Goal: Task Accomplishment & Management: Manage account settings

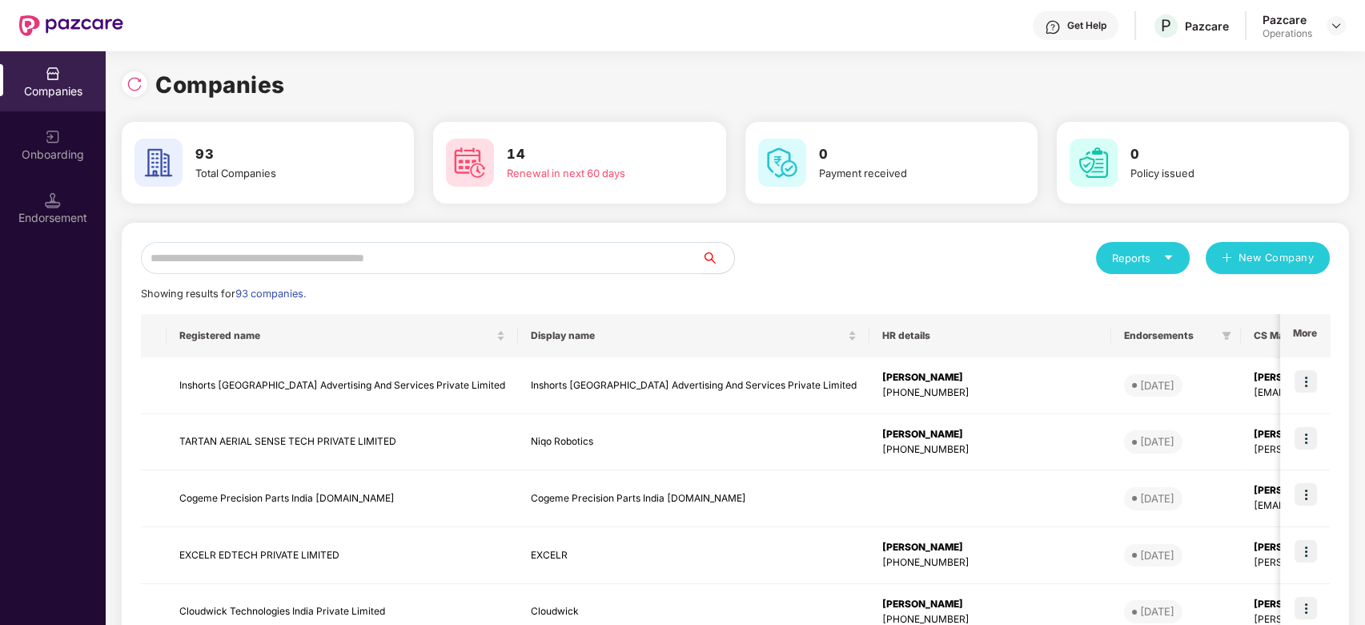
click at [434, 262] on input "text" at bounding box center [421, 258] width 561 height 32
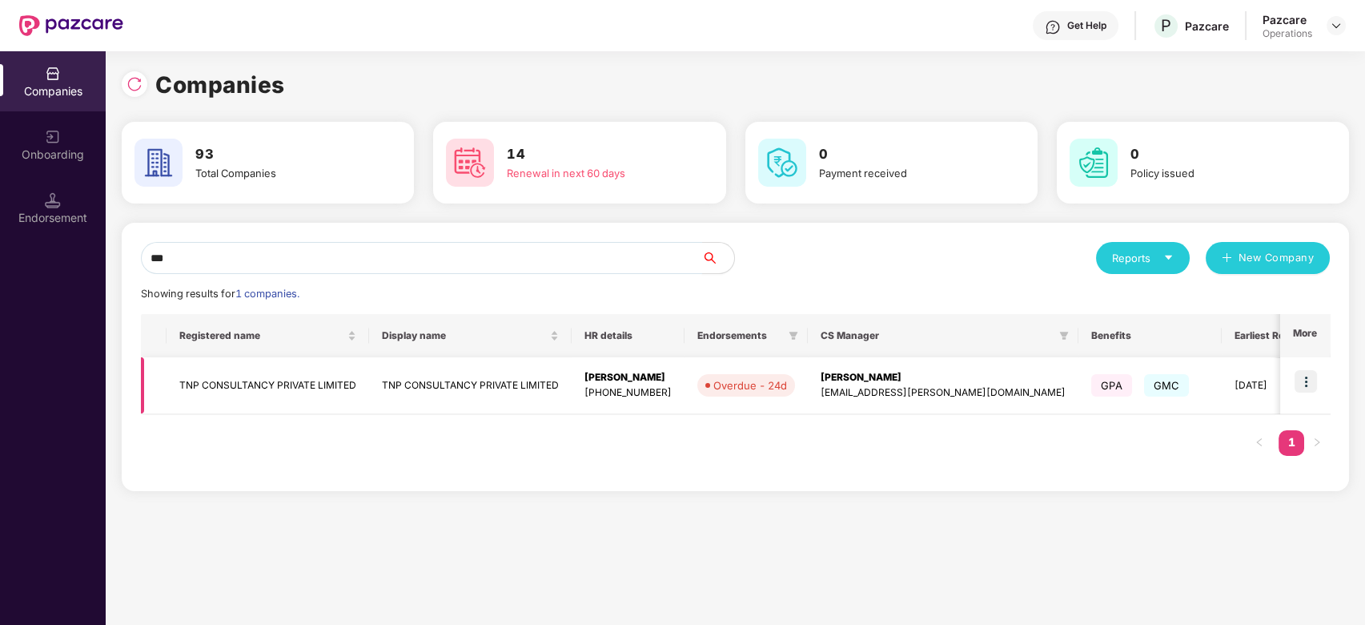
type input "***"
click at [1309, 381] on img at bounding box center [1306, 381] width 22 height 22
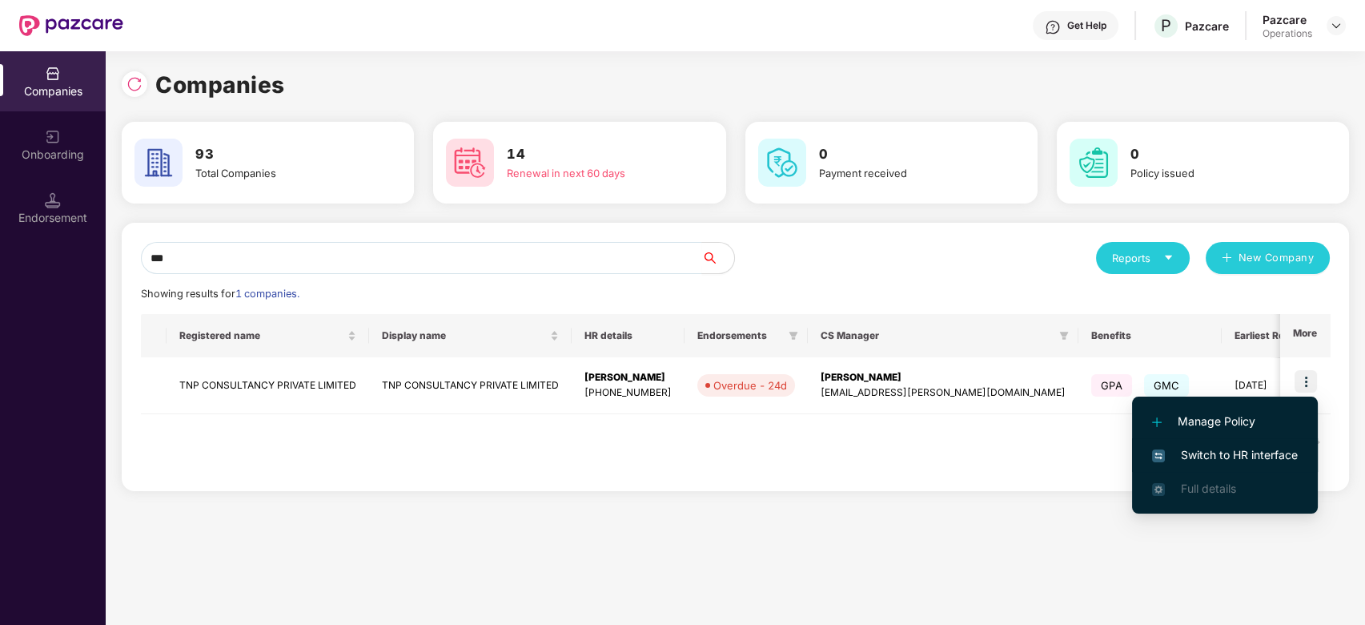
click at [1216, 448] on span "Switch to HR interface" at bounding box center [1225, 455] width 146 height 18
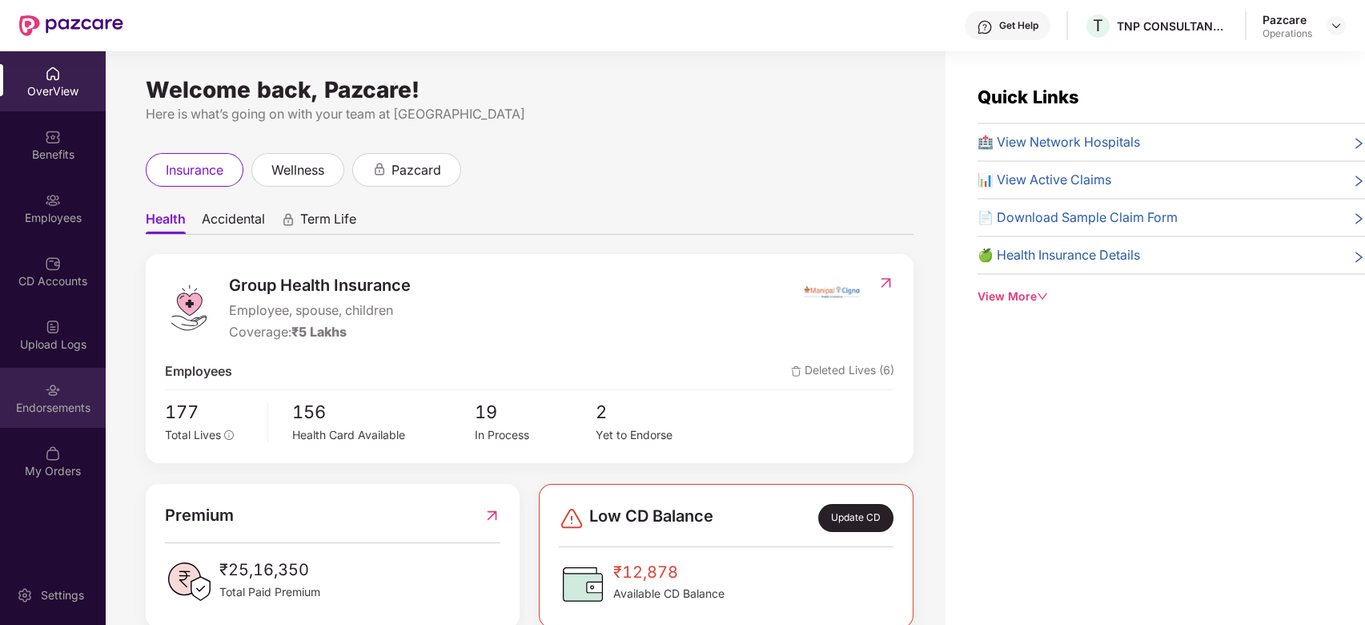
click at [33, 388] on div "Endorsements" at bounding box center [53, 398] width 106 height 60
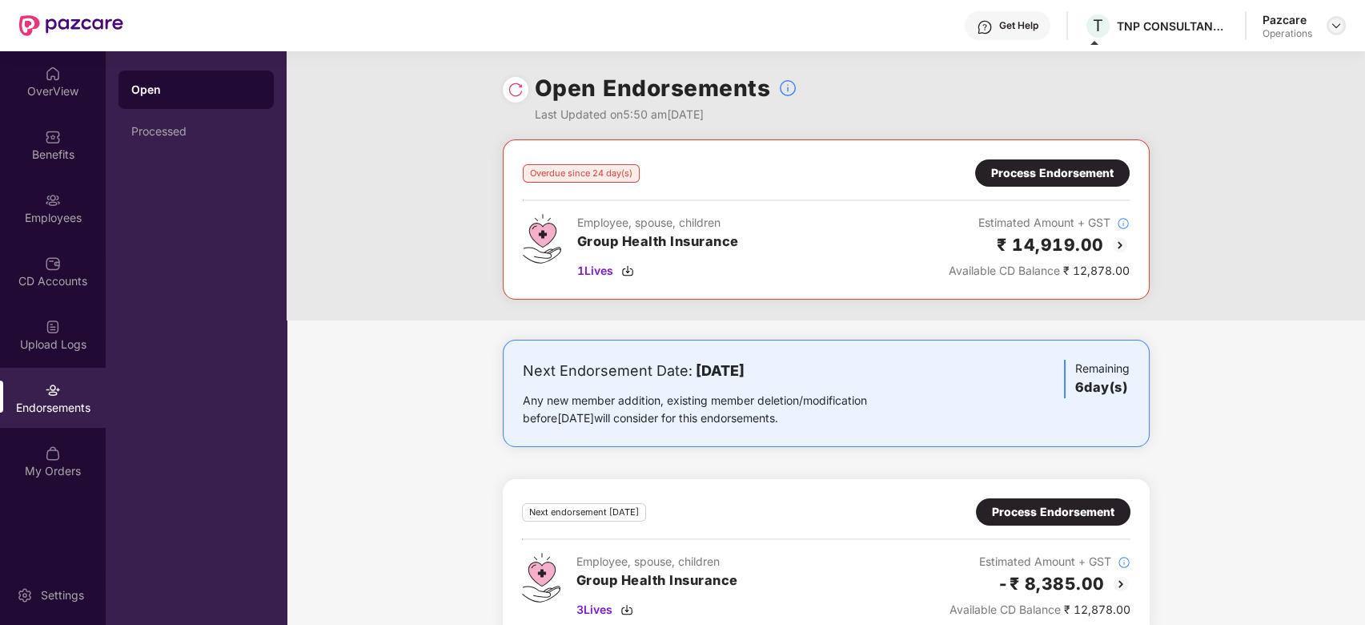
click at [1333, 26] on img at bounding box center [1336, 25] width 13 height 13
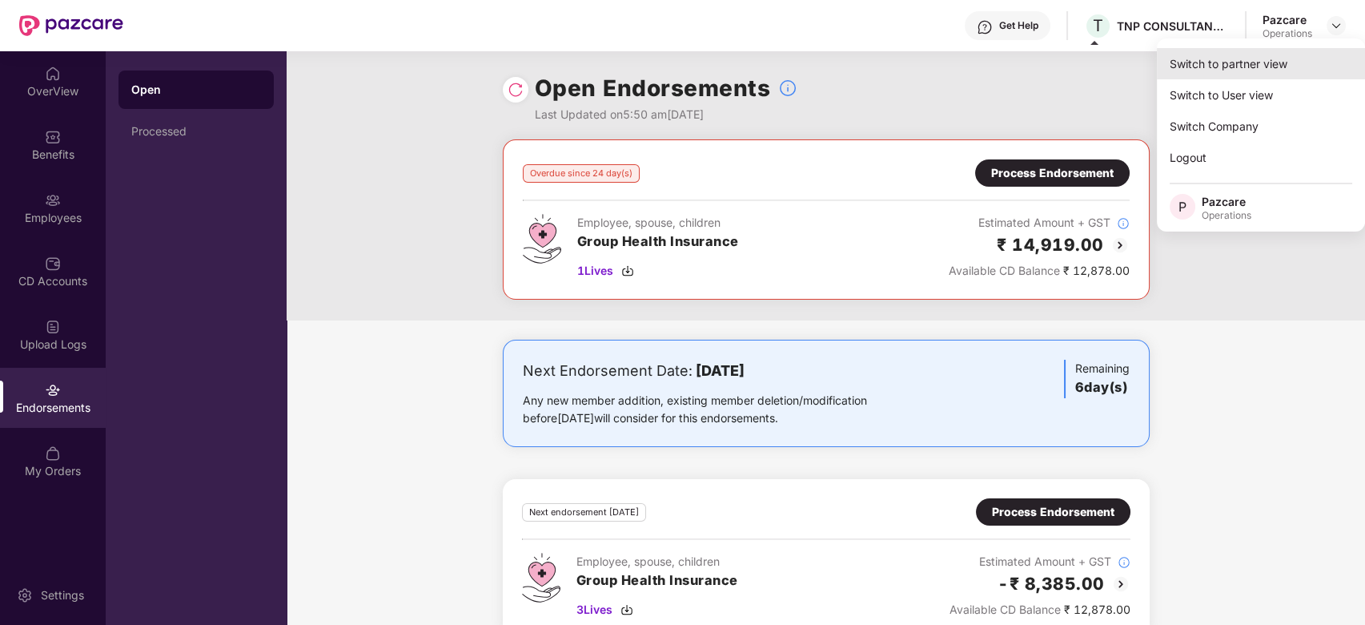
click at [1243, 68] on div "Switch to partner view" at bounding box center [1261, 63] width 208 height 31
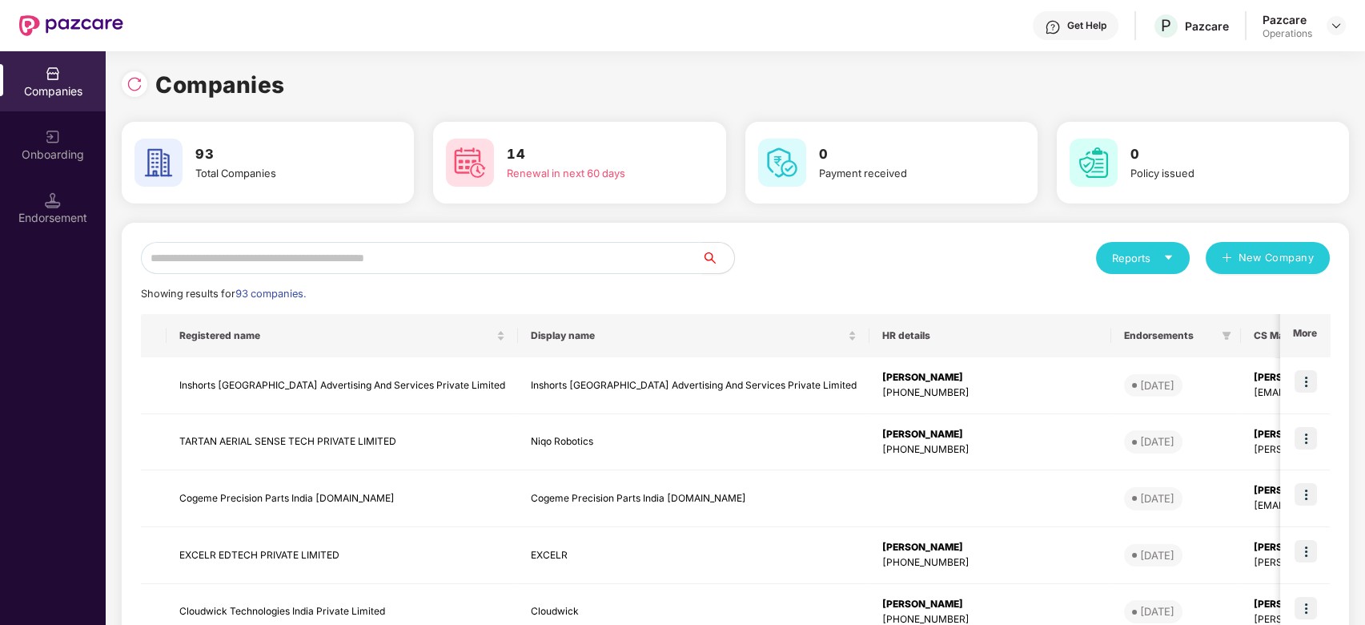
click at [448, 263] on input "text" at bounding box center [421, 258] width 561 height 32
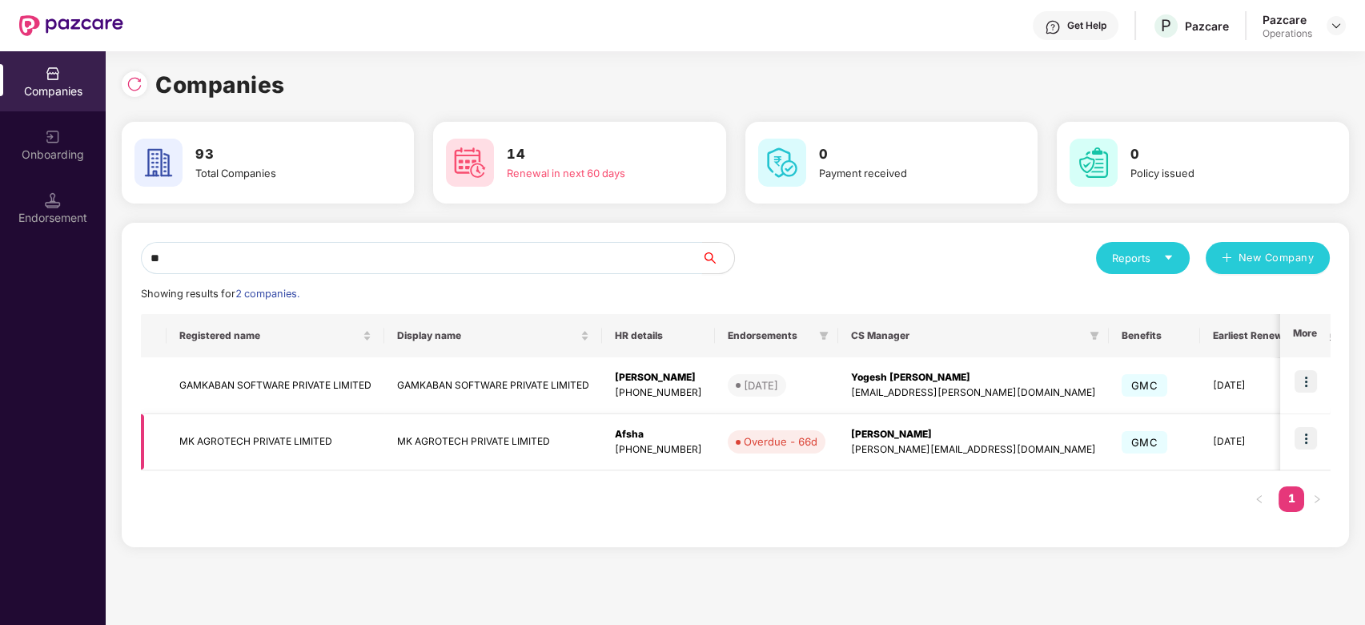
type input "**"
click at [252, 429] on td "MK AGROTECH PRIVATE LIMITED" at bounding box center [276, 442] width 218 height 57
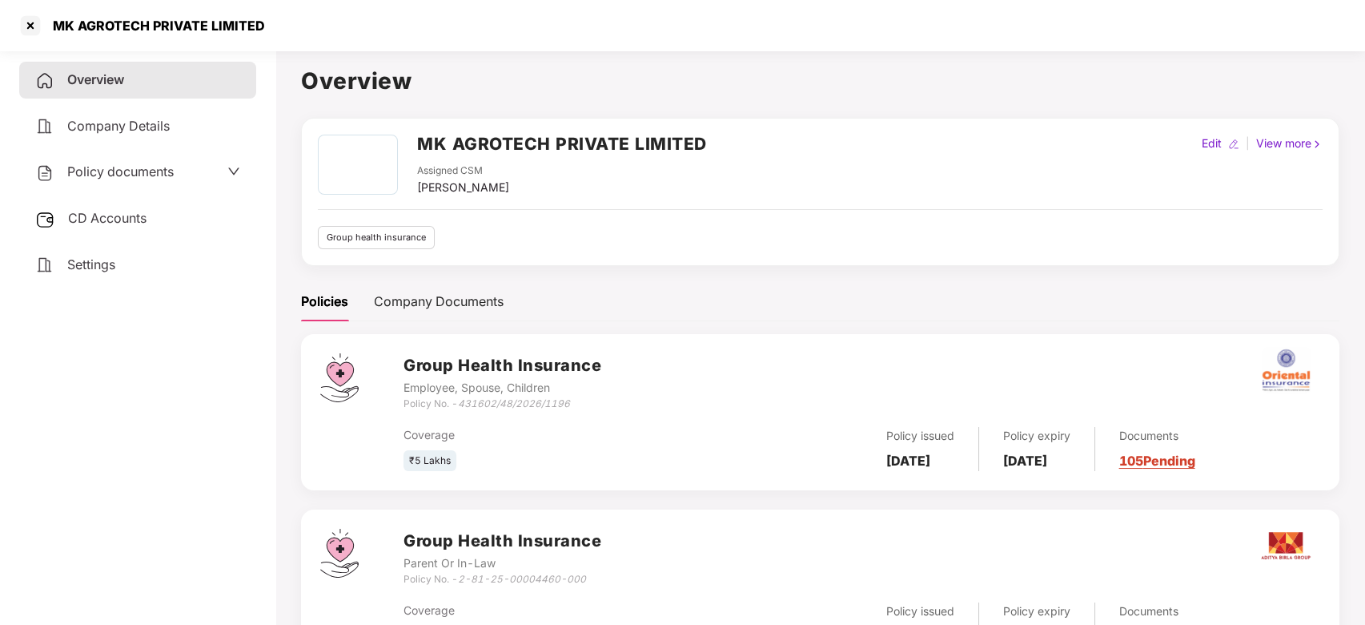
click at [105, 170] on span "Policy documents" at bounding box center [120, 171] width 107 height 16
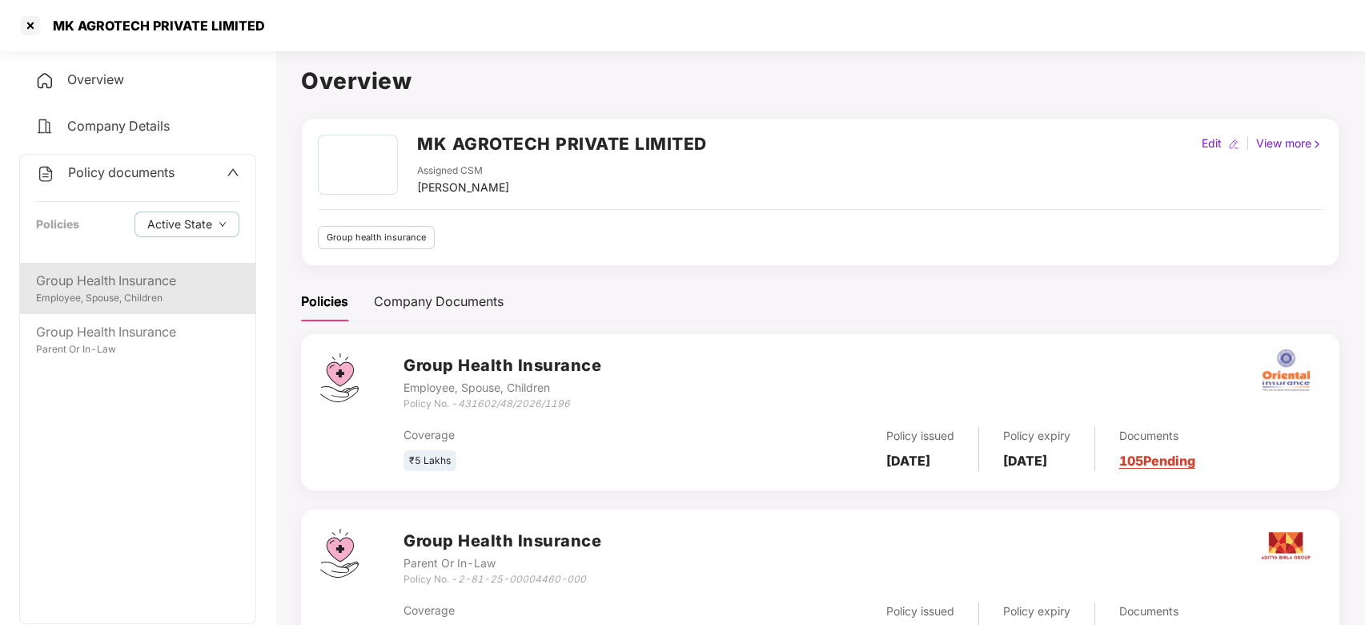
click at [116, 305] on div "Group Health Insurance Employee, Spouse, Children" at bounding box center [137, 288] width 235 height 51
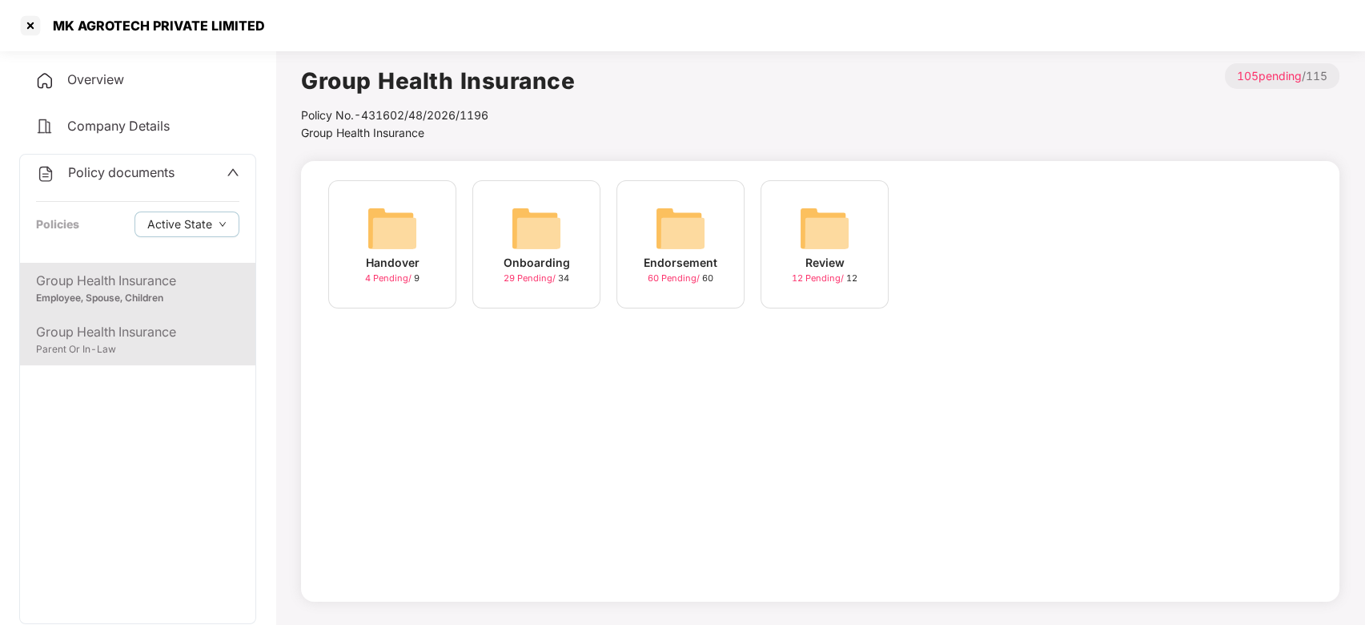
click at [123, 345] on div "Parent Or In-Law" at bounding box center [137, 349] width 203 height 15
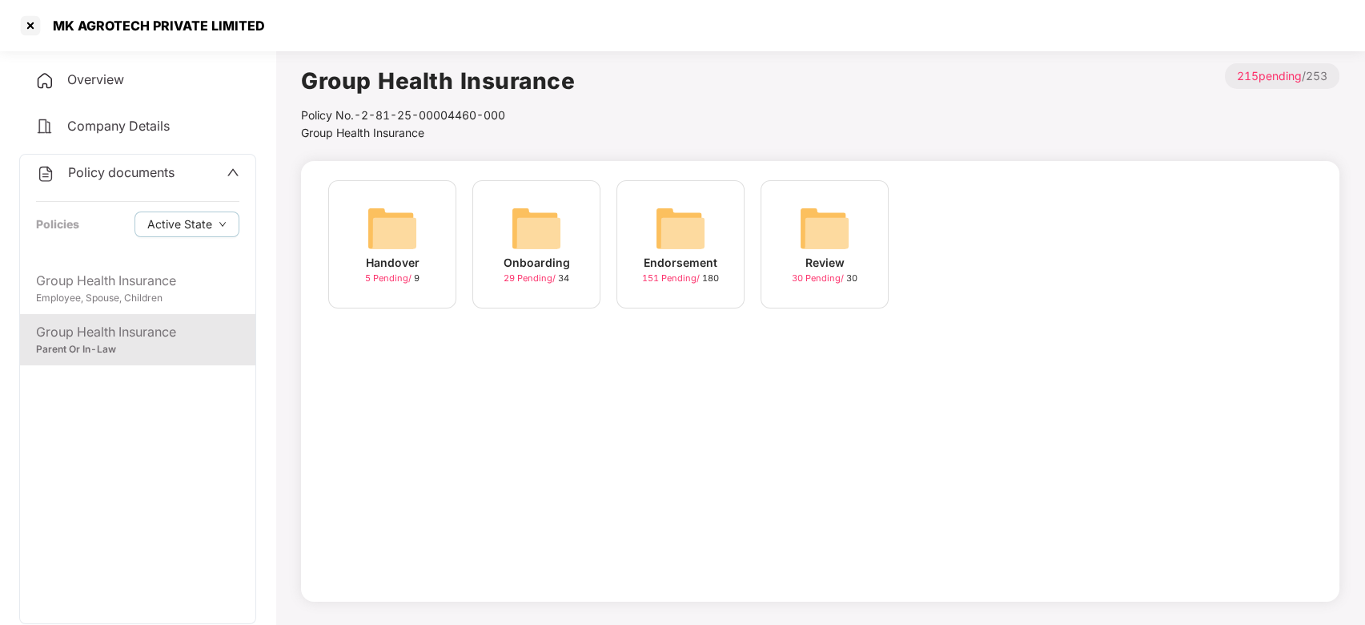
click at [663, 217] on img at bounding box center [680, 228] width 51 height 51
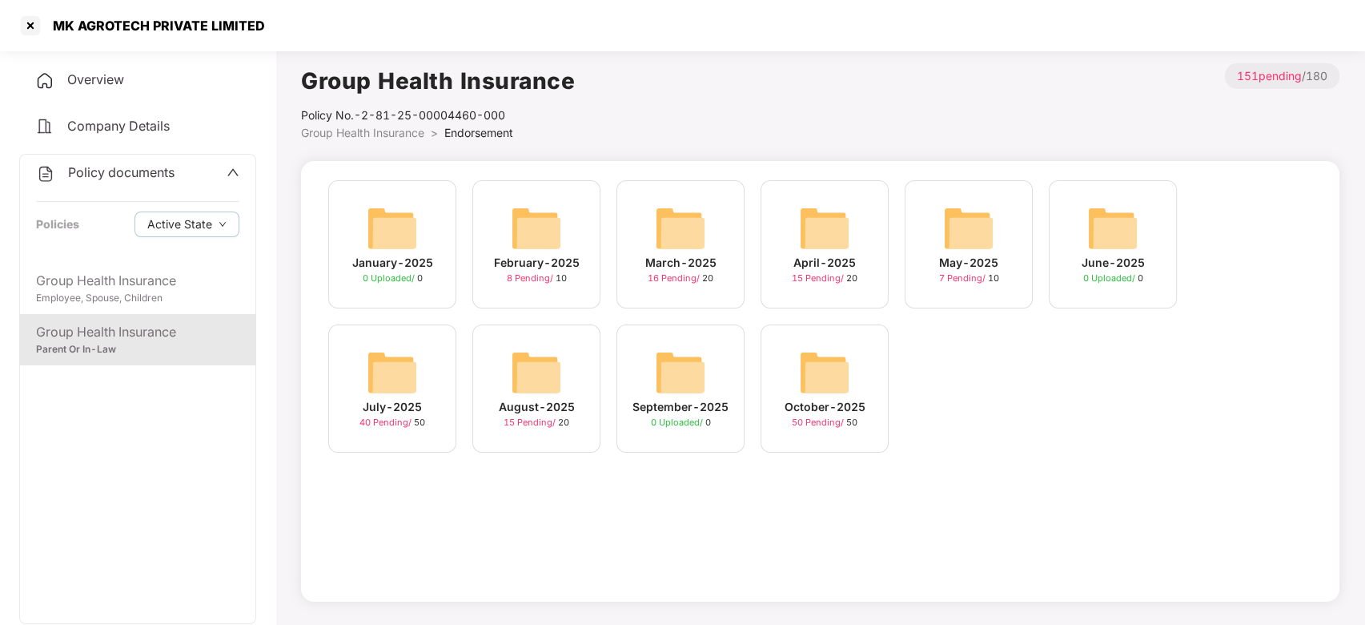
click at [532, 372] on img at bounding box center [536, 372] width 51 height 51
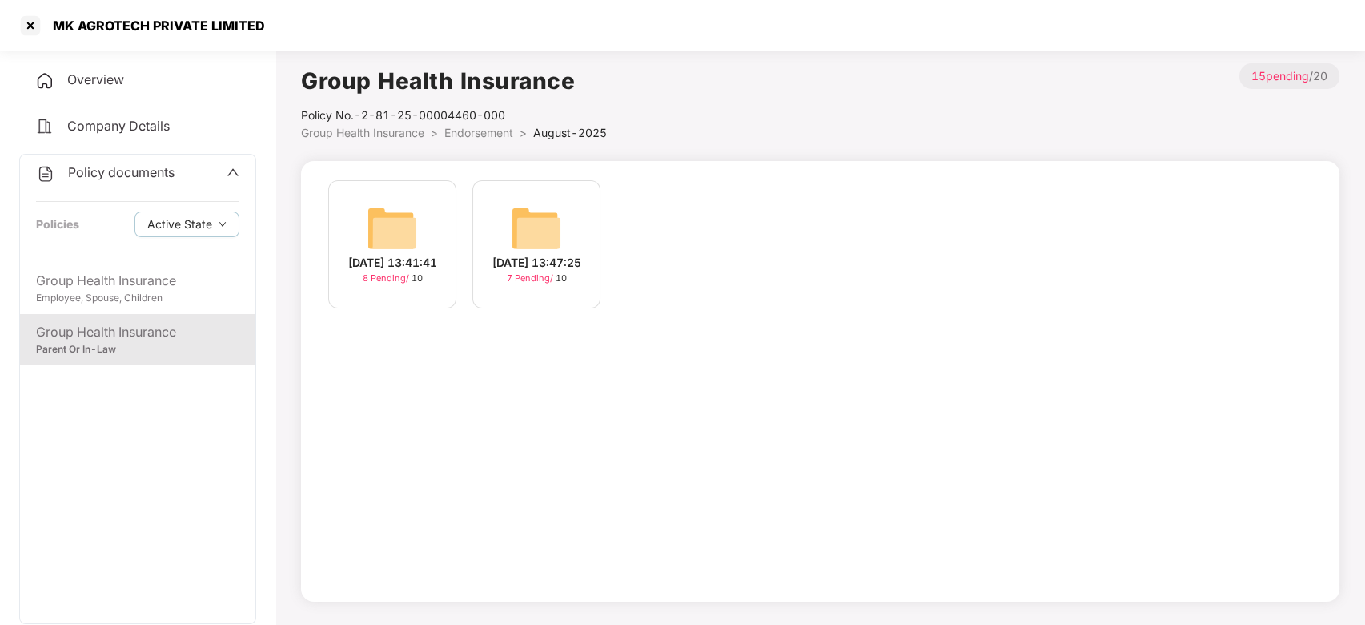
click at [481, 138] on span "Endorsement" at bounding box center [478, 133] width 69 height 14
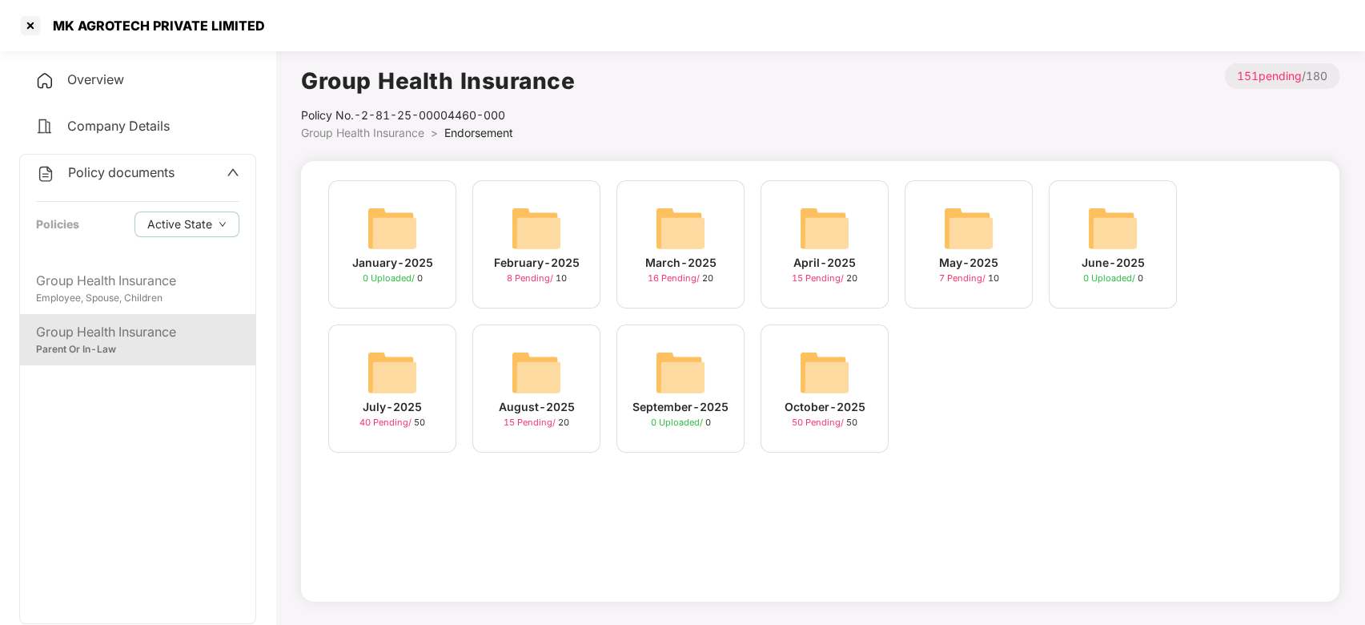
click at [838, 364] on img at bounding box center [824, 372] width 51 height 51
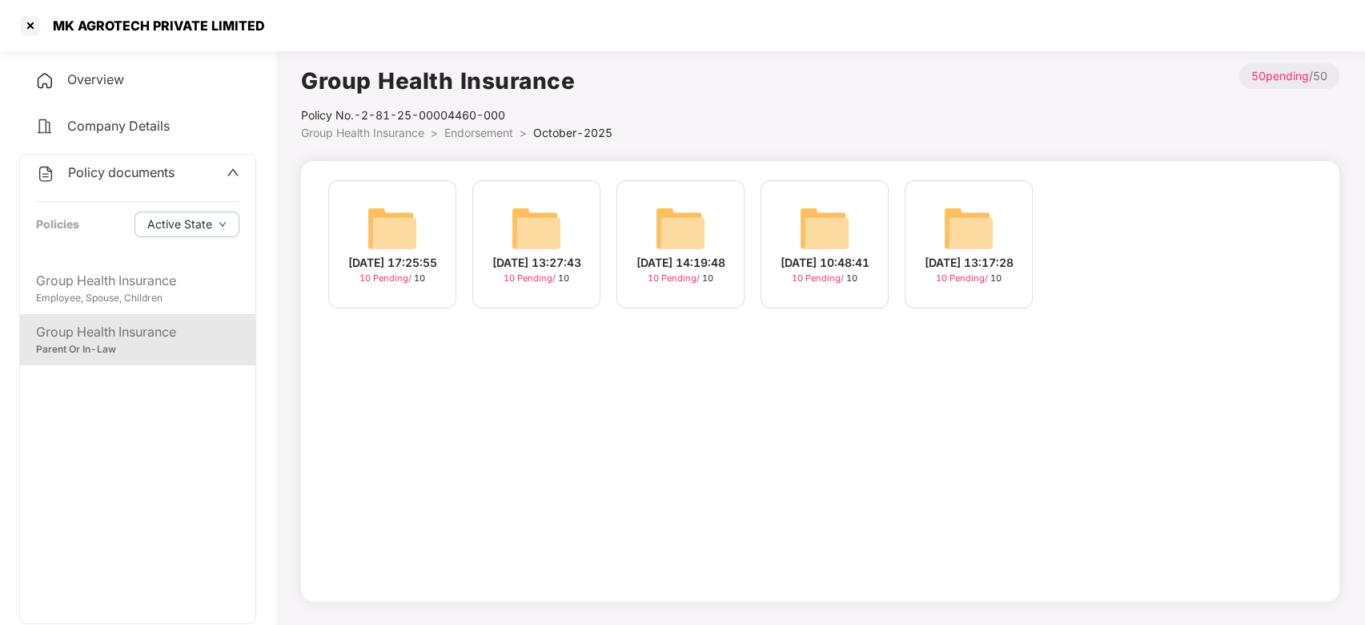
click at [464, 135] on span "Endorsement" at bounding box center [478, 133] width 69 height 14
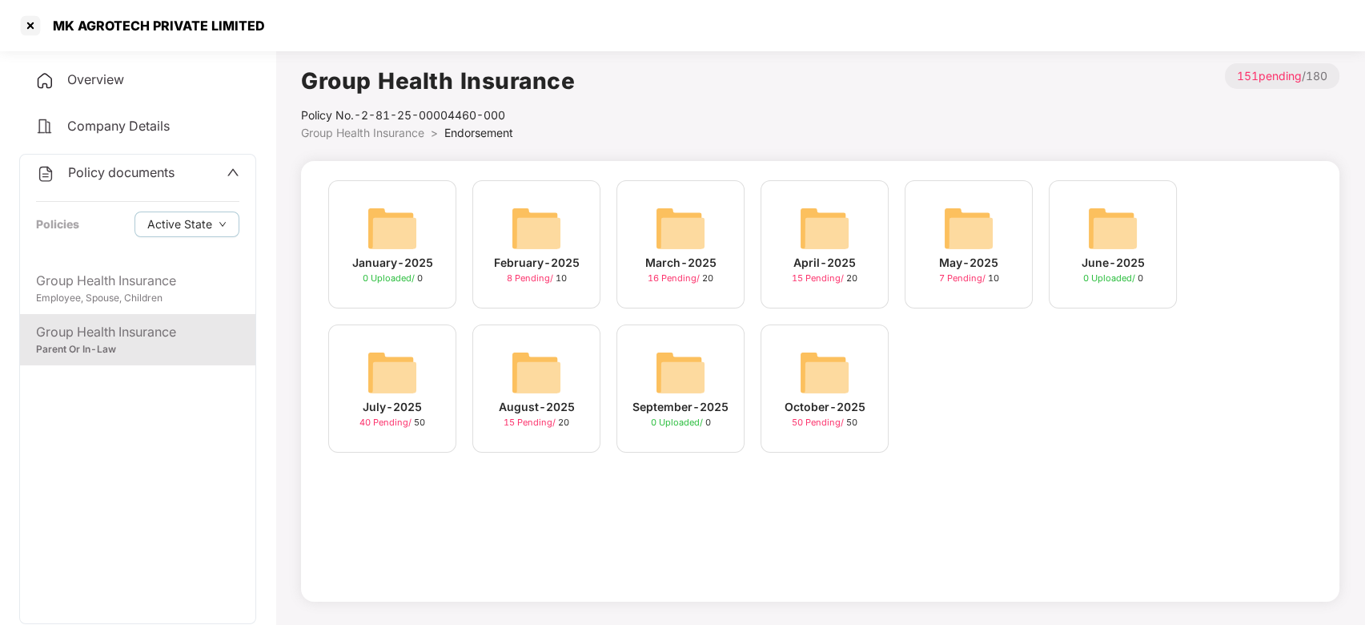
click at [549, 384] on img at bounding box center [536, 372] width 51 height 51
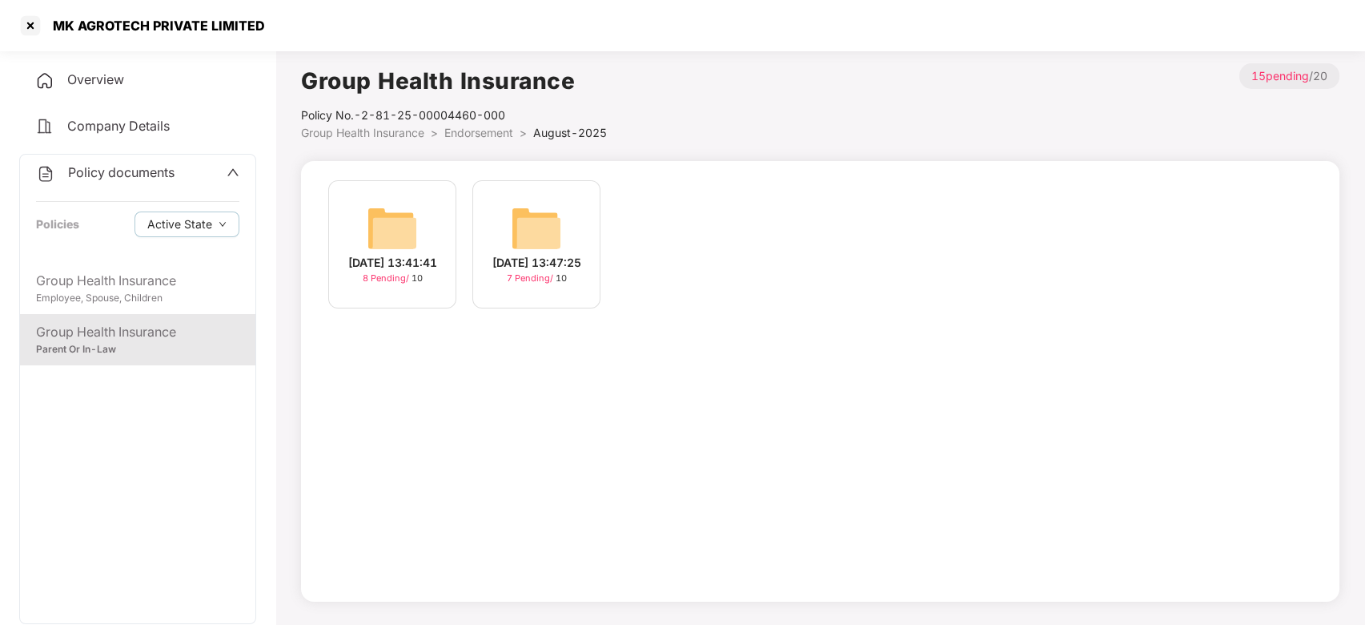
click at [416, 235] on img at bounding box center [392, 228] width 51 height 51
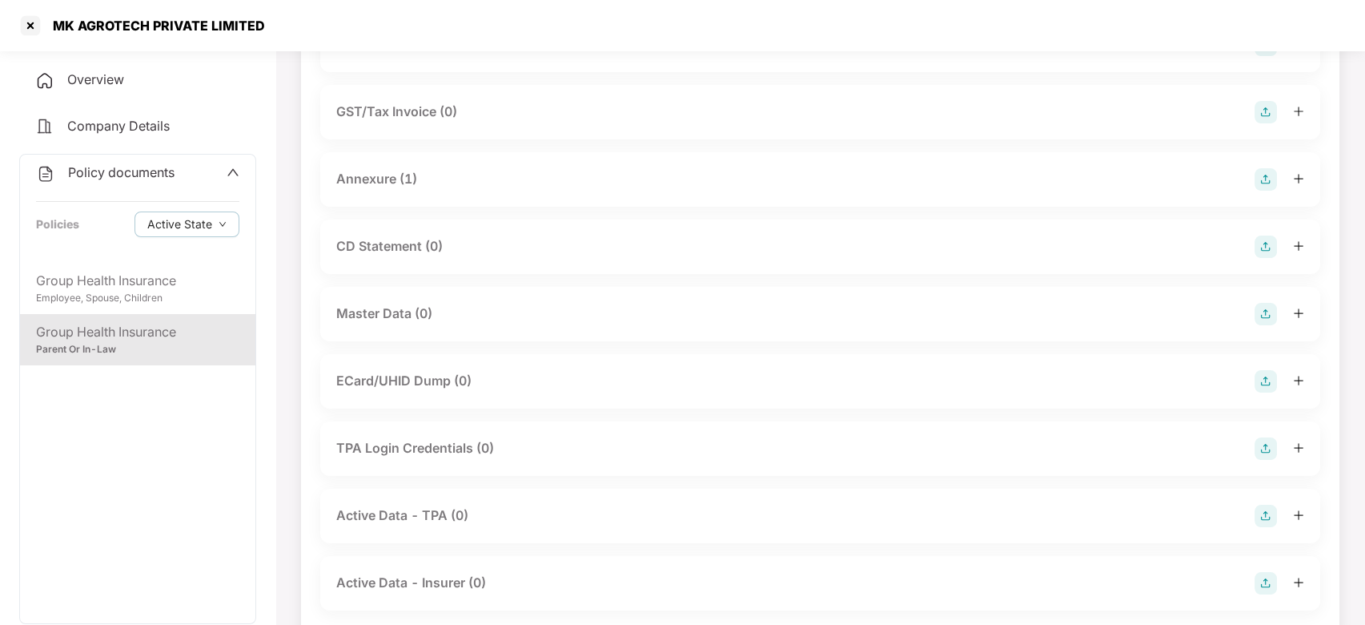
scroll to position [266, 0]
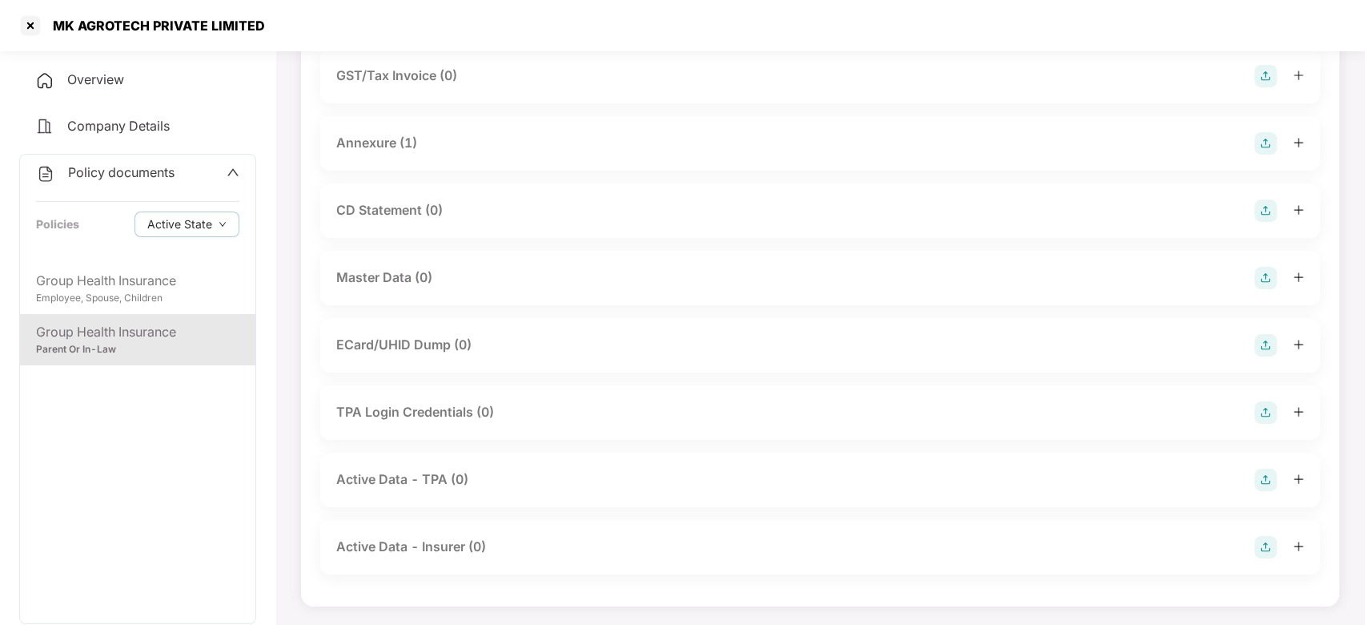
click at [1257, 276] on img at bounding box center [1266, 278] width 22 height 22
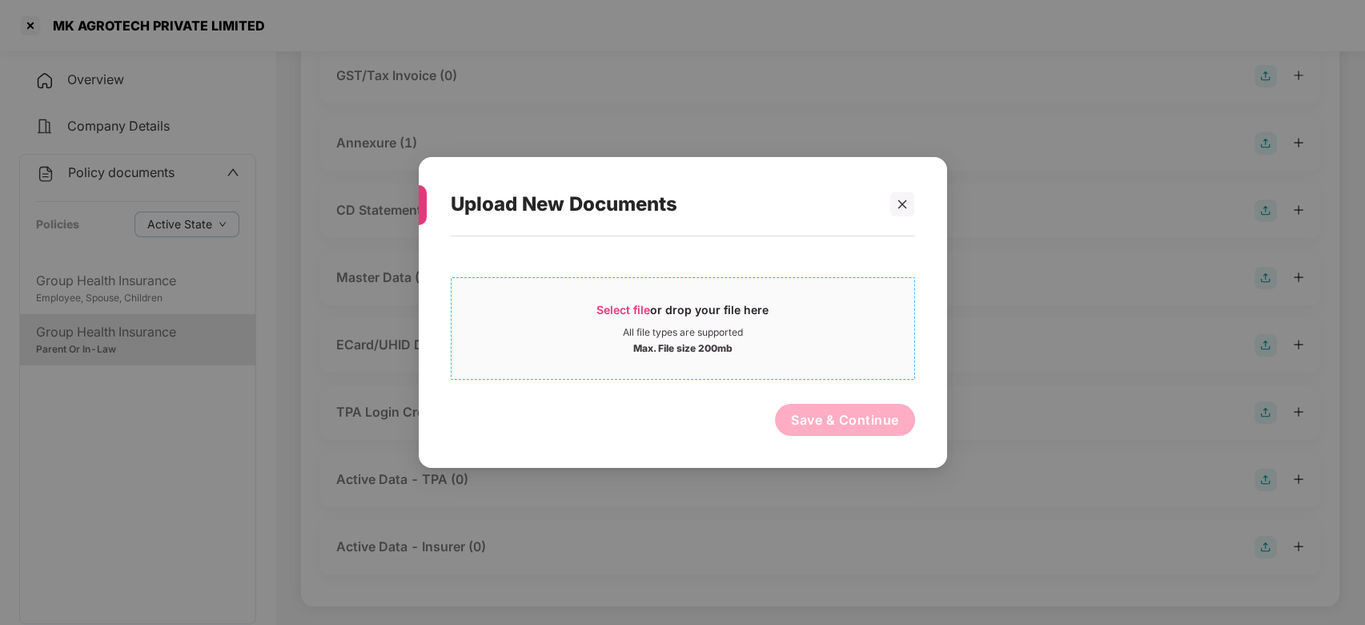
click at [875, 328] on div "All file types are supported" at bounding box center [683, 332] width 463 height 13
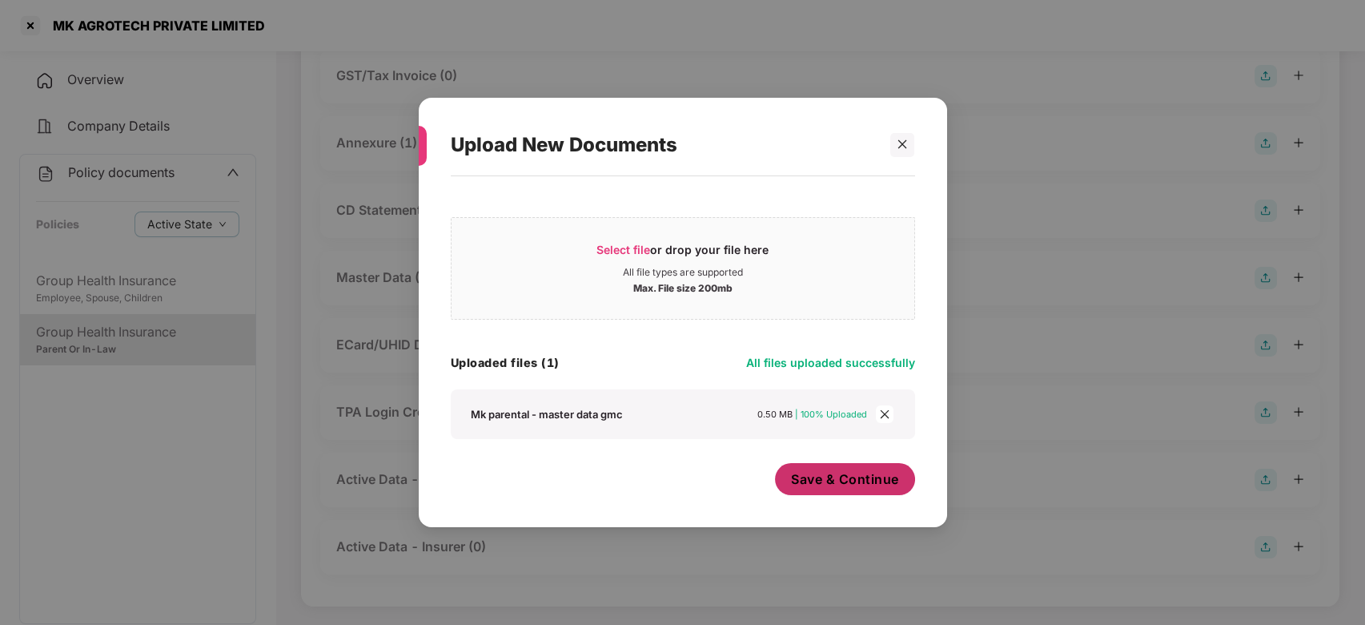
click at [828, 473] on span "Save & Continue" at bounding box center [845, 479] width 108 height 18
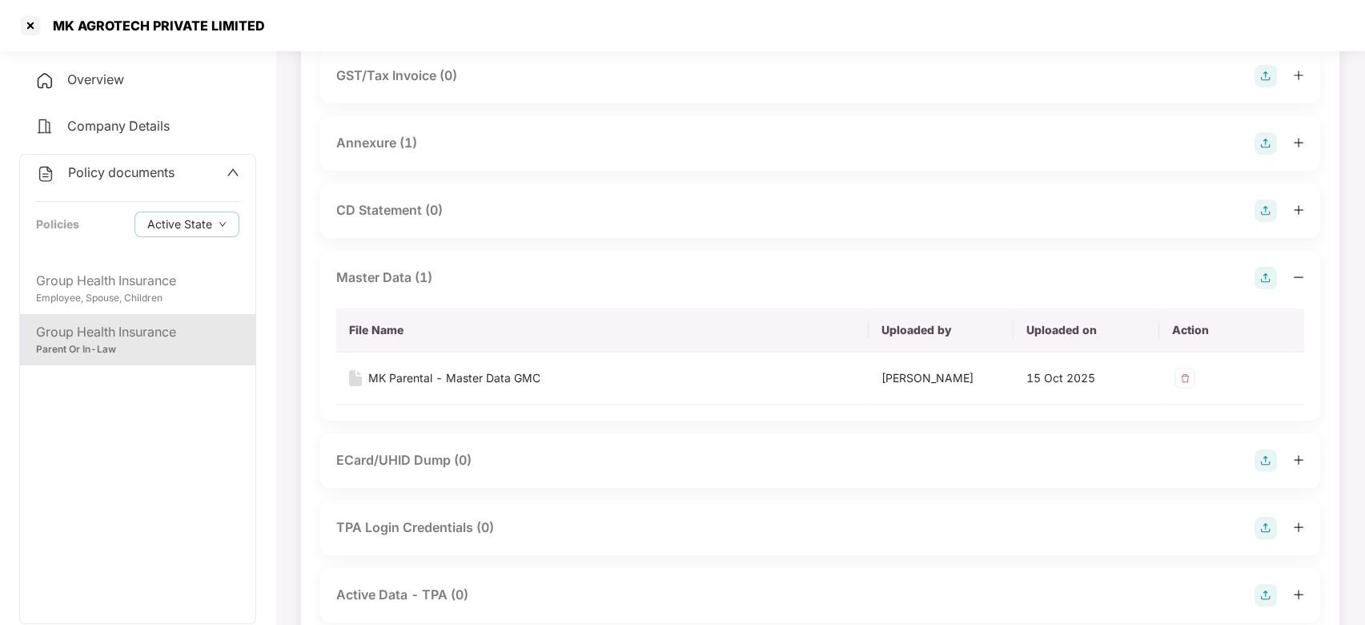
scroll to position [0, 0]
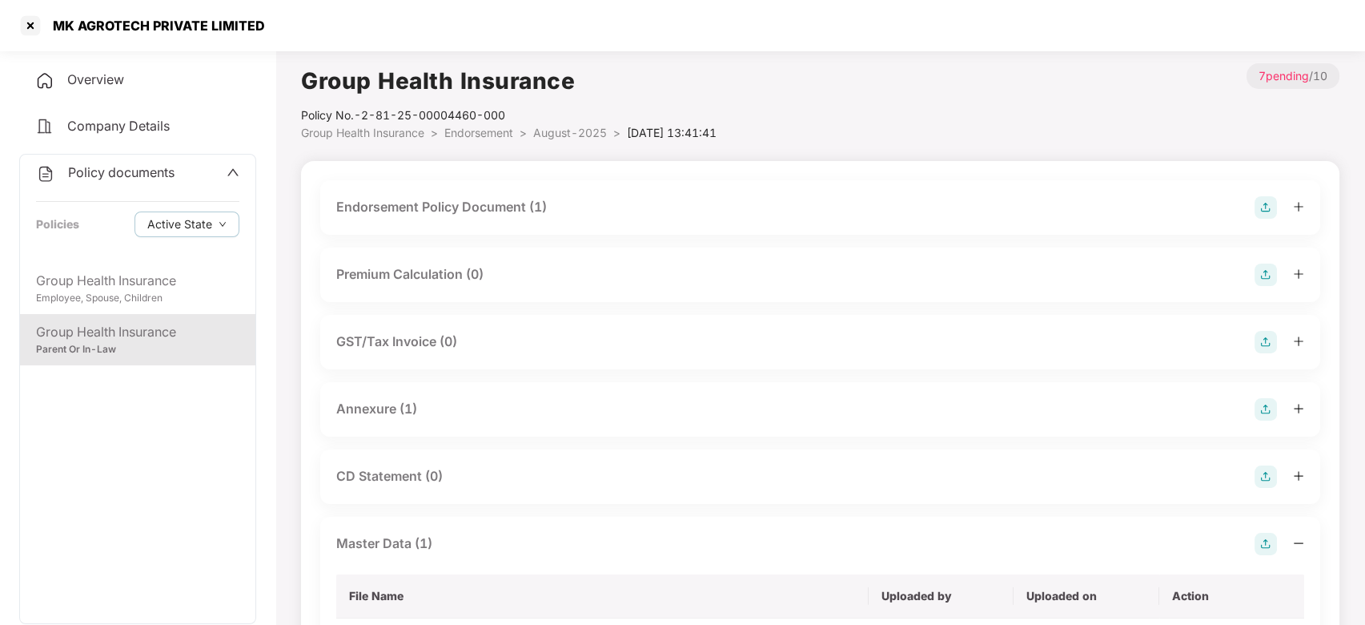
click at [554, 131] on span "August-2025" at bounding box center [570, 133] width 74 height 14
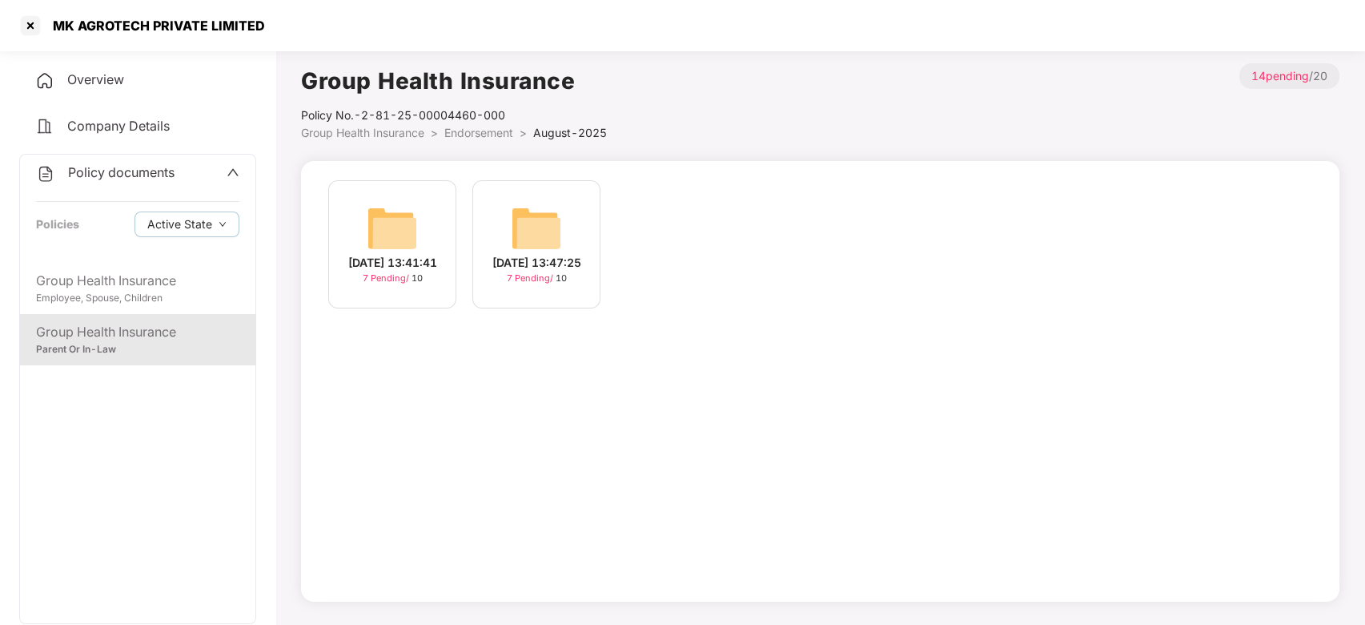
click at [489, 133] on span "Endorsement" at bounding box center [478, 133] width 69 height 14
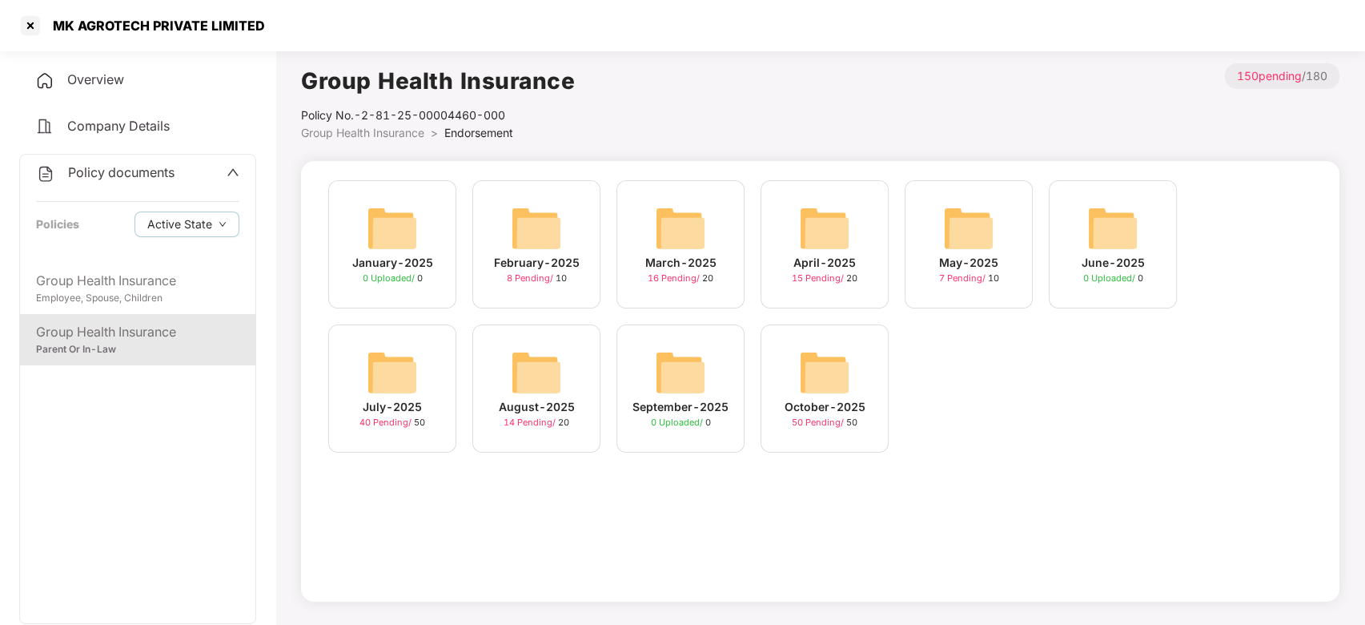
click at [841, 390] on img at bounding box center [824, 372] width 51 height 51
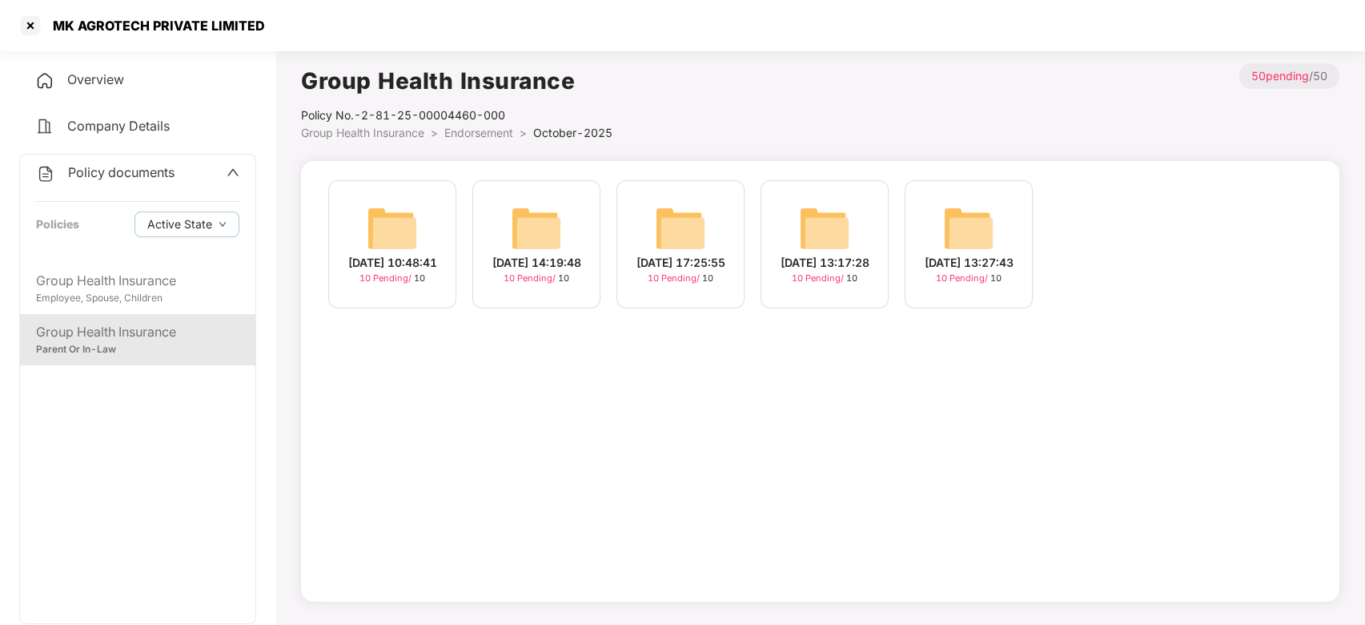
click at [969, 208] on img at bounding box center [968, 228] width 51 height 51
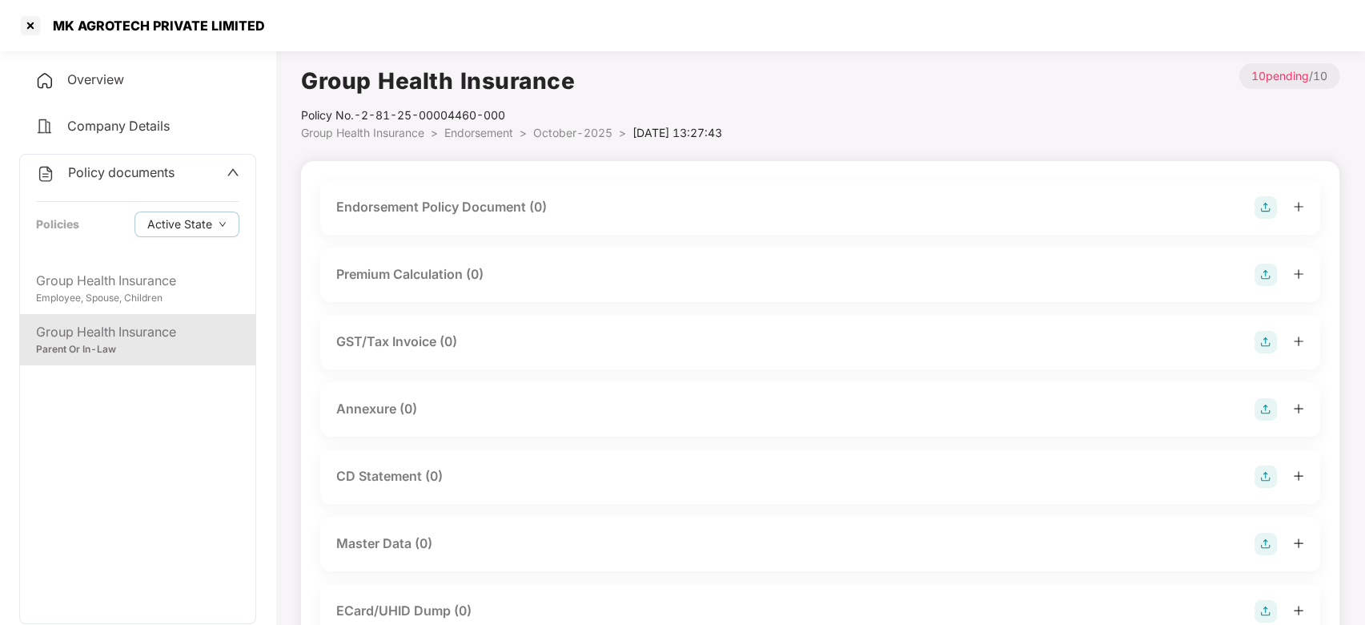
click at [1263, 206] on img at bounding box center [1266, 207] width 22 height 22
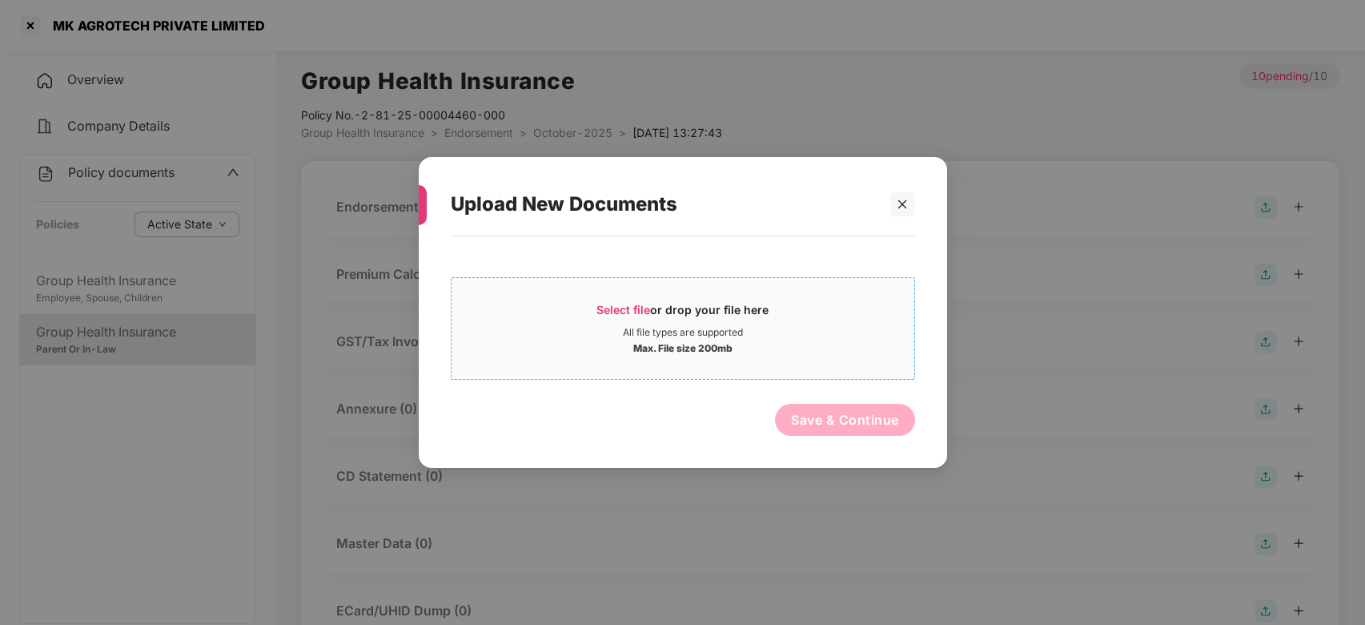
click at [860, 318] on div "Select file or drop your file here" at bounding box center [683, 314] width 463 height 24
click at [908, 199] on icon "close" at bounding box center [902, 204] width 11 height 11
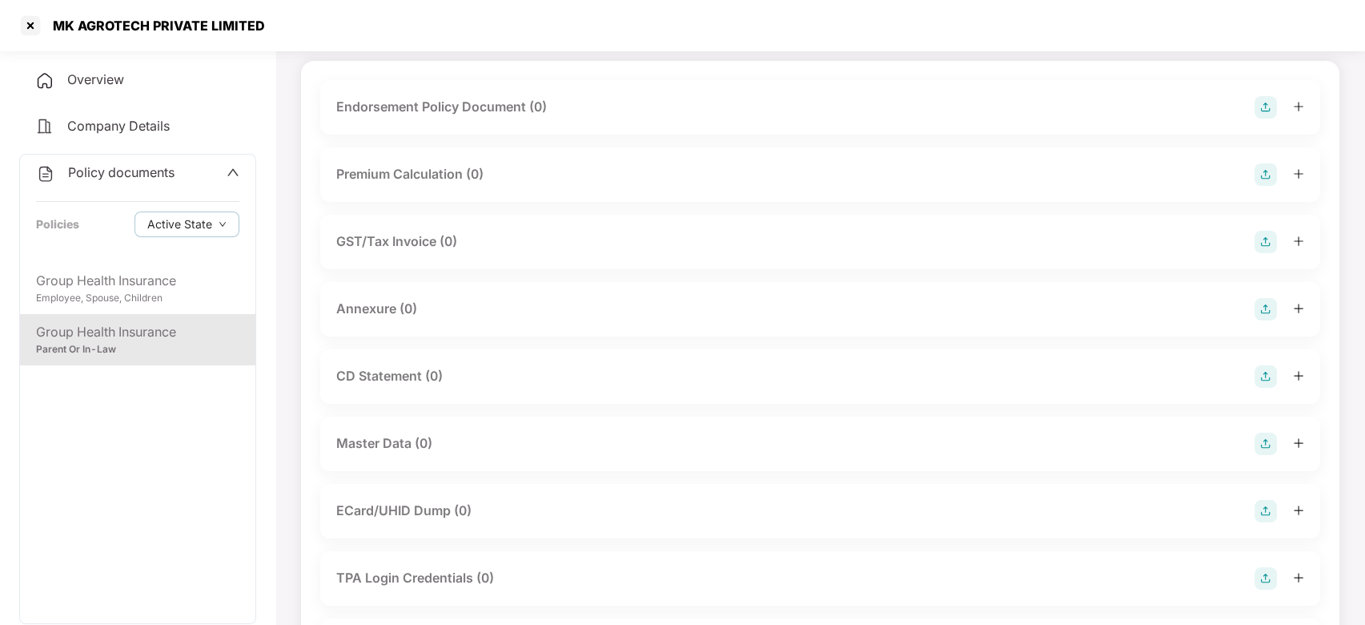
scroll to position [104, 0]
click at [1273, 440] on img at bounding box center [1266, 439] width 22 height 22
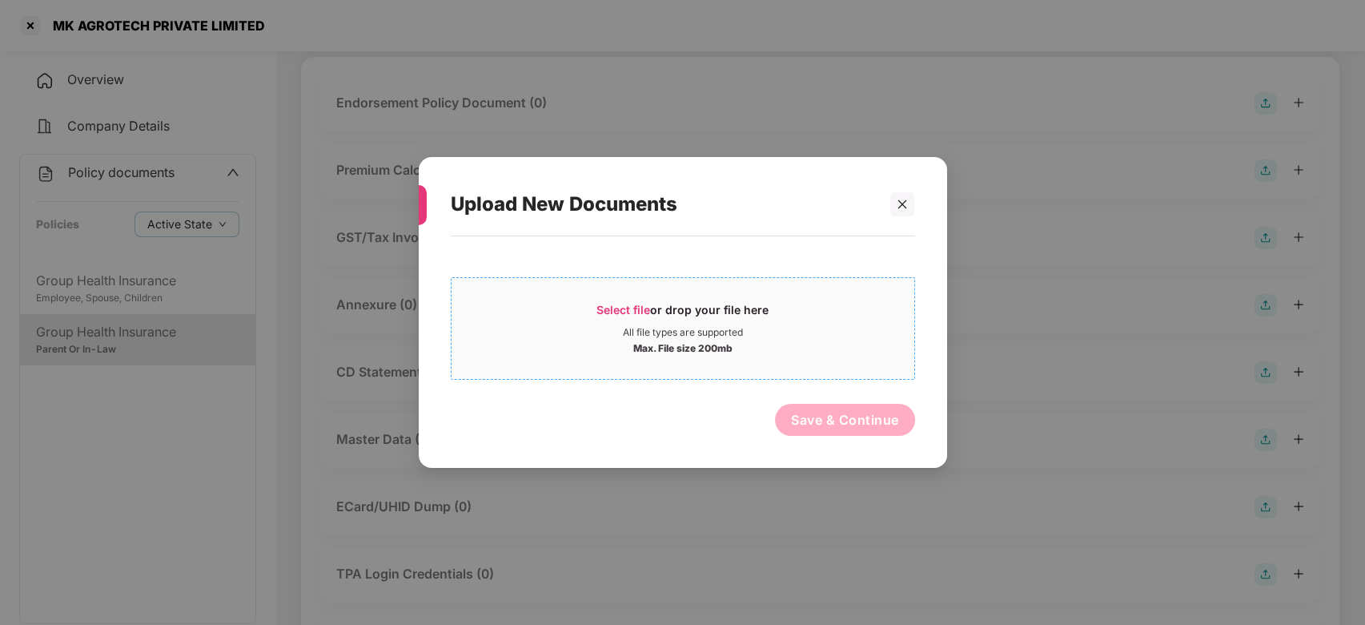
click at [854, 352] on div "Max. File size 200mb" at bounding box center [683, 347] width 463 height 16
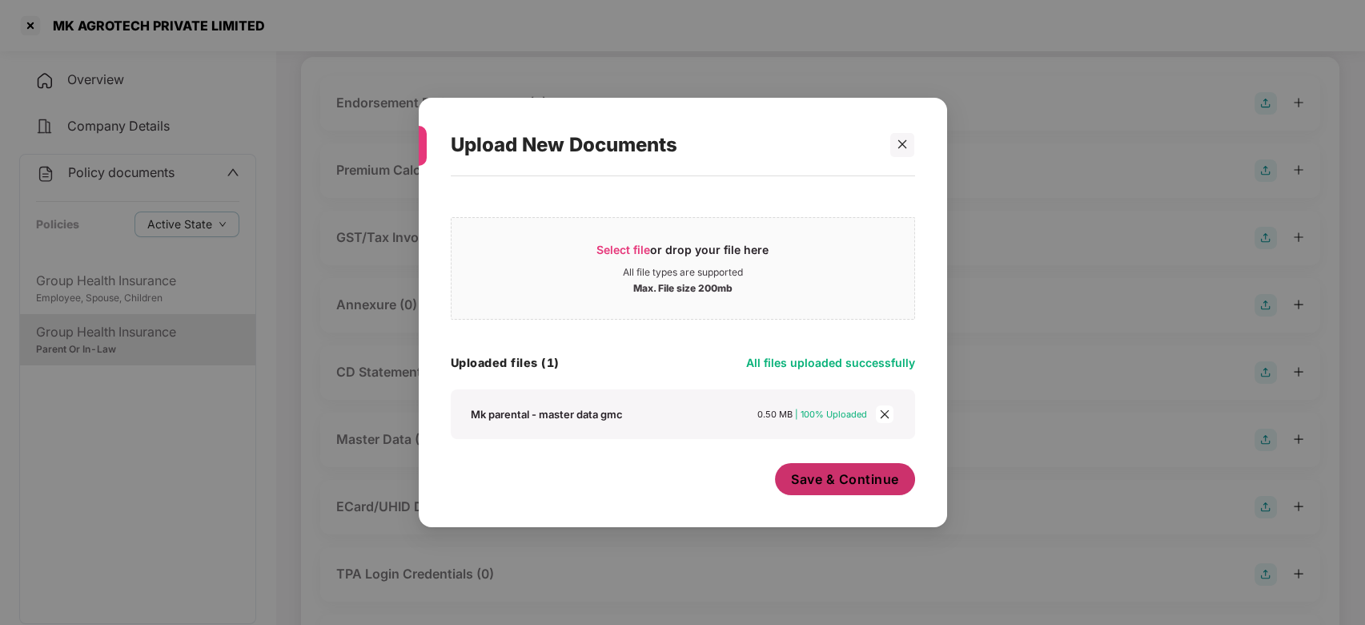
click at [828, 477] on span "Save & Continue" at bounding box center [845, 479] width 108 height 18
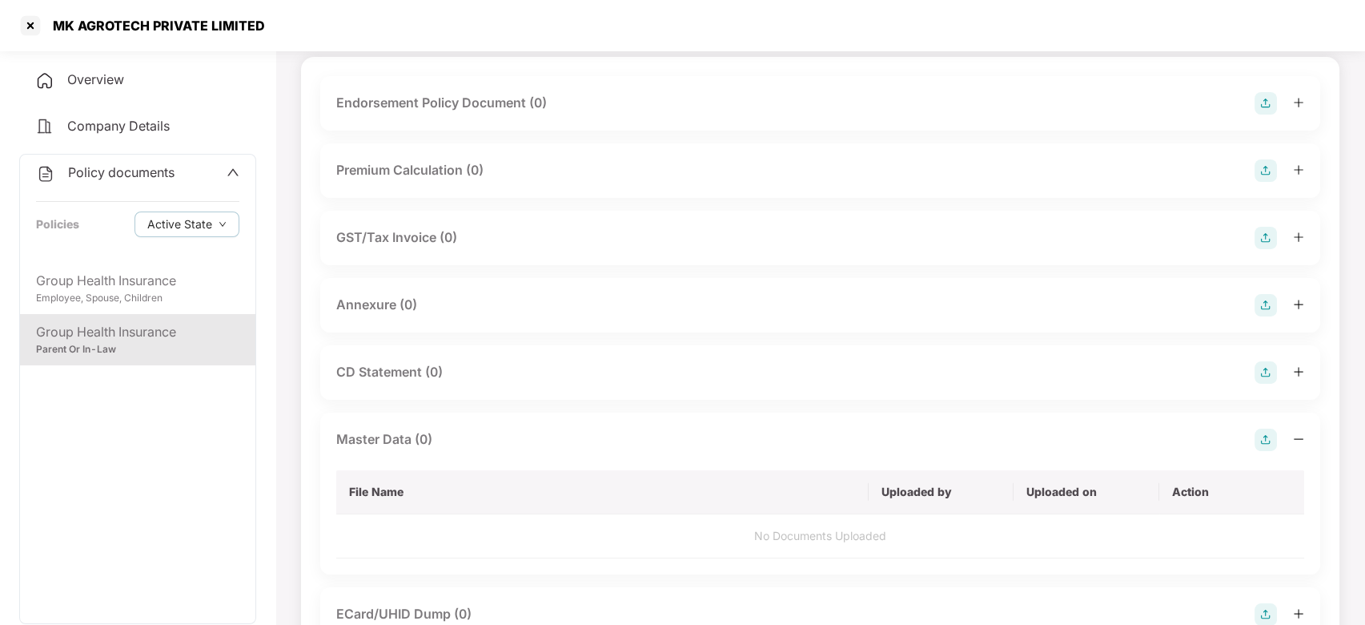
scroll to position [0, 0]
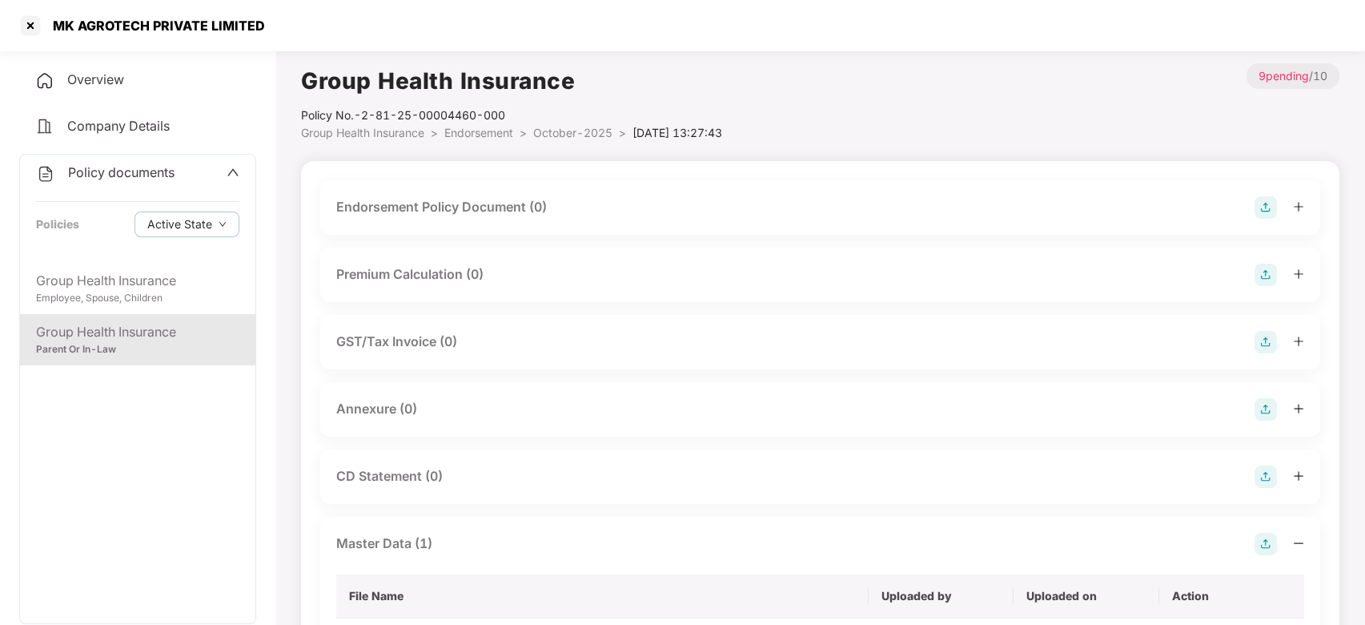
click at [584, 131] on span "October-2025" at bounding box center [572, 133] width 79 height 14
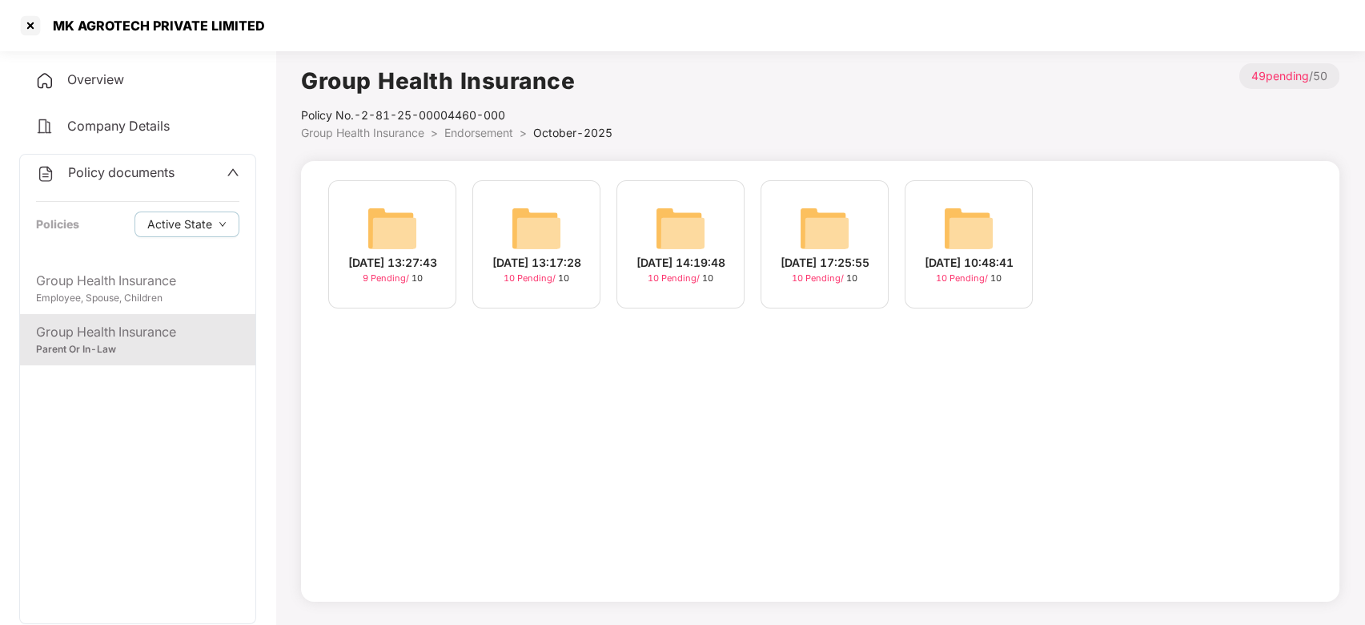
click at [546, 218] on img at bounding box center [536, 228] width 51 height 51
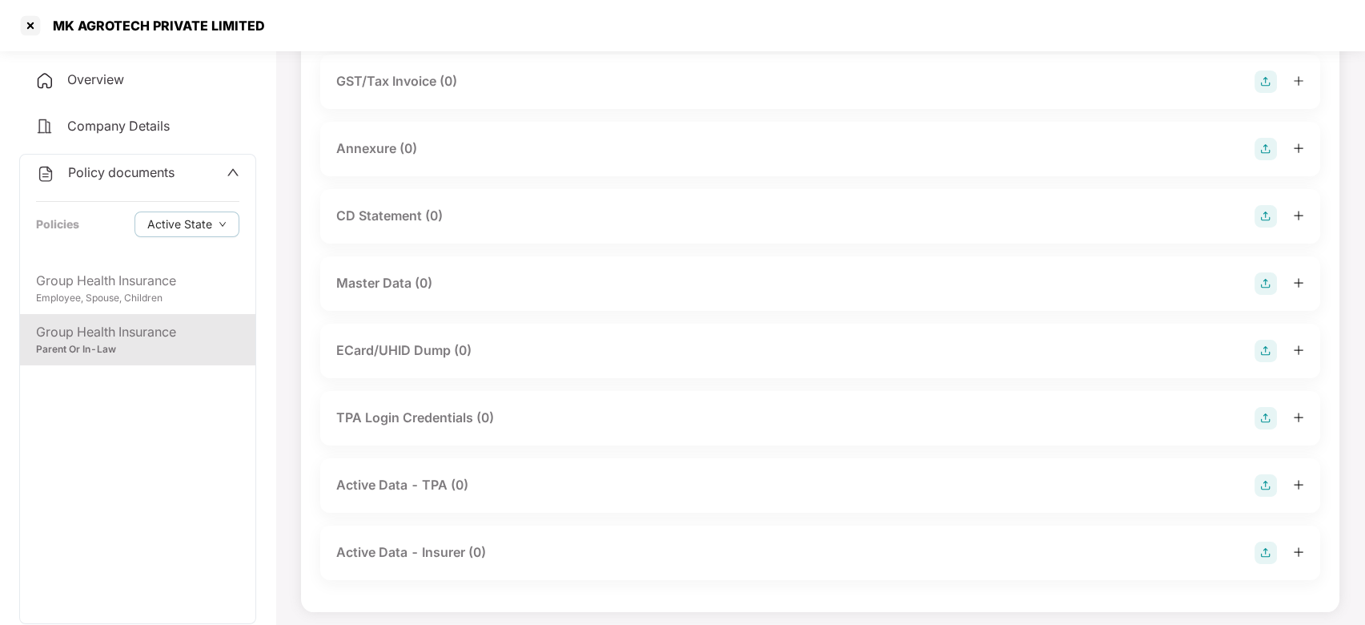
scroll to position [266, 0]
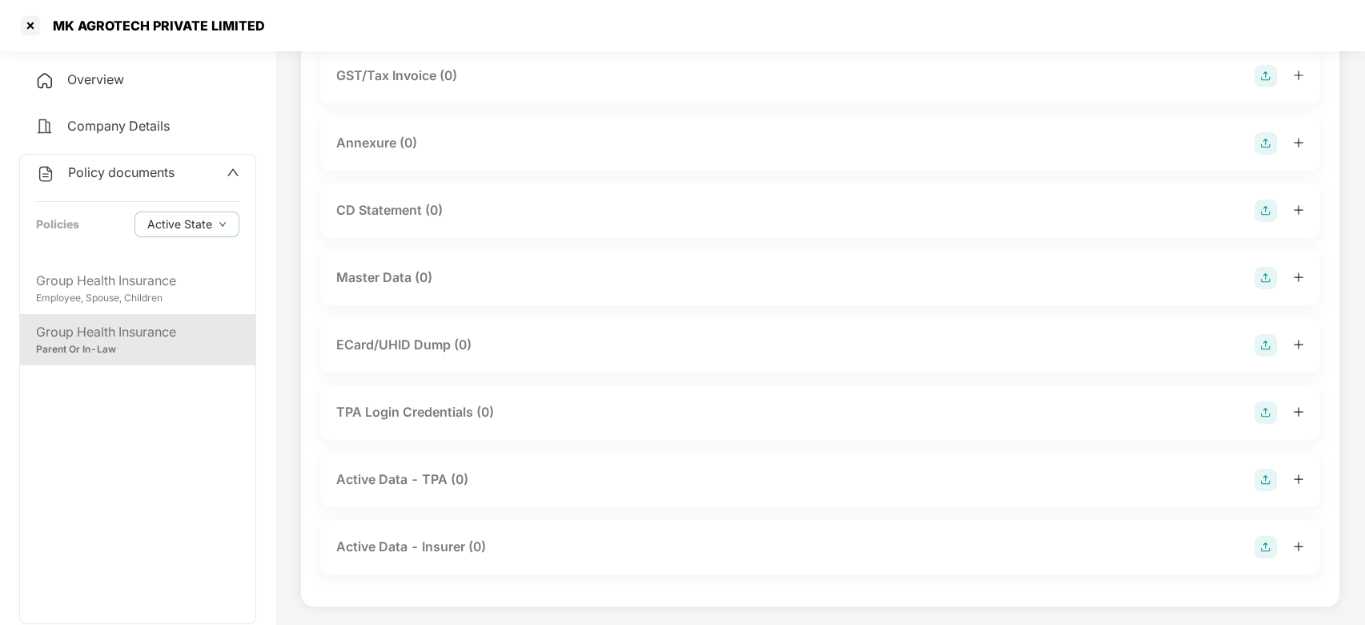
click at [1267, 275] on img at bounding box center [1266, 278] width 22 height 22
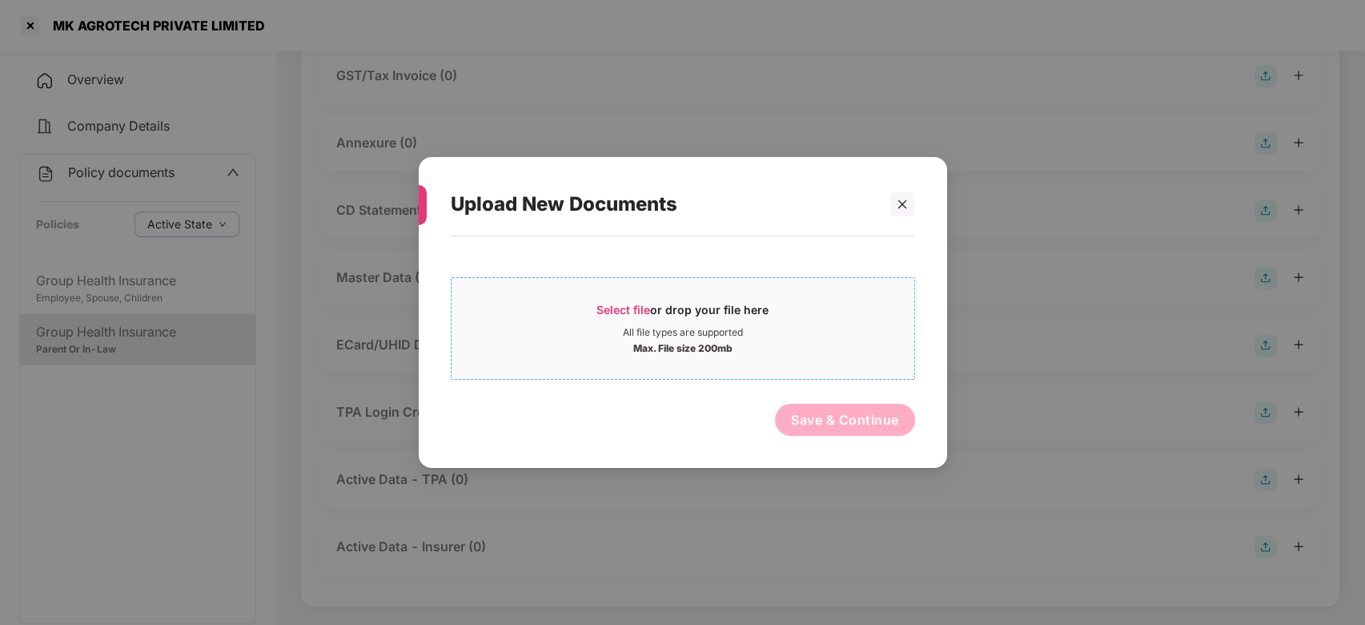
click at [742, 332] on div "All file types are supported" at bounding box center [683, 332] width 120 height 13
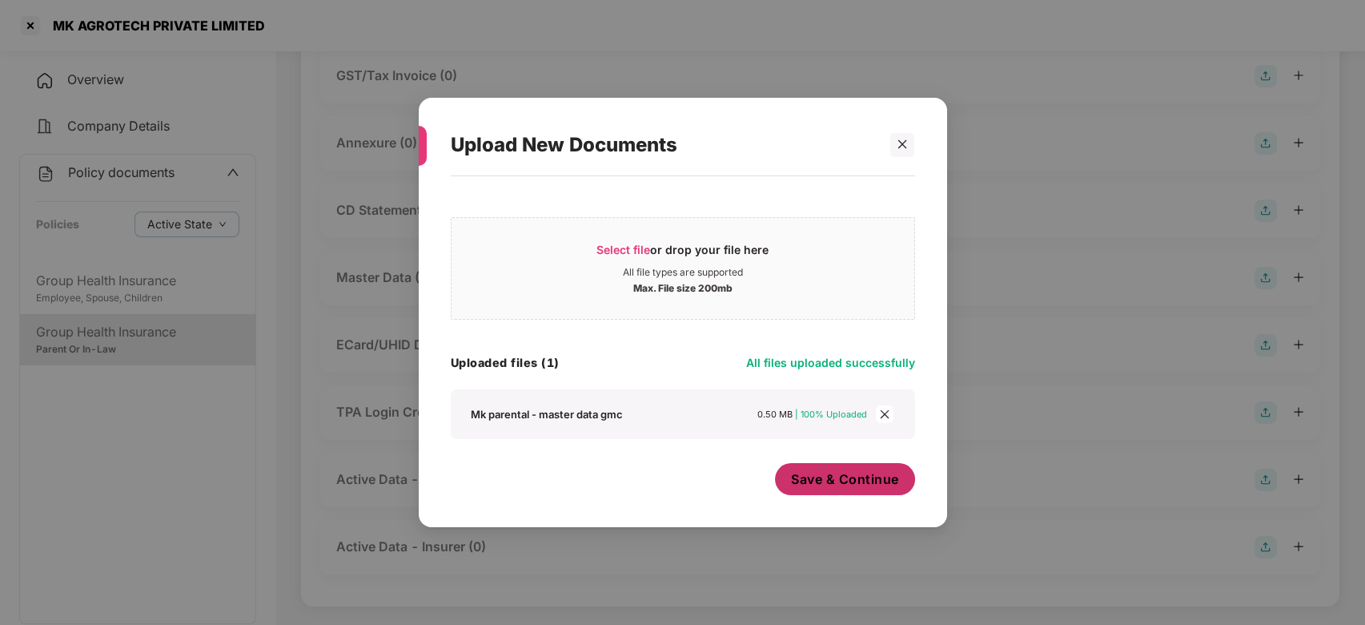
click at [840, 474] on span "Save & Continue" at bounding box center [845, 479] width 108 height 18
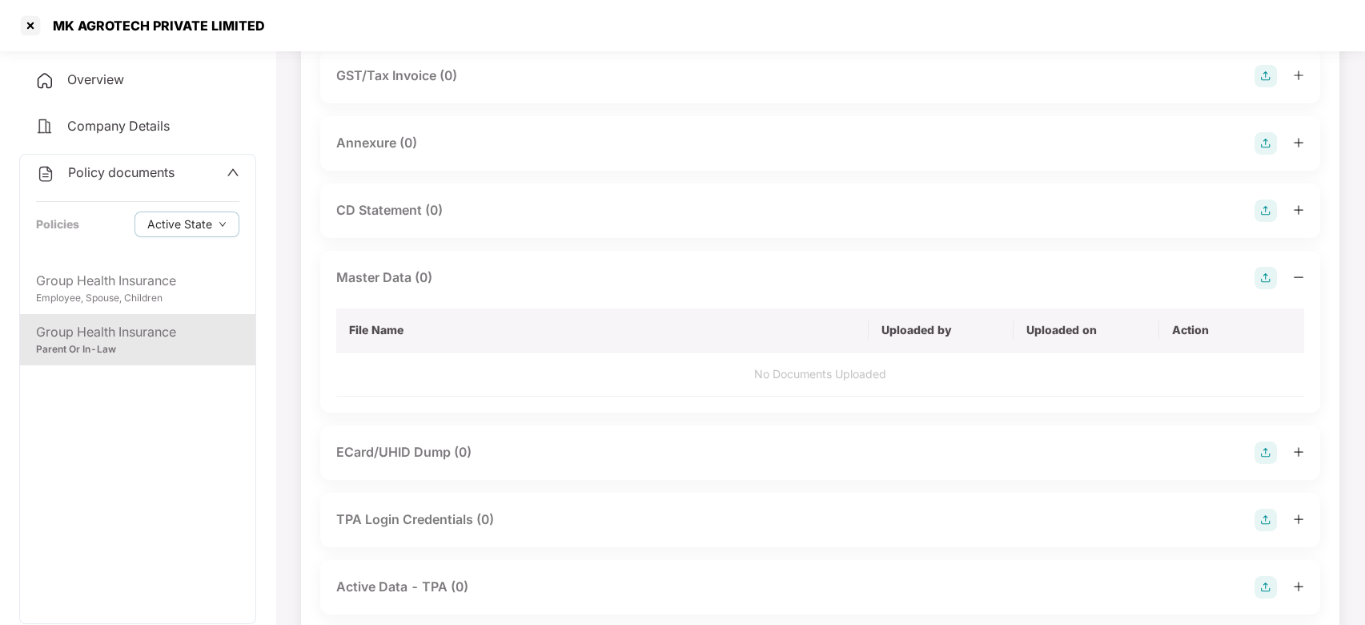
scroll to position [0, 0]
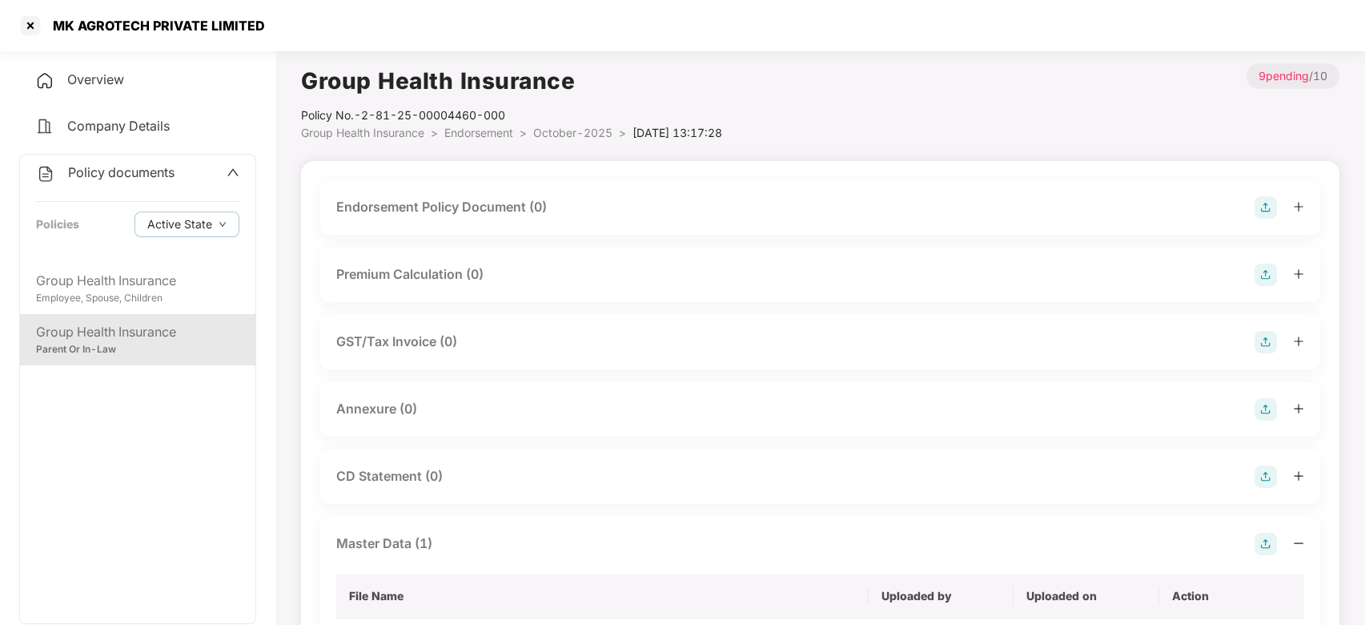
click at [563, 127] on span "October-2025" at bounding box center [572, 133] width 79 height 14
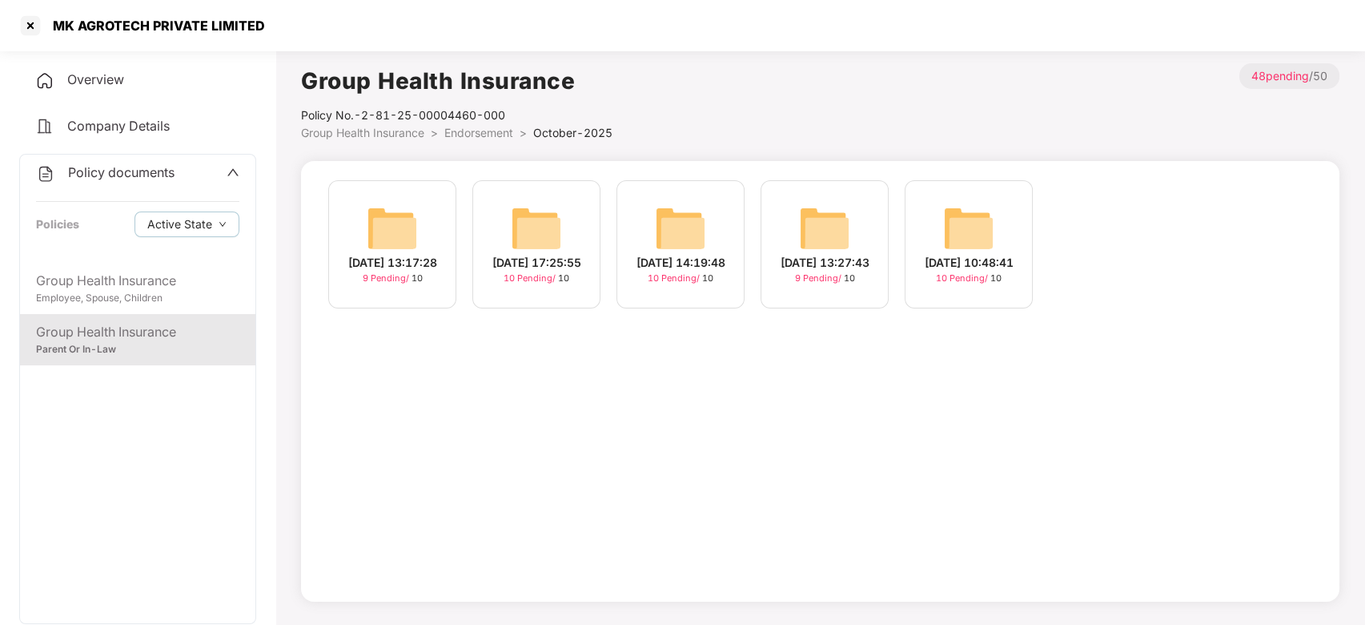
click at [526, 231] on img at bounding box center [536, 228] width 51 height 51
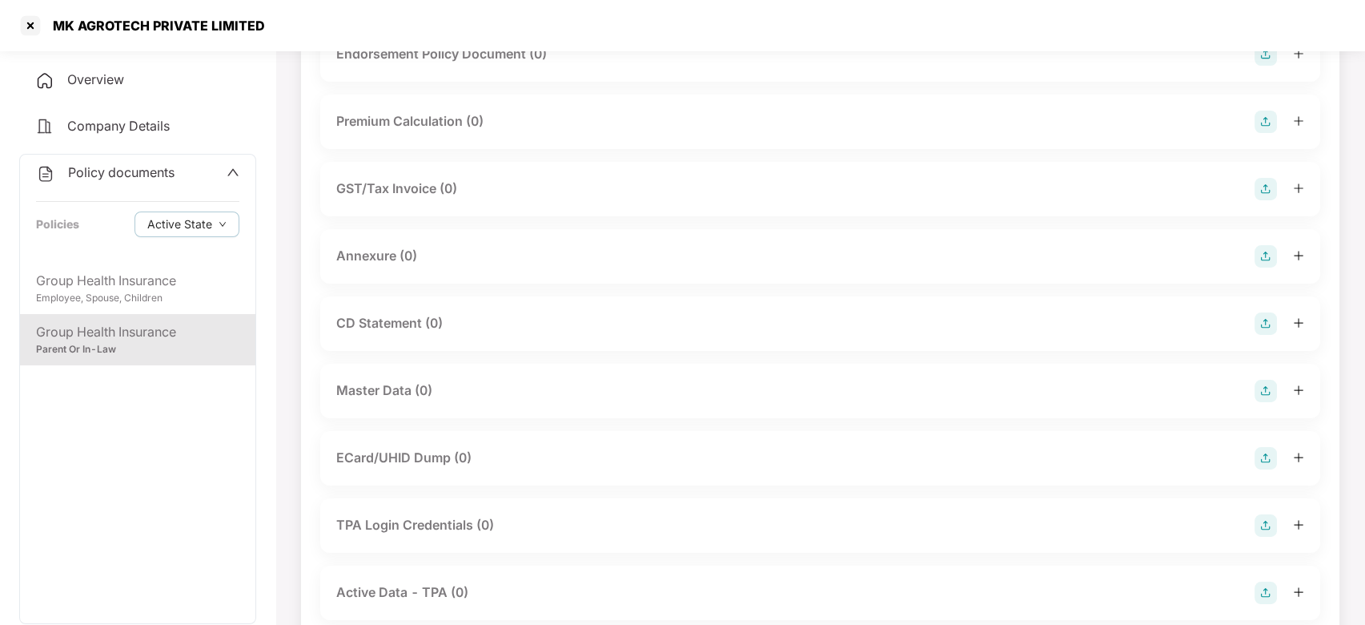
scroll to position [174, 0]
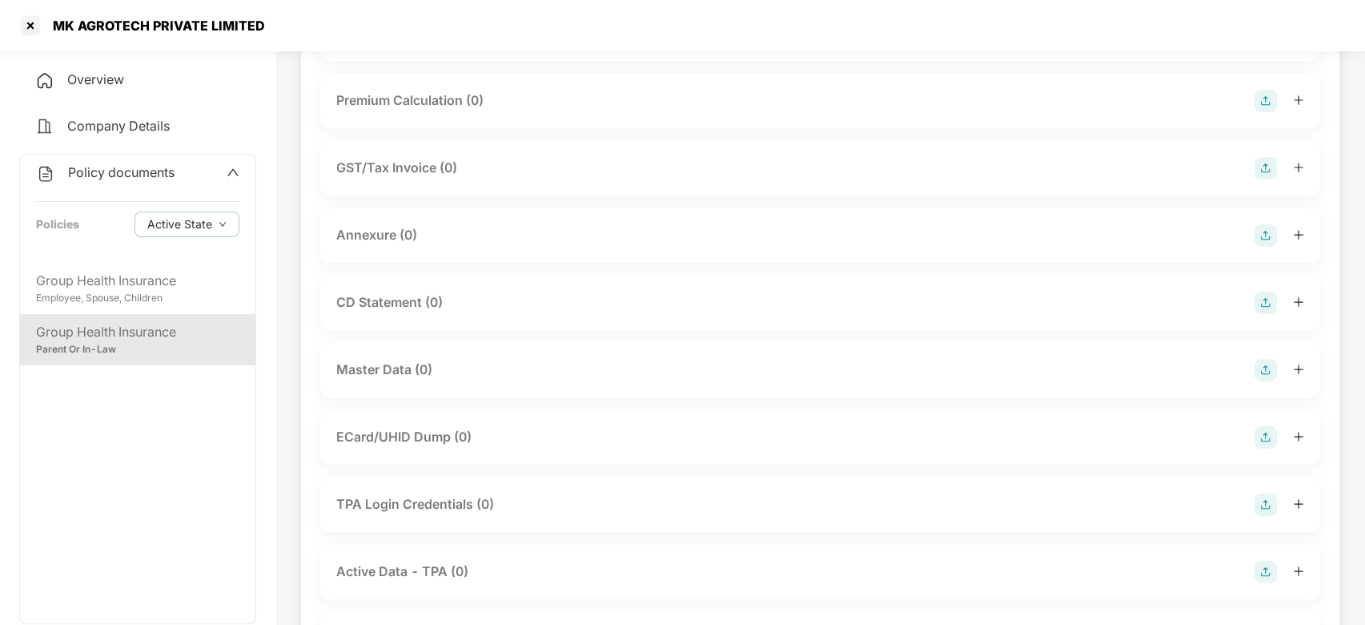
click at [1261, 356] on div "Master Data (0)" at bounding box center [820, 370] width 1000 height 54
click at [1266, 364] on img at bounding box center [1266, 370] width 22 height 22
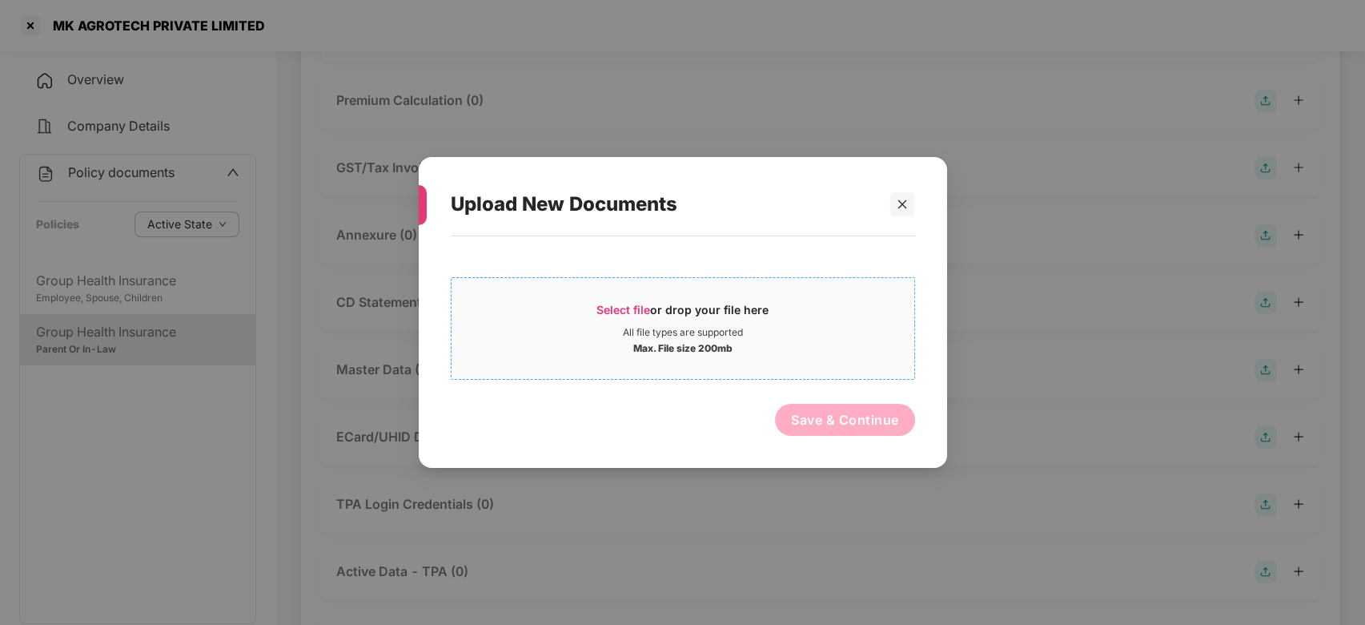
click at [791, 351] on div "Max. File size 200mb" at bounding box center [683, 347] width 463 height 16
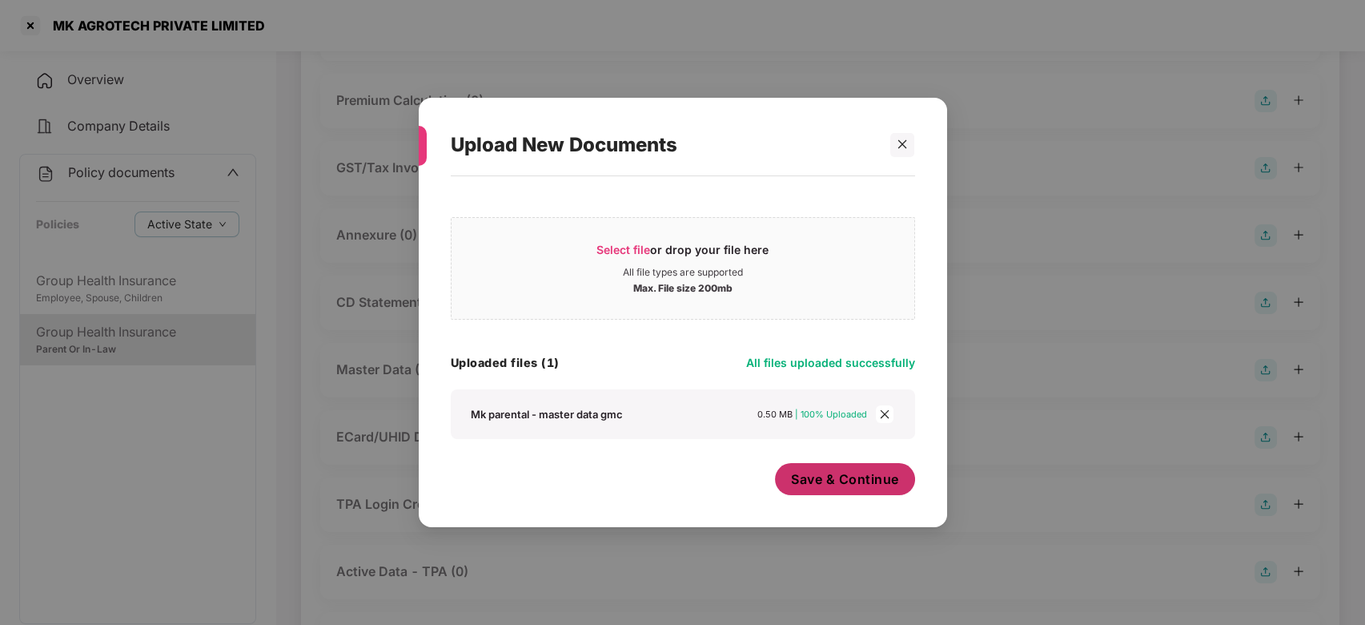
click at [810, 479] on span "Save & Continue" at bounding box center [845, 479] width 108 height 18
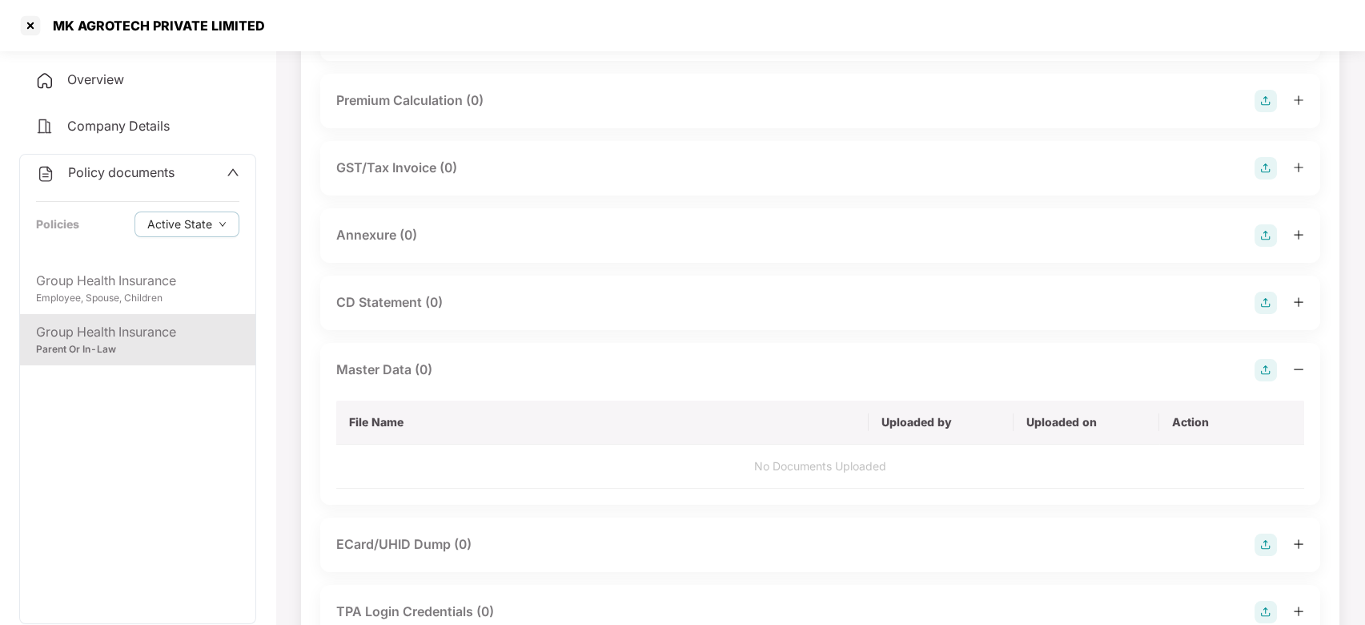
scroll to position [0, 0]
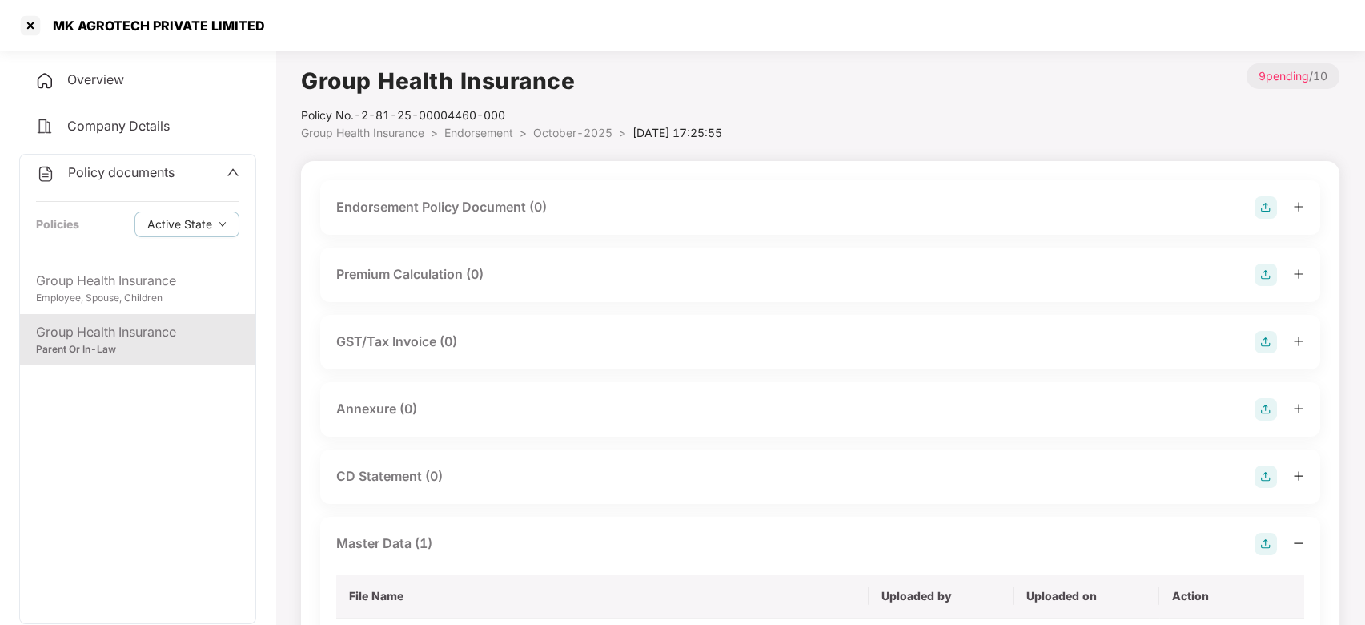
click at [589, 127] on span "October-2025" at bounding box center [572, 133] width 79 height 14
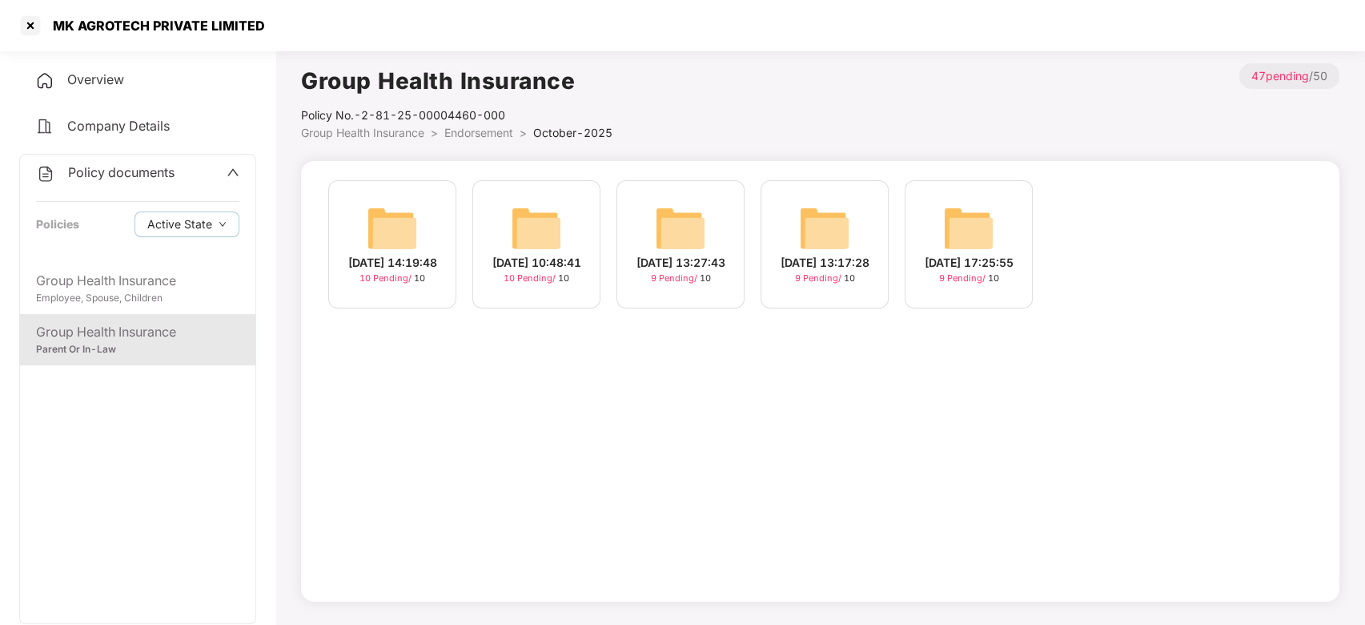
click at [530, 222] on img at bounding box center [536, 228] width 51 height 51
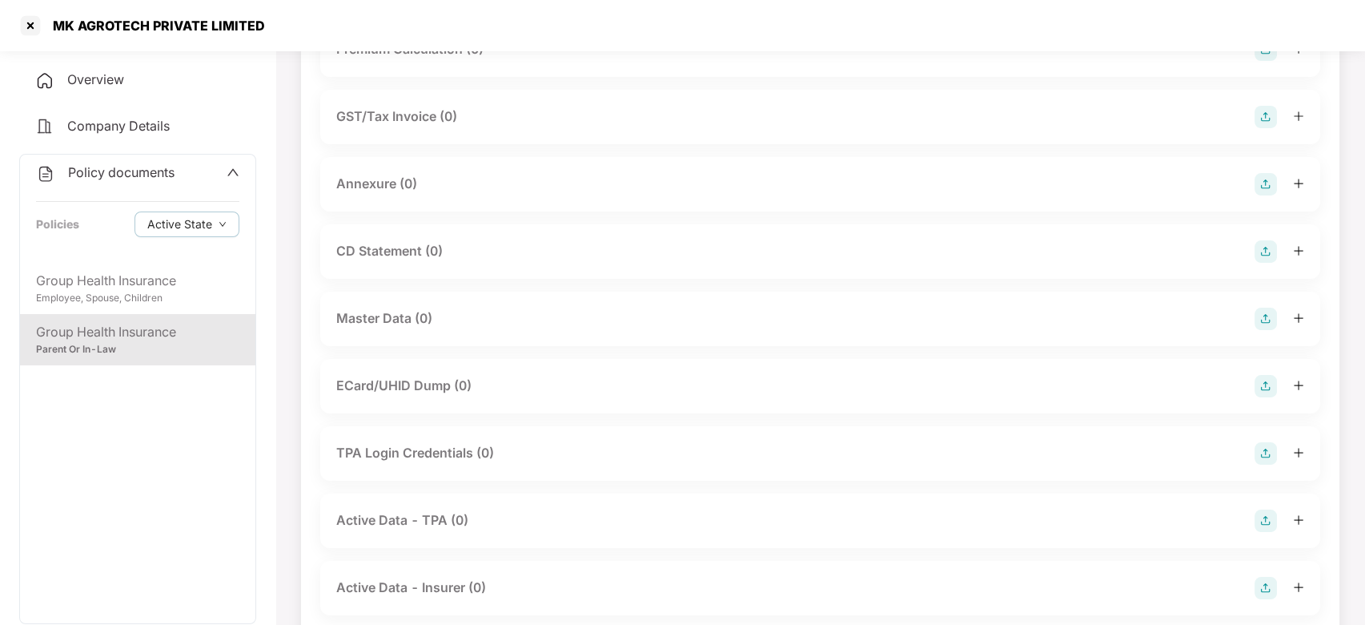
scroll to position [228, 0]
click at [1268, 308] on img at bounding box center [1266, 315] width 22 height 22
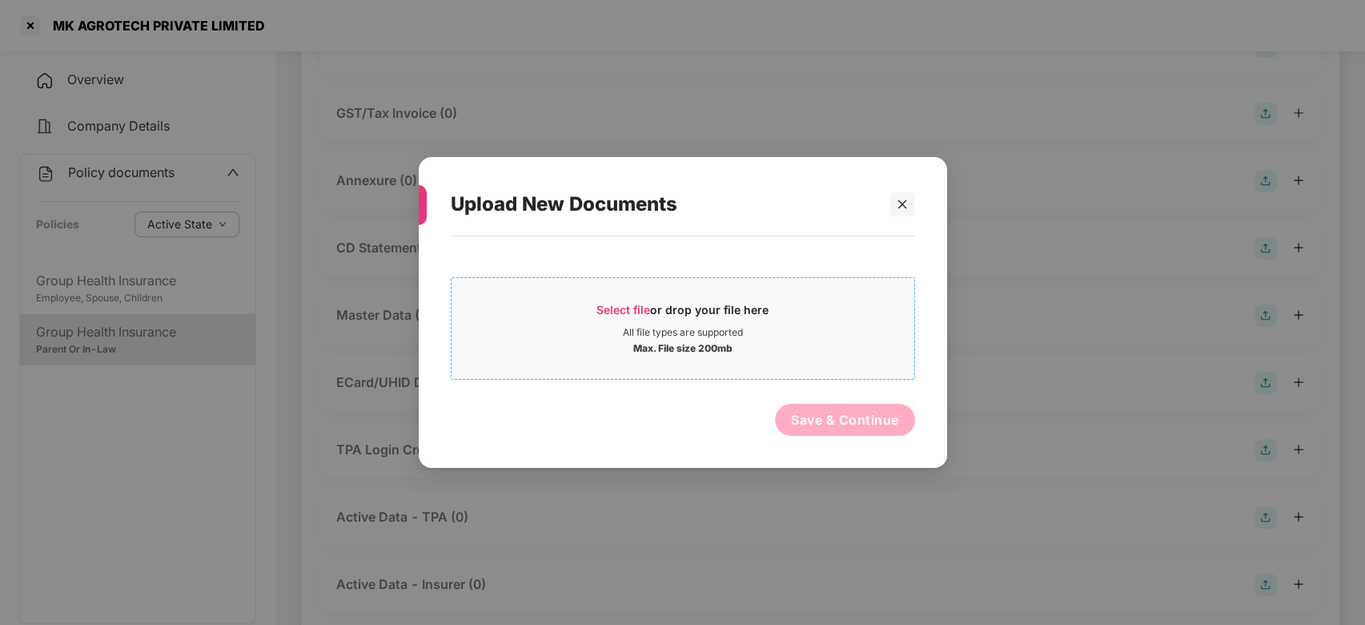
click at [846, 320] on div "Select file or drop your file here" at bounding box center [683, 314] width 463 height 24
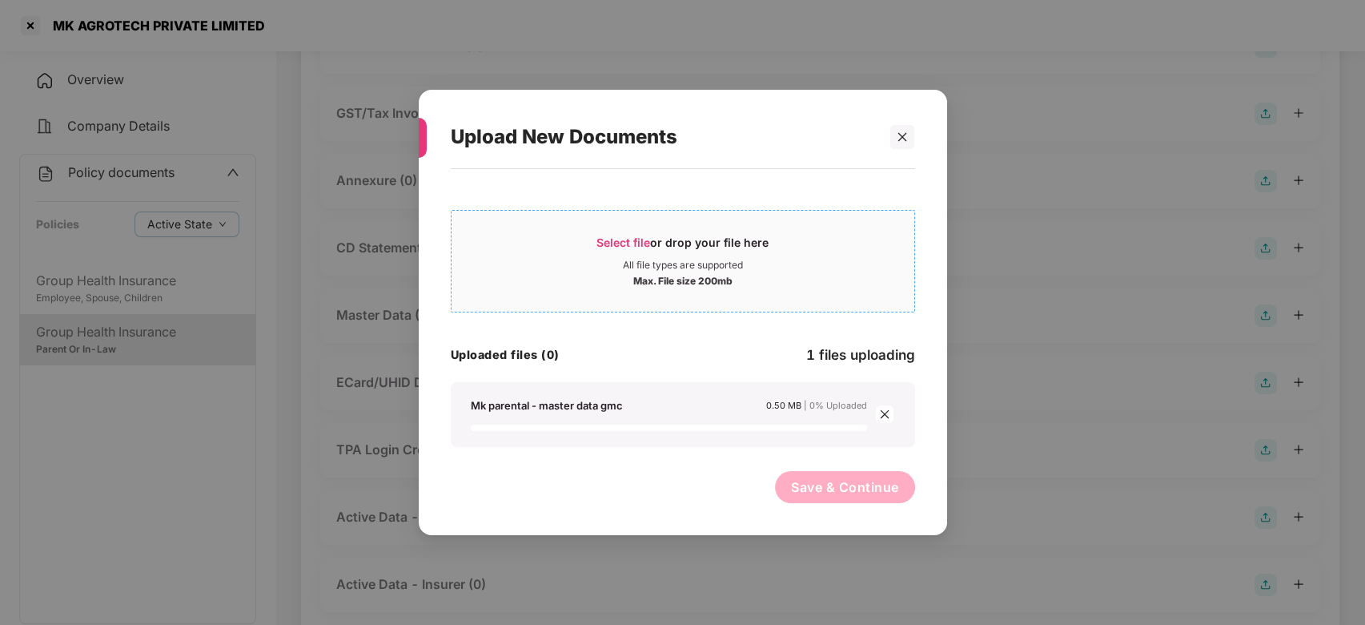
scroll to position [266, 0]
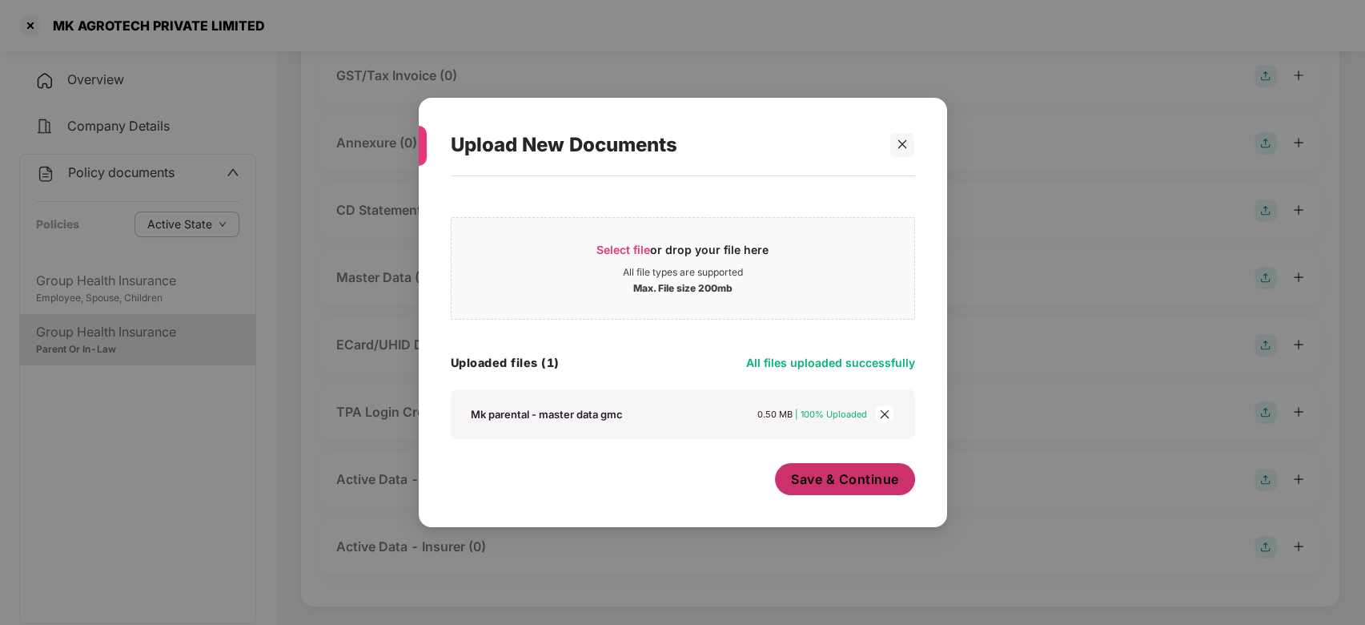
click at [823, 481] on span "Save & Continue" at bounding box center [845, 479] width 108 height 18
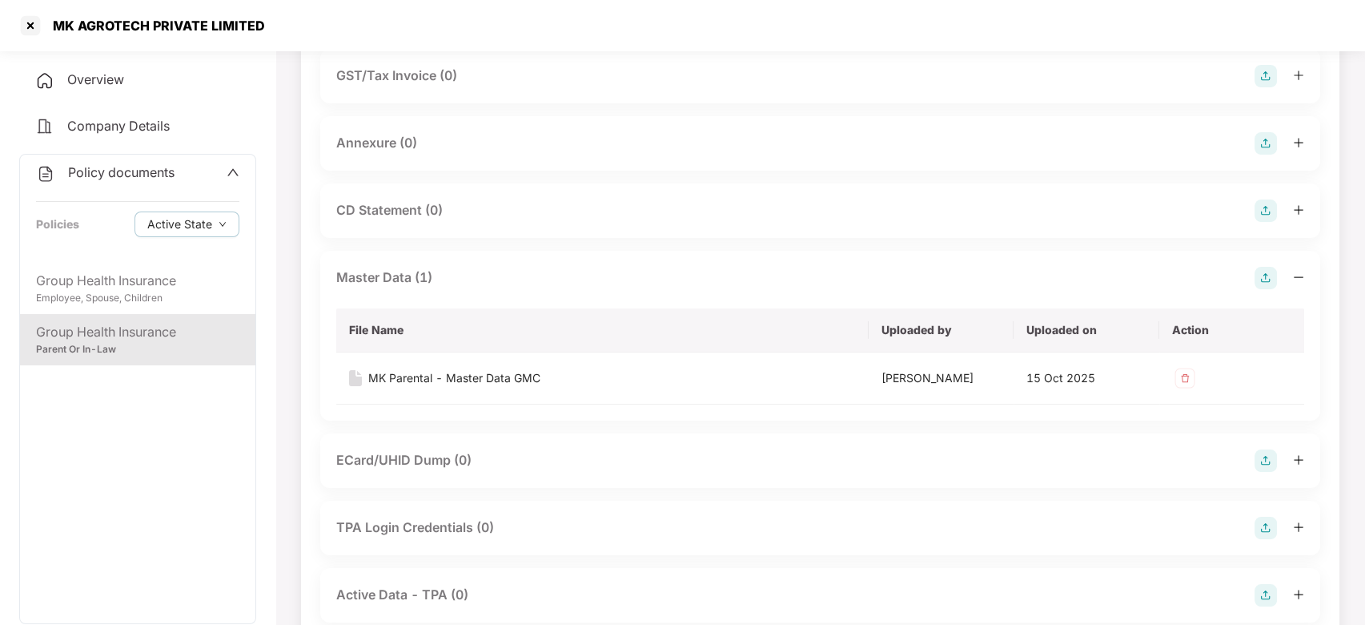
scroll to position [0, 0]
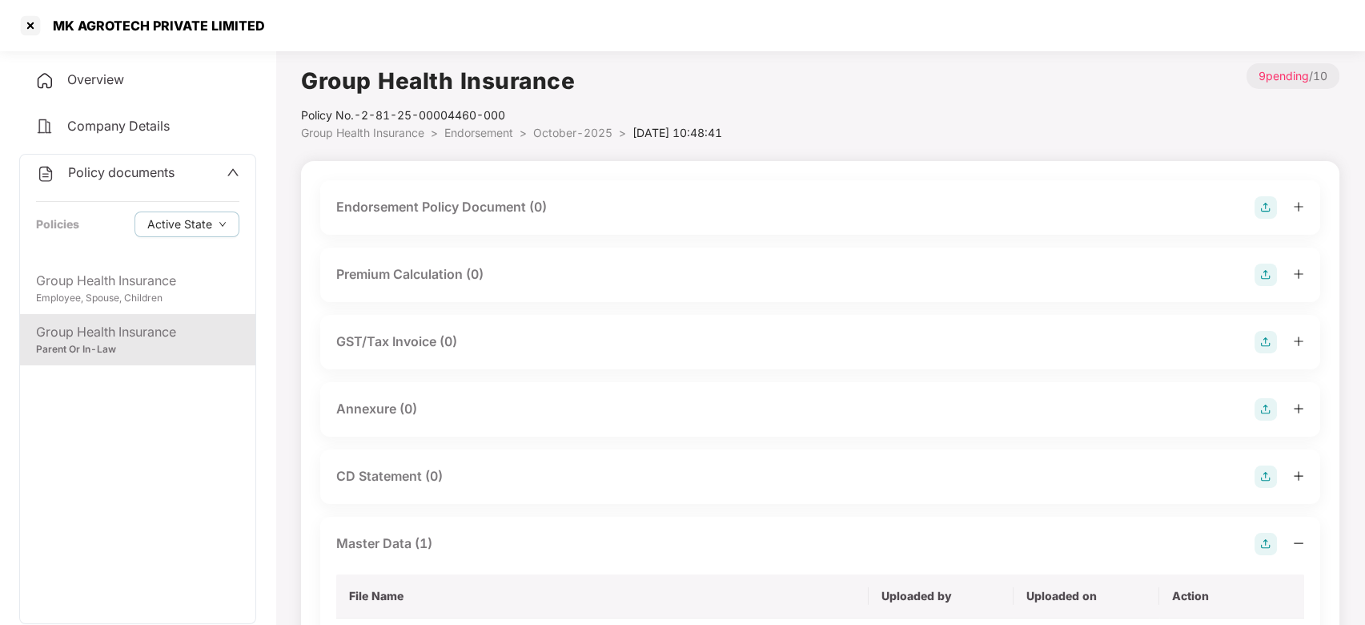
click at [554, 139] on li "October-2025 >" at bounding box center [582, 133] width 99 height 18
click at [562, 133] on span "October-2025" at bounding box center [572, 133] width 79 height 14
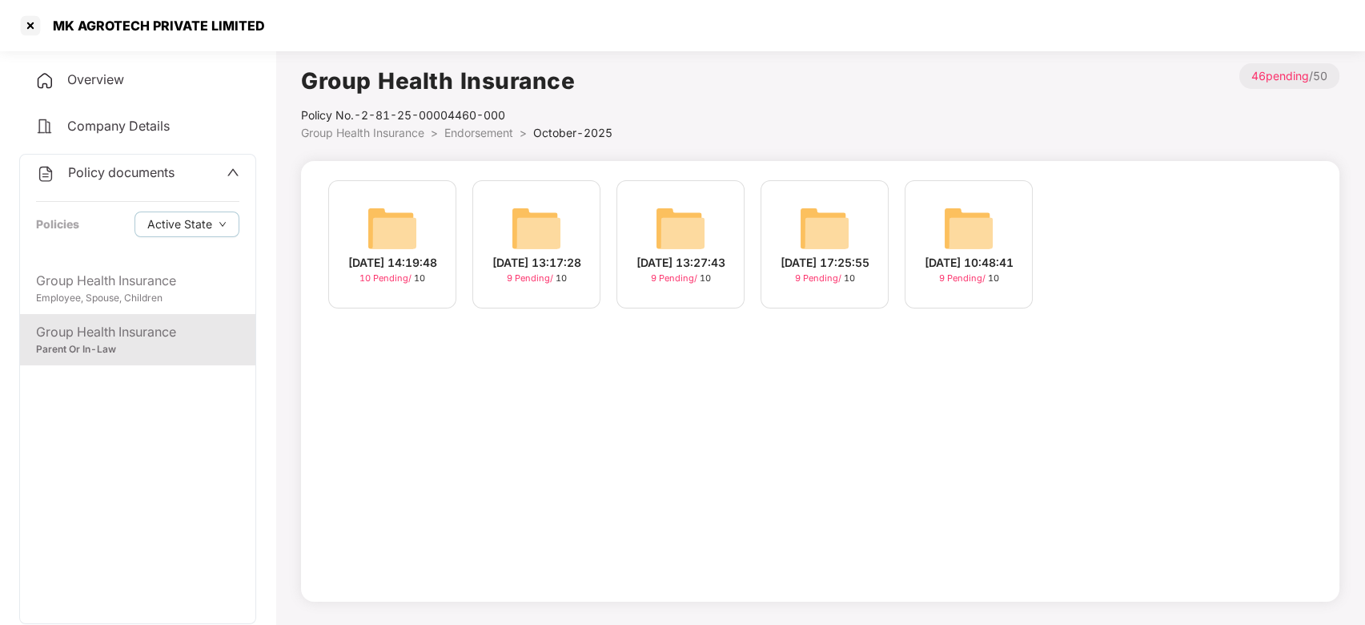
click at [375, 235] on img at bounding box center [392, 228] width 51 height 51
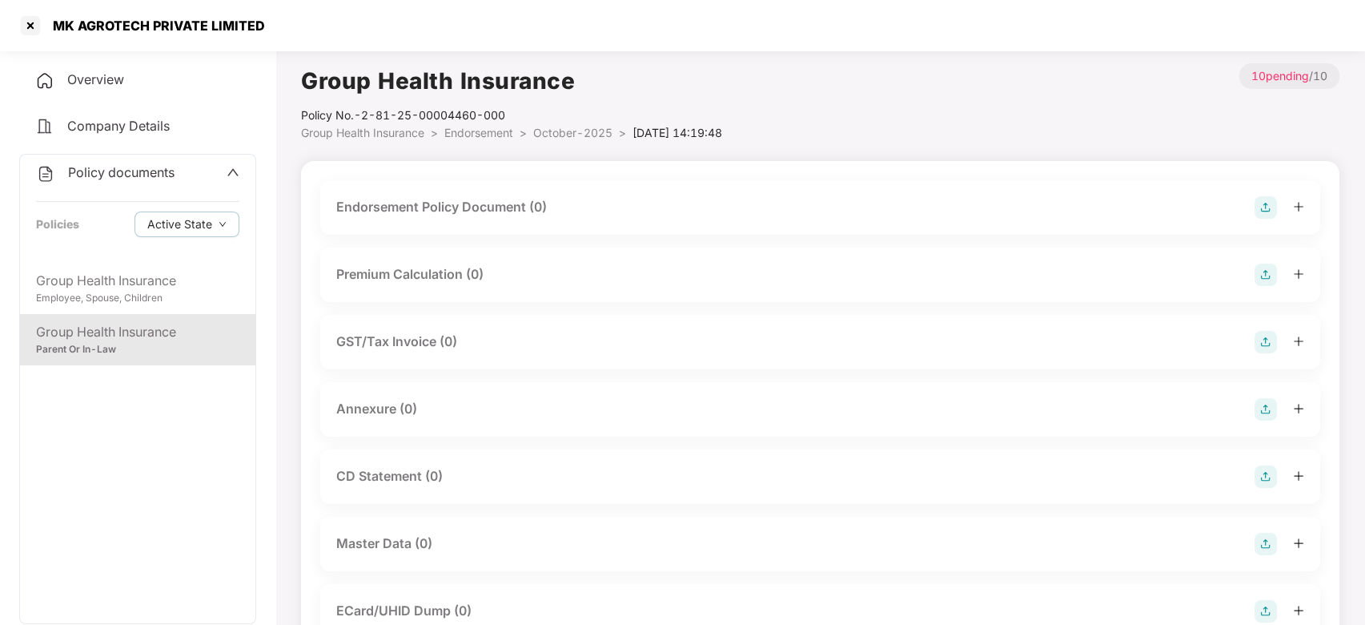
click at [561, 131] on span "October-2025" at bounding box center [572, 133] width 79 height 14
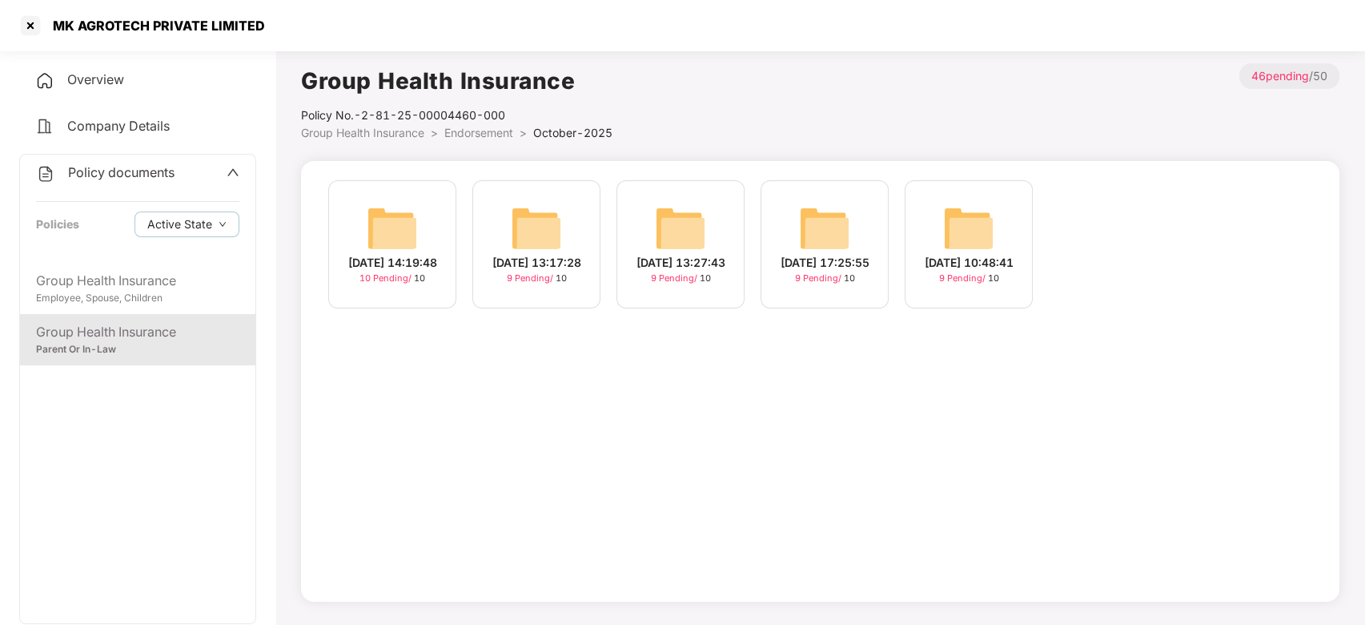
click at [413, 232] on img at bounding box center [392, 228] width 51 height 51
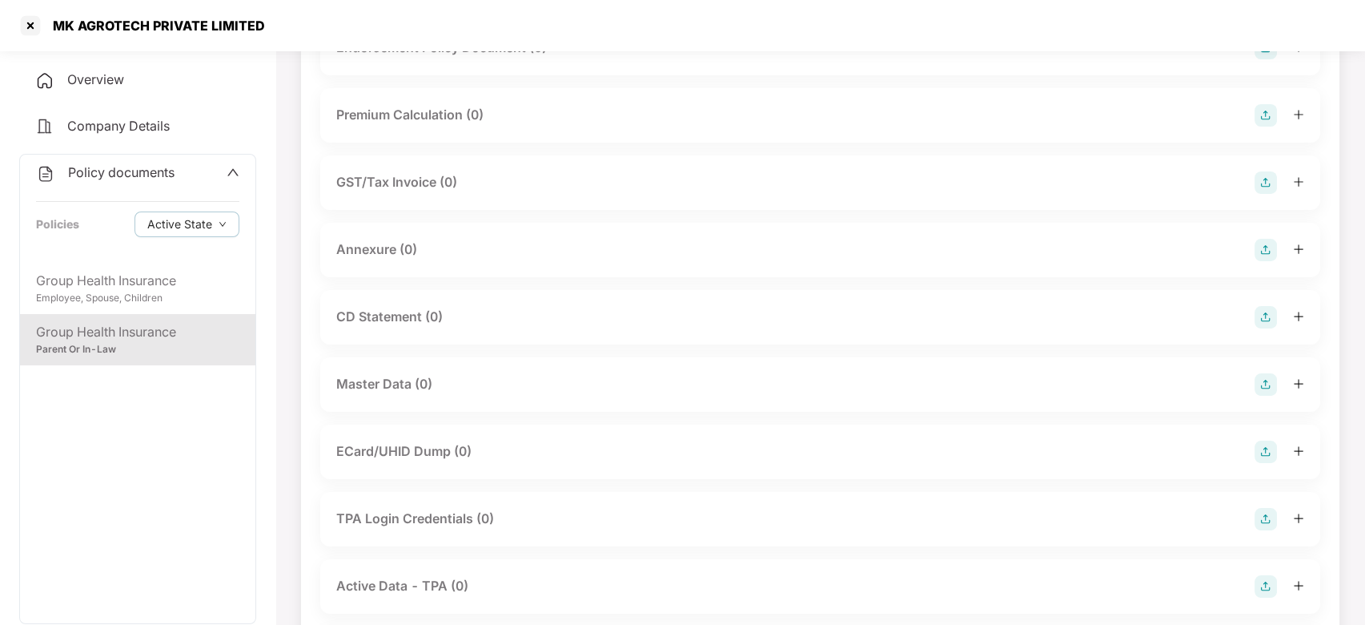
scroll to position [160, 0]
click at [1265, 386] on img at bounding box center [1266, 383] width 22 height 22
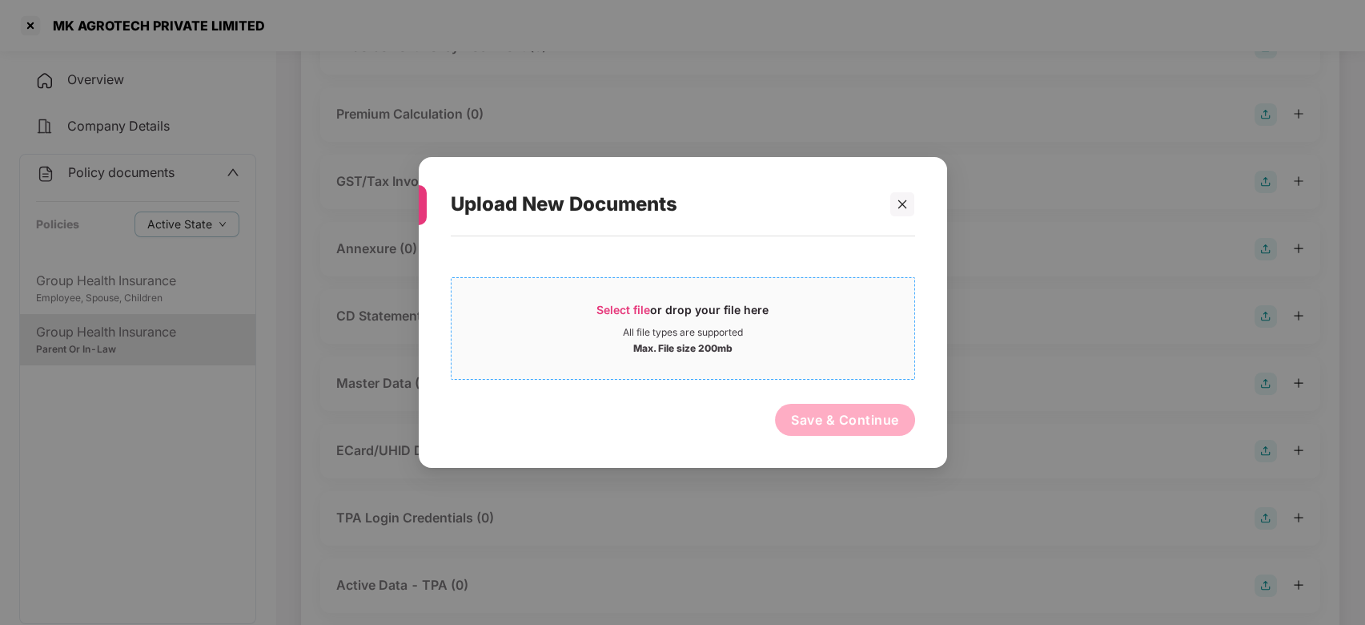
click at [812, 313] on div "Select file or drop your file here" at bounding box center [683, 314] width 463 height 24
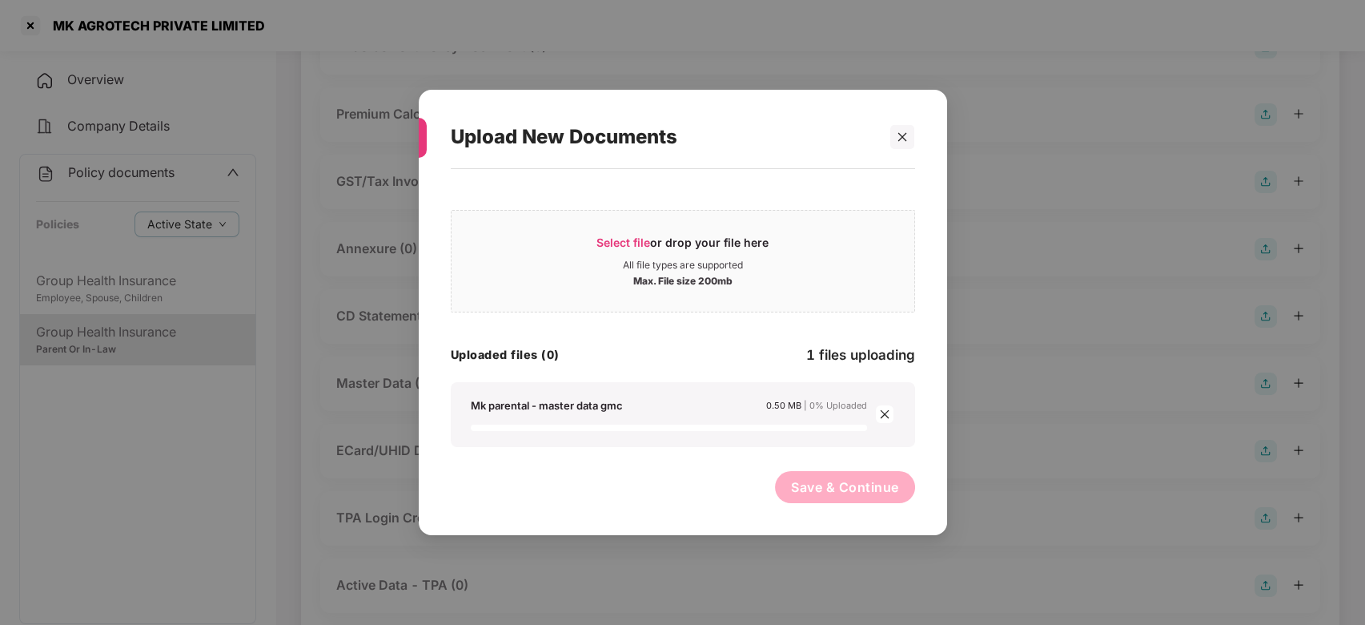
scroll to position [266, 0]
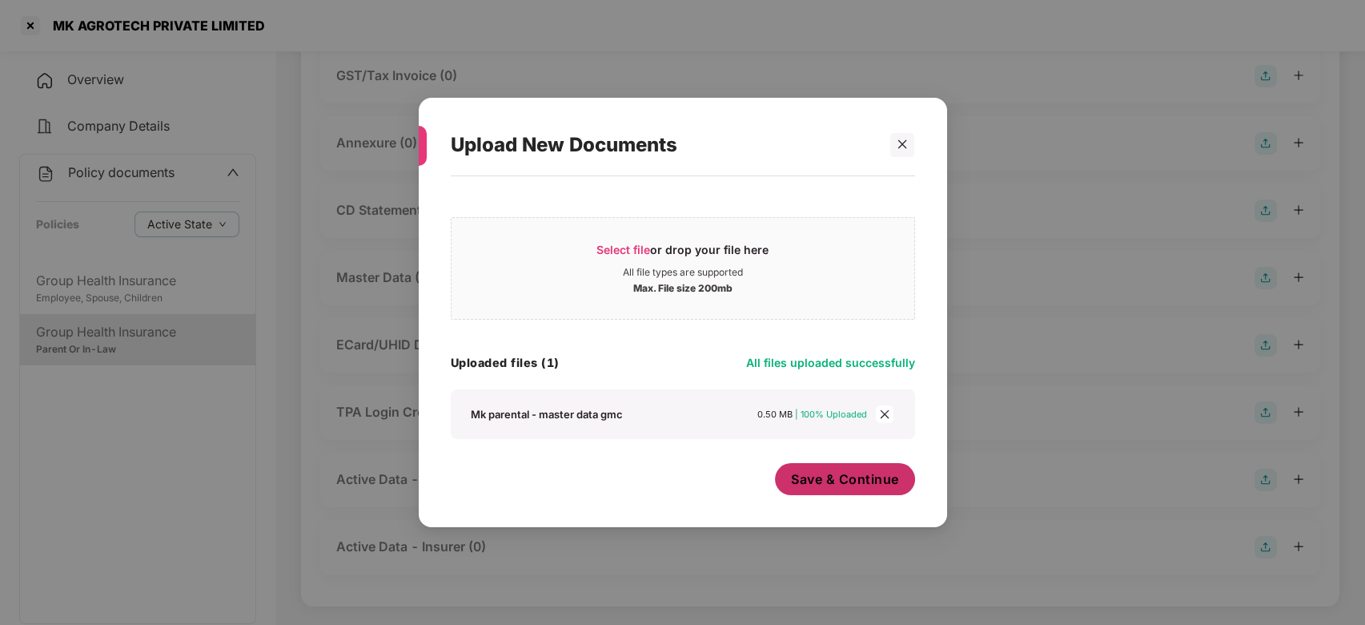
click at [836, 479] on span "Save & Continue" at bounding box center [845, 479] width 108 height 18
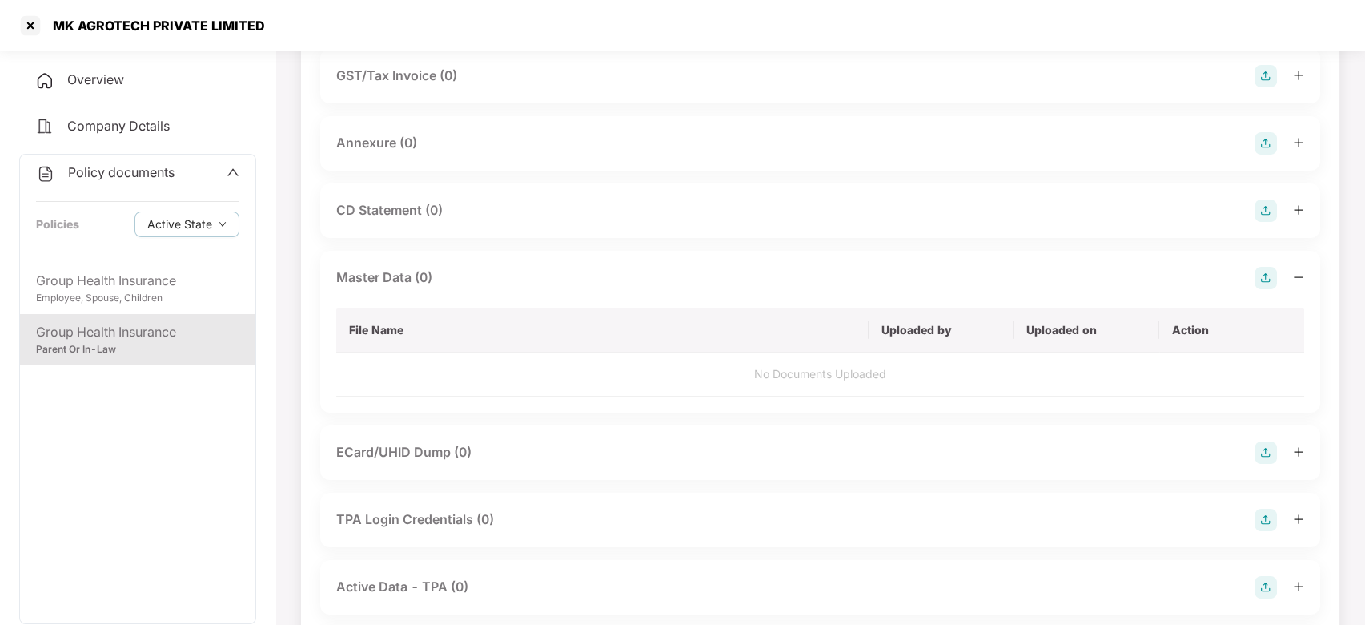
scroll to position [0, 0]
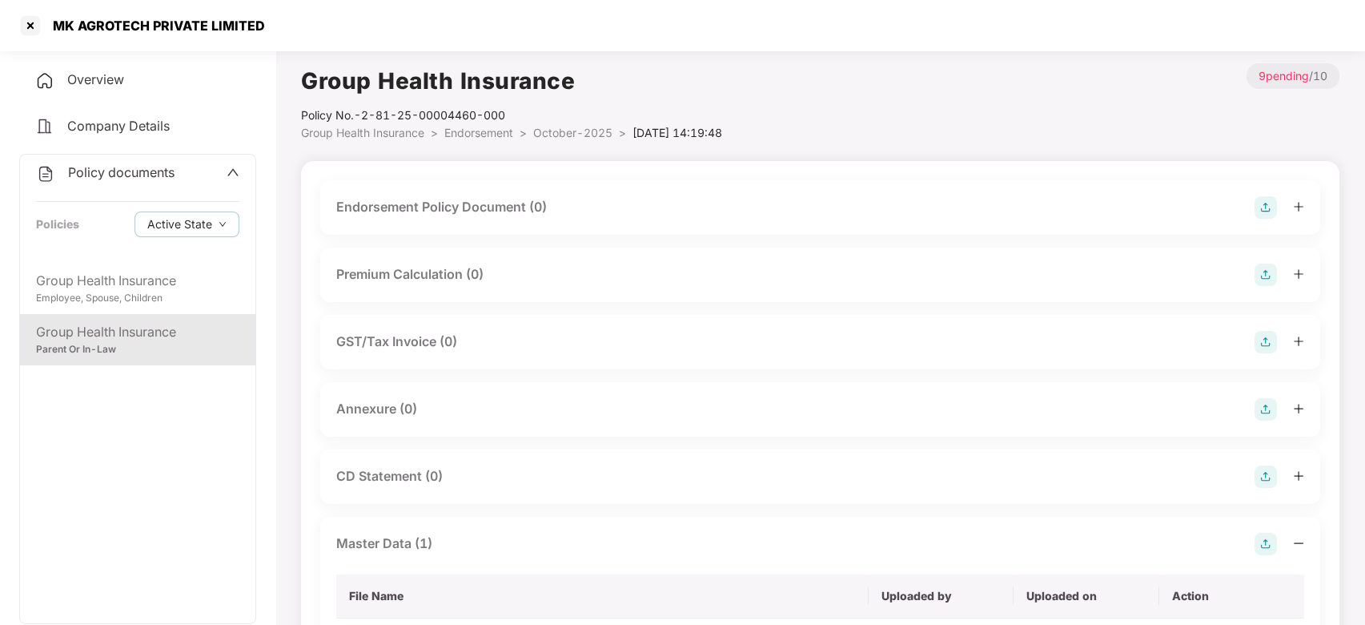
click at [557, 129] on span "October-2025" at bounding box center [572, 133] width 79 height 14
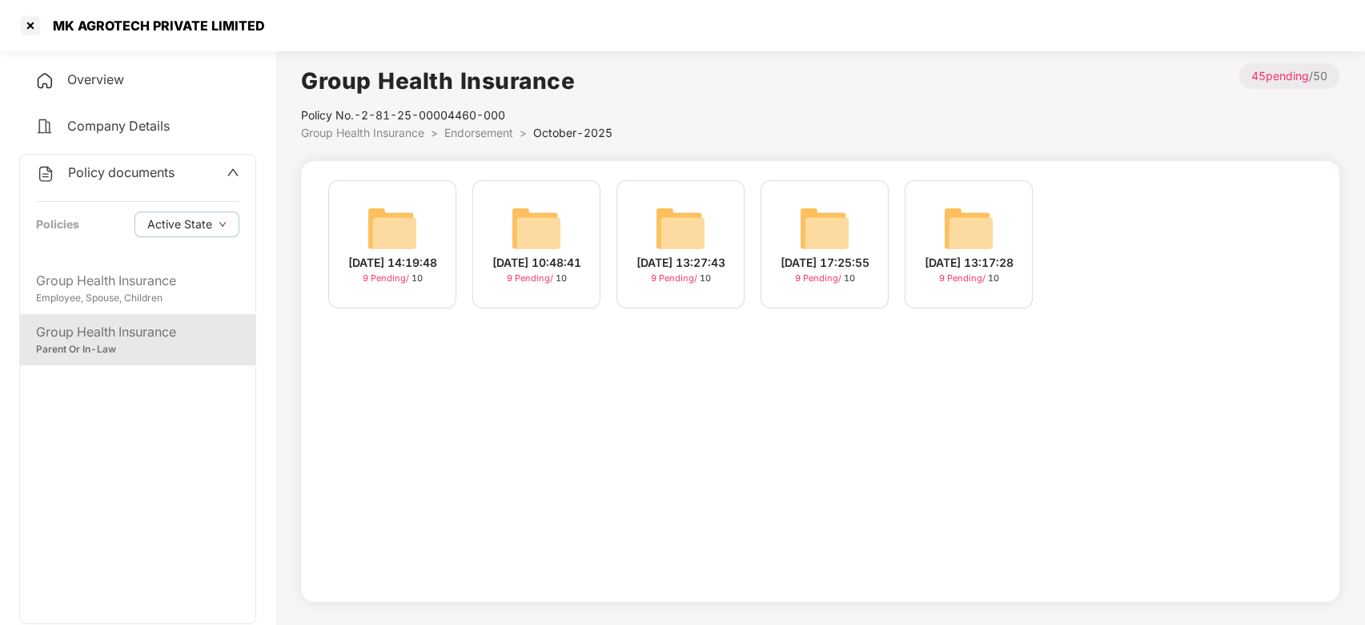
click at [399, 203] on img at bounding box center [392, 228] width 51 height 51
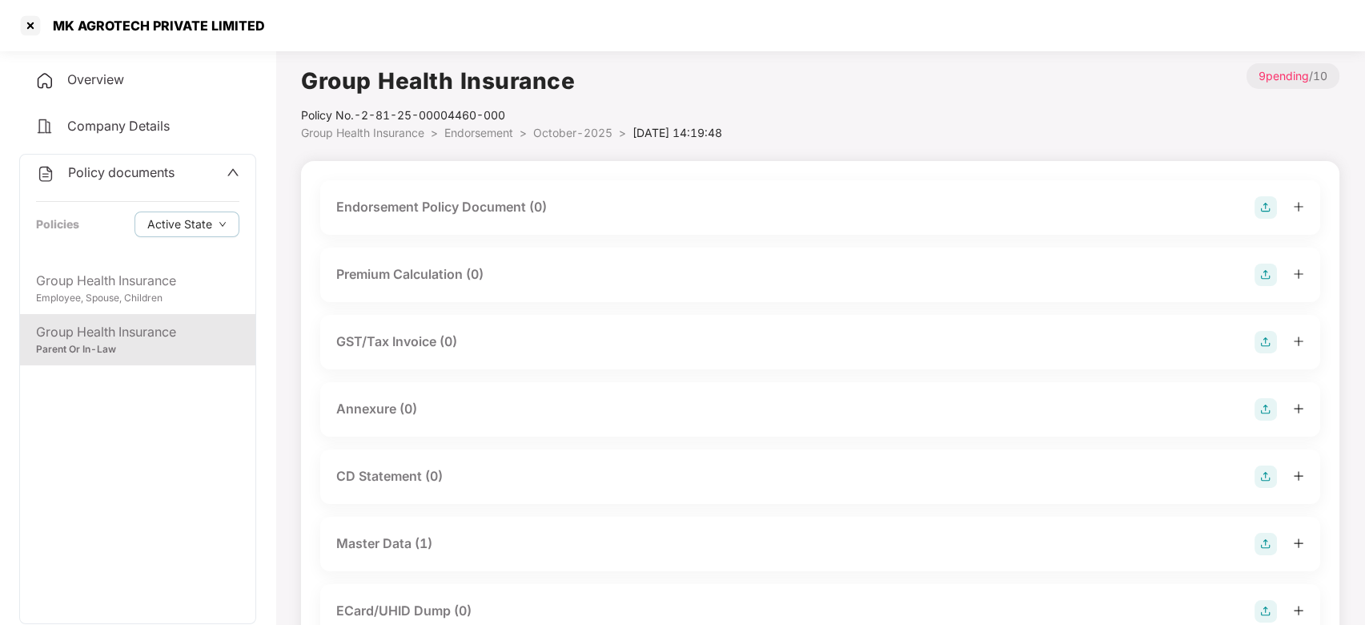
click at [562, 136] on span "October-2025" at bounding box center [572, 133] width 79 height 14
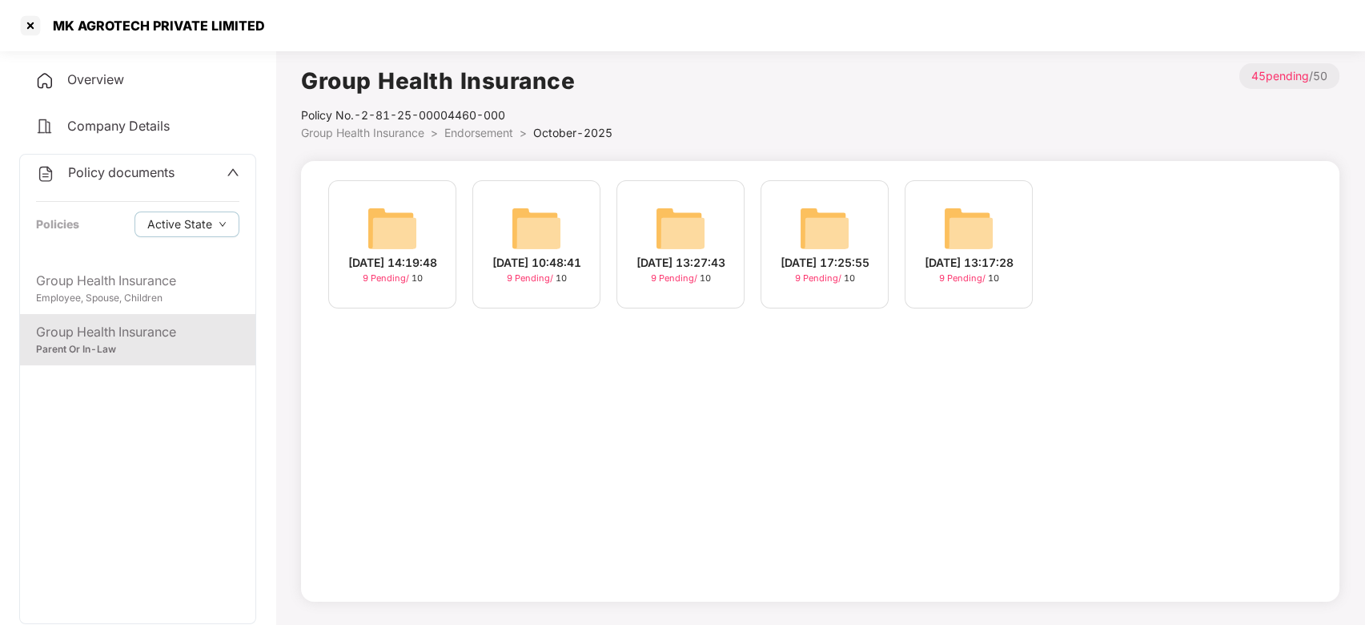
click at [670, 214] on img at bounding box center [680, 228] width 51 height 51
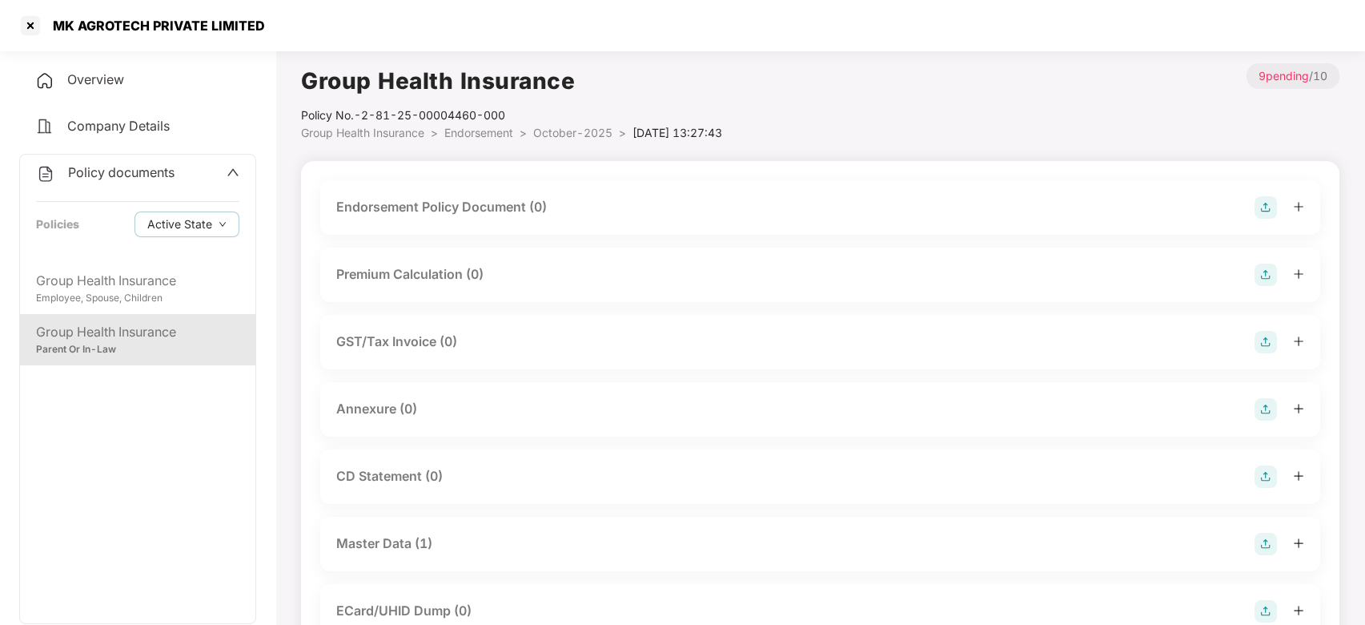
click at [1268, 208] on img at bounding box center [1266, 207] width 22 height 22
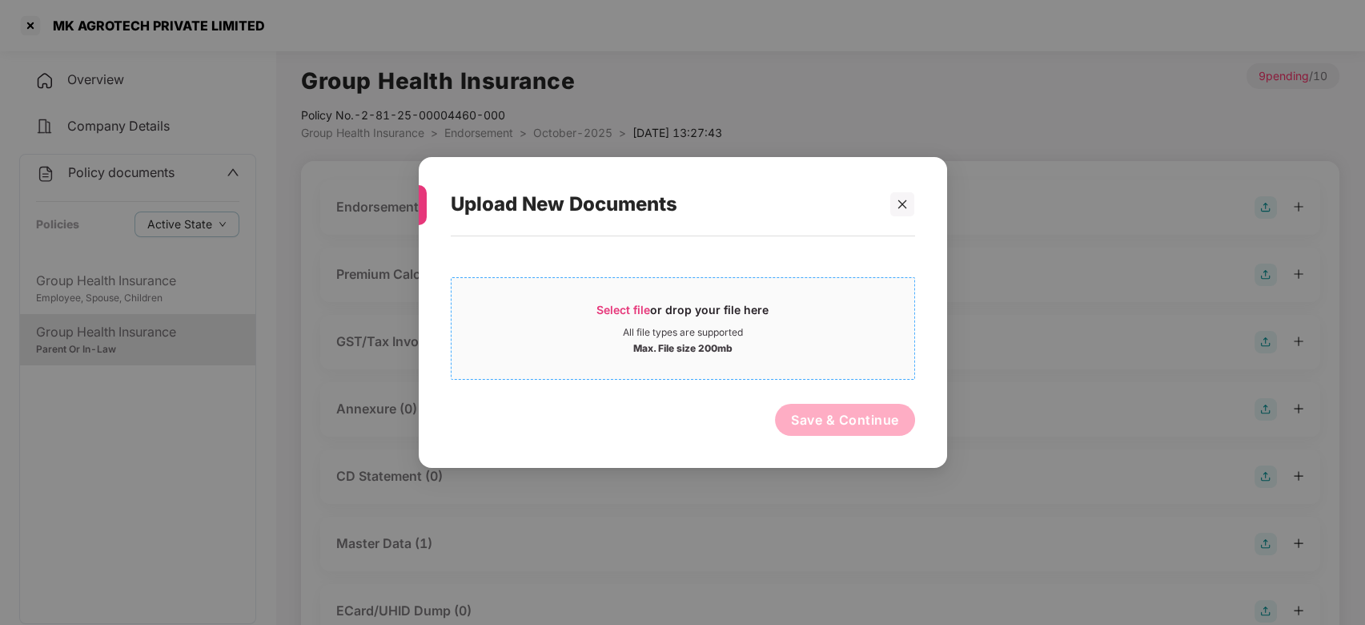
click at [793, 319] on div "Select file or drop your file here" at bounding box center [683, 314] width 463 height 24
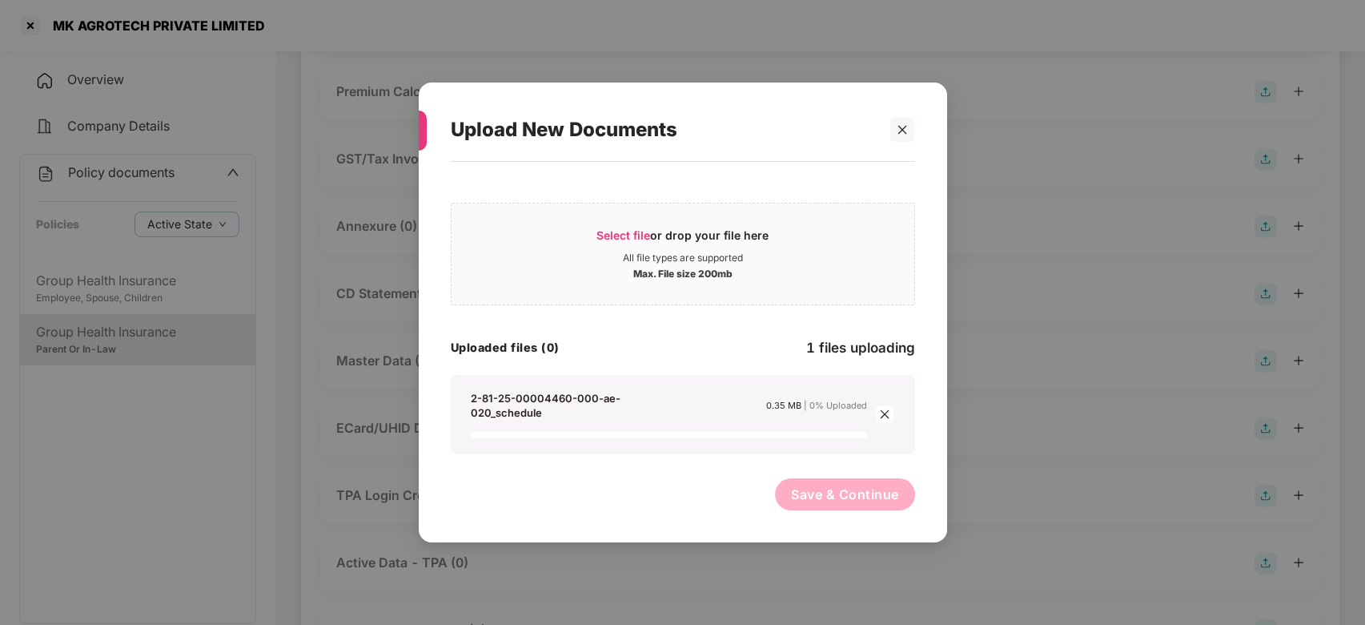
scroll to position [205, 0]
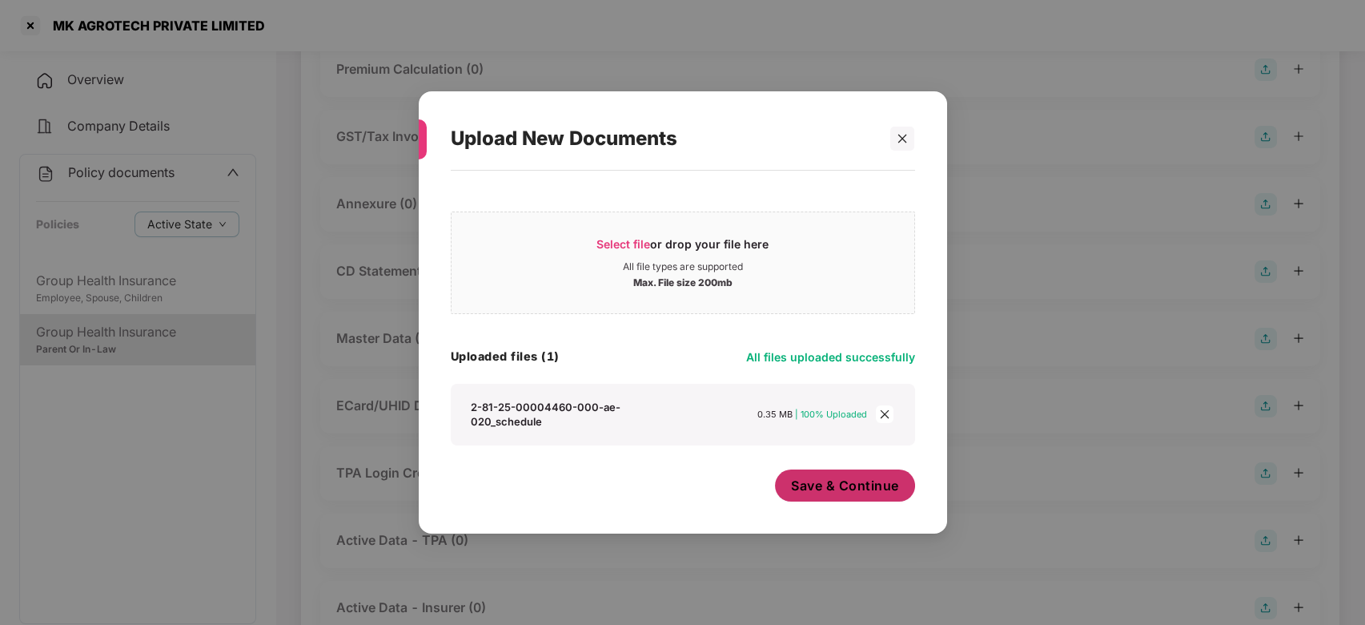
click at [854, 481] on span "Save & Continue" at bounding box center [845, 486] width 108 height 18
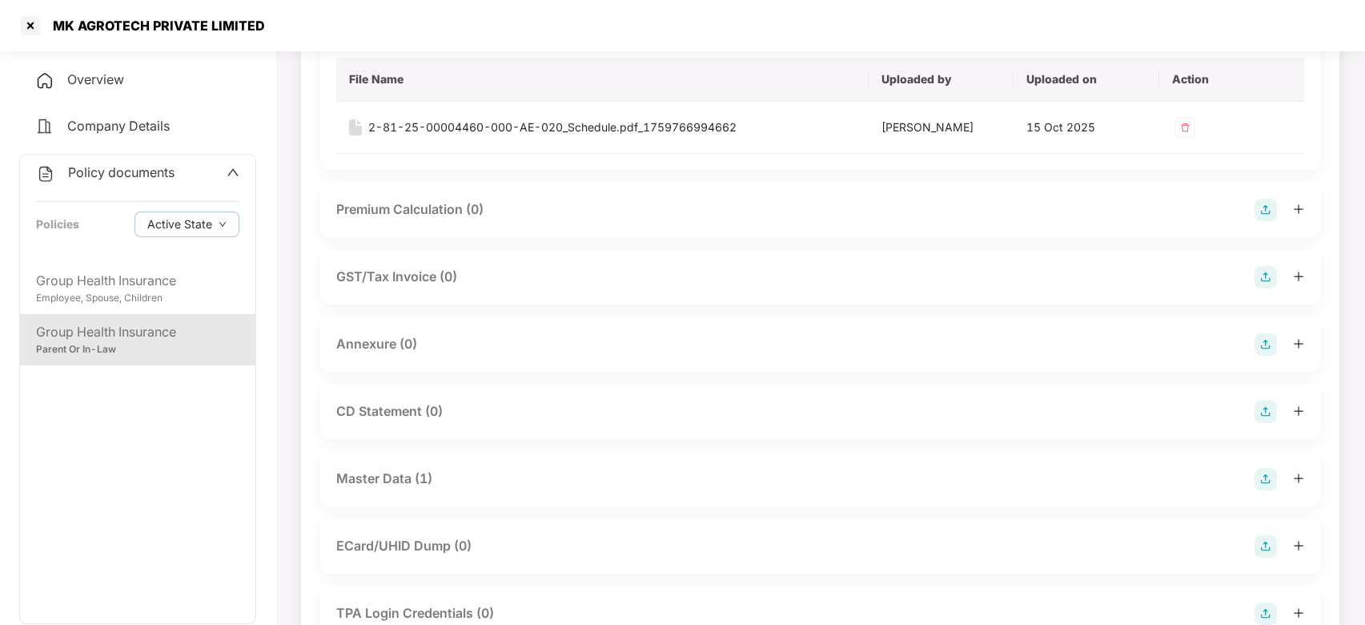
scroll to position [183, 0]
click at [1263, 335] on img at bounding box center [1266, 341] width 22 height 22
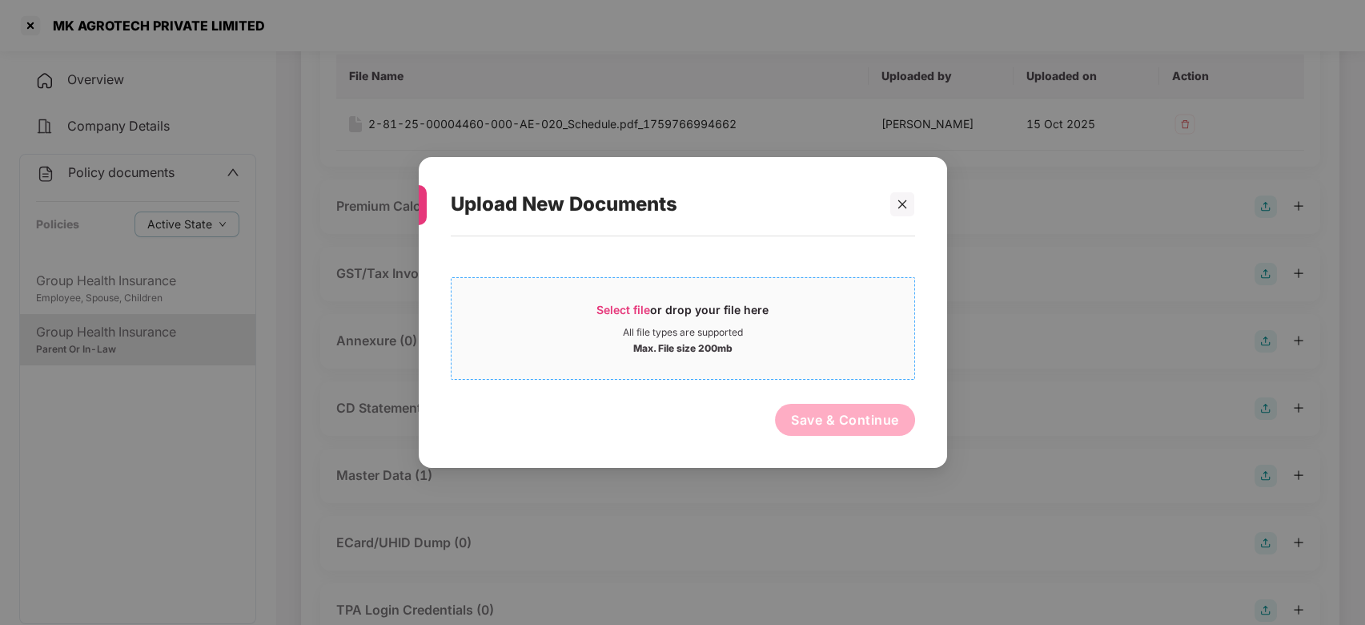
click at [826, 324] on div "Select file or drop your file here" at bounding box center [683, 314] width 463 height 24
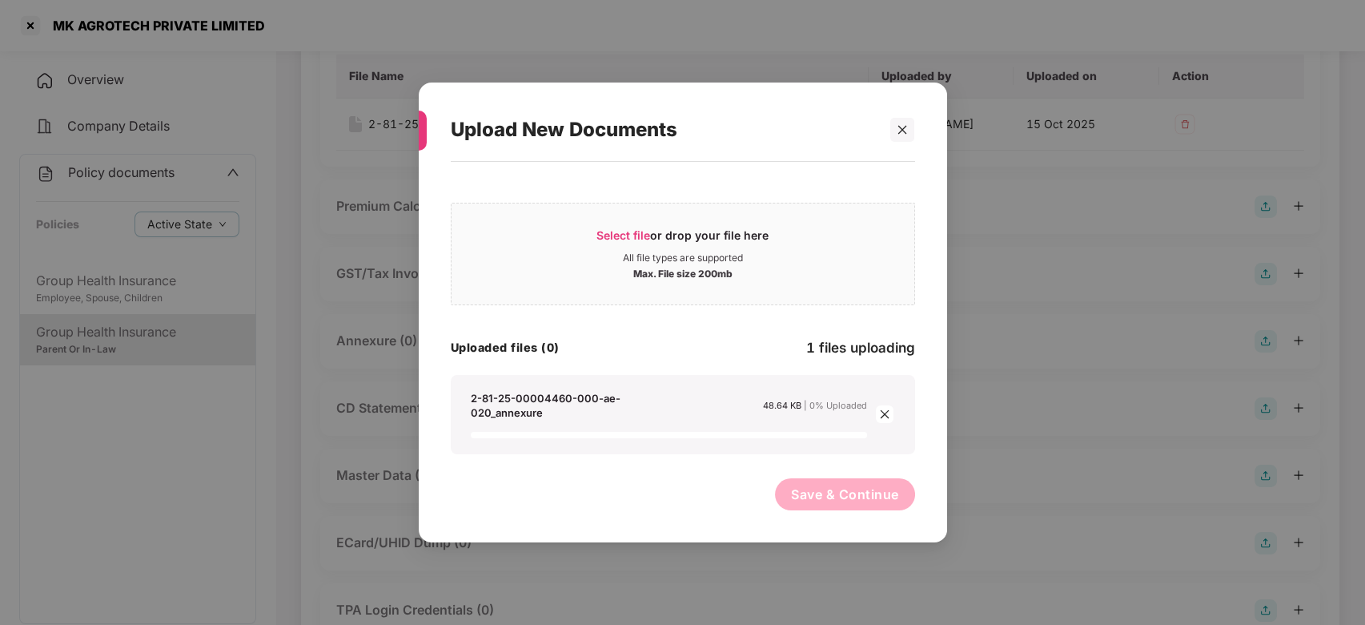
scroll to position [271, 0]
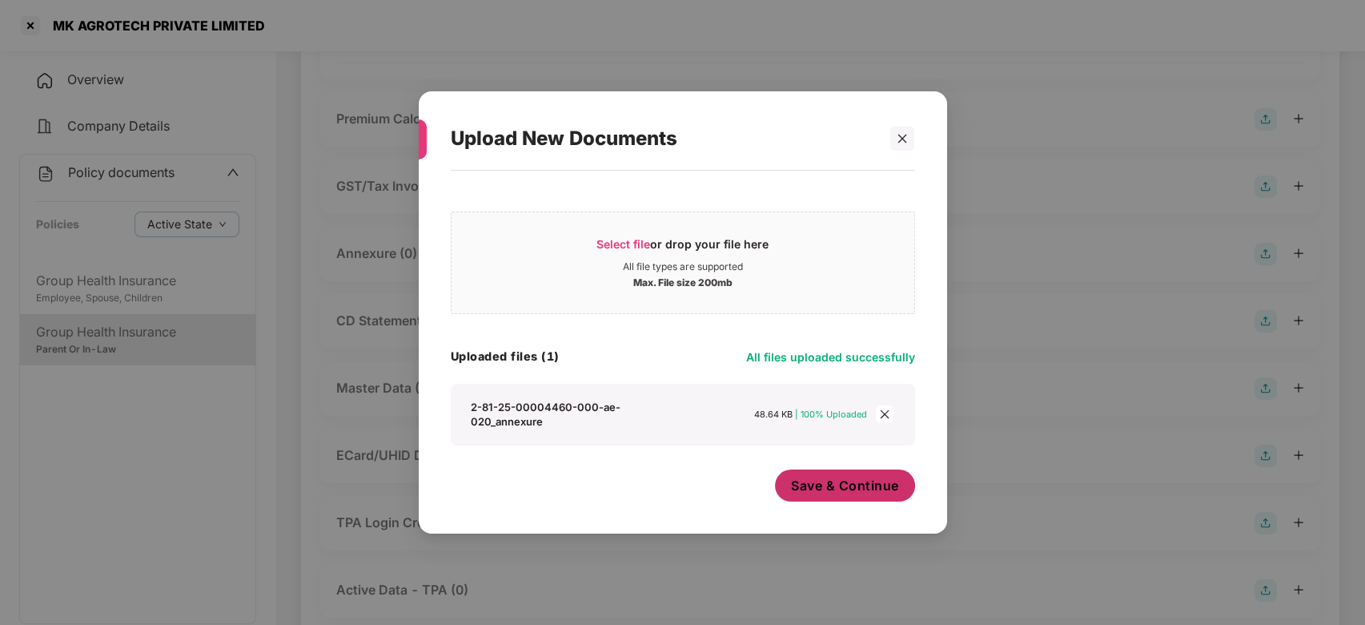
click at [834, 495] on button "Save & Continue" at bounding box center [845, 485] width 140 height 32
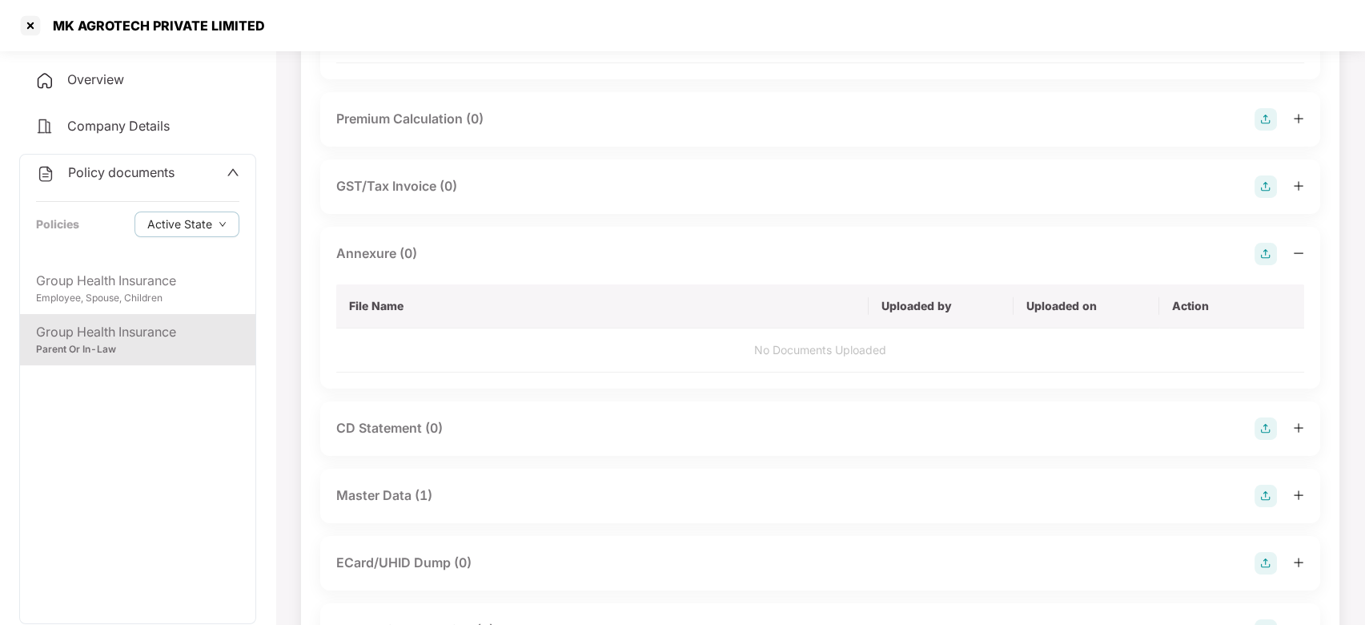
scroll to position [0, 0]
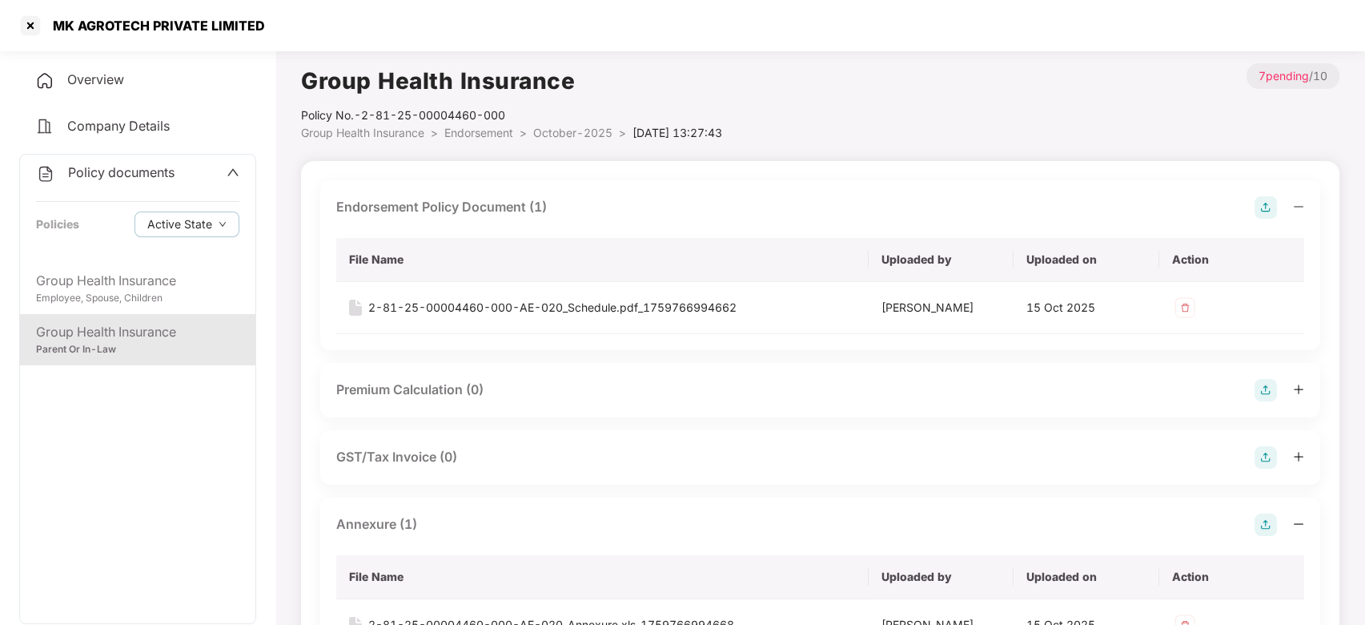
click at [574, 131] on span "October-2025" at bounding box center [572, 133] width 79 height 14
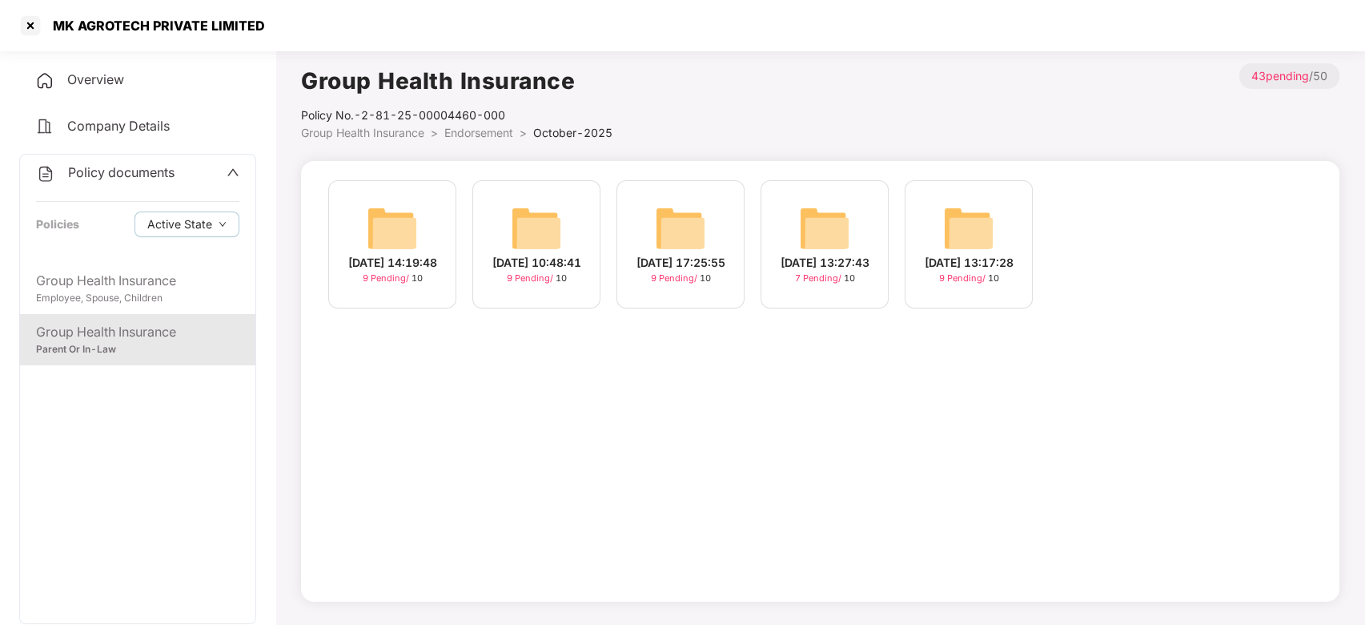
click at [681, 223] on img at bounding box center [680, 228] width 51 height 51
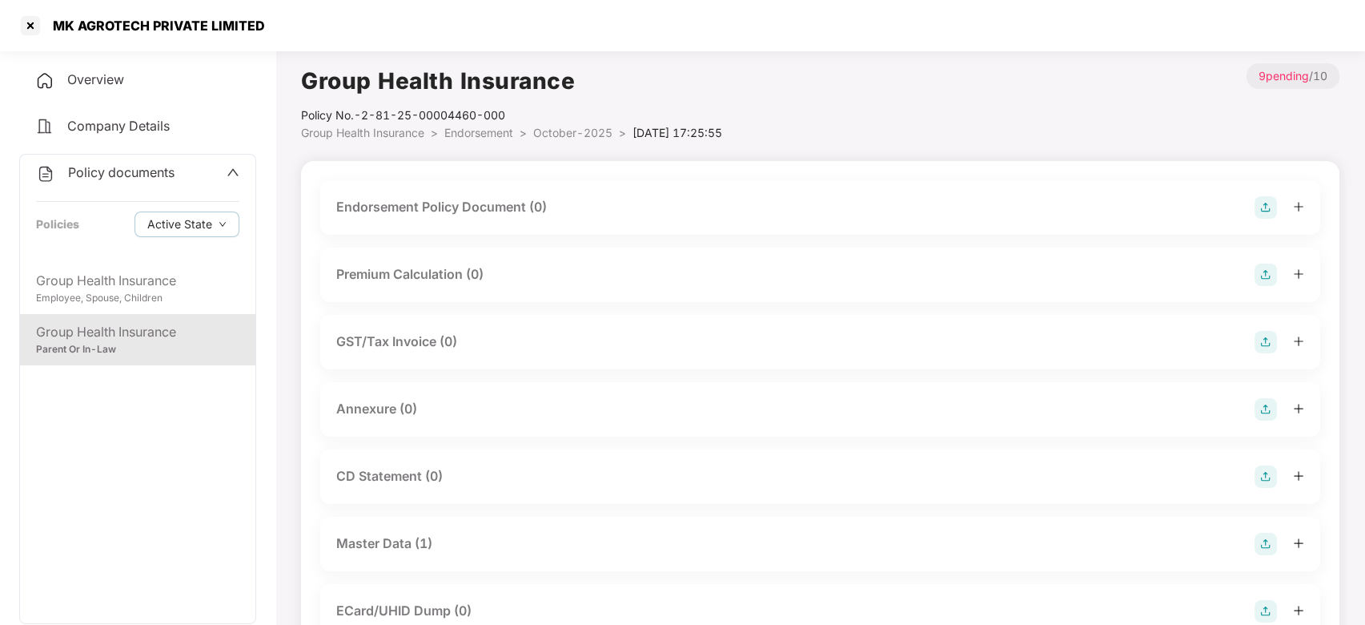
click at [1269, 203] on img at bounding box center [1266, 207] width 22 height 22
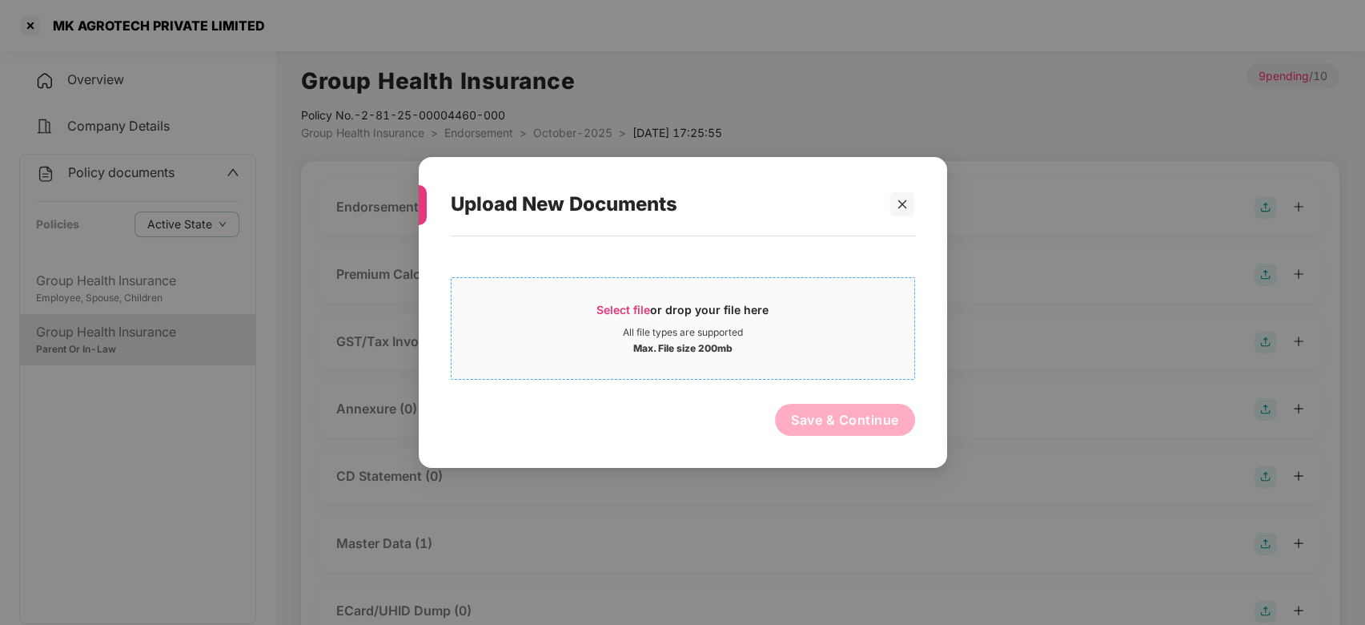
click at [771, 354] on div "Max. File size 200mb" at bounding box center [683, 347] width 463 height 16
click at [895, 199] on div at bounding box center [903, 204] width 24 height 24
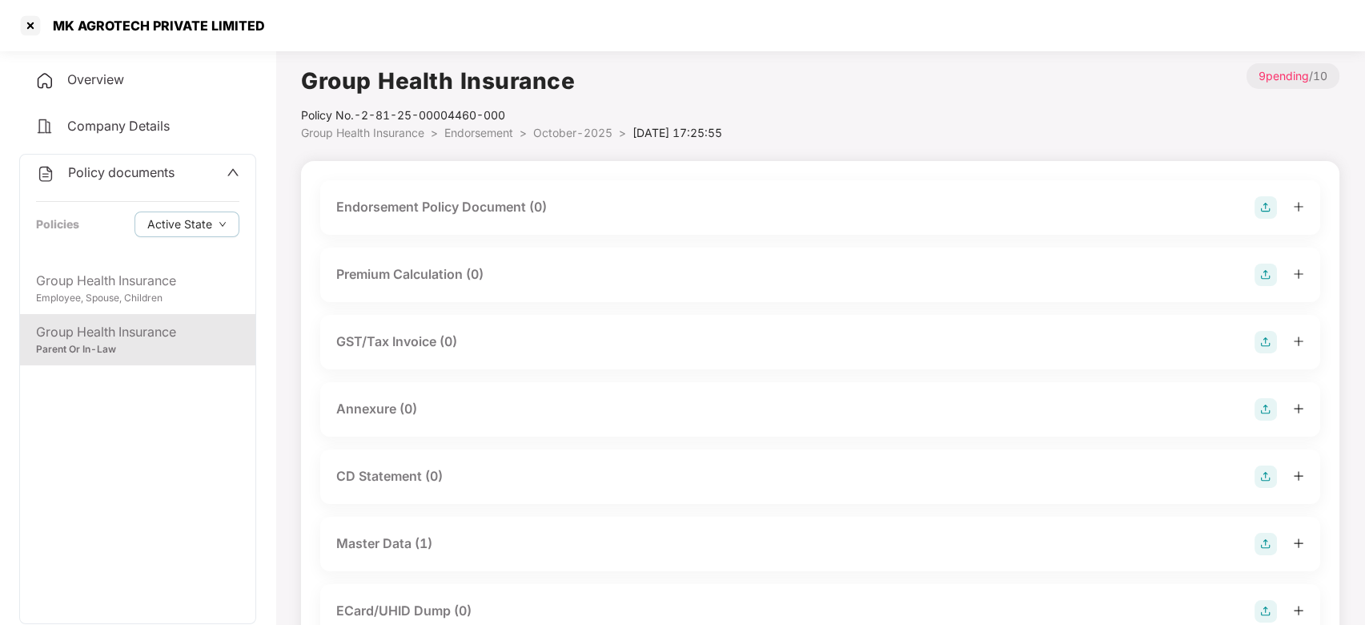
click at [1261, 207] on img at bounding box center [1266, 207] width 22 height 22
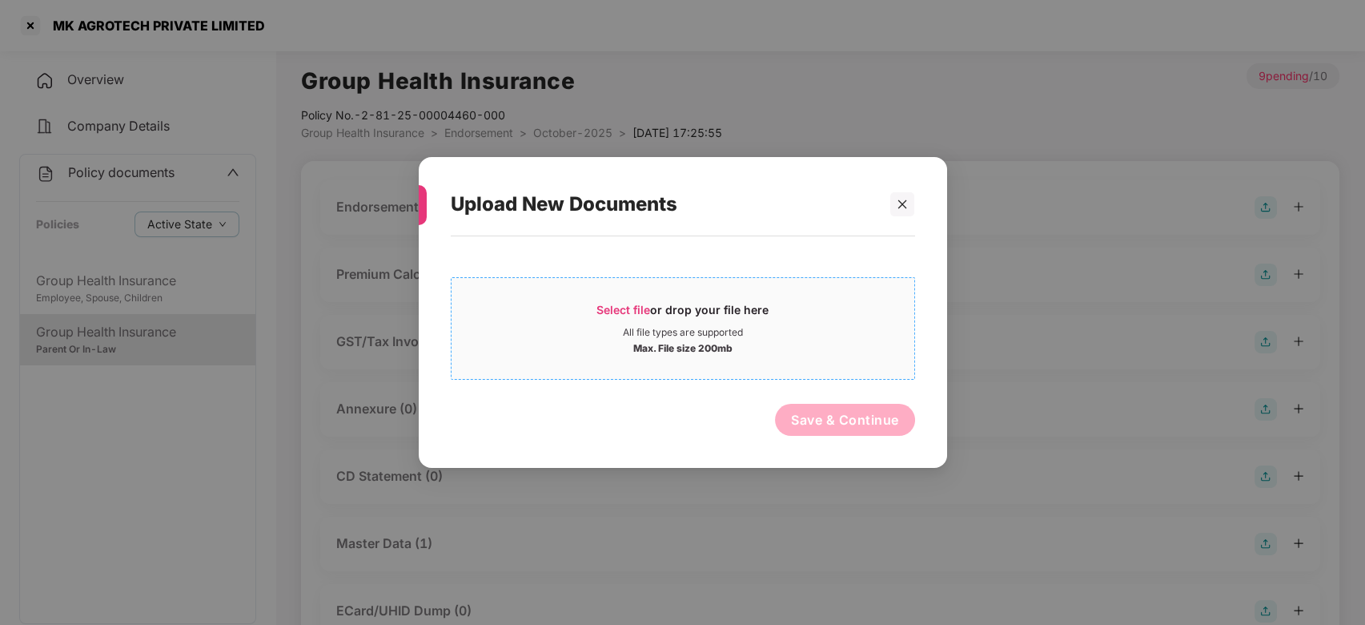
click at [794, 323] on div "Select file or drop your file here" at bounding box center [683, 314] width 463 height 24
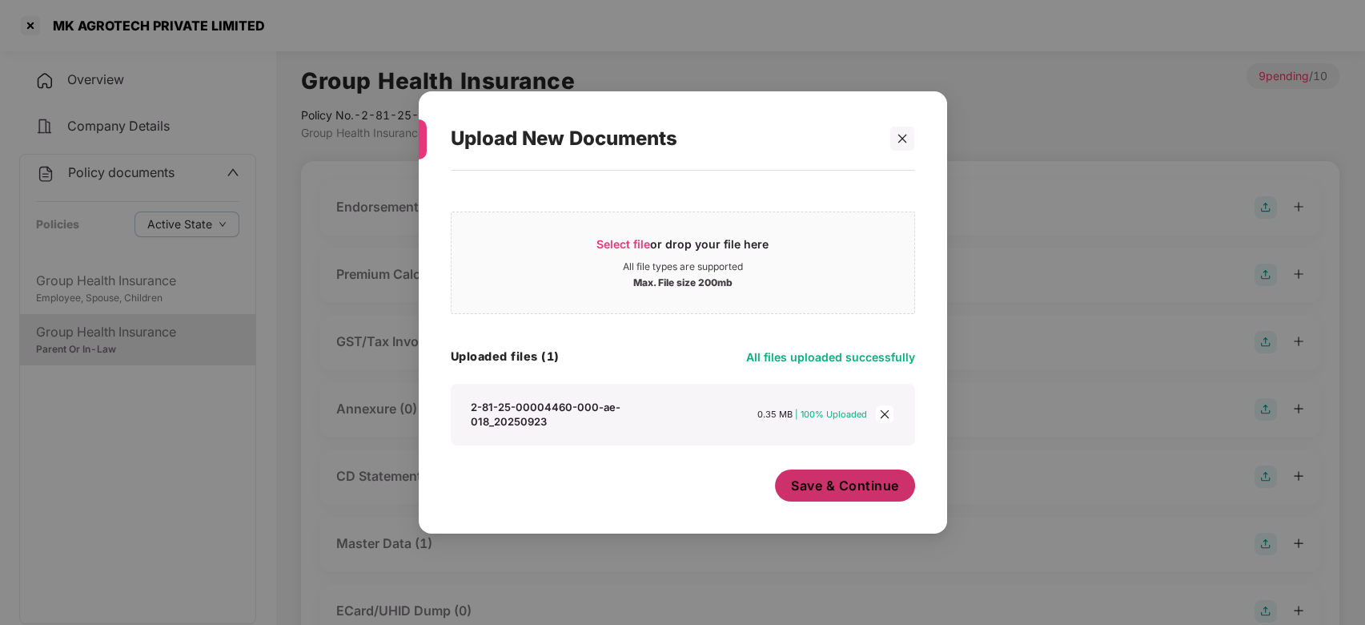
click at [852, 477] on span "Save & Continue" at bounding box center [845, 486] width 108 height 18
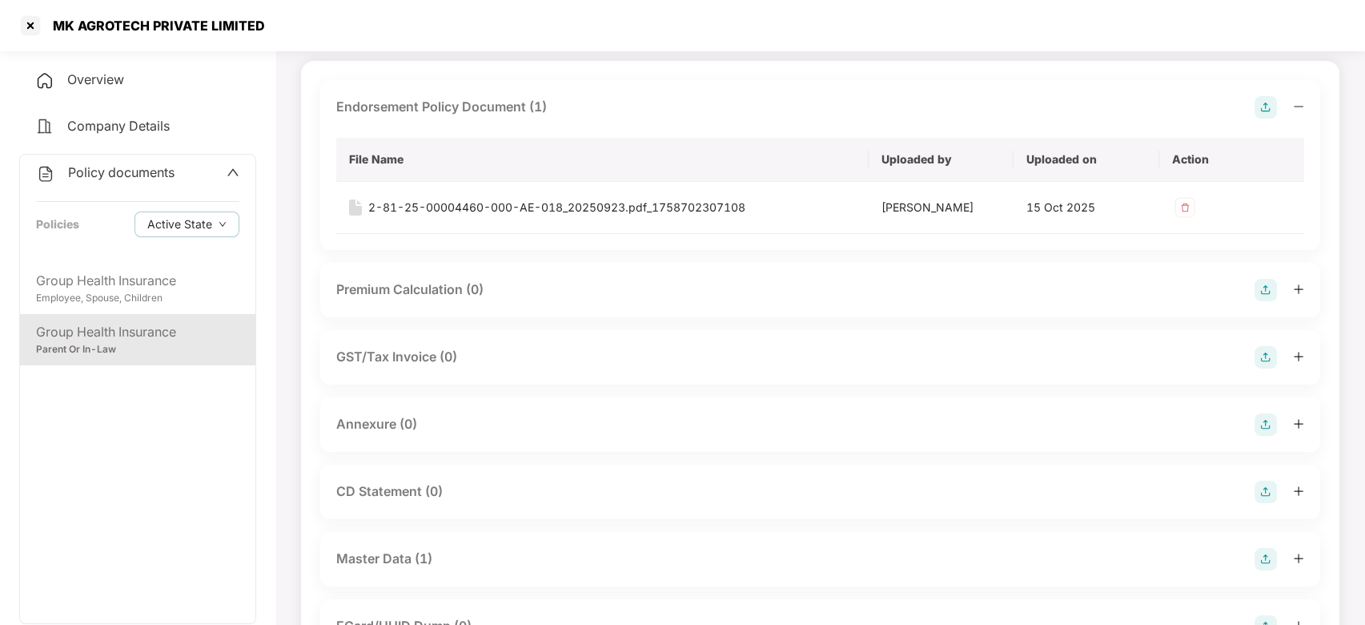
scroll to position [186, 0]
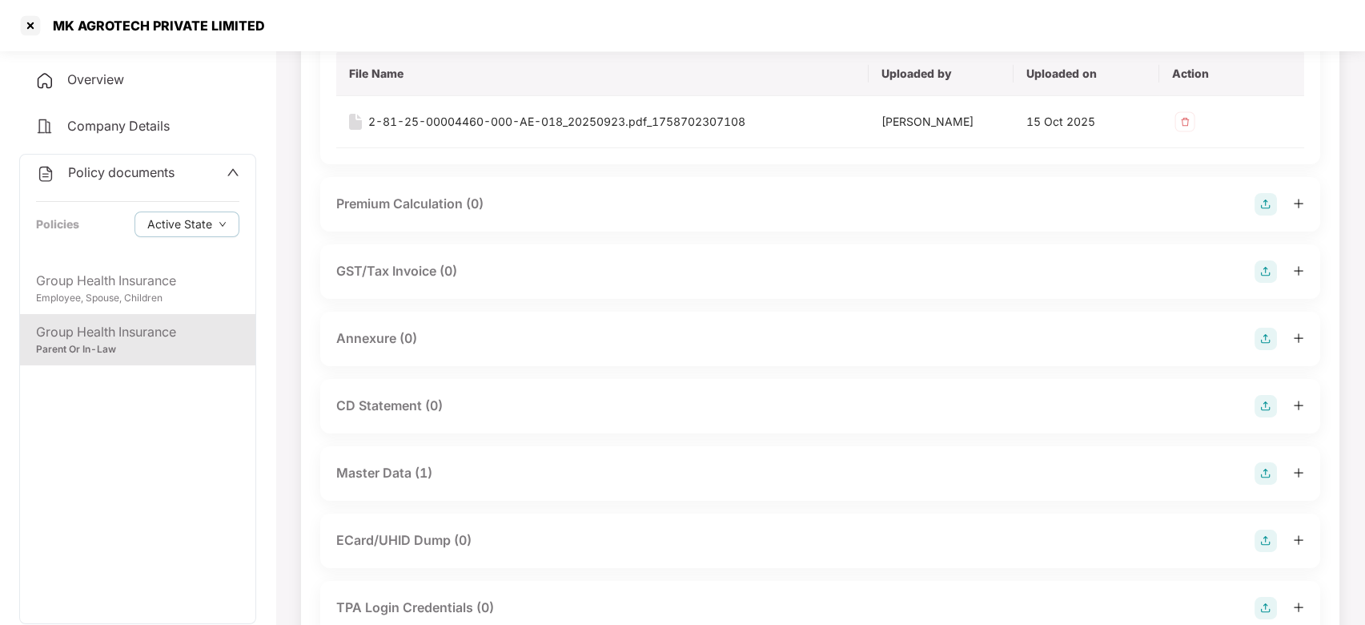
click at [1262, 339] on img at bounding box center [1266, 339] width 22 height 22
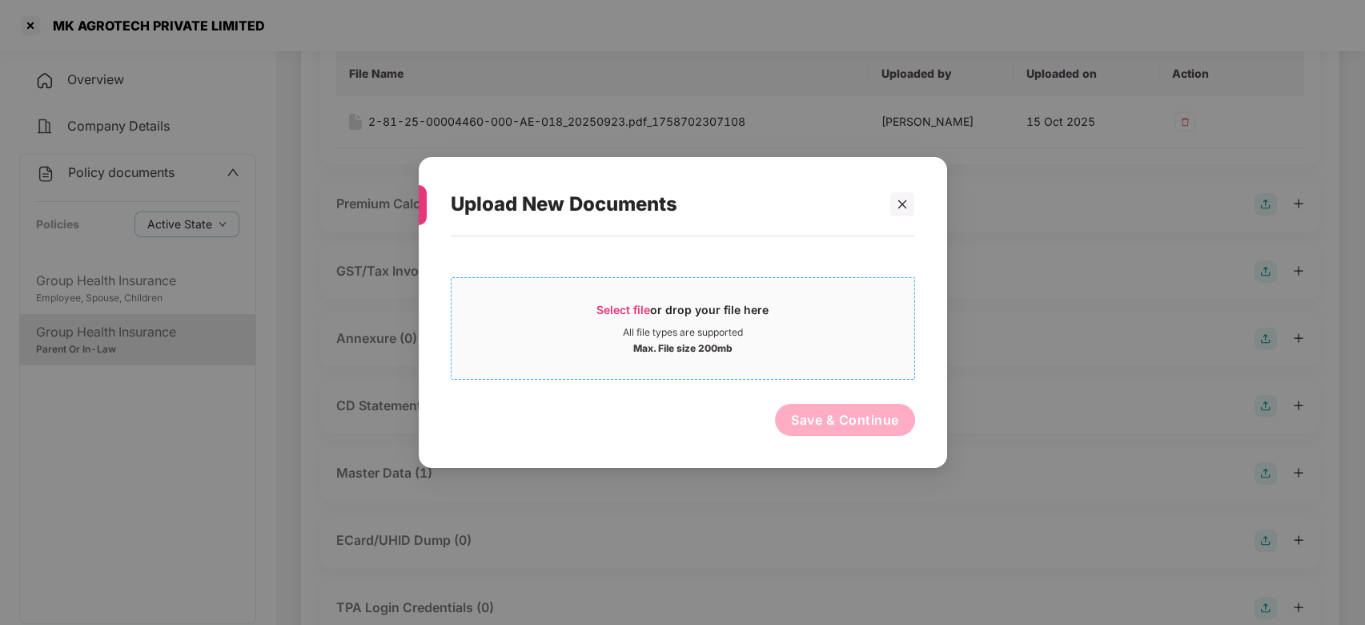
click at [795, 351] on div "Max. File size 200mb" at bounding box center [683, 347] width 463 height 16
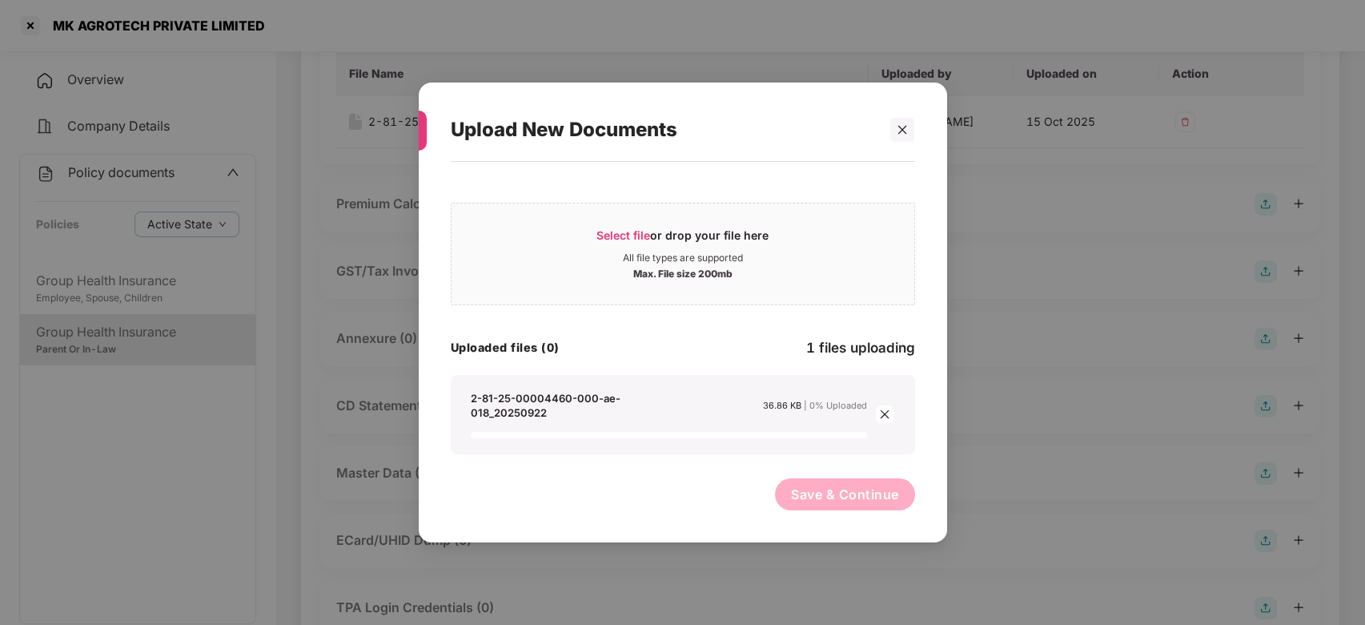
scroll to position [381, 0]
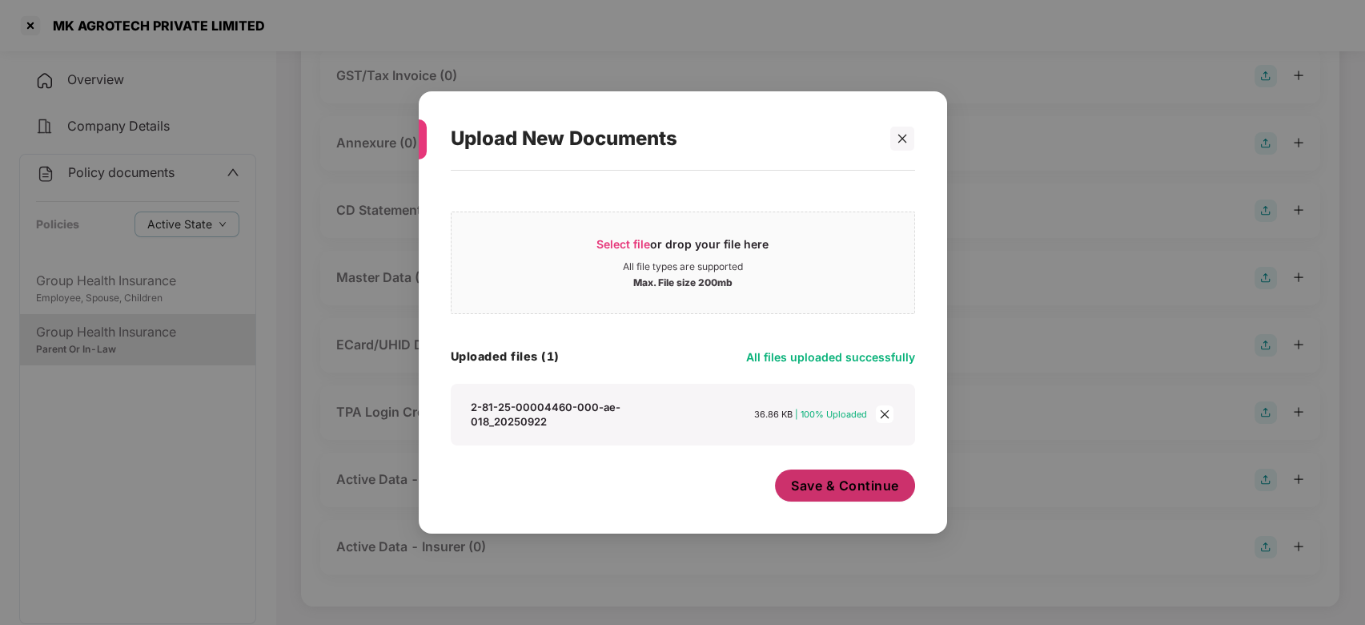
click at [814, 490] on span "Save & Continue" at bounding box center [845, 486] width 108 height 18
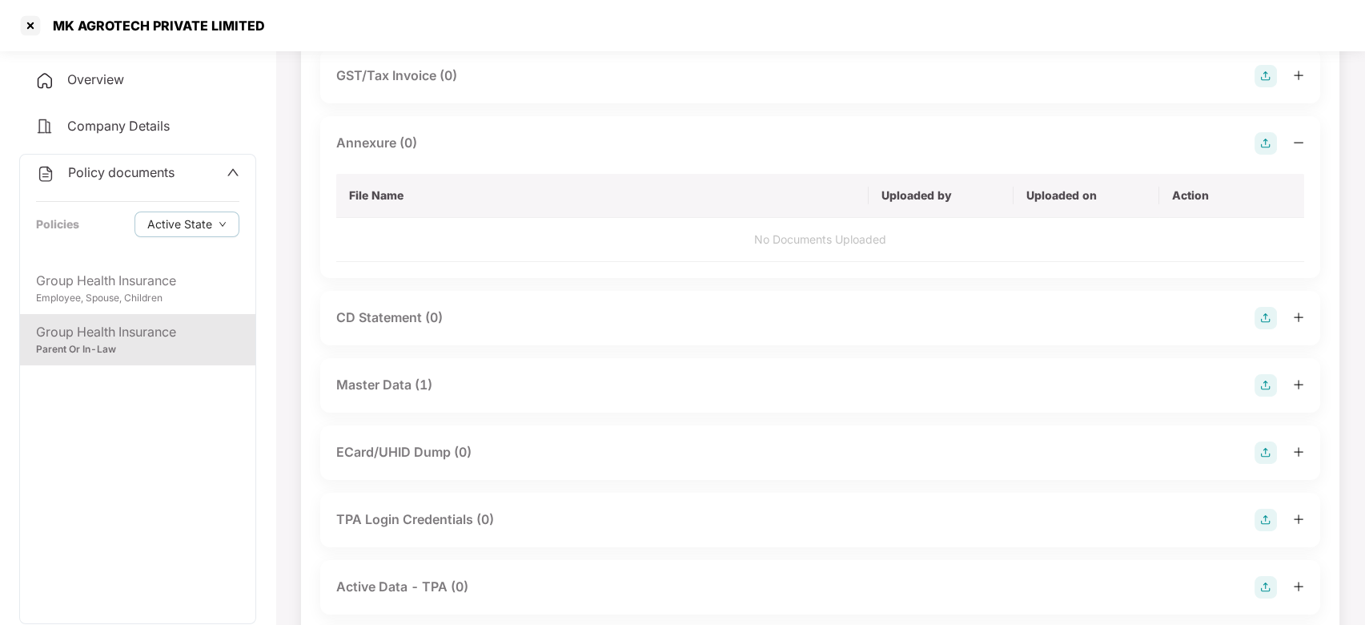
scroll to position [0, 0]
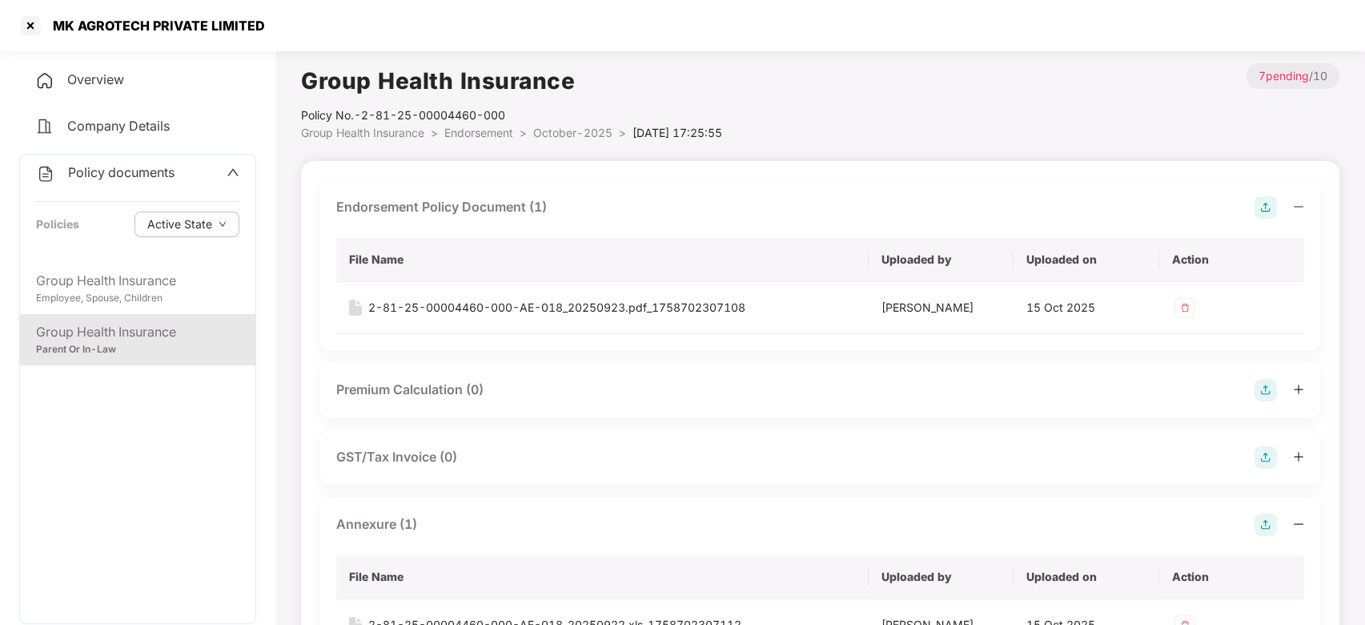
click at [585, 131] on span "October-2025" at bounding box center [572, 133] width 79 height 14
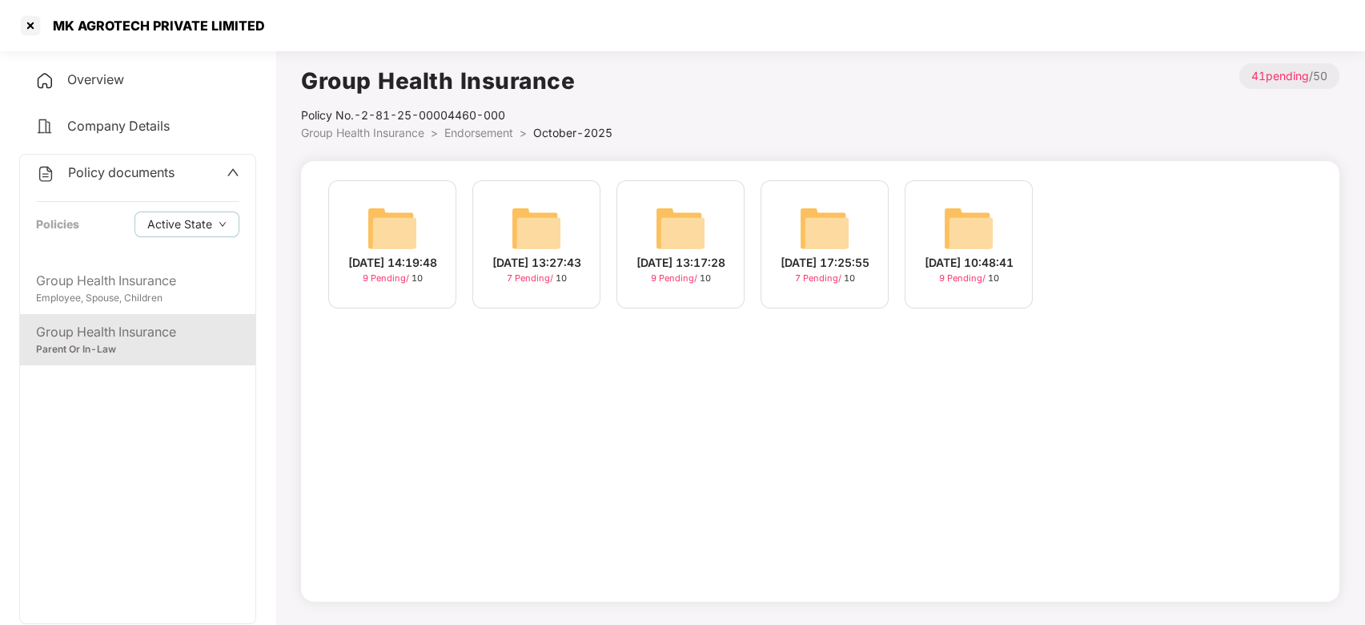
click at [925, 223] on div "[DATE] 10:48:41 9 Pending / 10" at bounding box center [969, 244] width 128 height 128
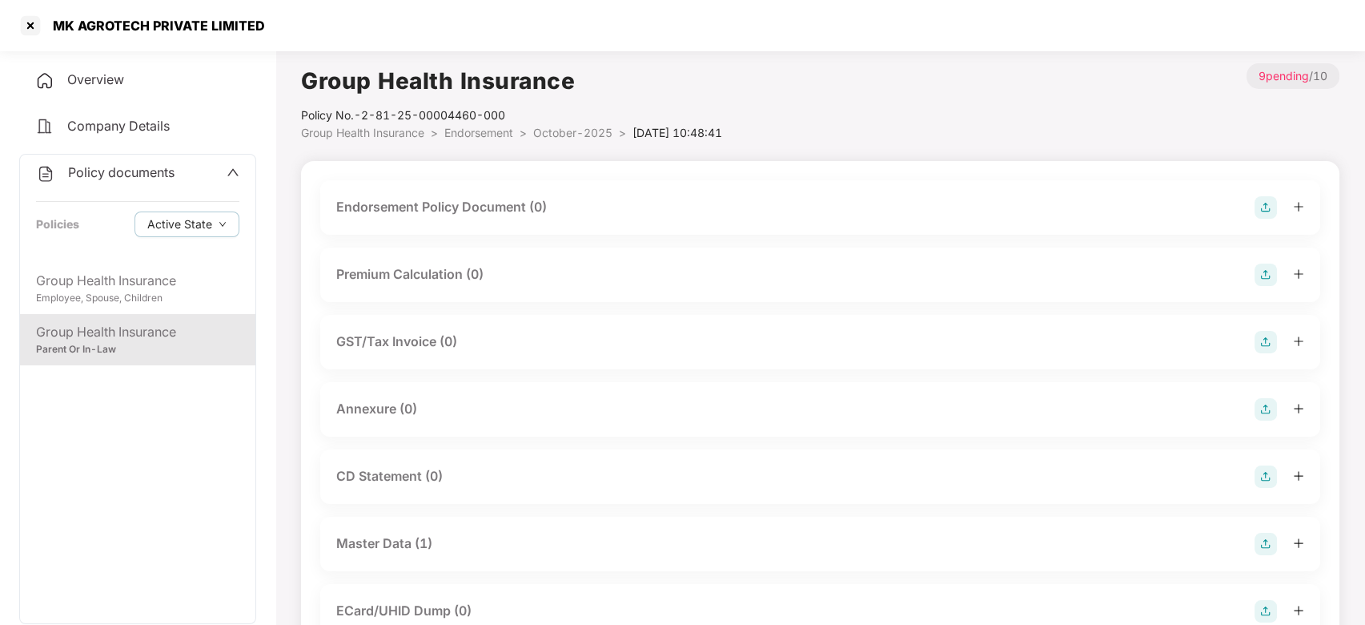
click at [1261, 211] on img at bounding box center [1266, 207] width 22 height 22
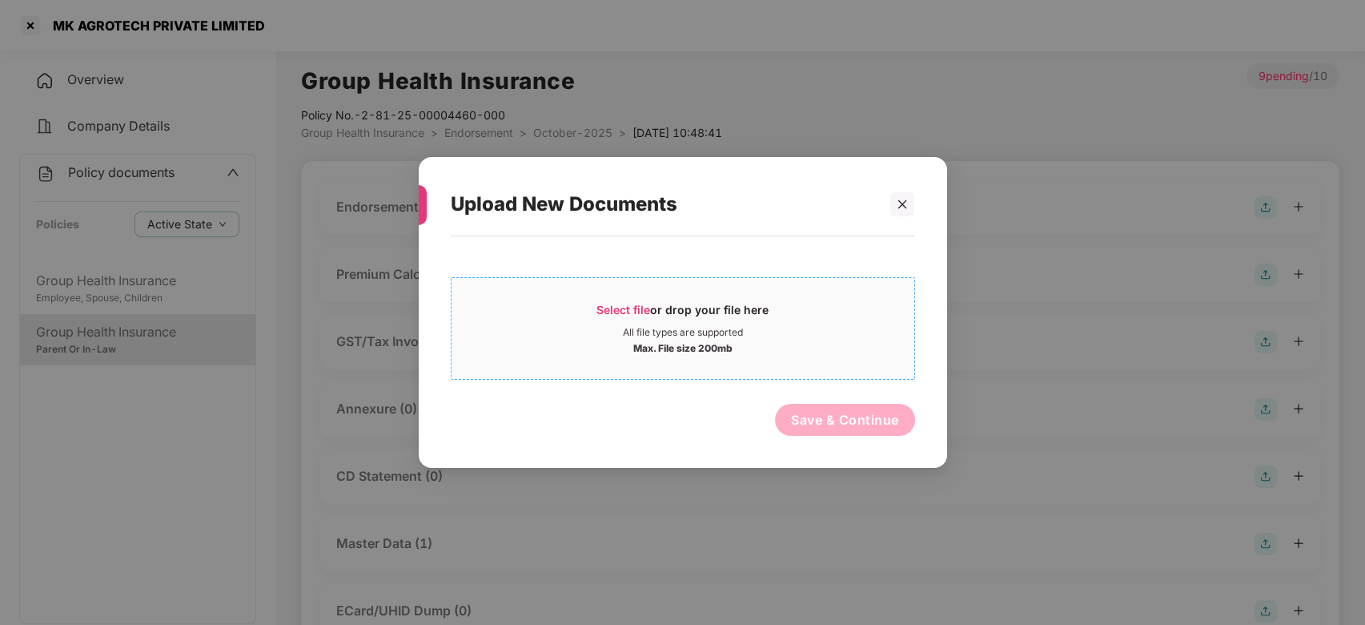
click at [757, 324] on div "Select file or drop your file here" at bounding box center [683, 314] width 172 height 24
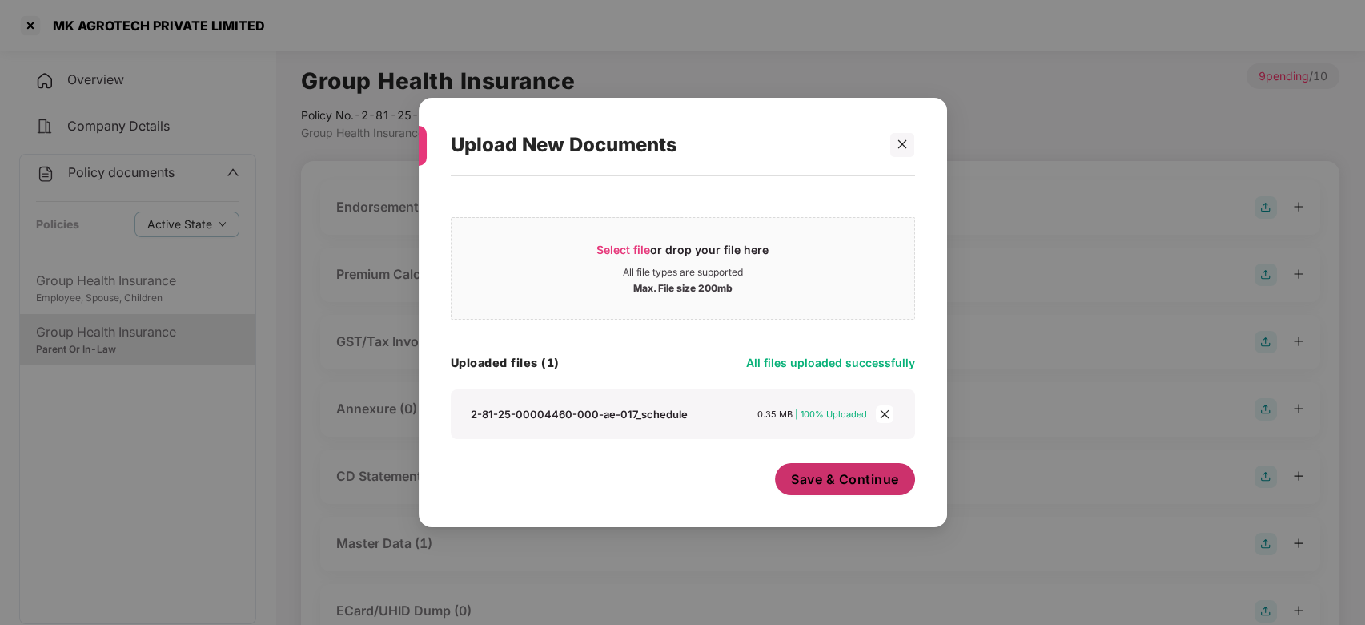
click at [812, 469] on button "Save & Continue" at bounding box center [845, 479] width 140 height 32
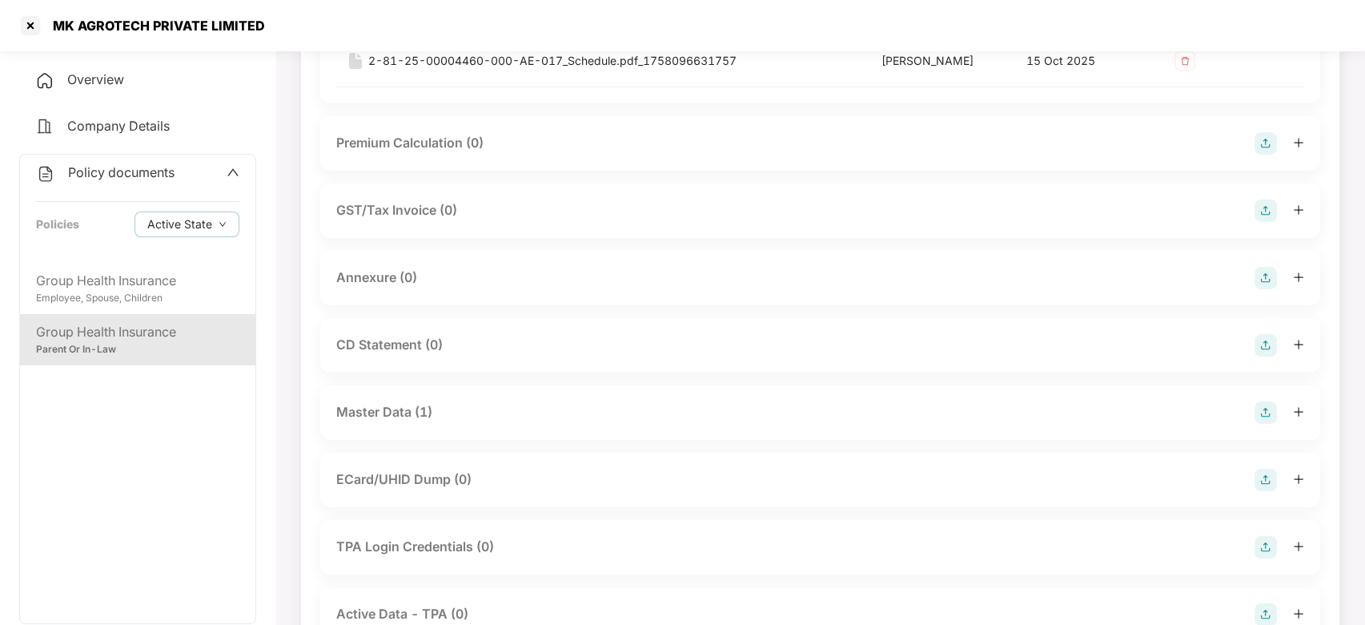
scroll to position [247, 0]
click at [1268, 279] on img at bounding box center [1266, 277] width 22 height 22
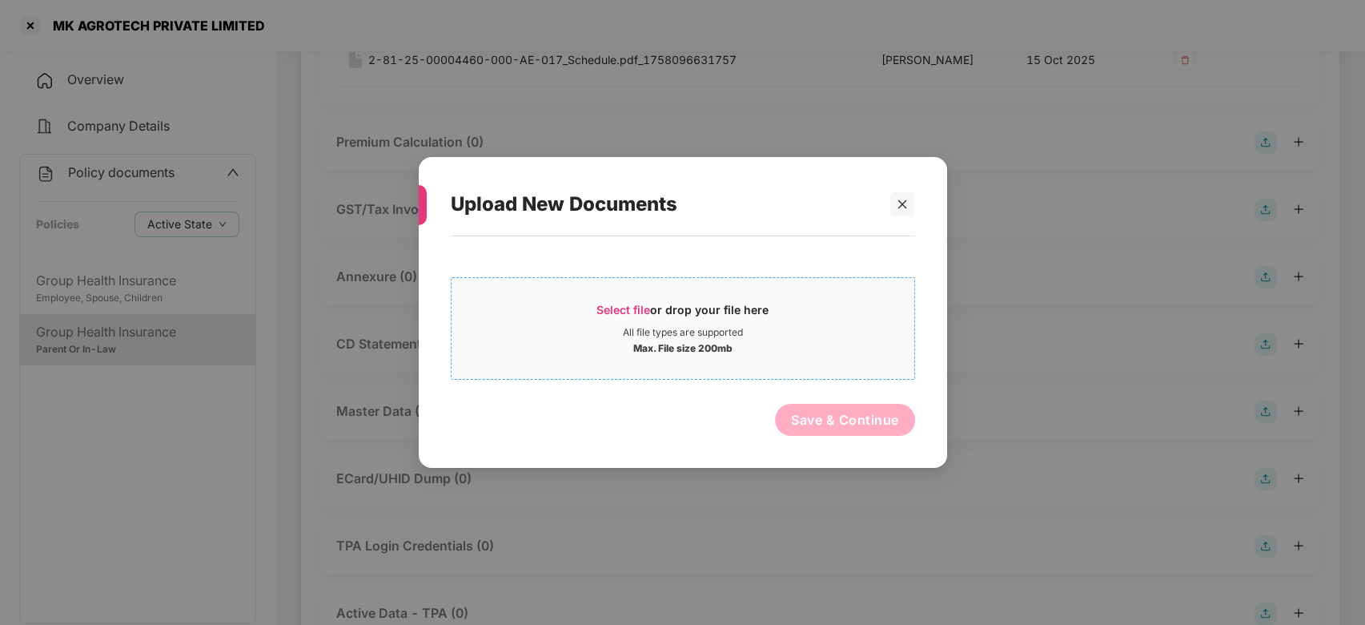
click at [810, 340] on div "Max. File size 200mb" at bounding box center [683, 347] width 463 height 16
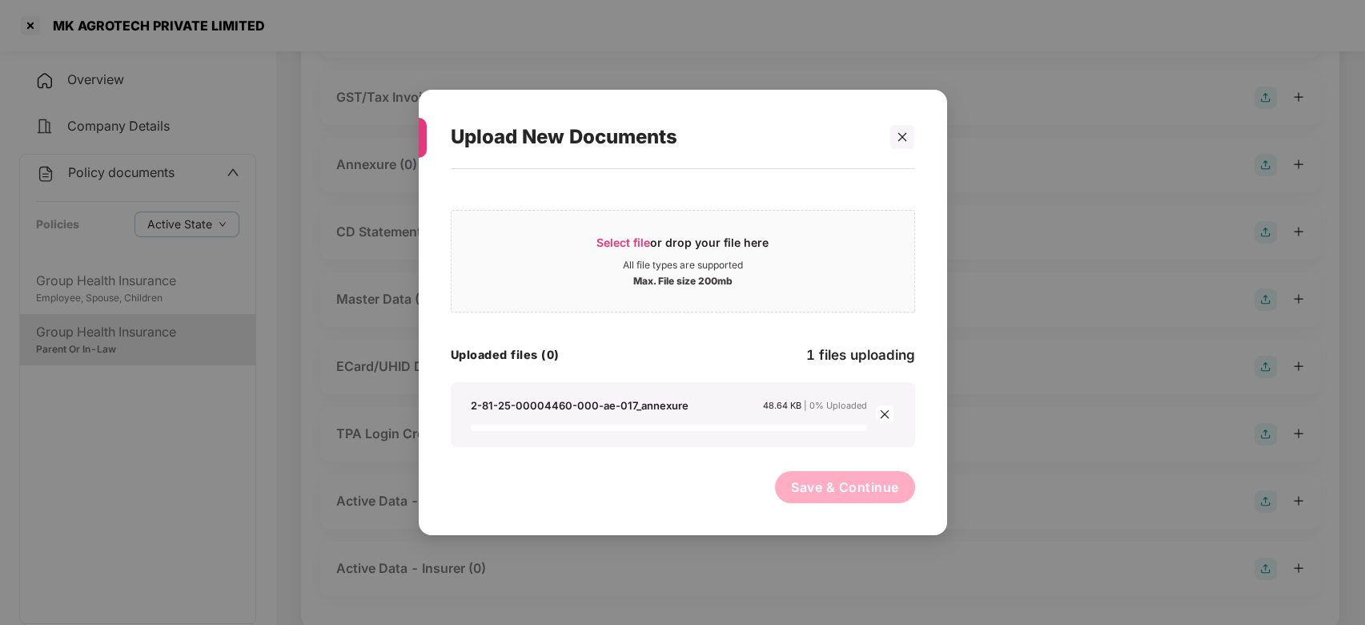
scroll to position [360, 0]
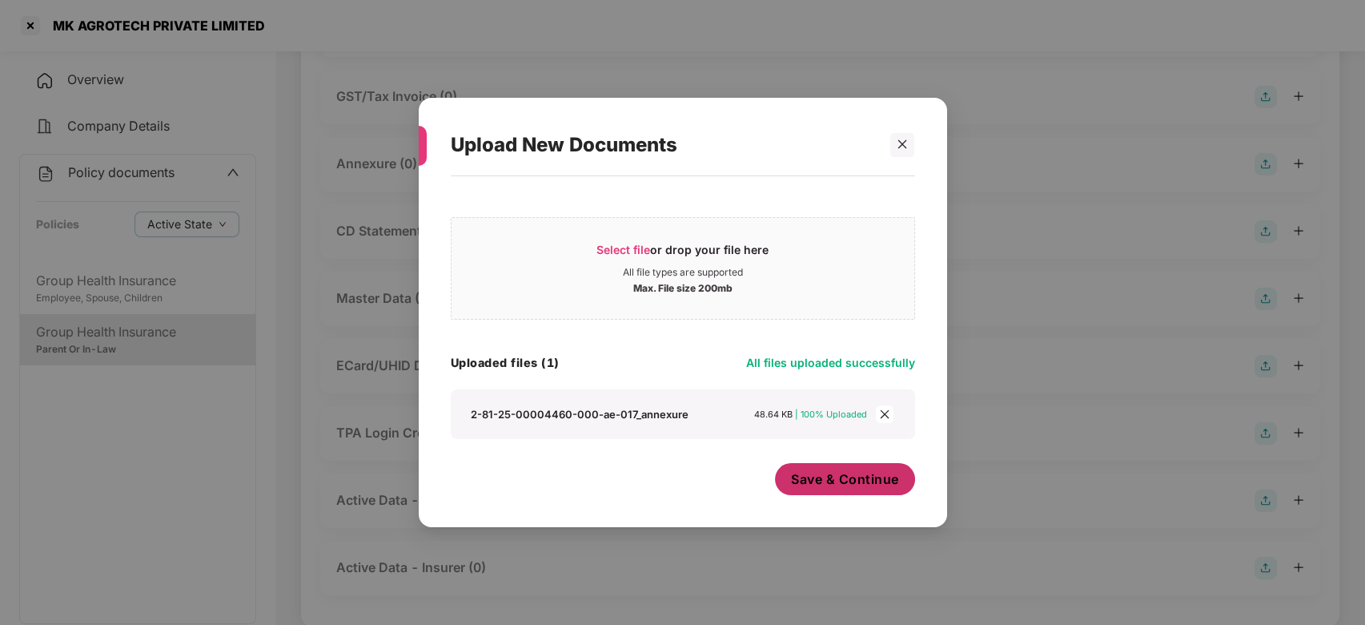
click at [847, 468] on button "Save & Continue" at bounding box center [845, 479] width 140 height 32
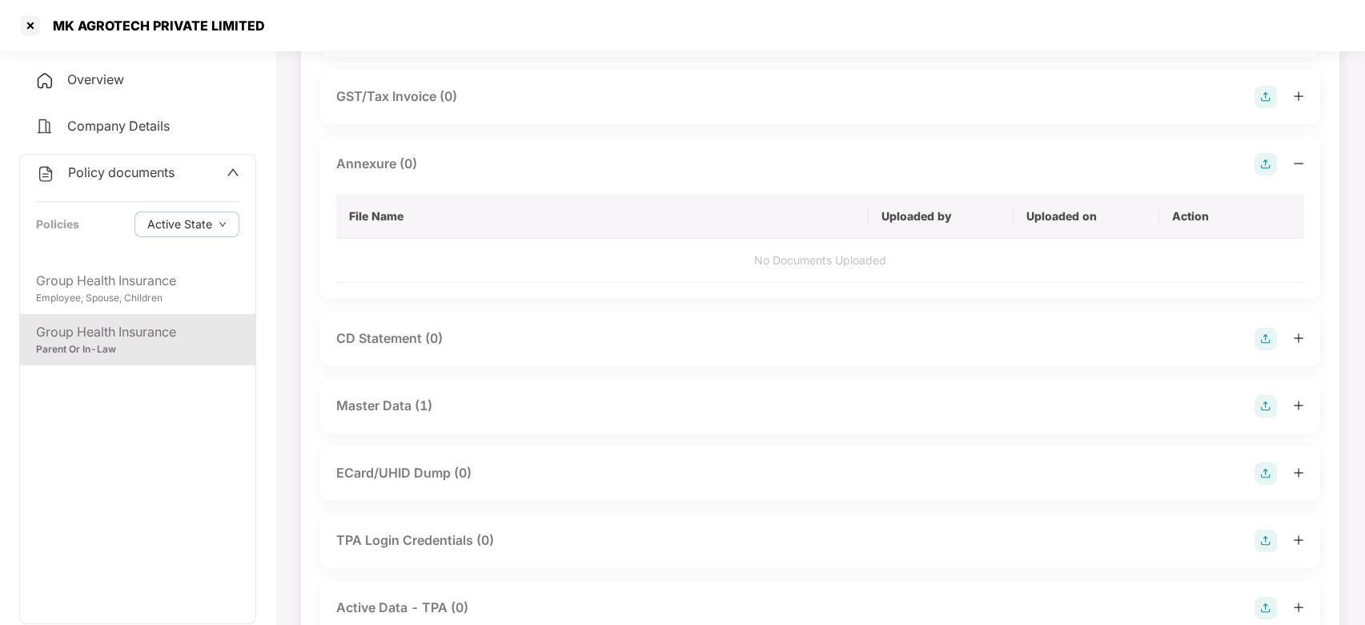
scroll to position [0, 0]
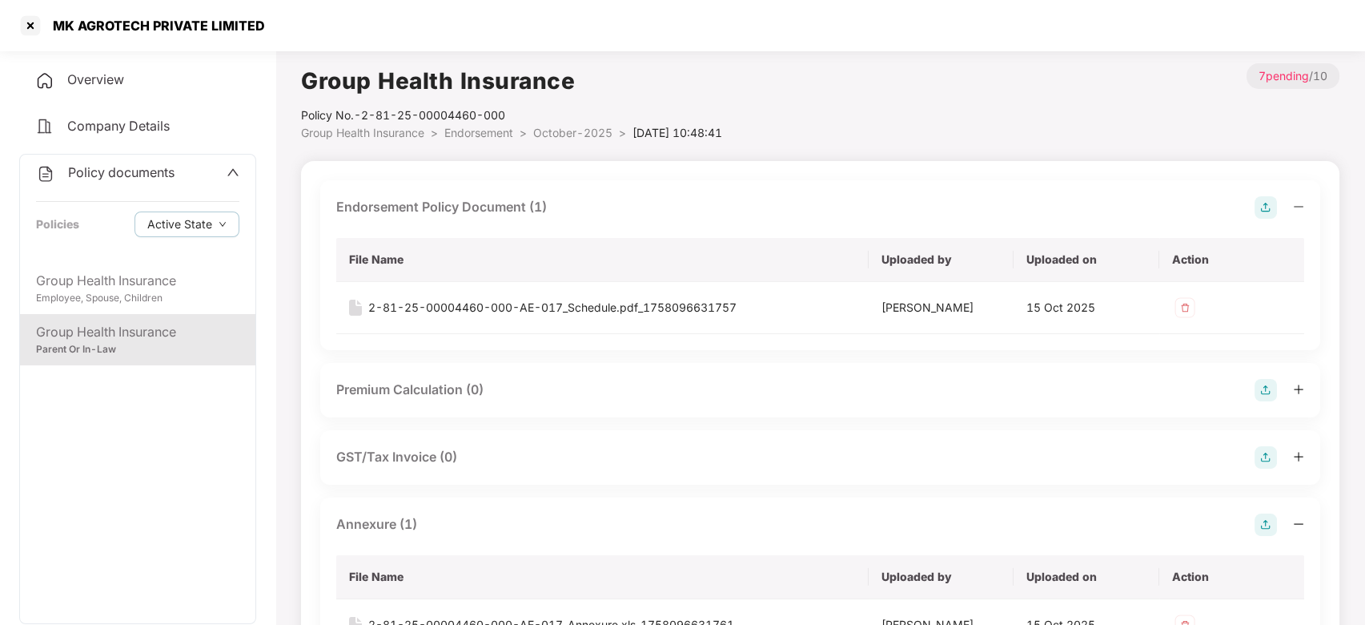
click at [571, 138] on span "October-2025" at bounding box center [572, 133] width 79 height 14
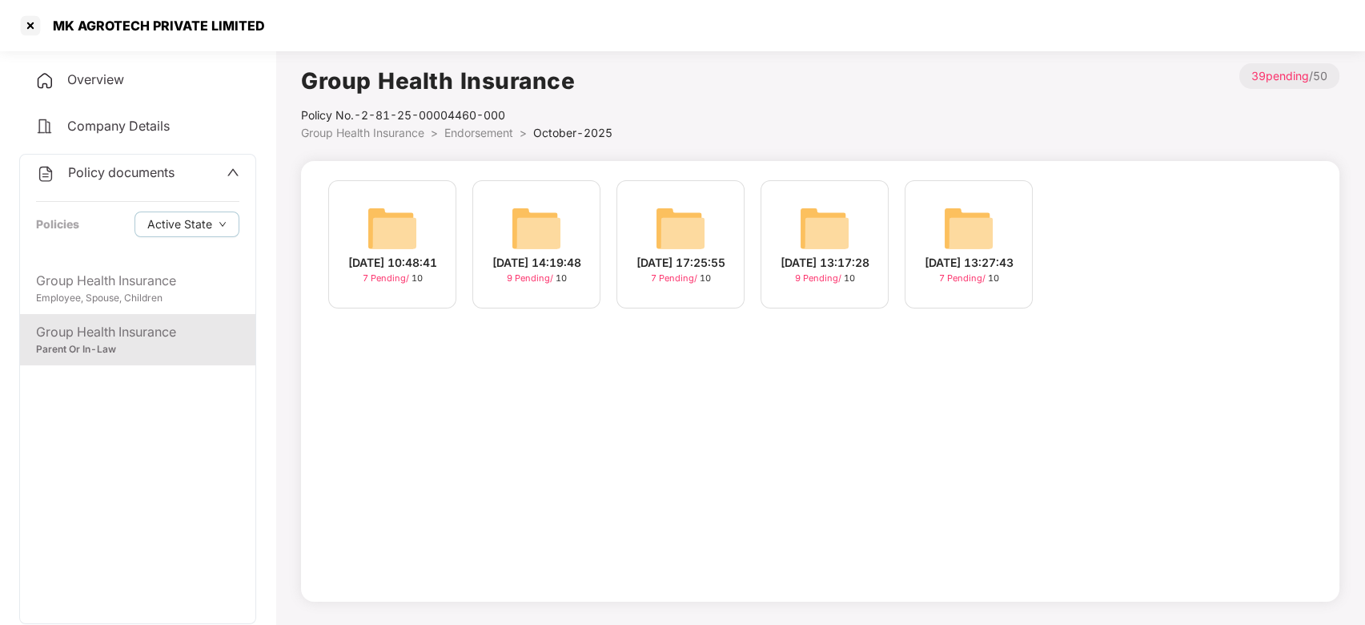
click at [782, 228] on div "[DATE] 13:17:28 9 Pending / 10" at bounding box center [825, 244] width 128 height 128
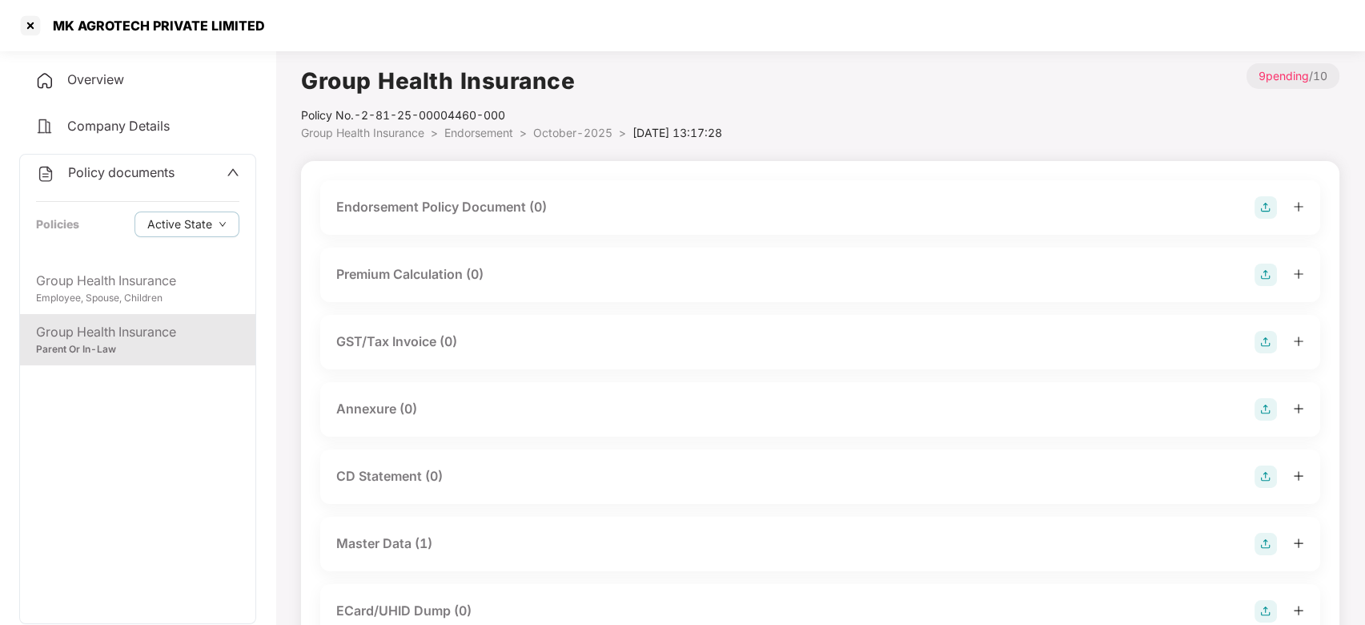
click at [1266, 207] on img at bounding box center [1266, 207] width 22 height 22
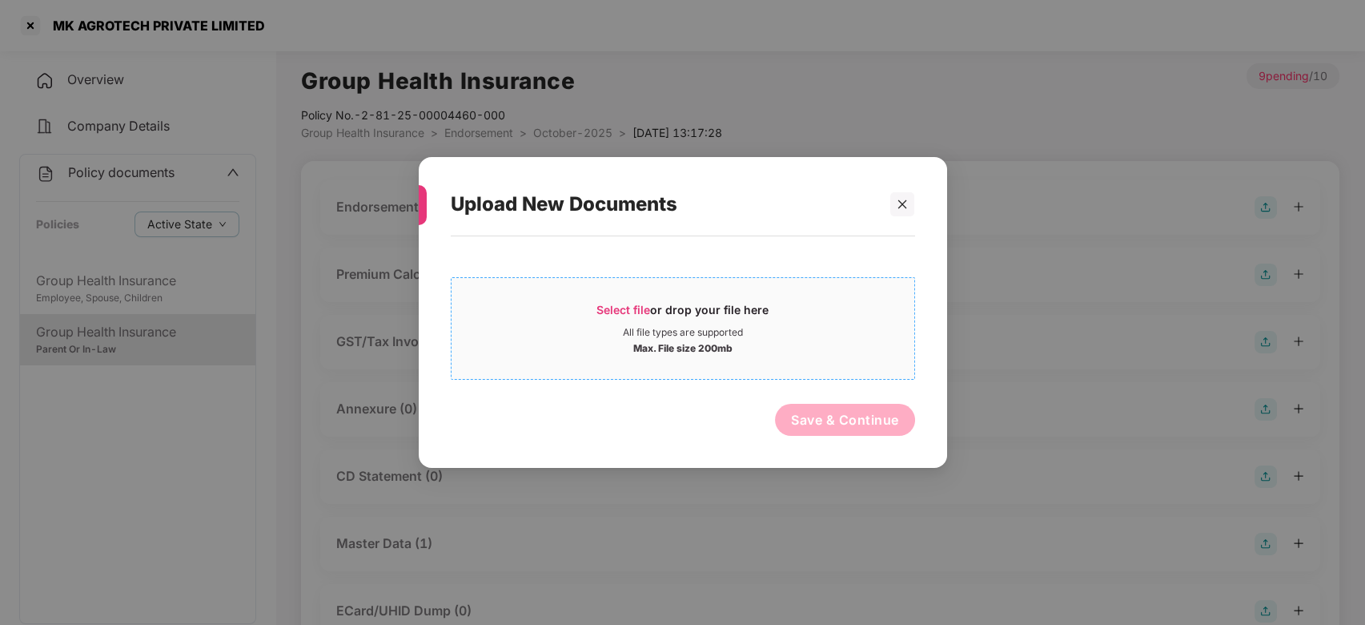
click at [701, 324] on div "Select file or drop your file here" at bounding box center [683, 314] width 172 height 24
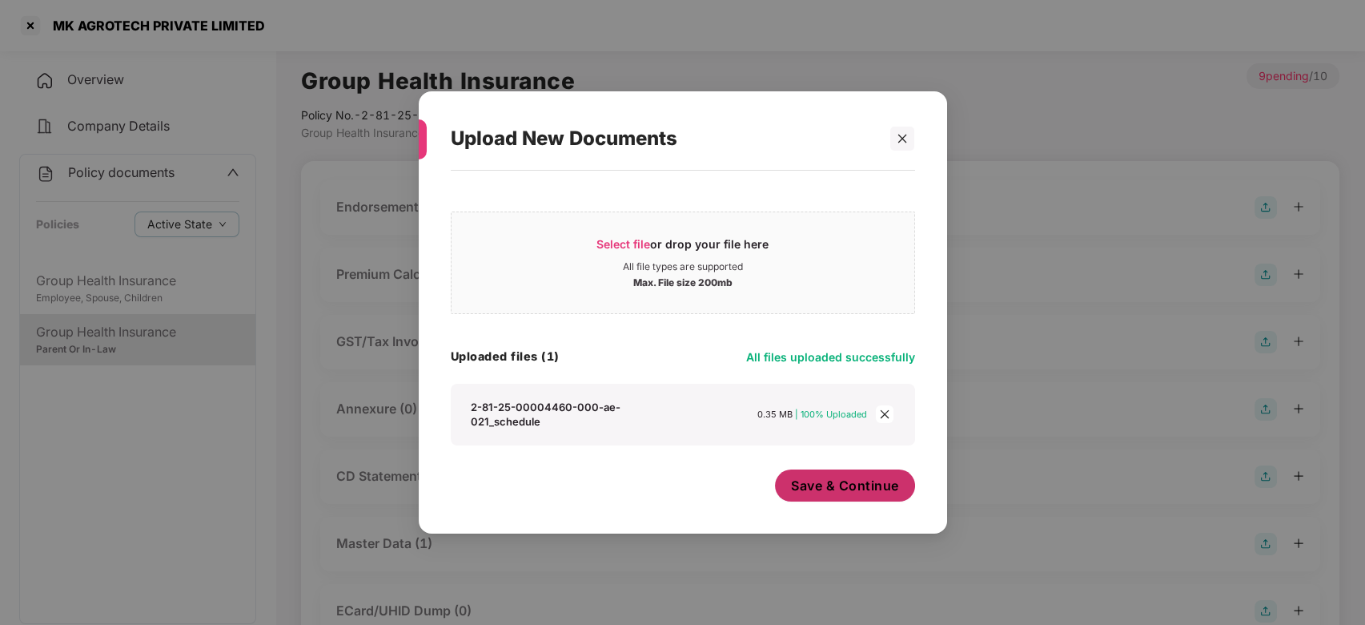
click at [826, 477] on span "Save & Continue" at bounding box center [845, 486] width 108 height 18
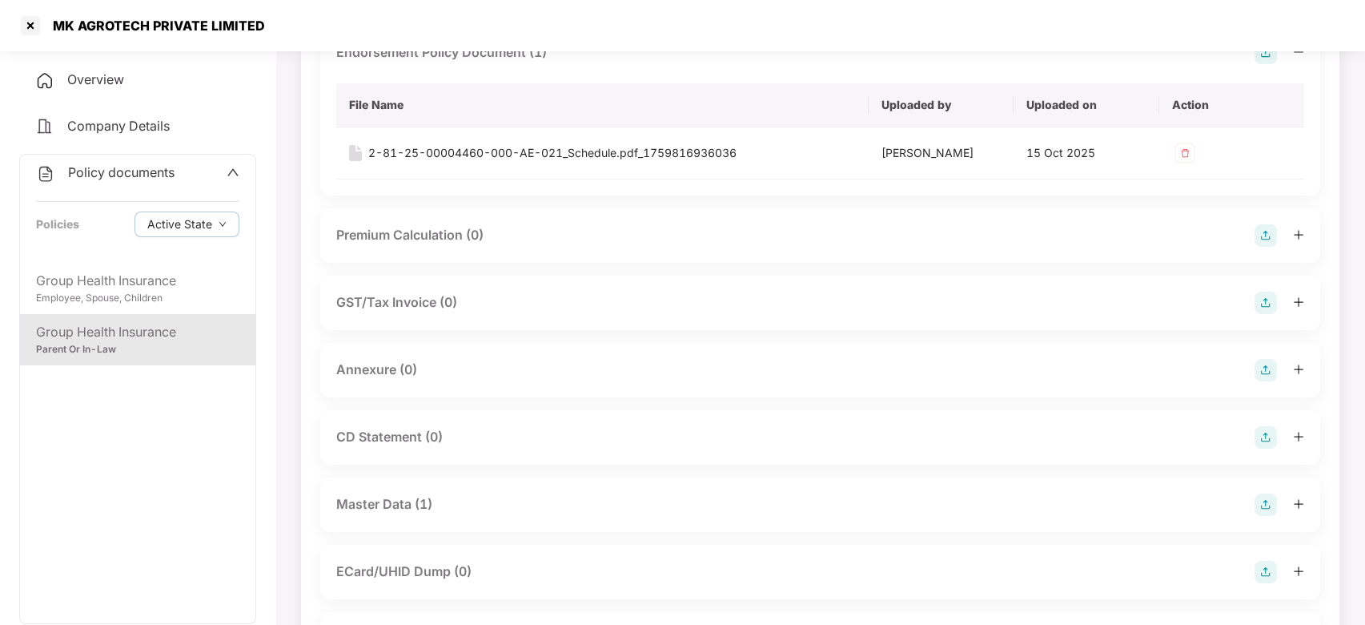
scroll to position [167, 0]
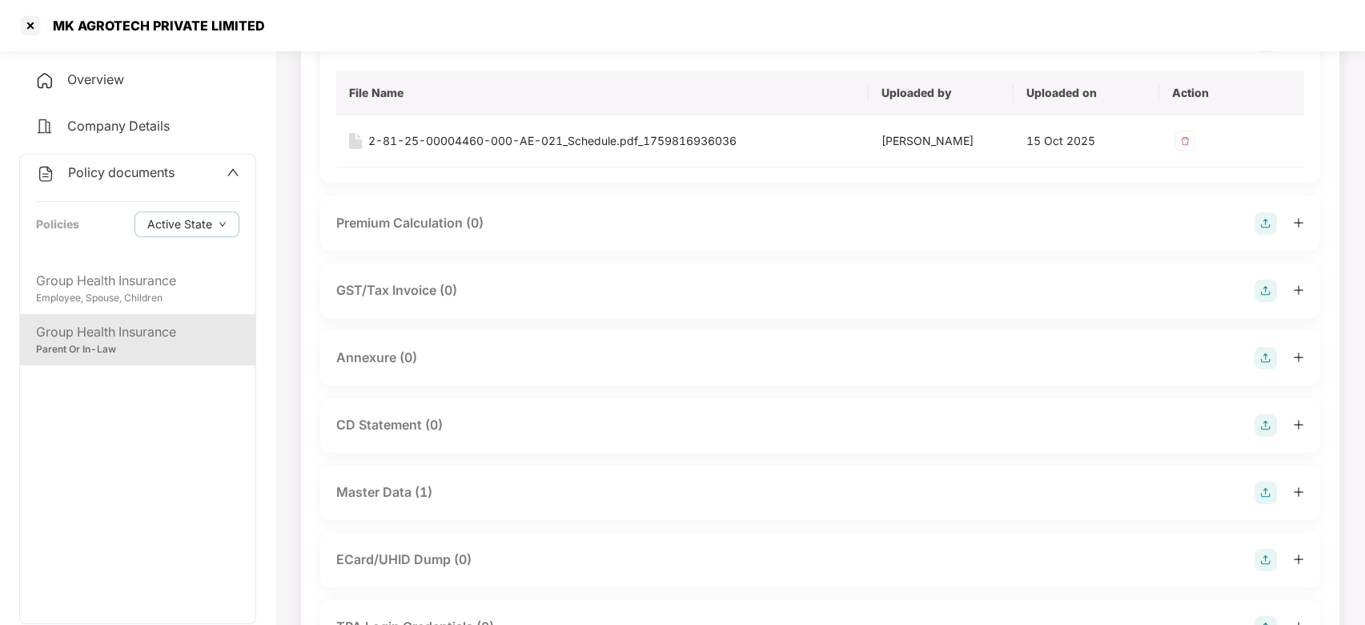
click at [1264, 358] on img at bounding box center [1266, 358] width 22 height 22
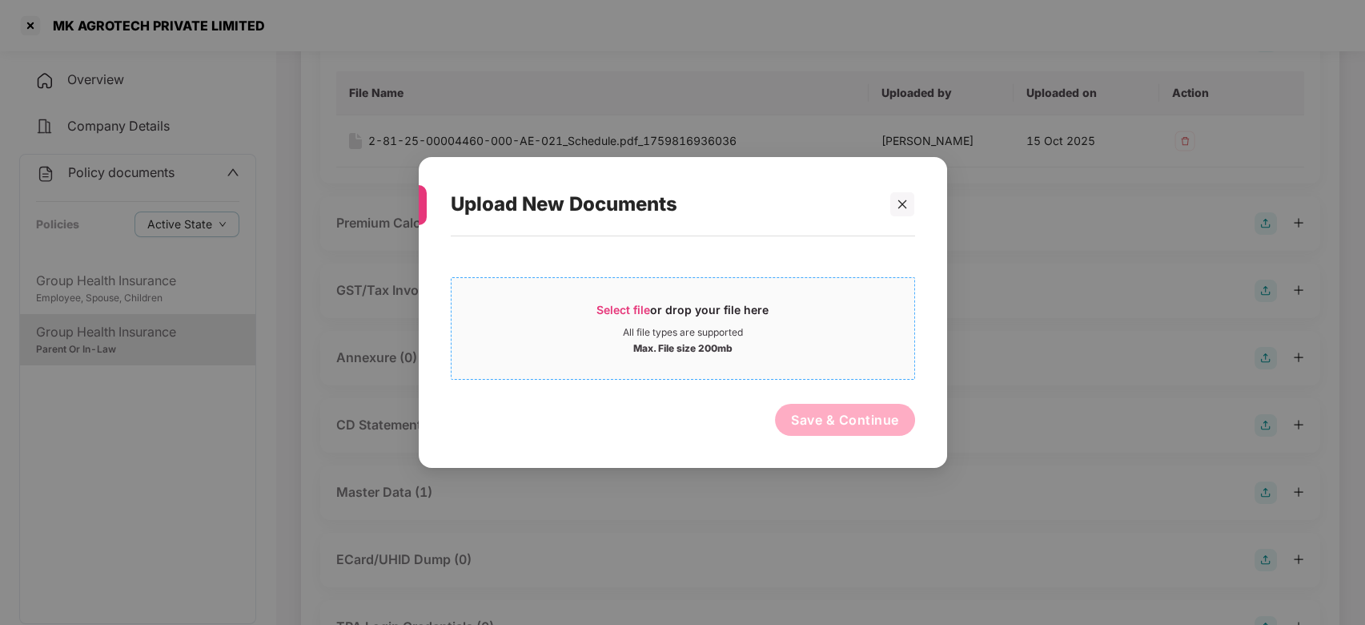
click at [649, 336] on div "All file types are supported" at bounding box center [683, 332] width 120 height 13
click at [902, 201] on icon "close" at bounding box center [902, 204] width 11 height 11
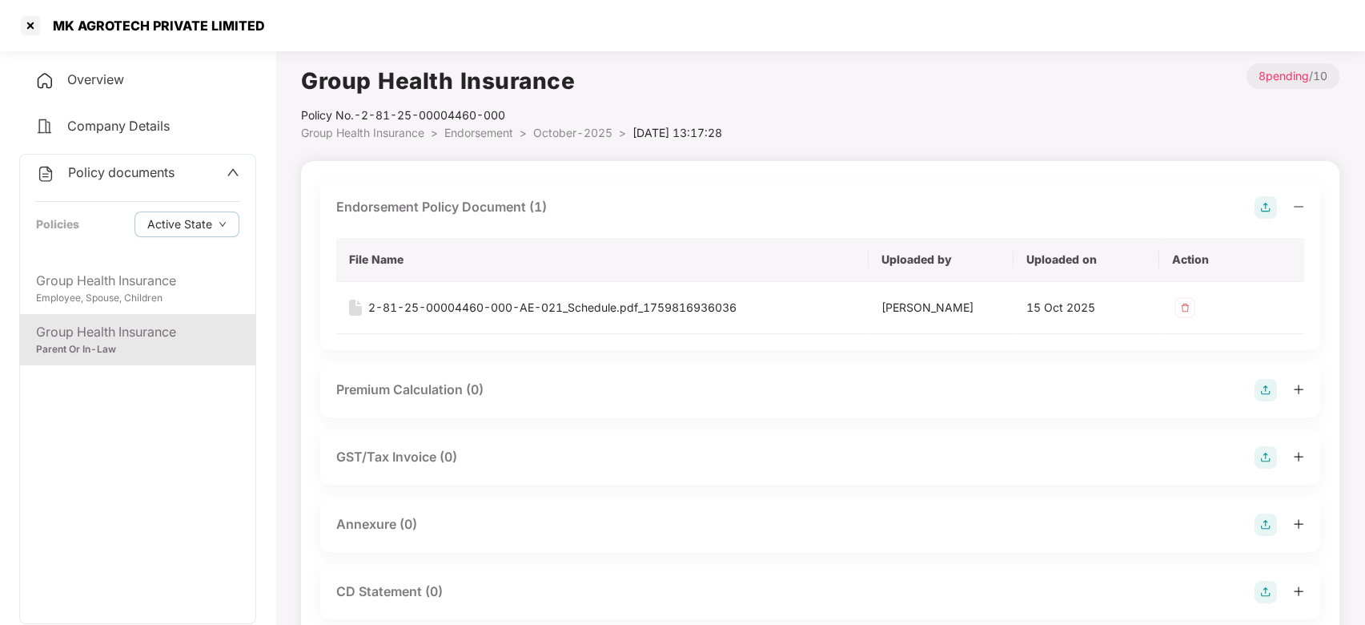
scroll to position [138, 0]
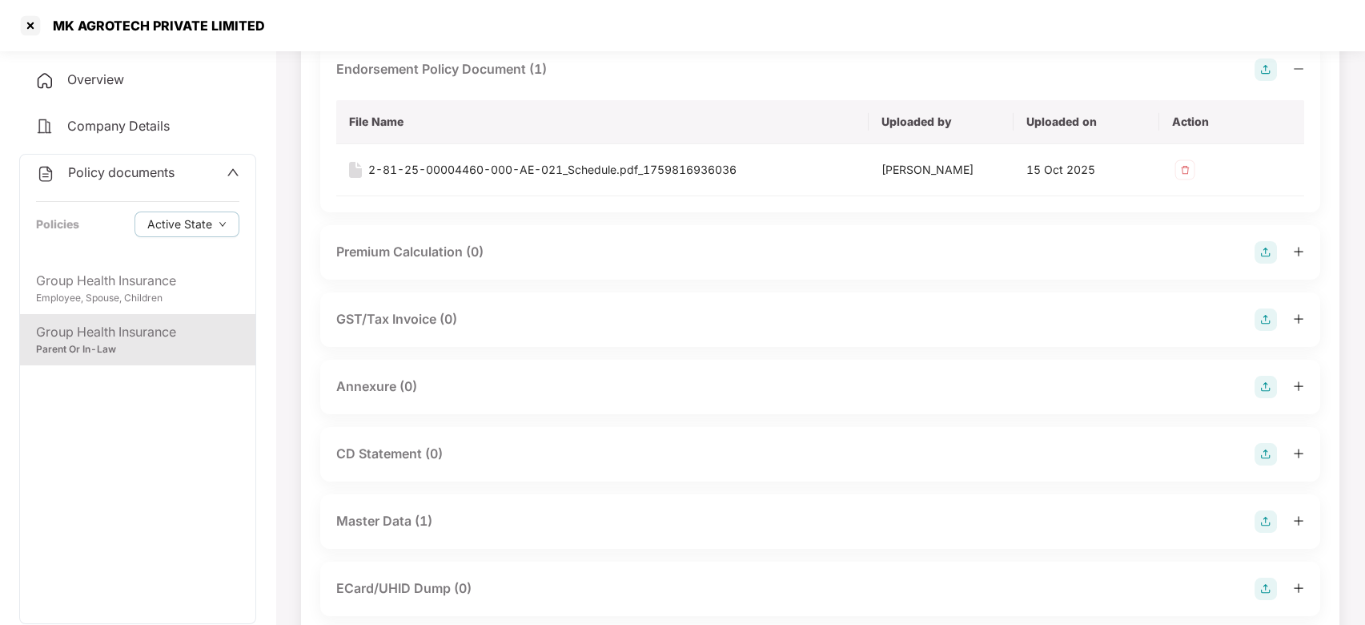
click at [1265, 385] on img at bounding box center [1266, 387] width 22 height 22
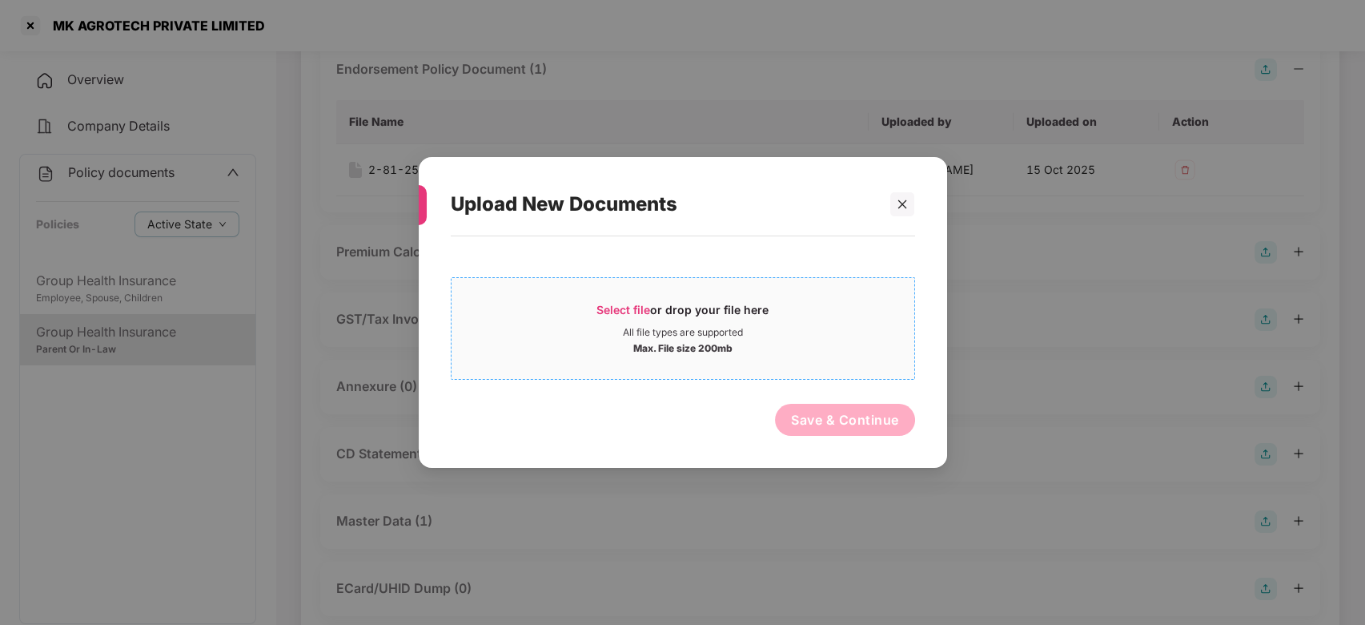
click at [809, 334] on div "All file types are supported" at bounding box center [683, 332] width 463 height 13
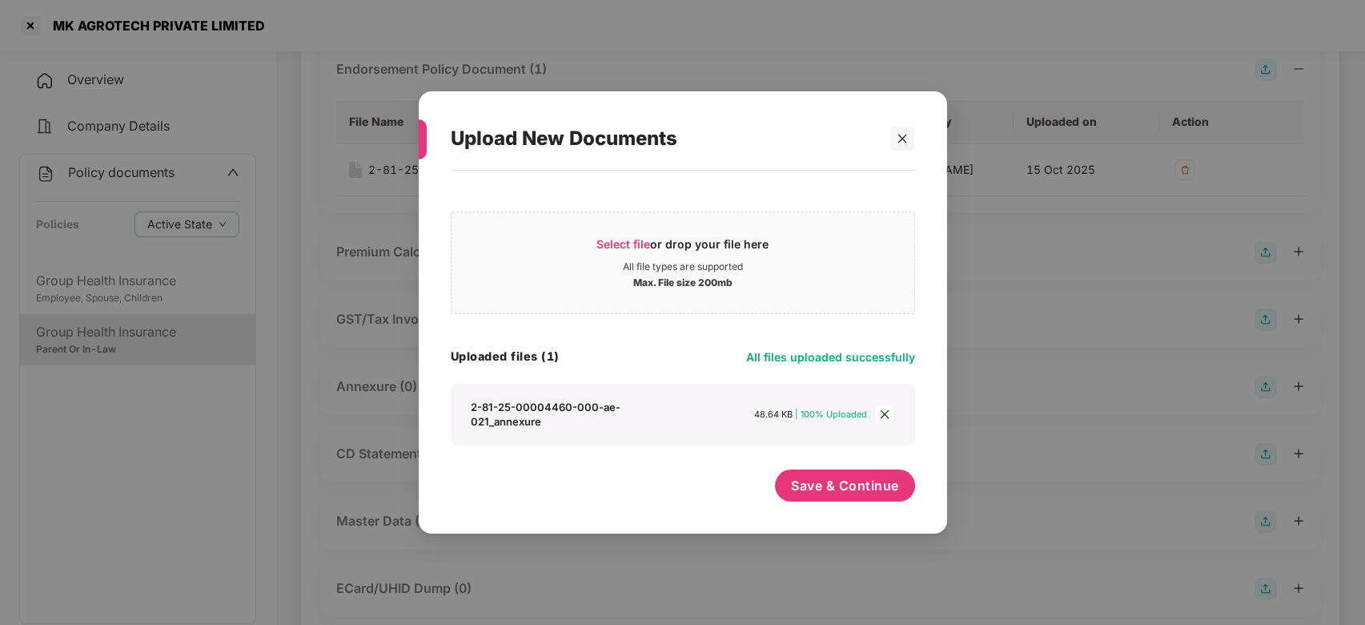
click at [782, 469] on div "Save & Continue" at bounding box center [845, 489] width 140 height 40
click at [840, 482] on span "Save & Continue" at bounding box center [845, 486] width 108 height 18
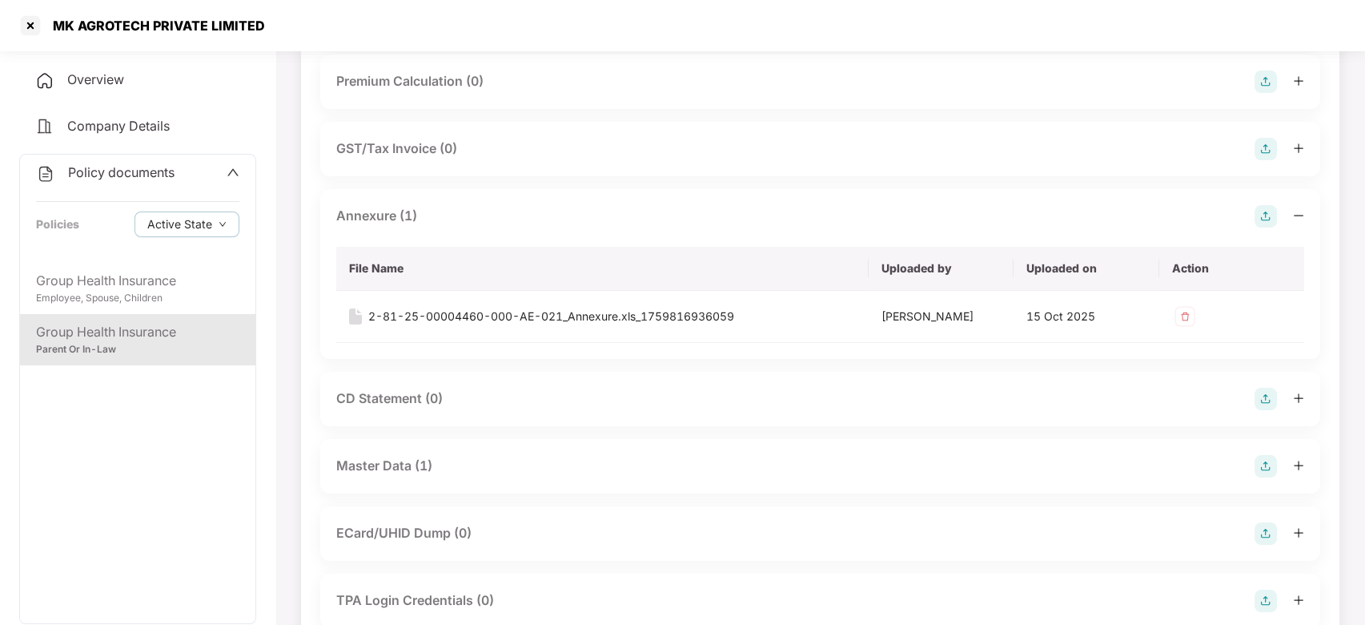
scroll to position [0, 0]
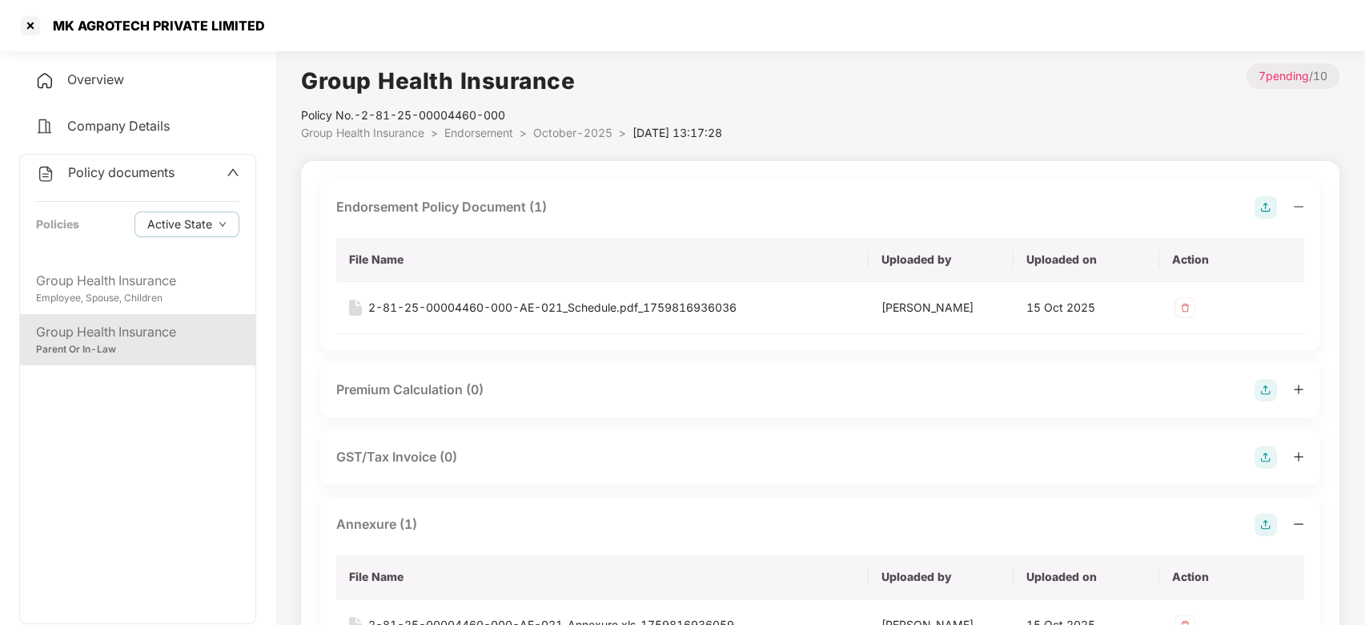
click at [559, 141] on li "October-2025 >" at bounding box center [582, 133] width 99 height 18
click at [559, 139] on li "October-2025 >" at bounding box center [582, 133] width 99 height 18
click at [558, 138] on span "October-2025" at bounding box center [572, 133] width 79 height 14
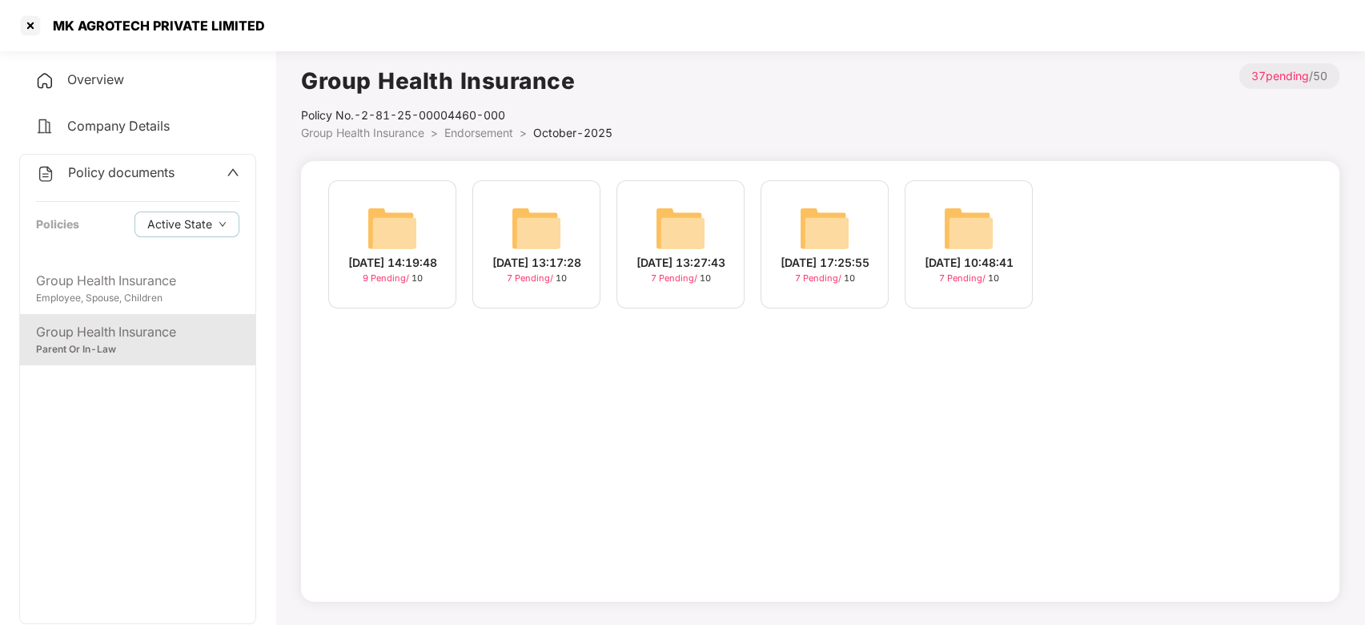
click at [420, 215] on div "[DATE] 14:19:48 9 Pending / 10" at bounding box center [392, 244] width 128 height 128
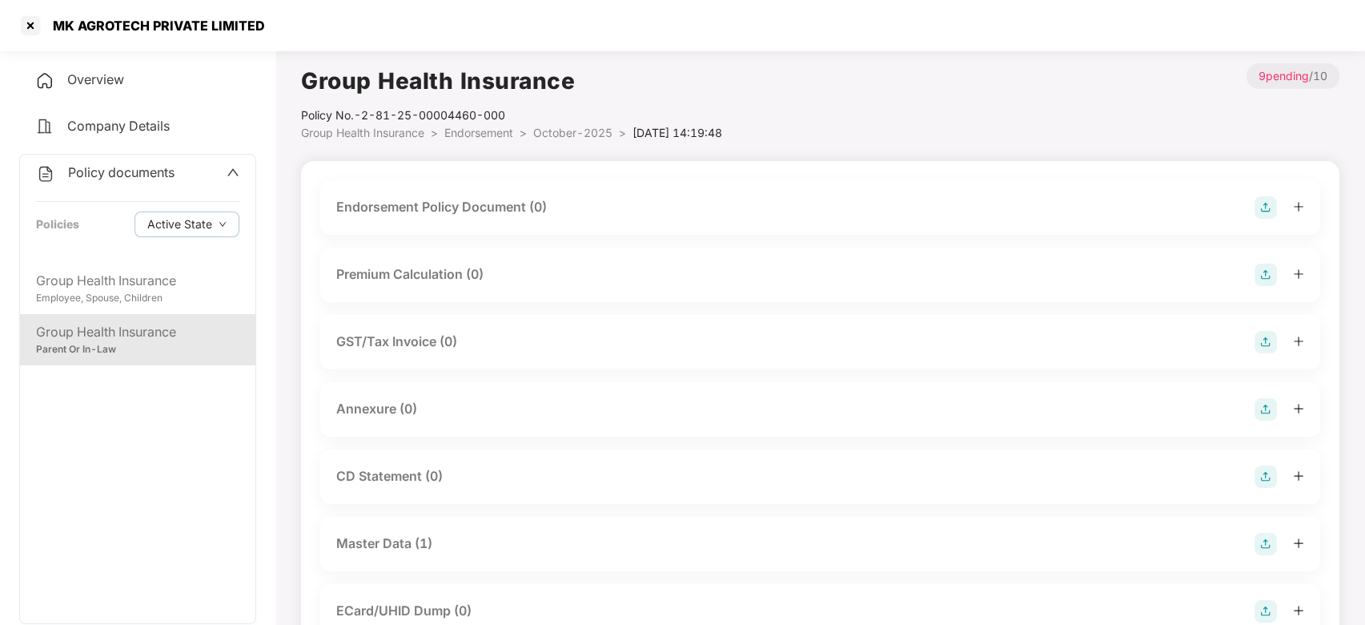
click at [1262, 203] on img at bounding box center [1266, 207] width 22 height 22
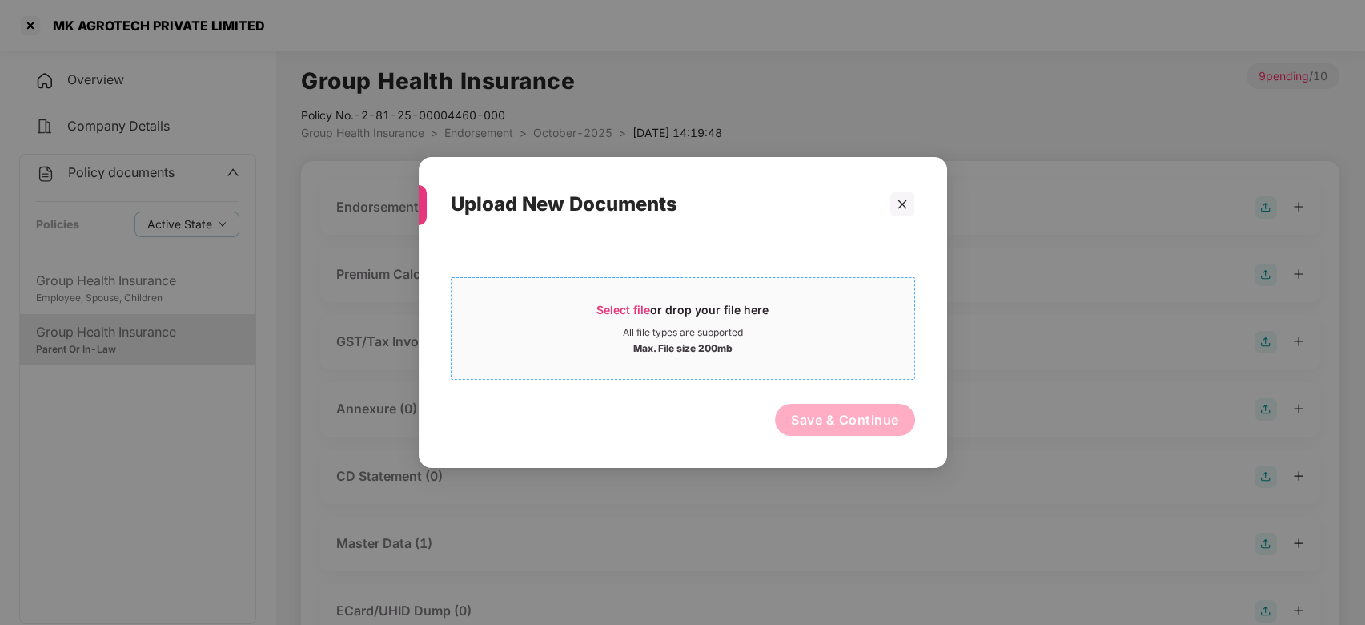
click at [836, 318] on div "Select file or drop your file here" at bounding box center [683, 314] width 463 height 24
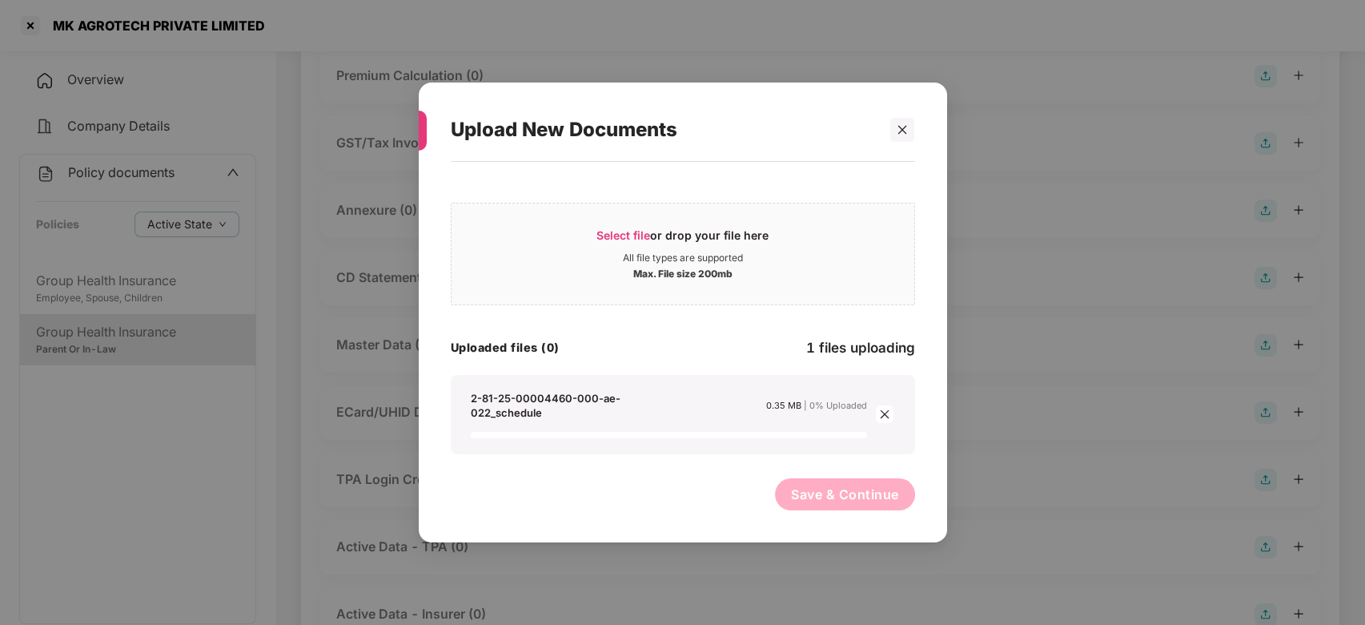
scroll to position [266, 0]
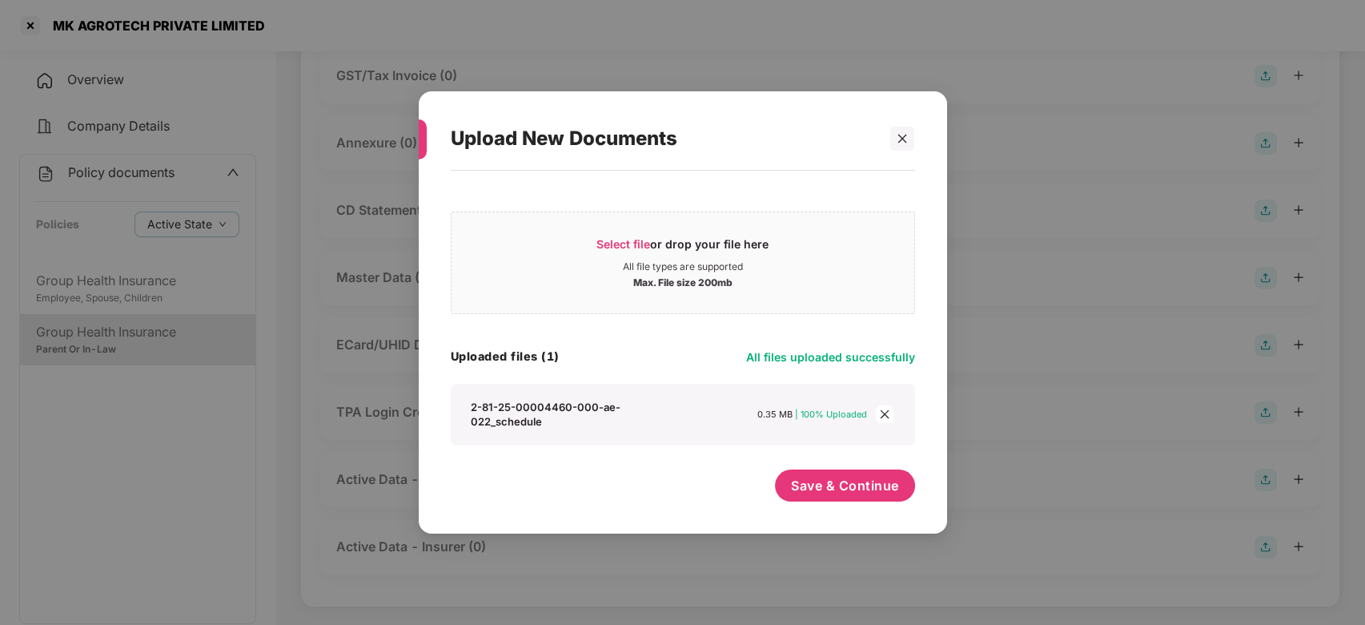
click at [845, 497] on div "Save & Continue" at bounding box center [845, 489] width 140 height 40
click at [852, 489] on button "Save & Continue" at bounding box center [845, 485] width 140 height 32
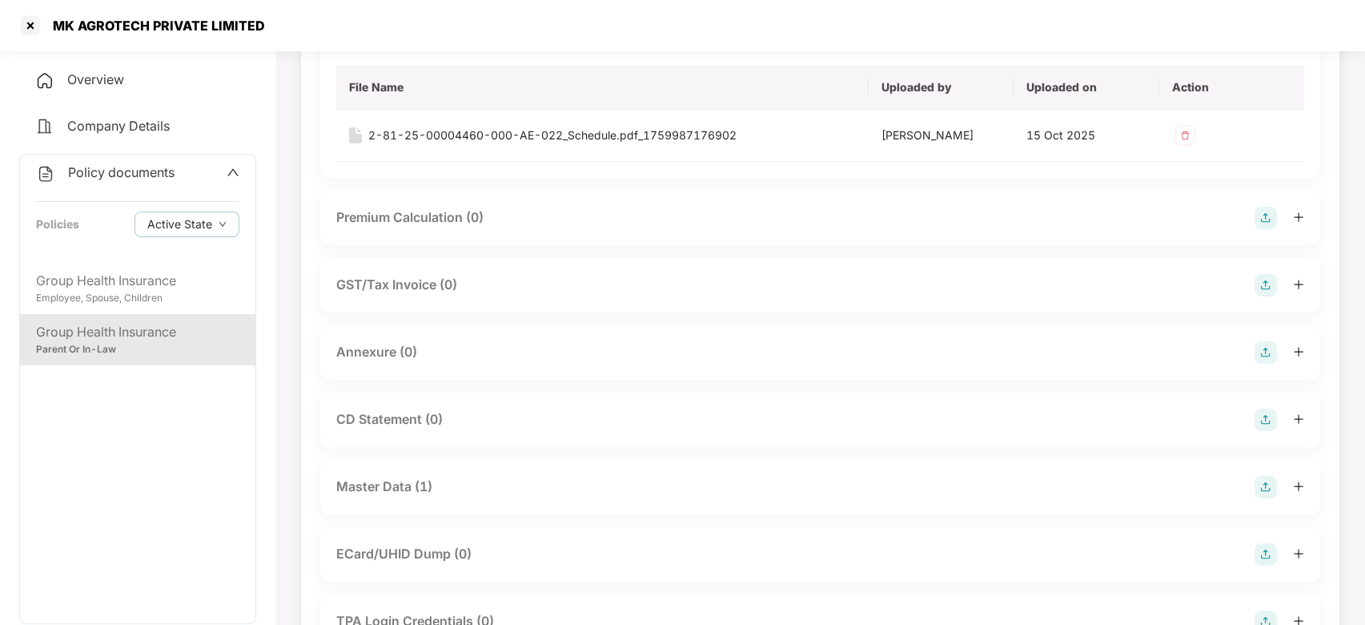
scroll to position [176, 0]
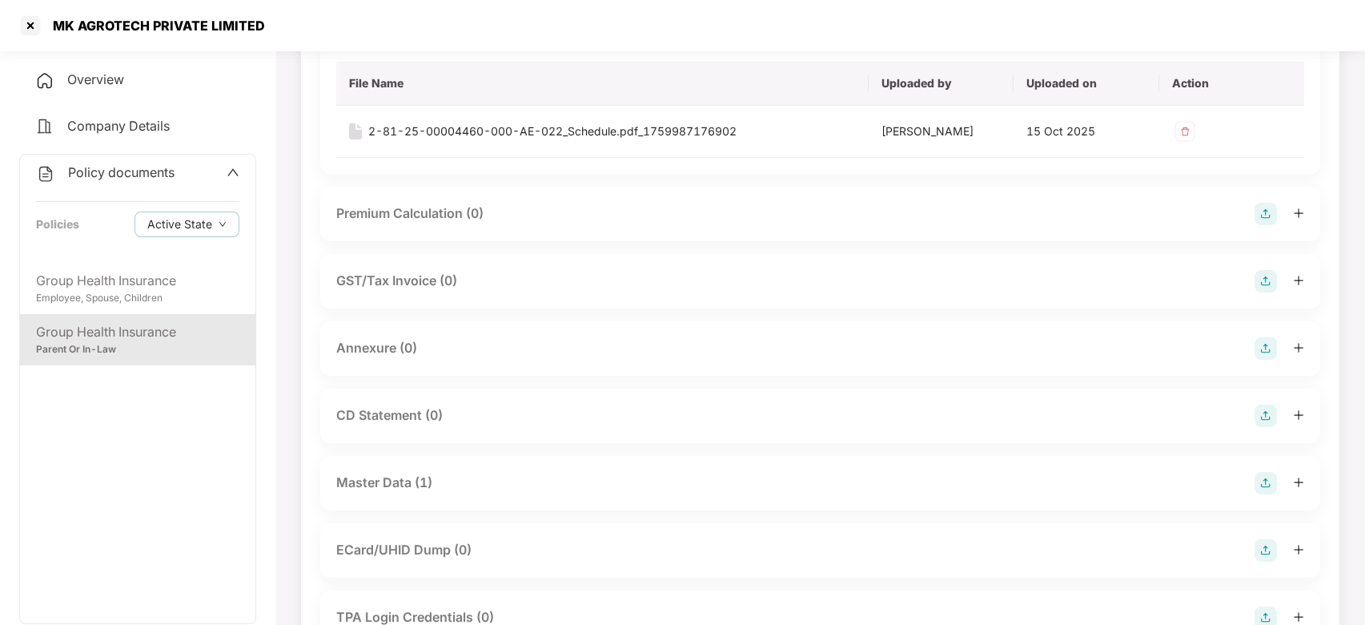
click at [1256, 356] on img at bounding box center [1266, 348] width 22 height 22
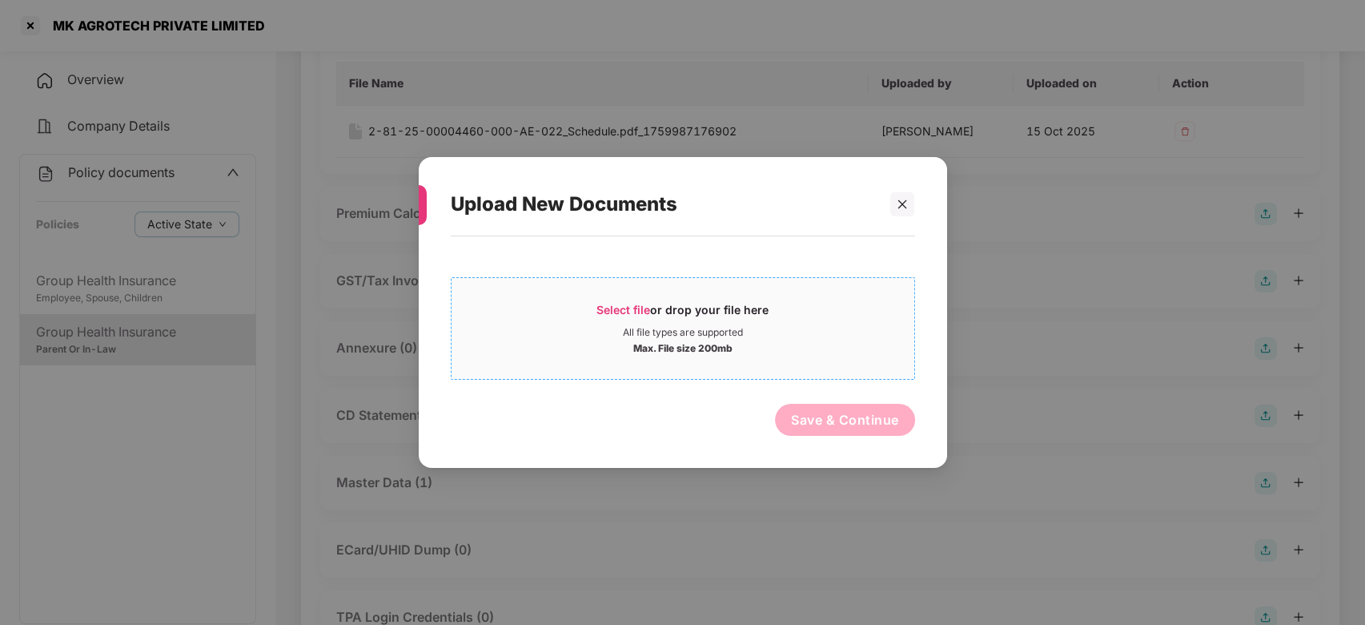
click at [850, 343] on div "Max. File size 200mb" at bounding box center [683, 347] width 463 height 16
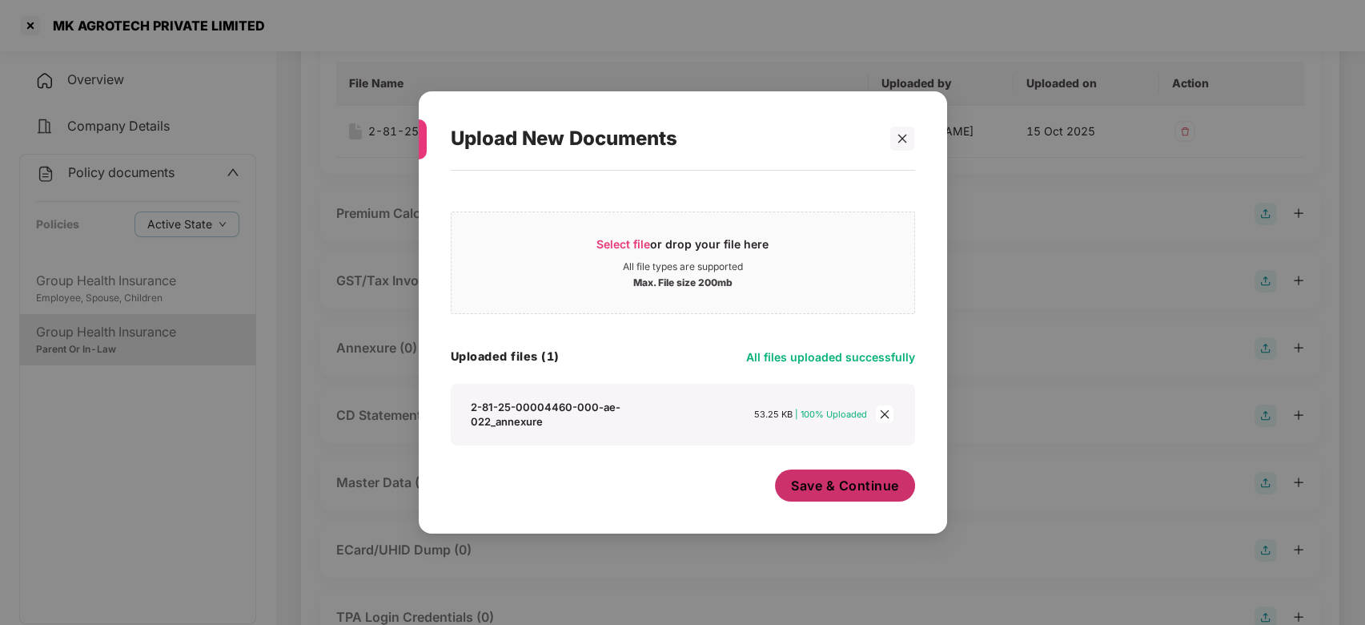
click at [875, 488] on span "Save & Continue" at bounding box center [845, 486] width 108 height 18
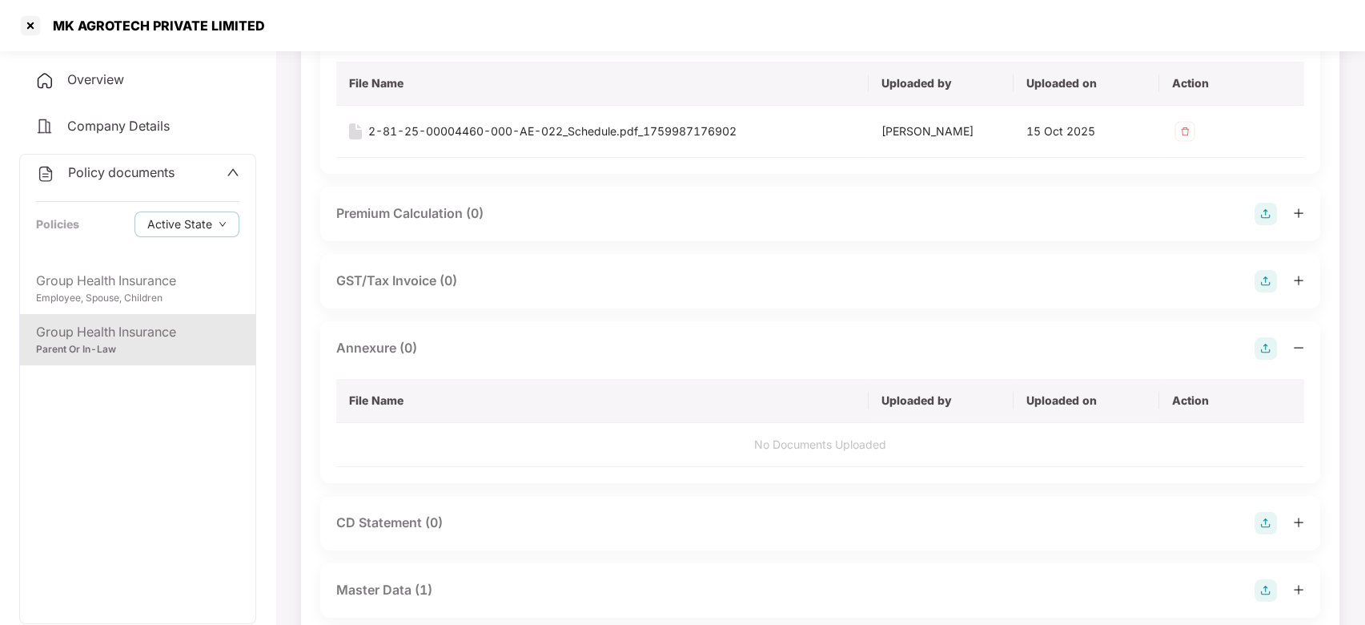
scroll to position [0, 0]
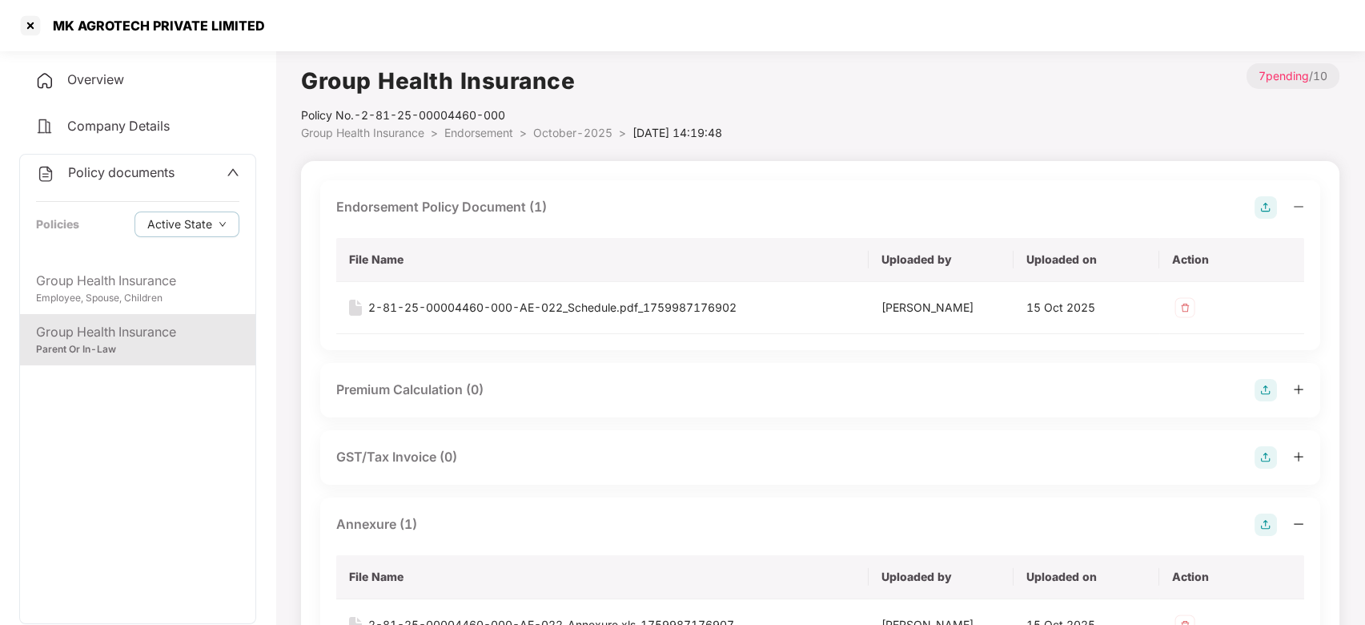
click at [570, 130] on span "October-2025" at bounding box center [572, 133] width 79 height 14
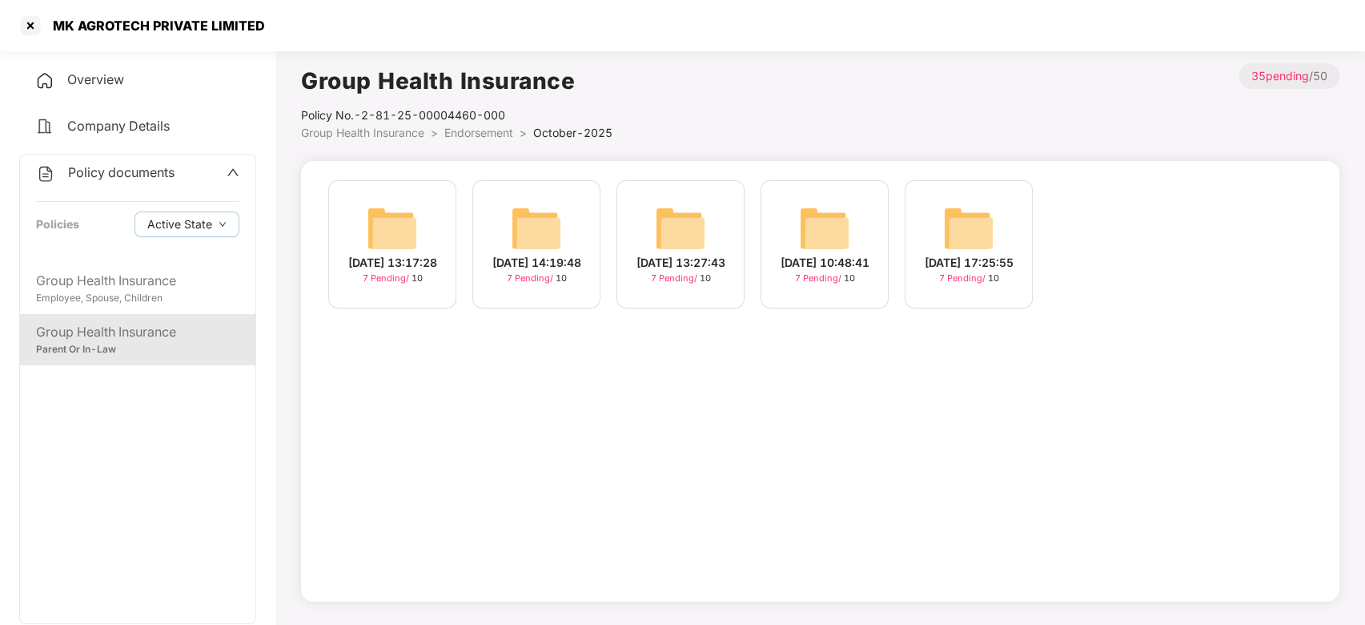
click at [146, 170] on span "Policy documents" at bounding box center [121, 172] width 107 height 16
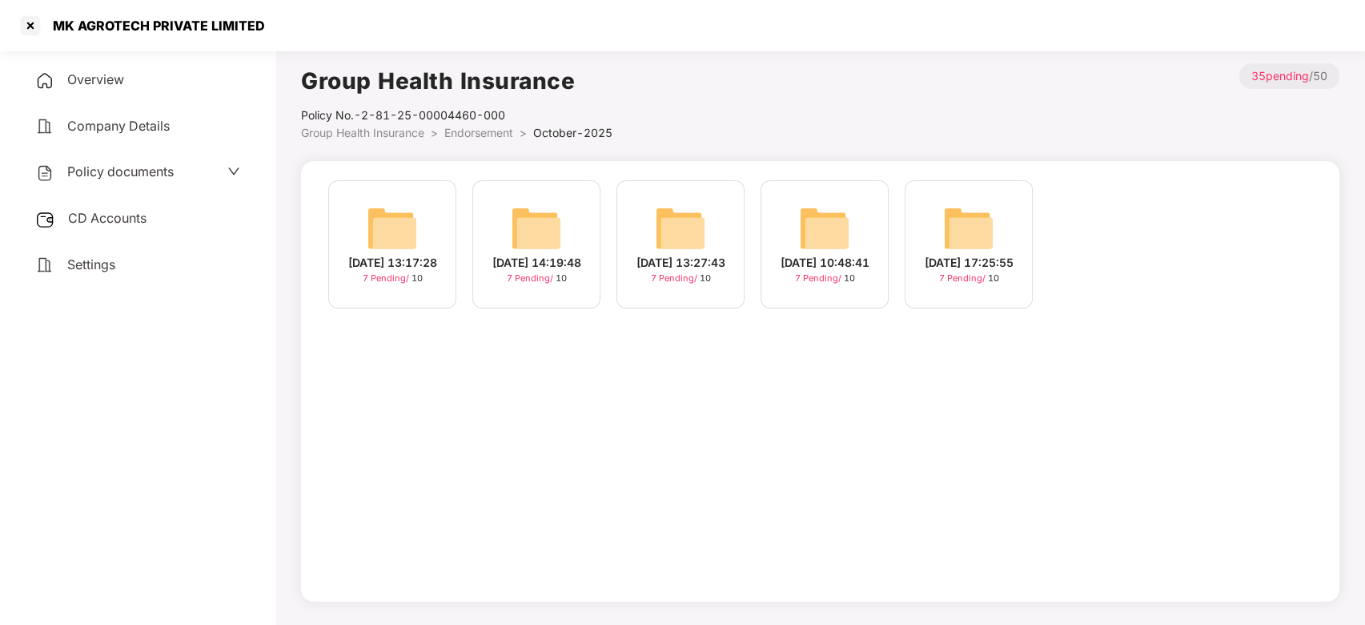
click at [115, 231] on div "CD Accounts" at bounding box center [137, 218] width 237 height 37
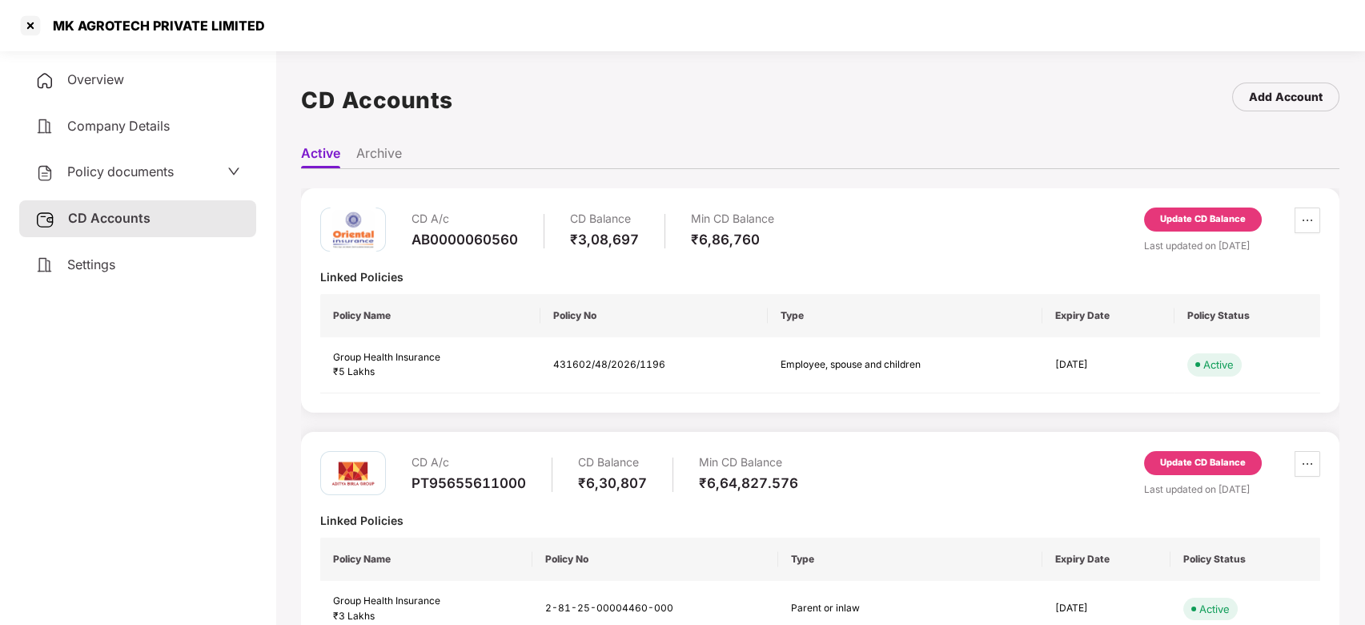
click at [123, 171] on span "Policy documents" at bounding box center [120, 171] width 107 height 16
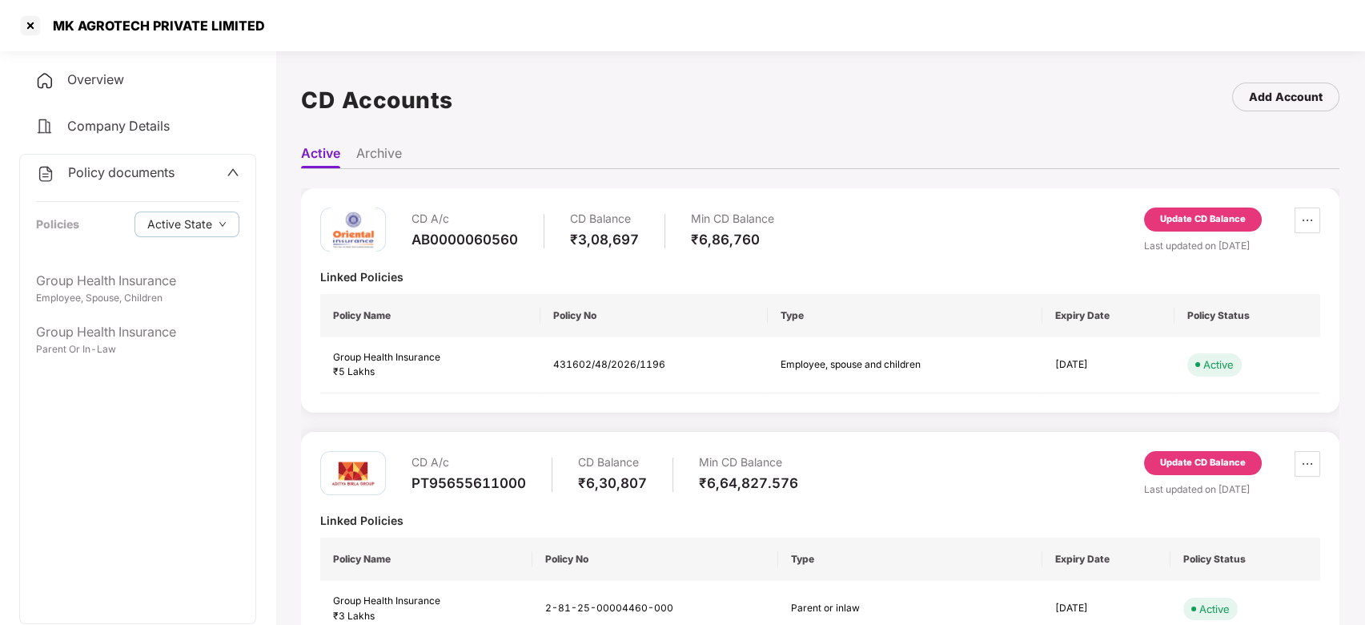
click at [105, 169] on span "Policy documents" at bounding box center [121, 172] width 107 height 16
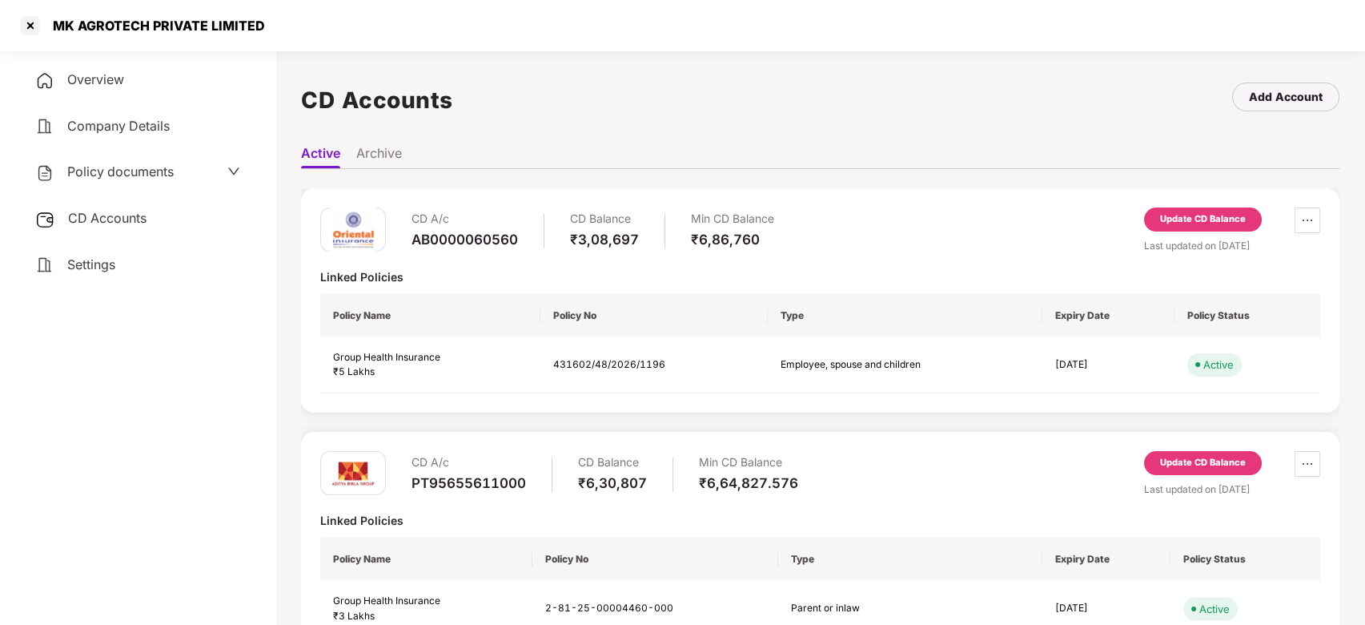
click at [108, 204] on div "CD Accounts" at bounding box center [137, 218] width 237 height 37
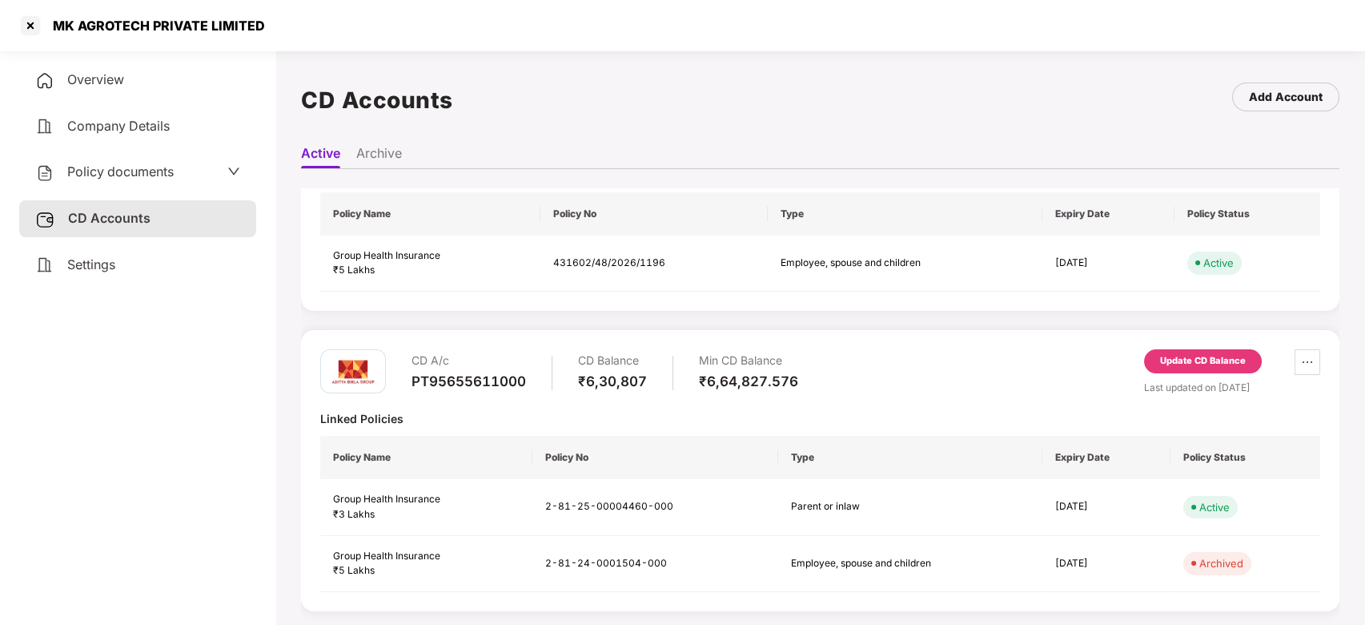
click at [1184, 361] on div "Update CD Balance" at bounding box center [1203, 361] width 86 height 14
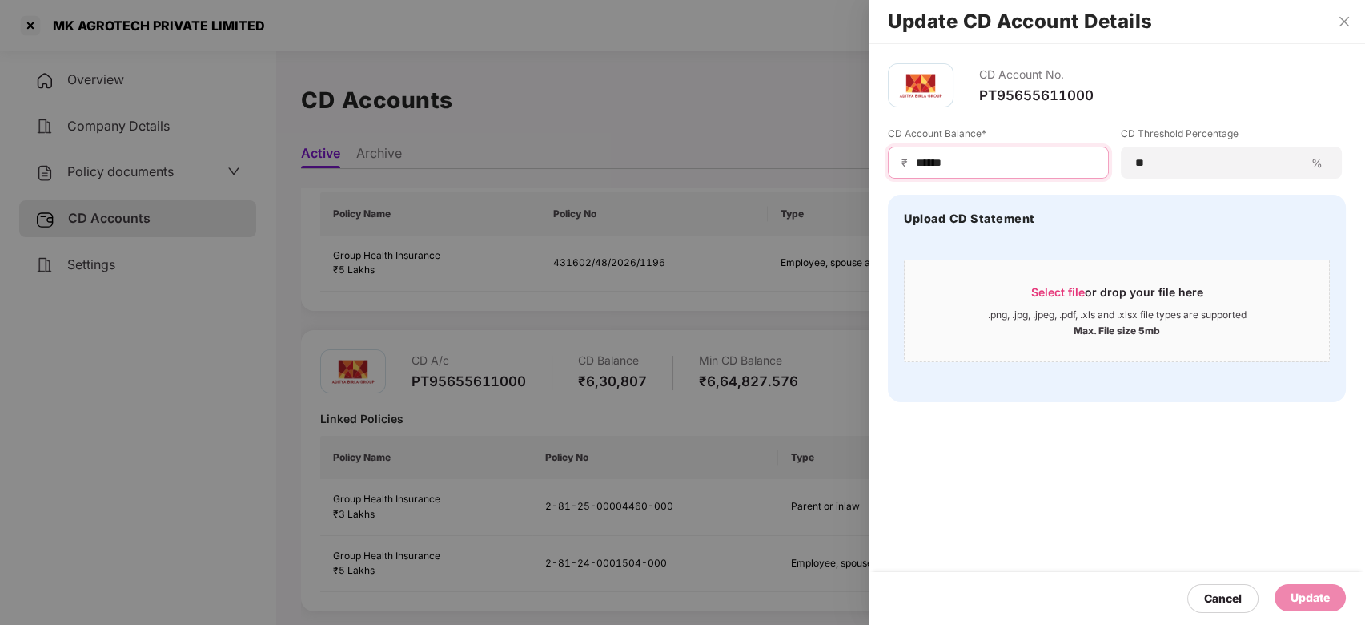
click at [971, 169] on input "******" at bounding box center [1005, 163] width 181 height 17
type input "*"
type input "******"
click at [1301, 591] on div "Update" at bounding box center [1310, 598] width 39 height 18
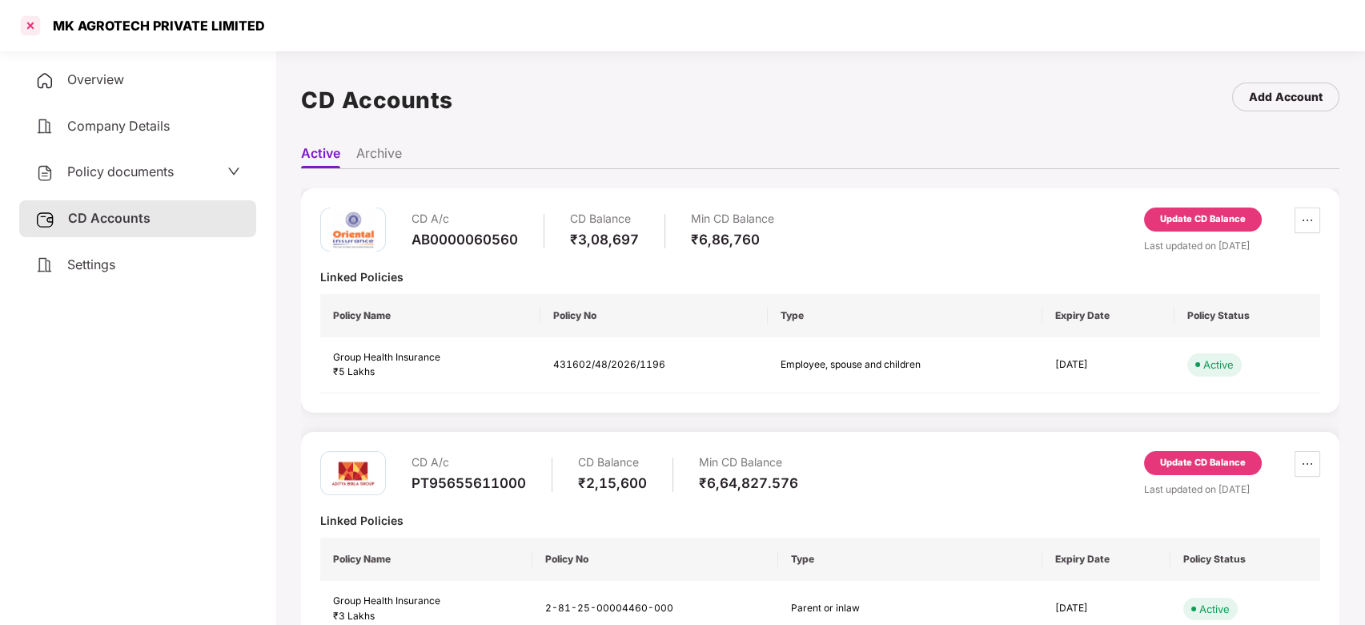
click at [30, 27] on div at bounding box center [31, 26] width 26 height 26
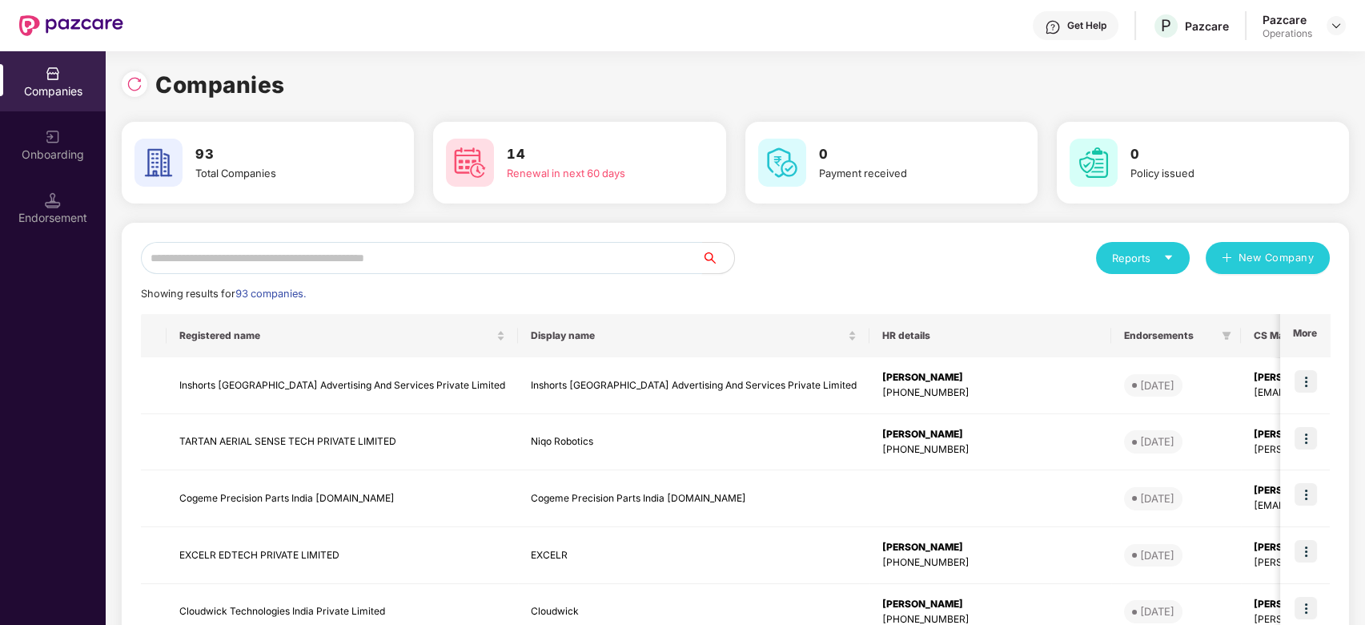
click at [358, 258] on input "text" at bounding box center [421, 258] width 561 height 32
click at [448, 269] on input "text" at bounding box center [421, 258] width 561 height 32
paste input "**********"
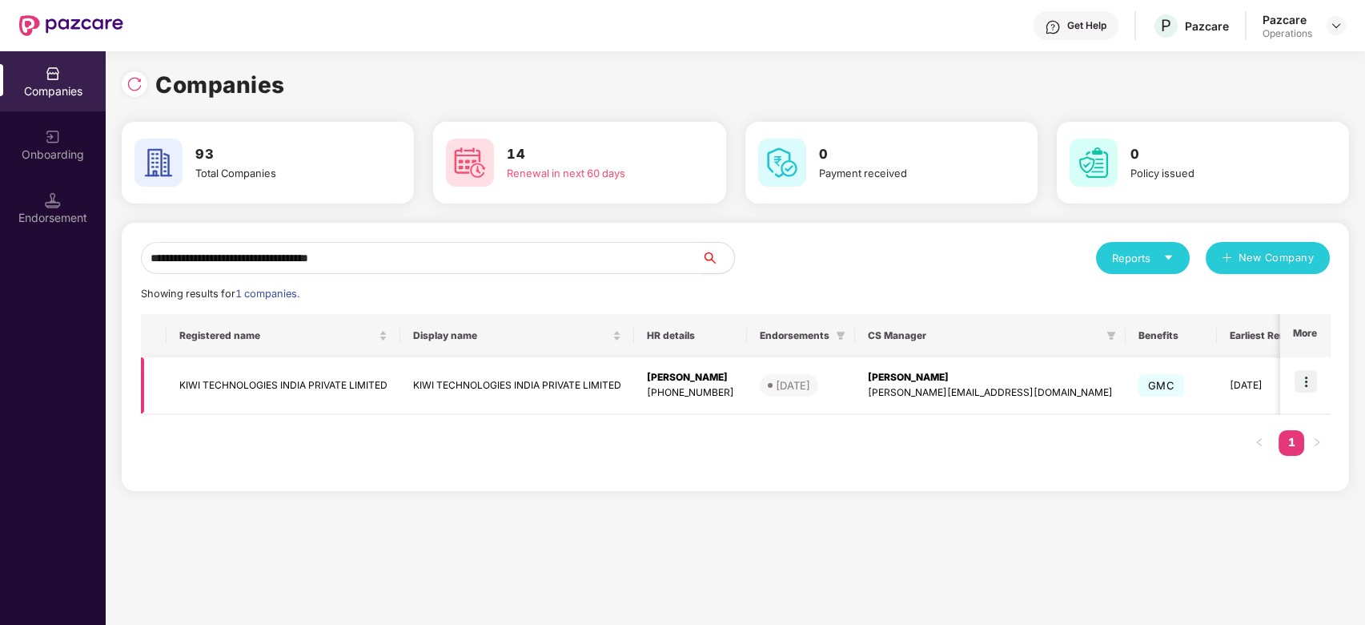
type input "**********"
click at [319, 380] on td "KIWI TECHNOLOGIES INDIA PRIVATE LIMITED" at bounding box center [284, 385] width 234 height 57
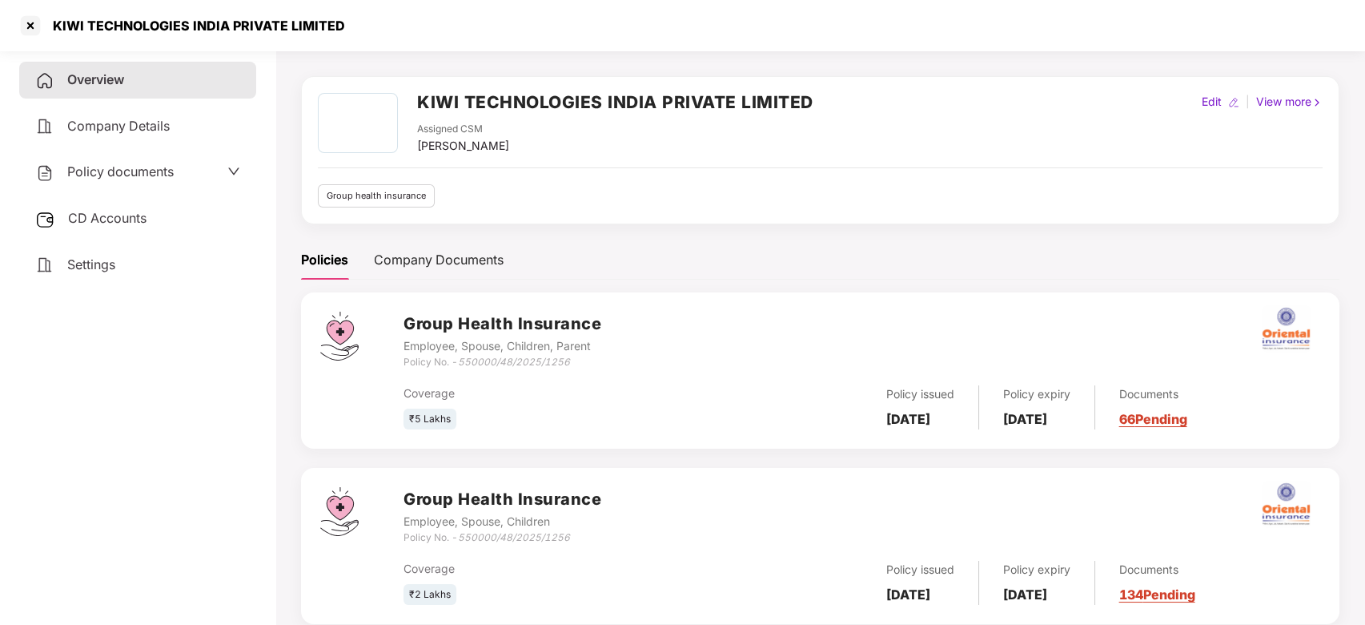
scroll to position [78, 0]
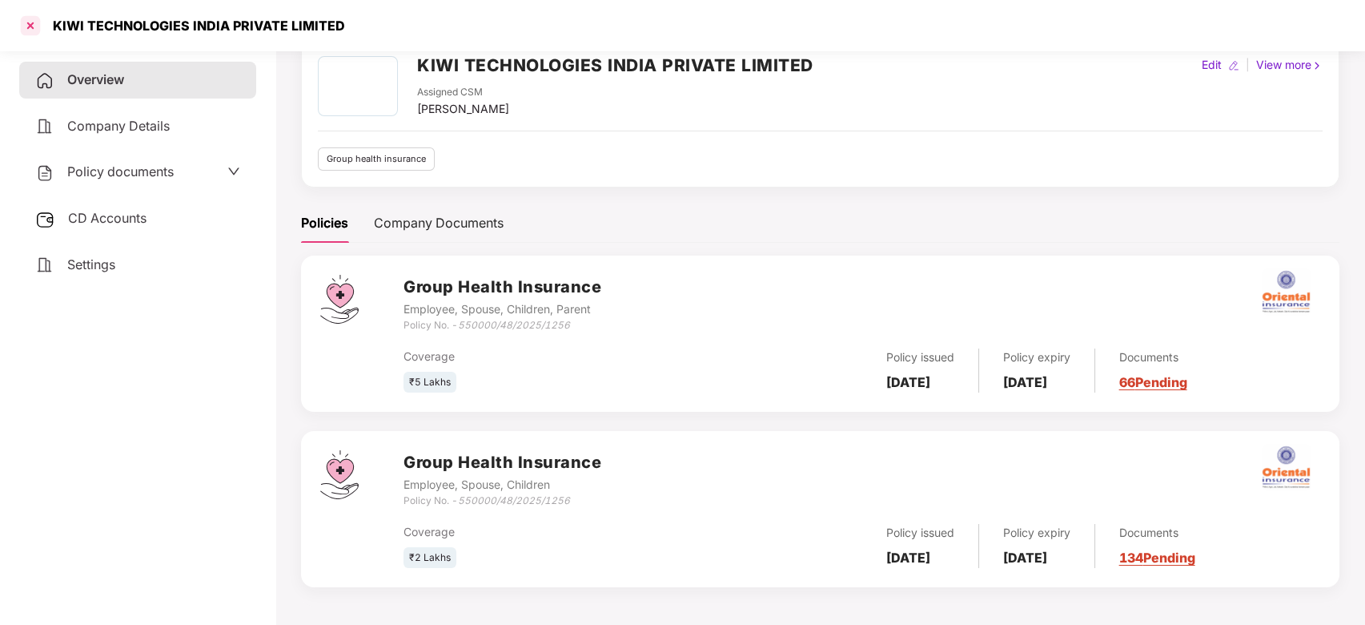
click at [34, 29] on div at bounding box center [31, 26] width 26 height 26
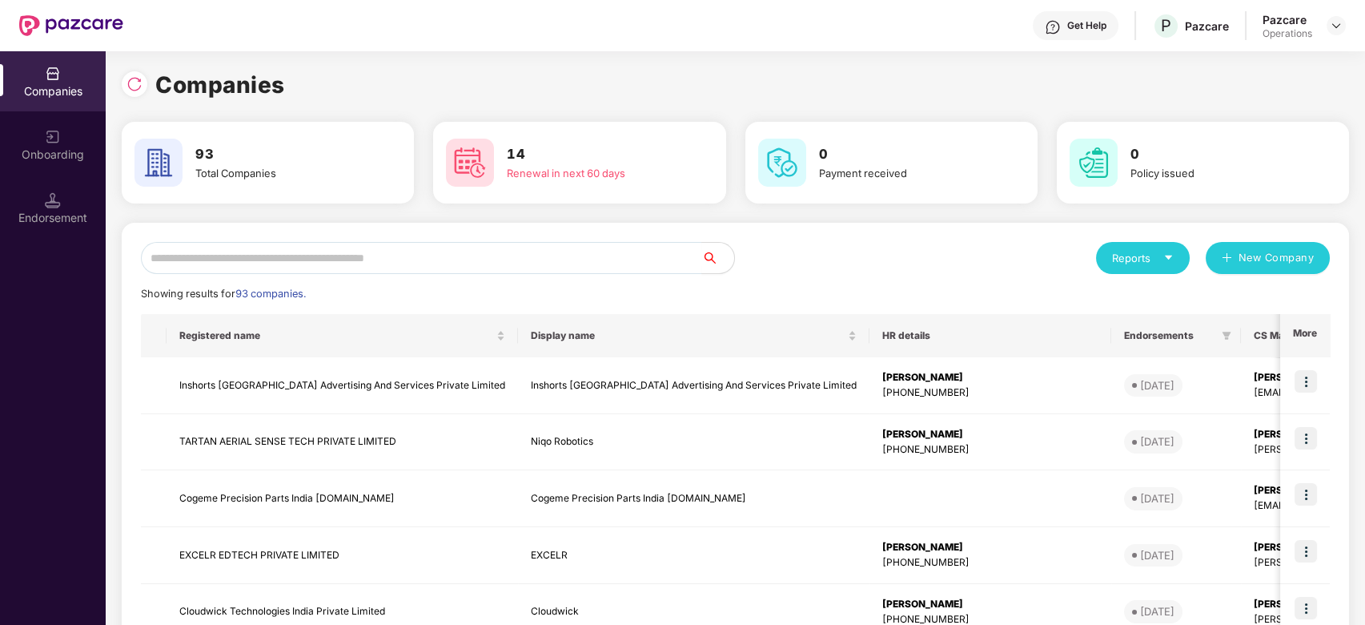
scroll to position [0, 0]
click at [377, 247] on input "text" at bounding box center [421, 258] width 561 height 32
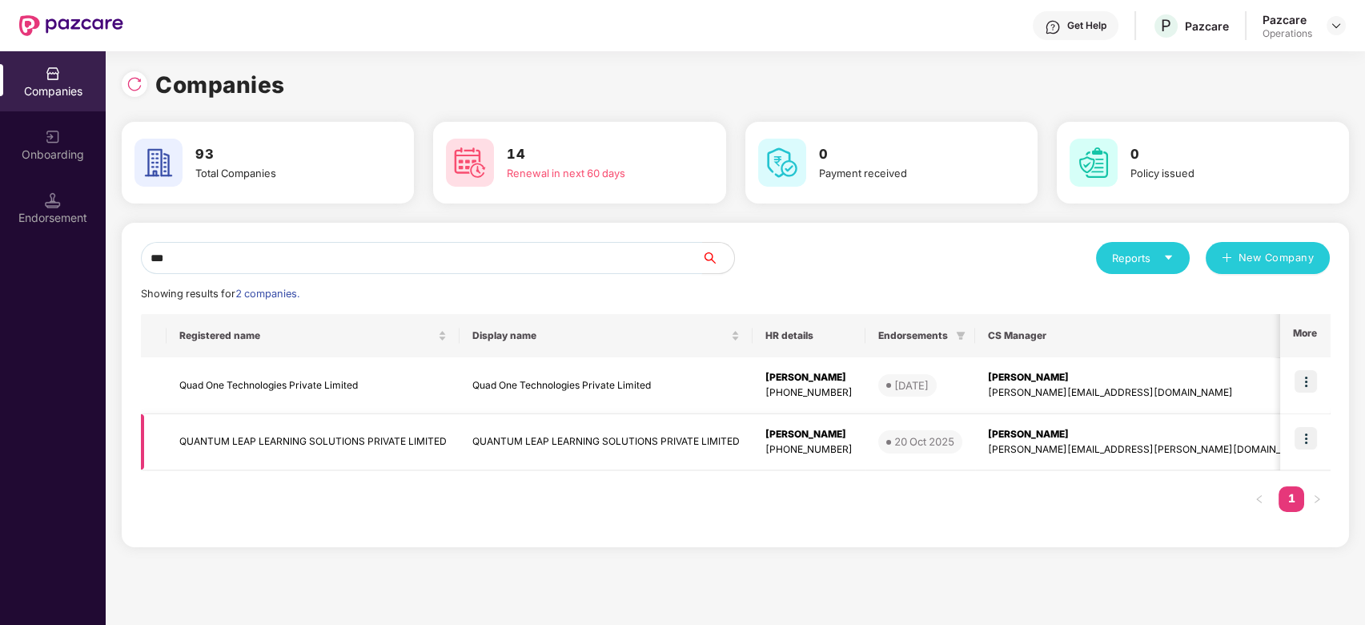
type input "***"
click at [241, 428] on td "QUANTUM LEAP LEARNING SOLUTIONS PRIVATE LIMITED" at bounding box center [313, 442] width 293 height 57
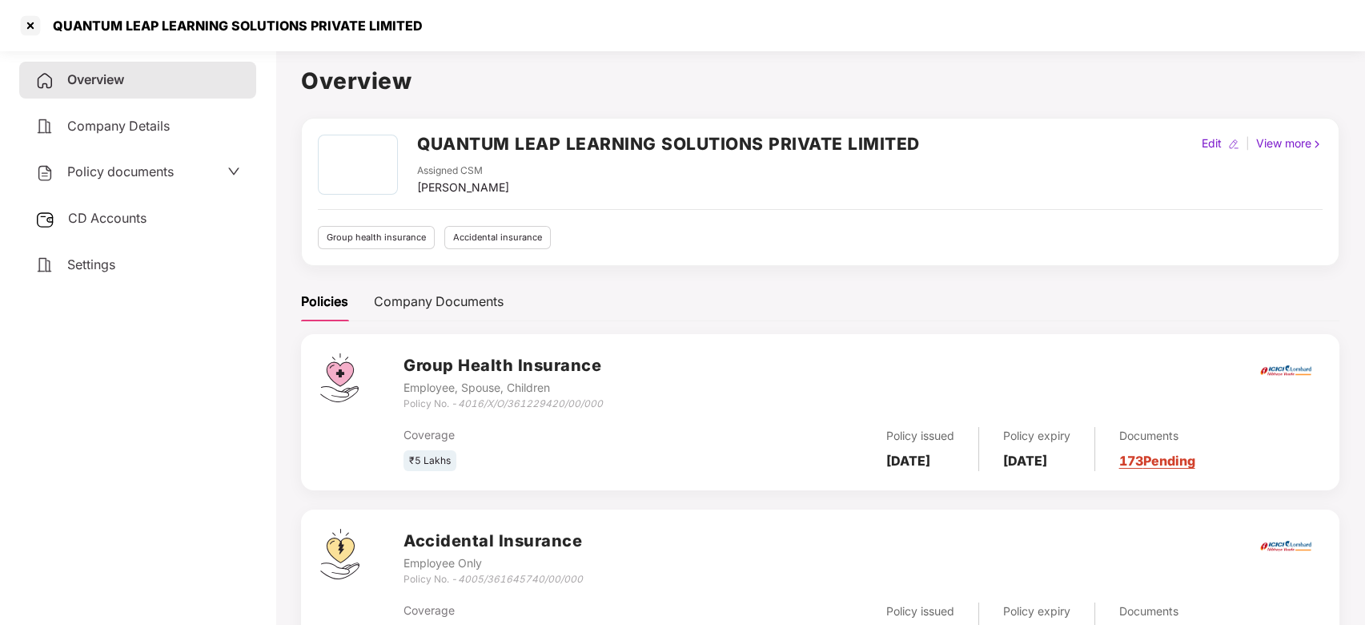
click at [126, 175] on span "Policy documents" at bounding box center [120, 171] width 107 height 16
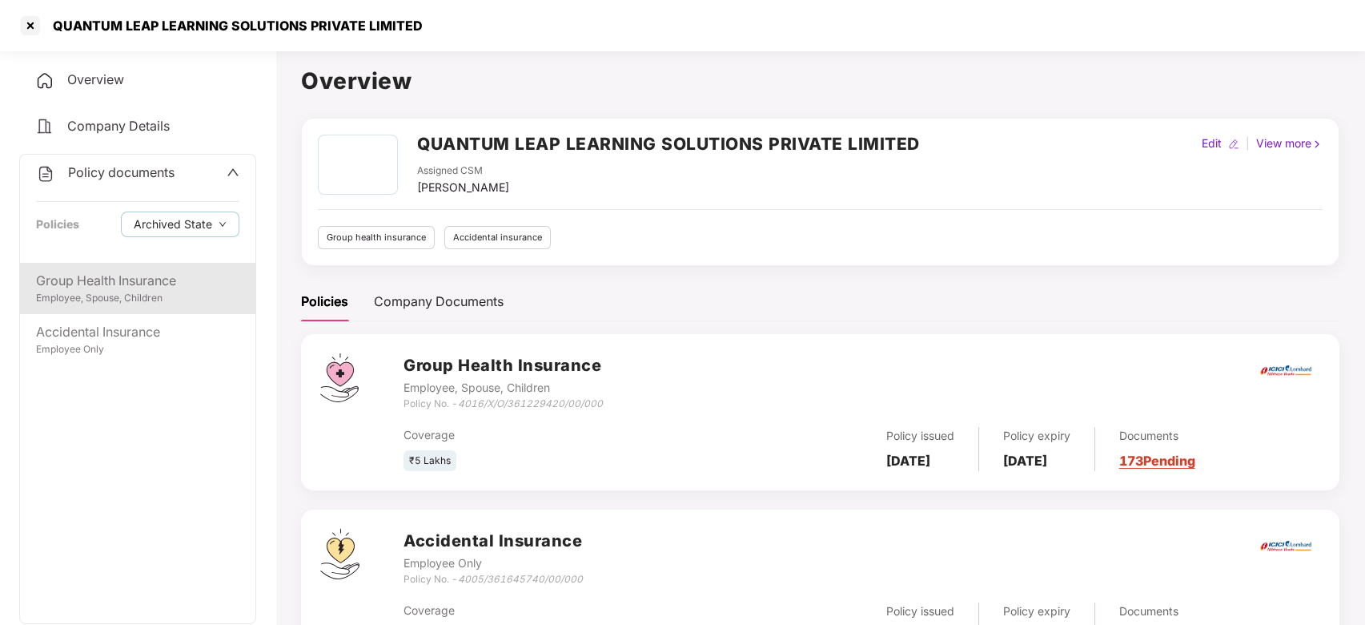
click at [111, 284] on div "Group Health Insurance" at bounding box center [137, 281] width 203 height 20
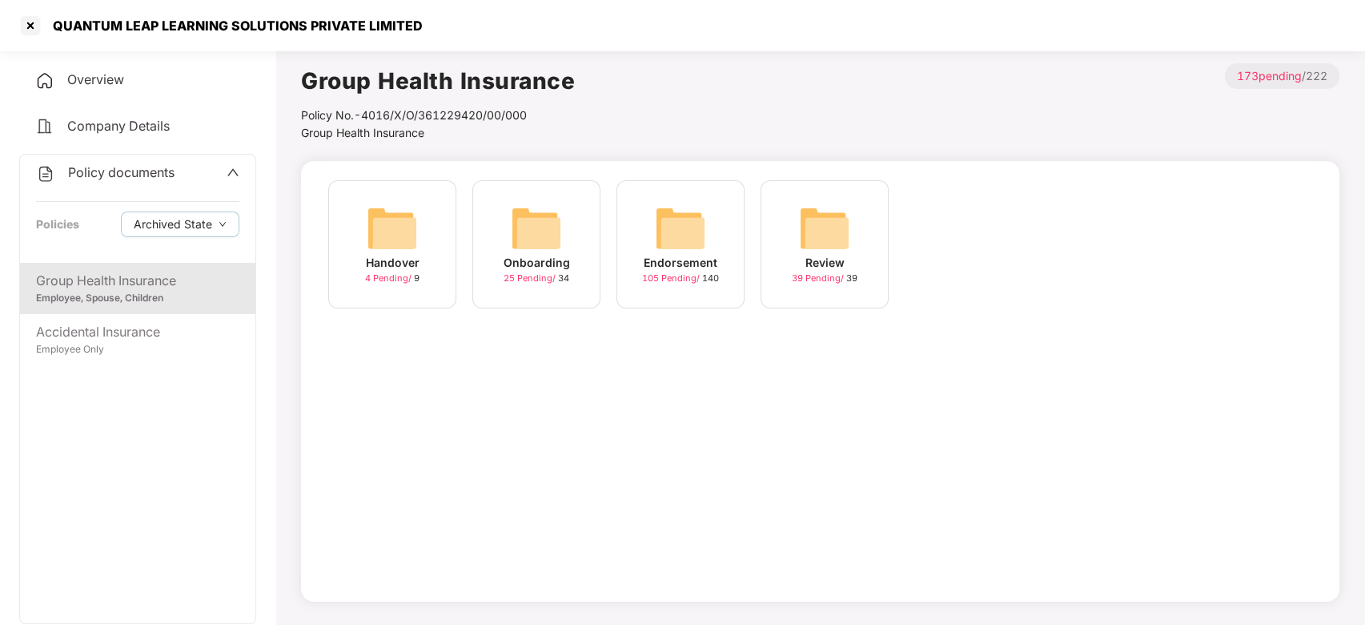
click at [655, 227] on img at bounding box center [680, 228] width 51 height 51
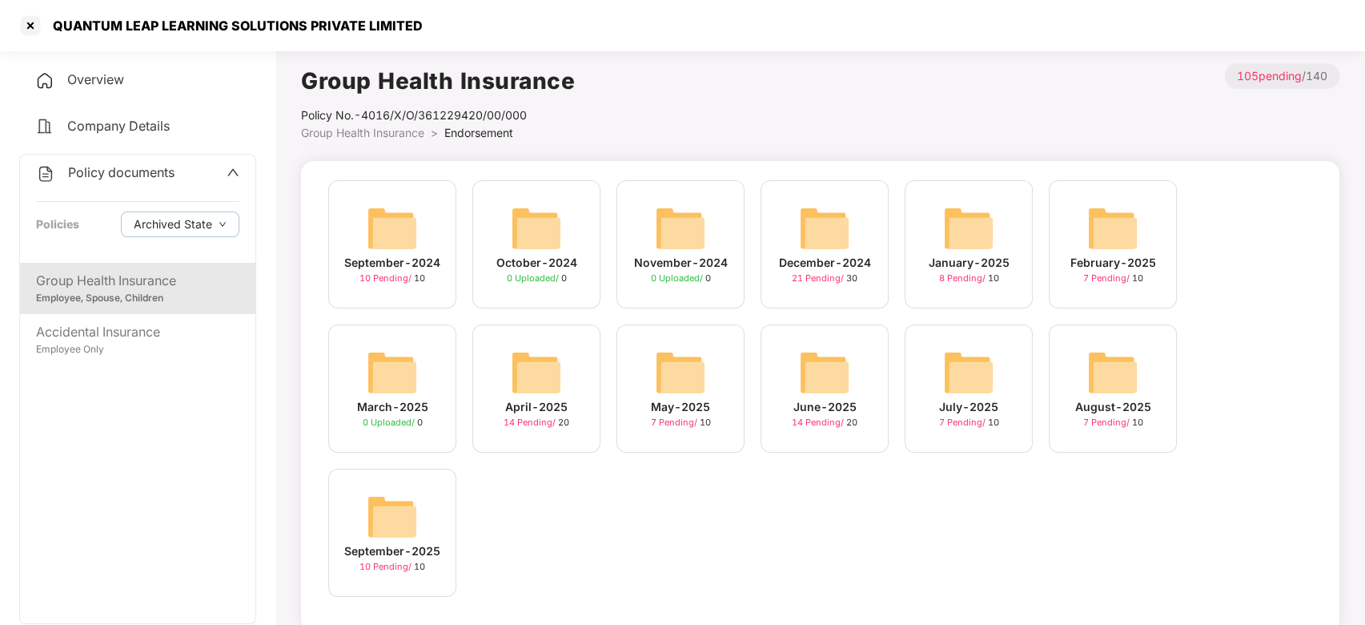
click at [388, 507] on img at bounding box center [392, 516] width 51 height 51
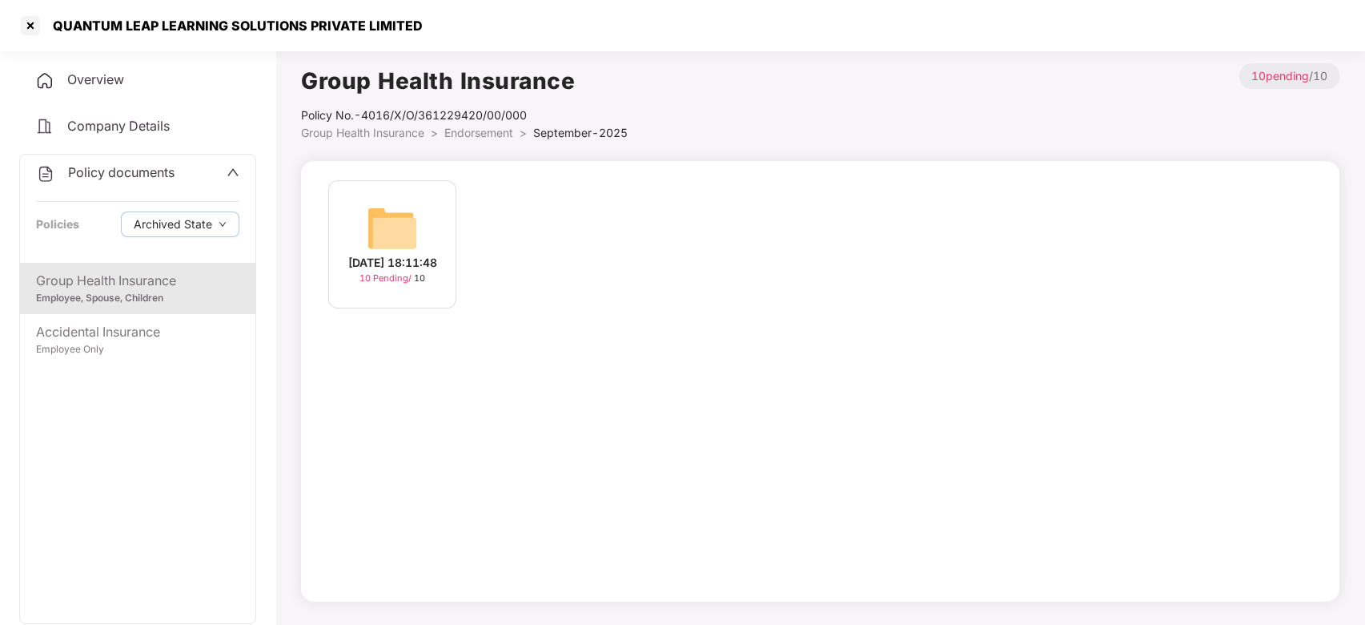
click at [379, 203] on img at bounding box center [392, 228] width 51 height 51
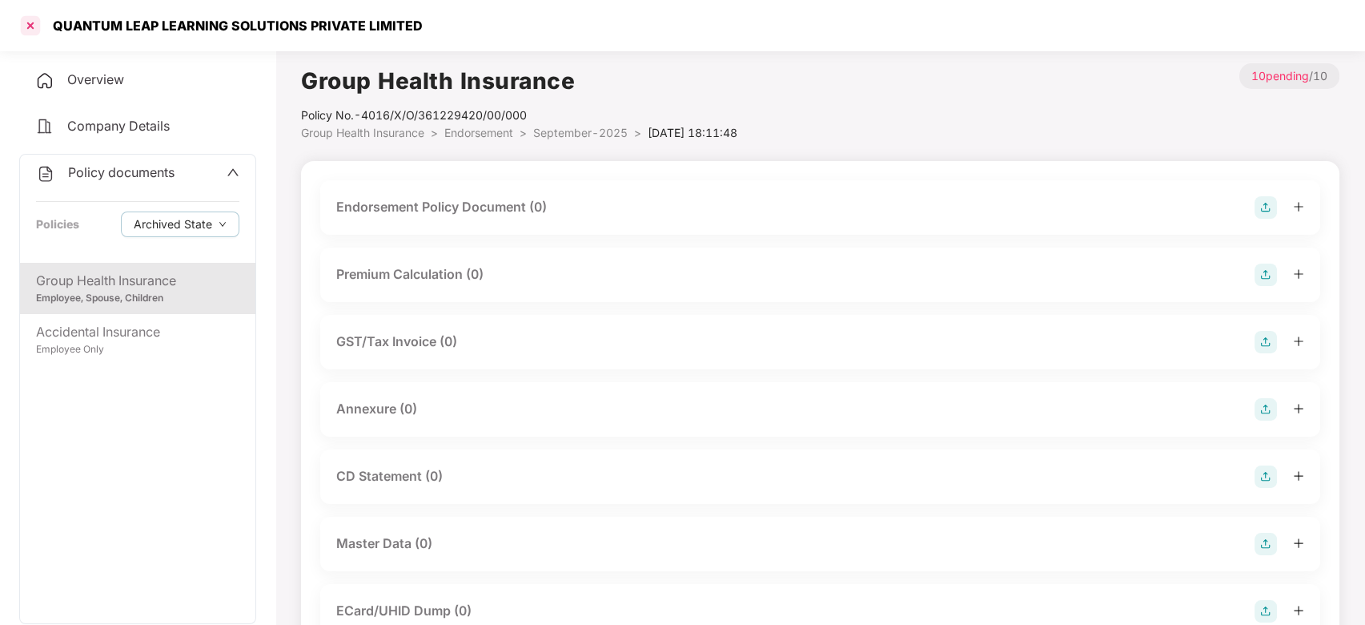
click at [30, 38] on div at bounding box center [31, 26] width 26 height 26
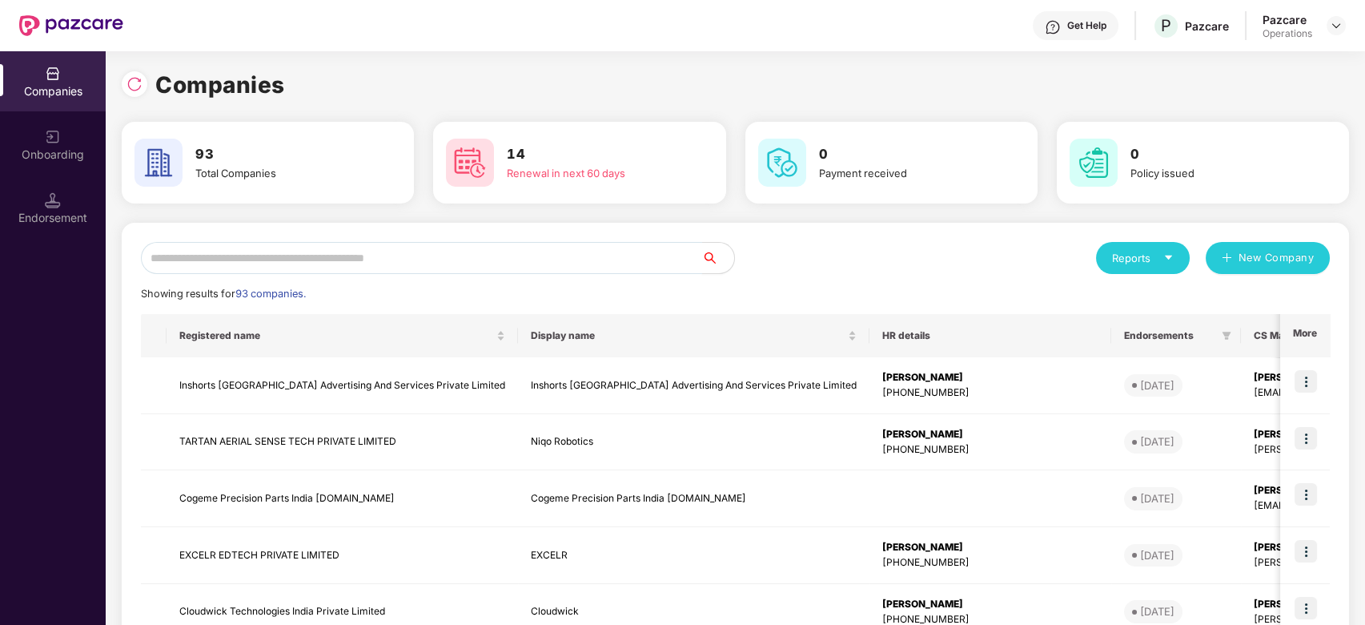
click at [342, 265] on input "text" at bounding box center [421, 258] width 561 height 32
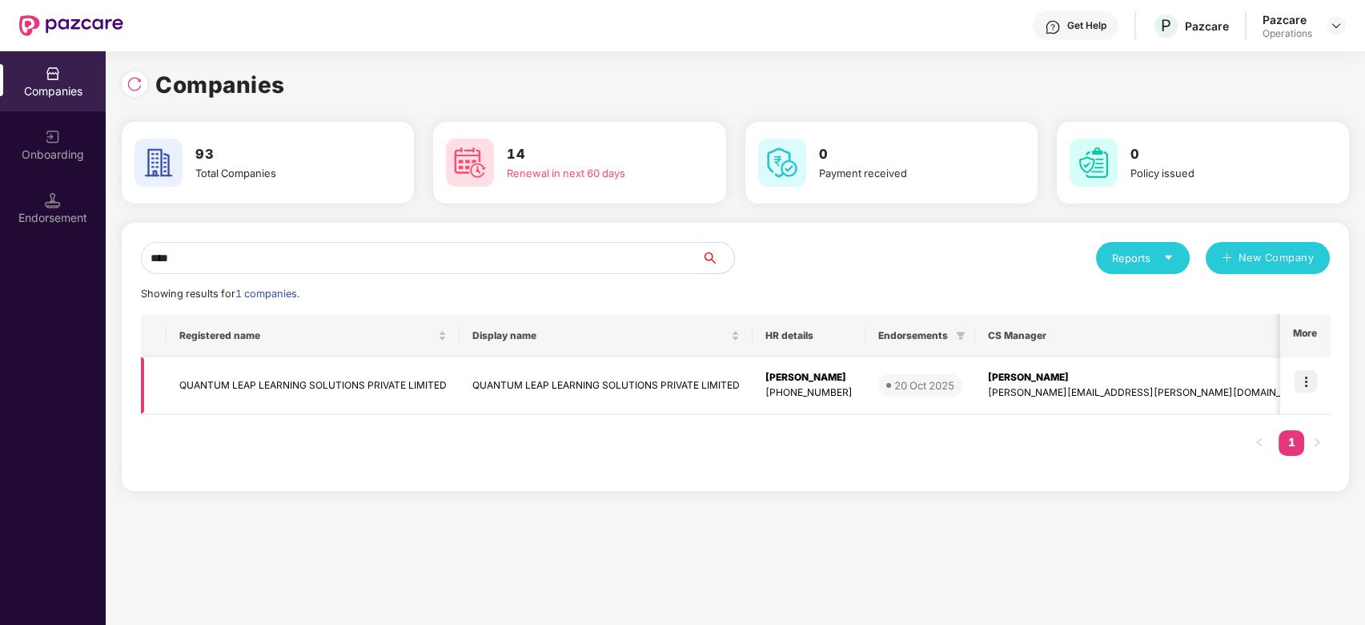
type input "****"
click at [299, 381] on td "QUANTUM LEAP LEARNING SOLUTIONS PRIVATE LIMITED" at bounding box center [313, 385] width 293 height 57
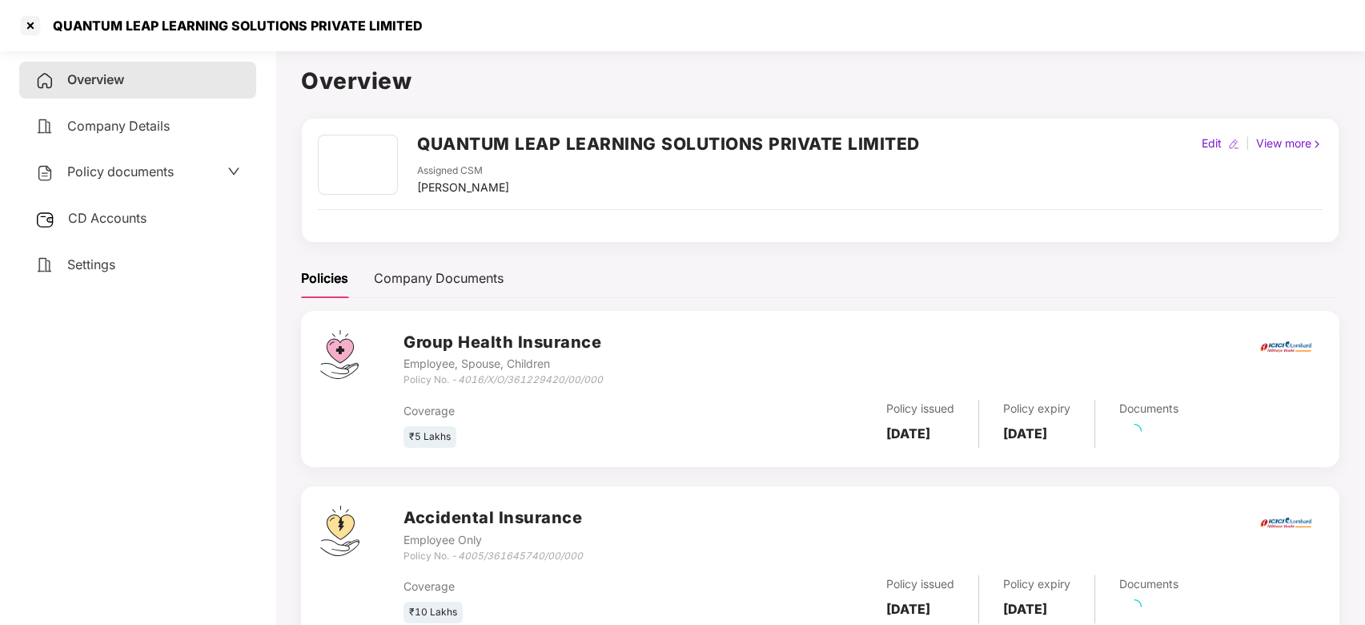
click at [98, 214] on span "CD Accounts" at bounding box center [107, 218] width 78 height 16
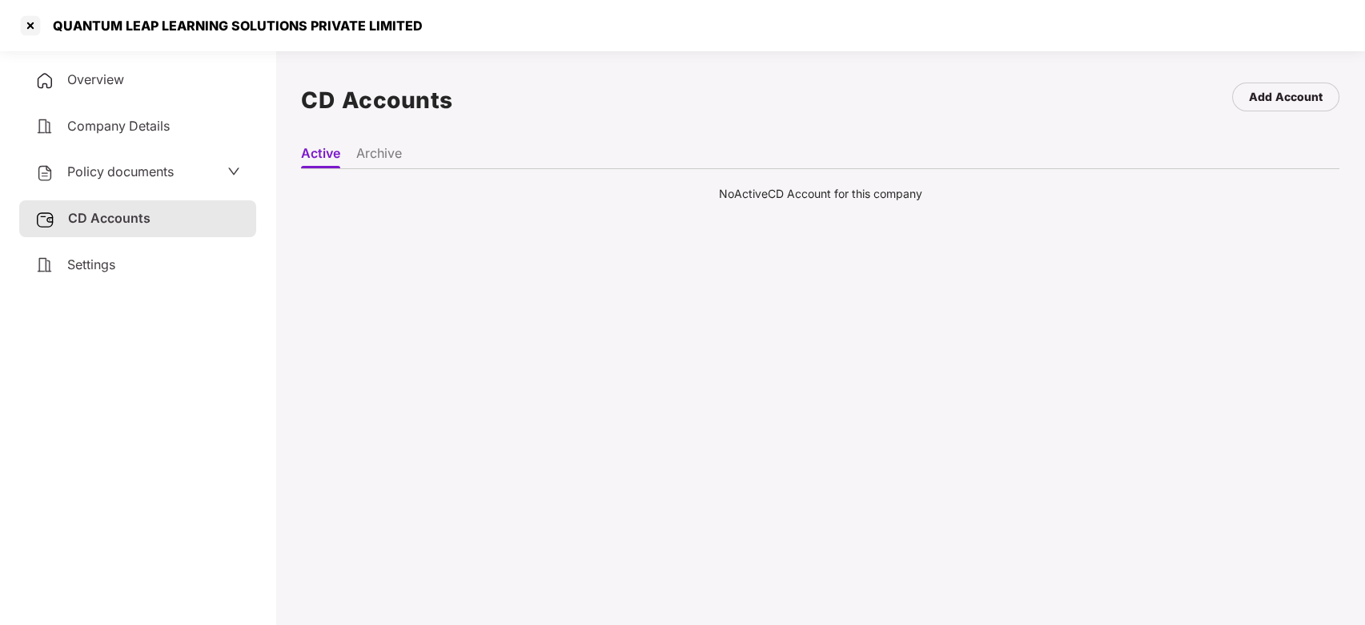
click at [372, 155] on li "Archive" at bounding box center [379, 156] width 46 height 23
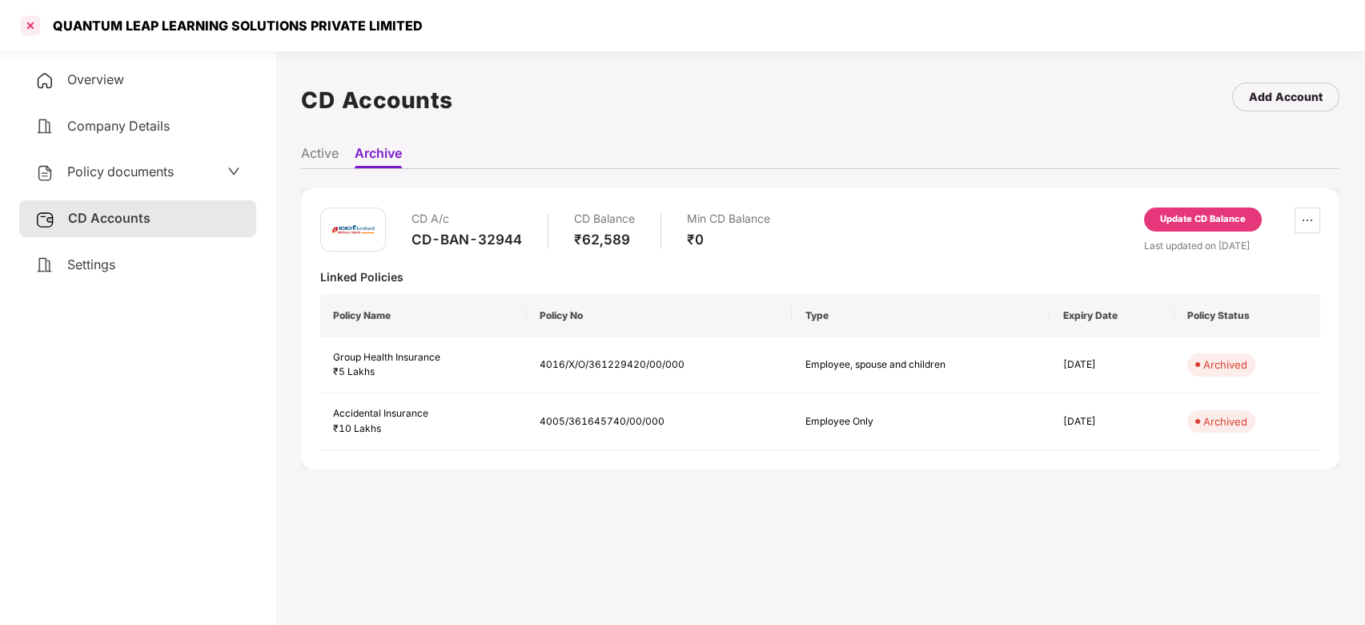
click at [25, 19] on div at bounding box center [31, 26] width 26 height 26
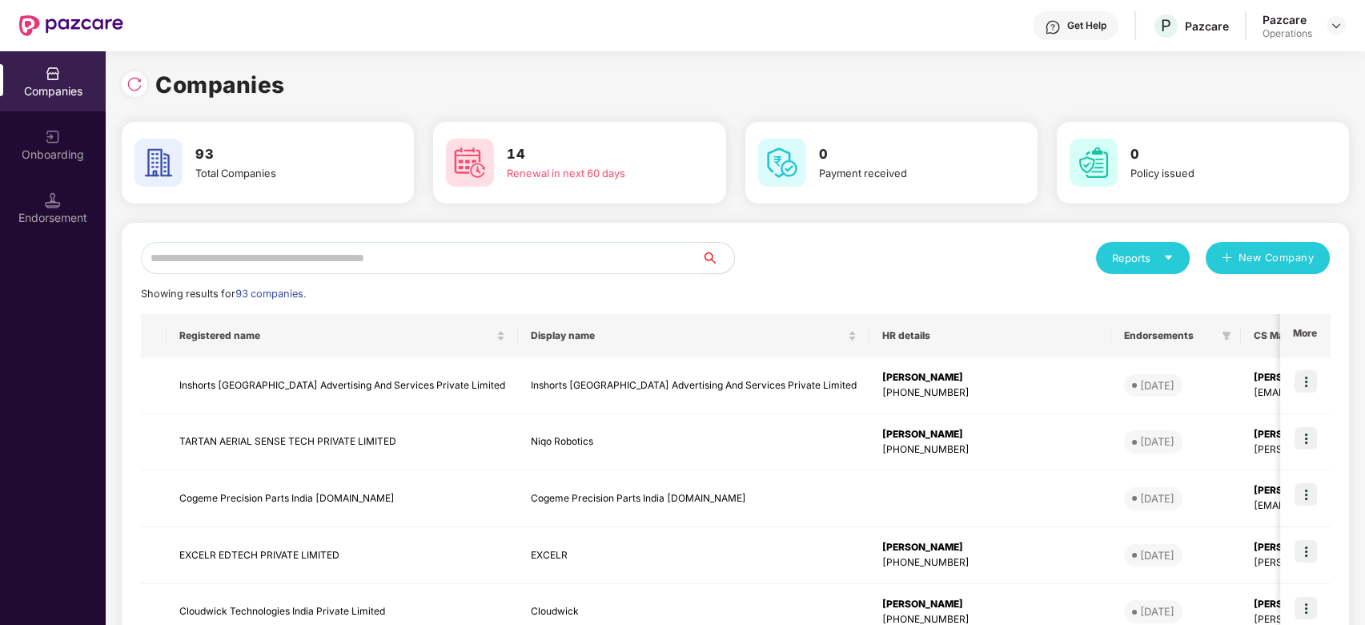
click at [359, 249] on input "text" at bounding box center [421, 258] width 561 height 32
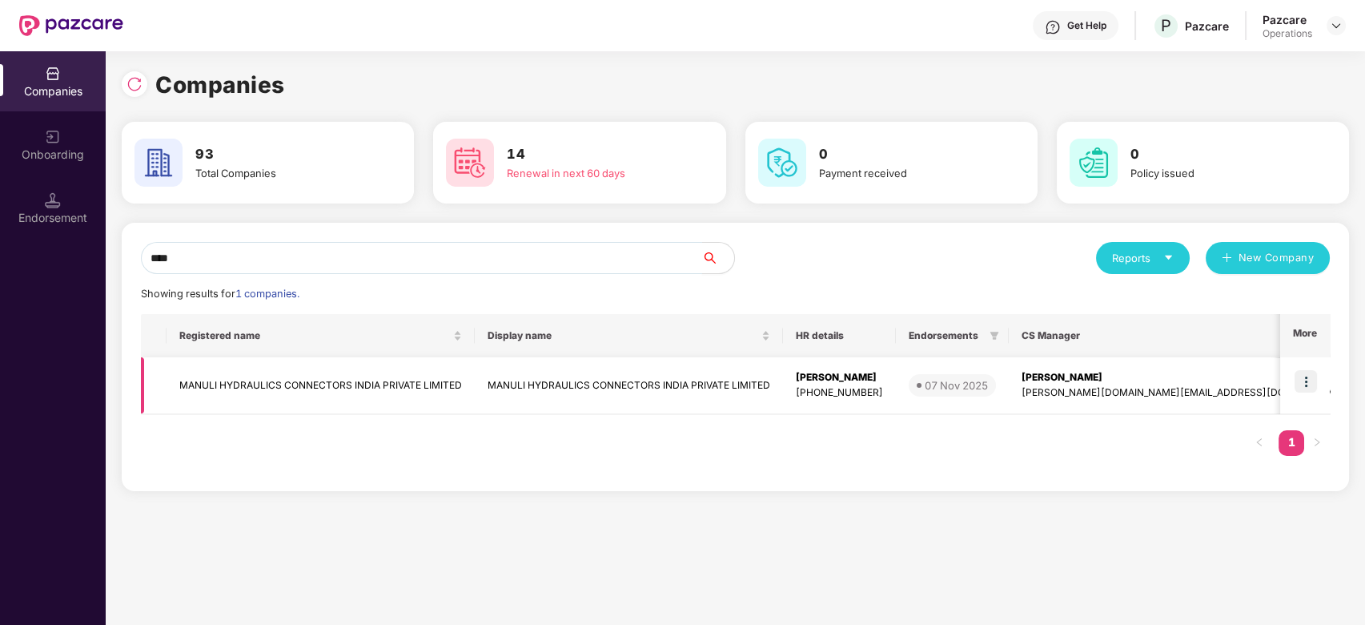
type input "****"
click at [229, 378] on td "MANULI HYDRAULICS CONNECTORS INDIA PRIVATE LIMITED" at bounding box center [321, 385] width 308 height 57
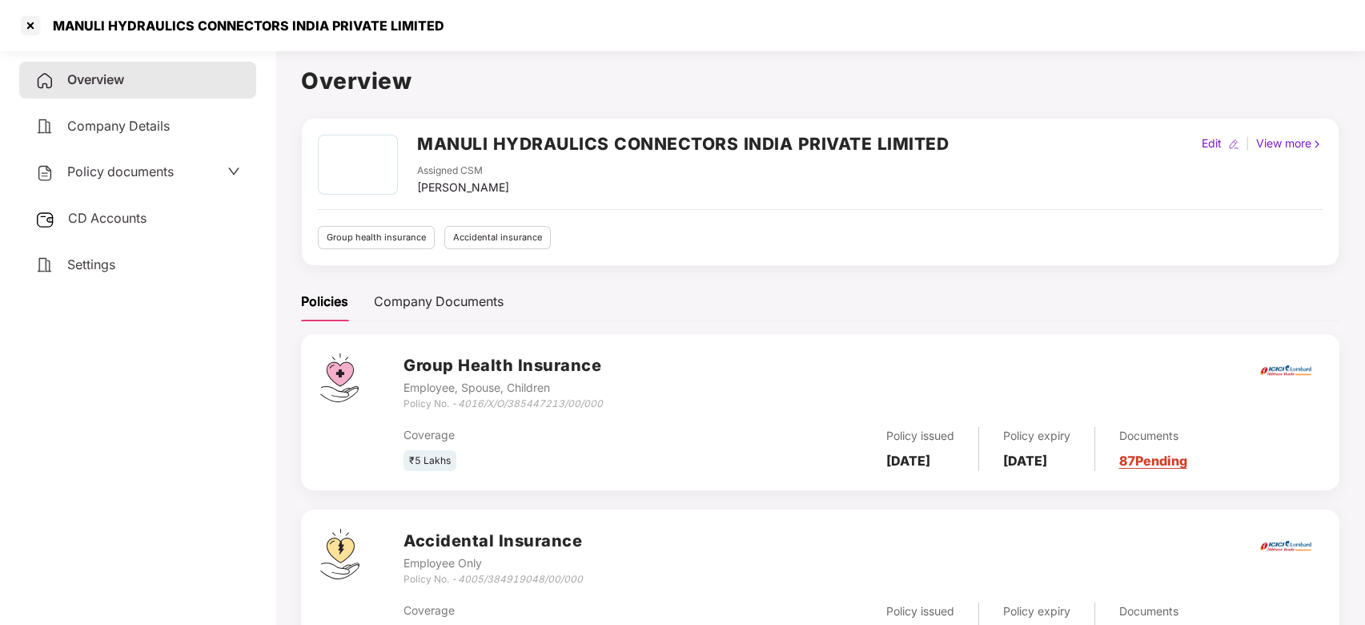
click at [98, 220] on span "CD Accounts" at bounding box center [107, 218] width 78 height 16
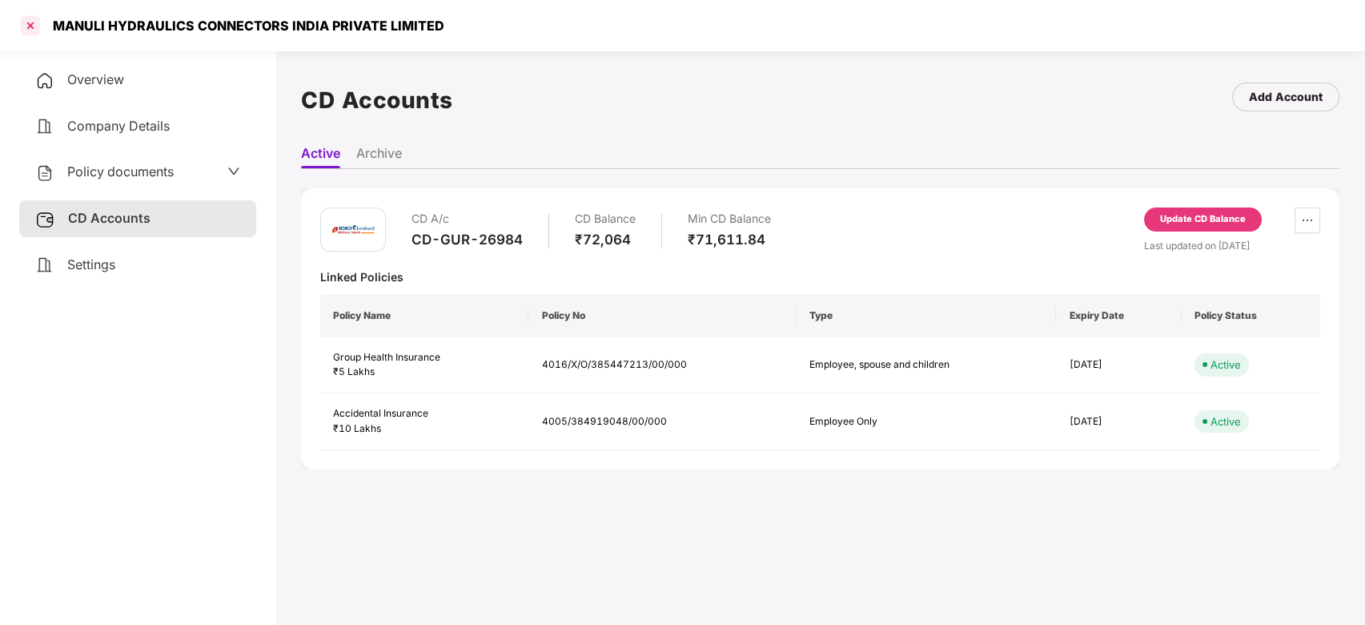
click at [30, 31] on div at bounding box center [31, 26] width 26 height 26
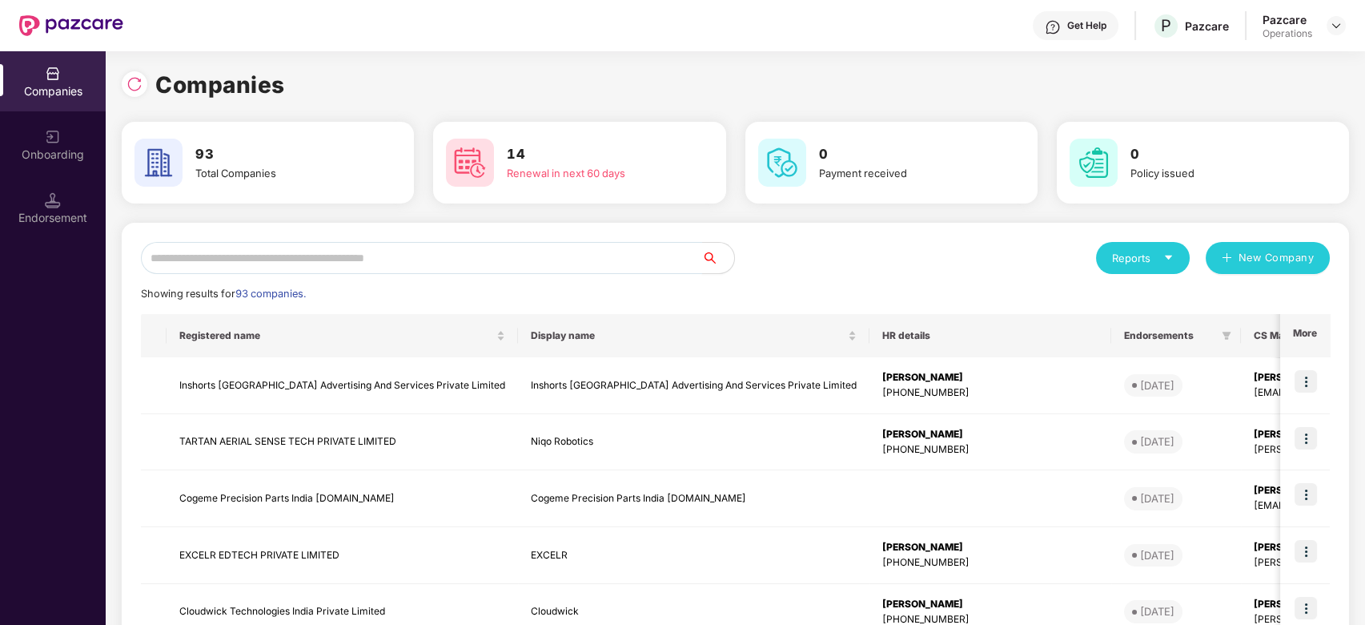
click at [377, 255] on input "text" at bounding box center [421, 258] width 561 height 32
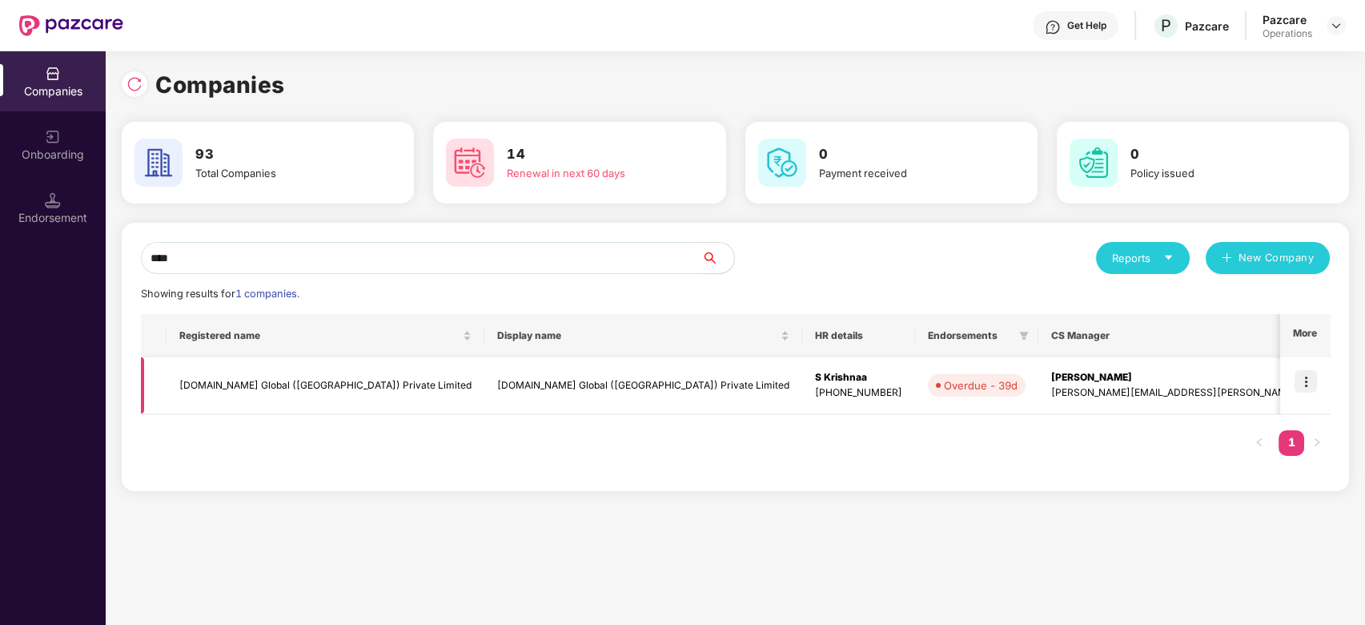
type input "****"
click at [1313, 380] on img at bounding box center [1306, 381] width 22 height 22
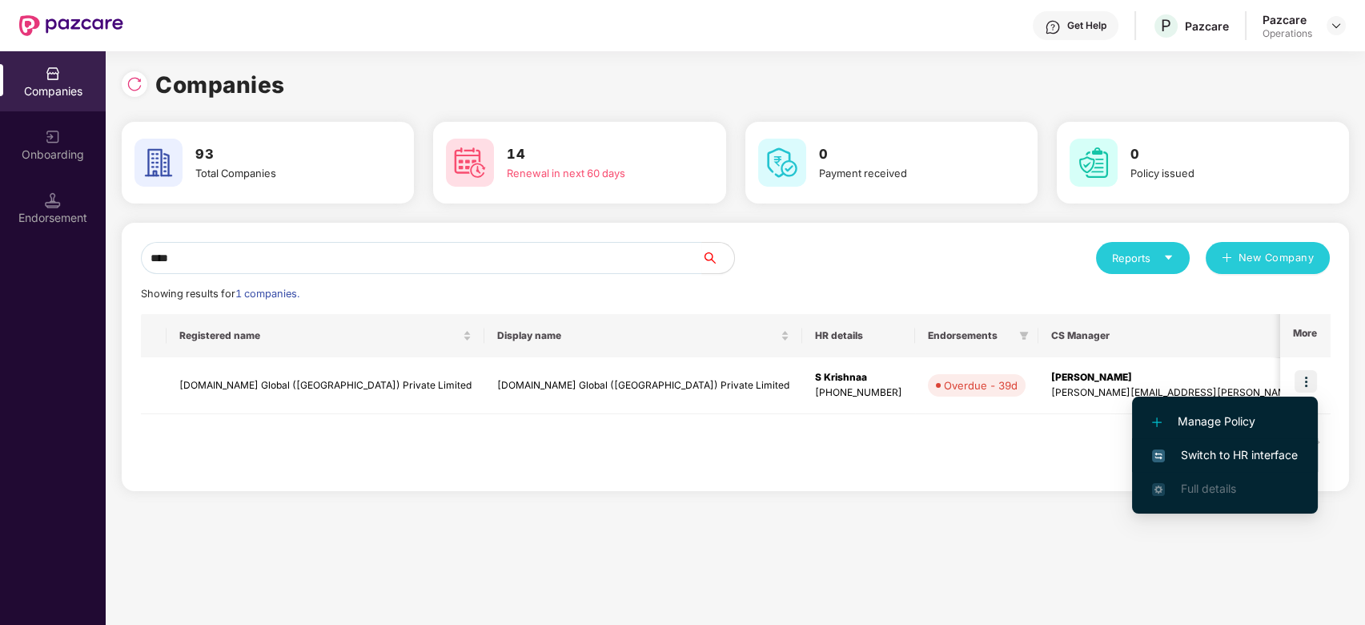
click at [1233, 449] on span "Switch to HR interface" at bounding box center [1225, 455] width 146 height 18
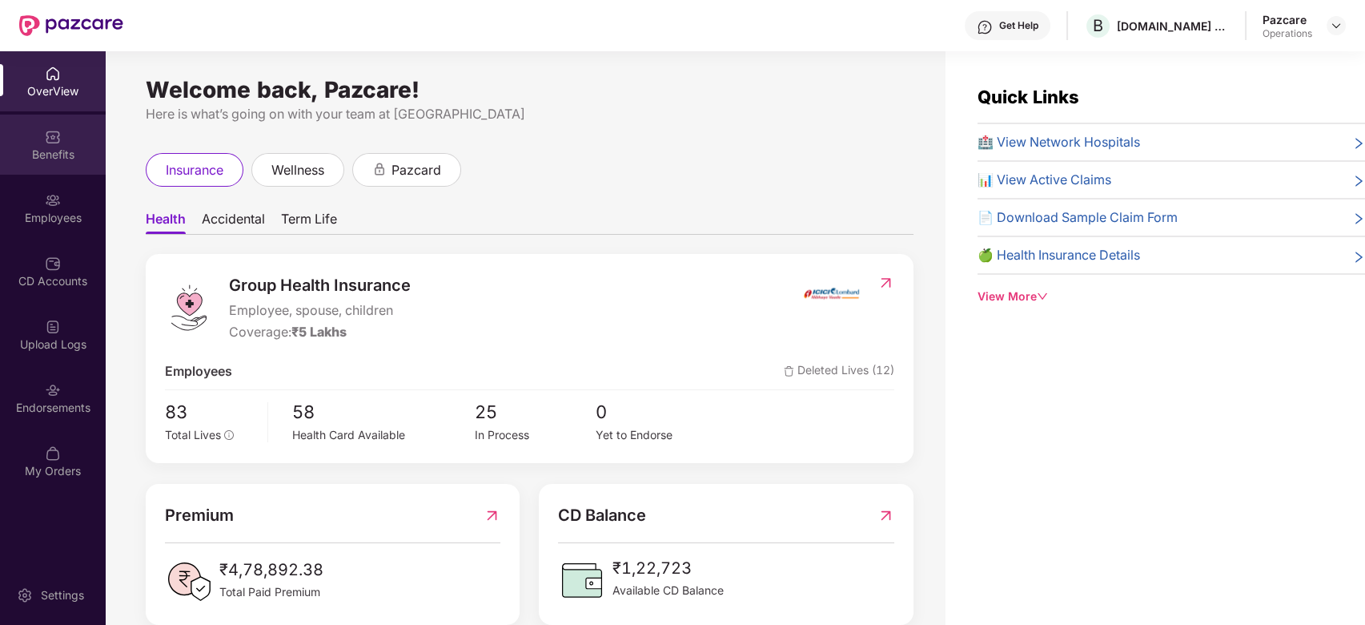
click at [30, 174] on div "Benefits" at bounding box center [53, 145] width 106 height 60
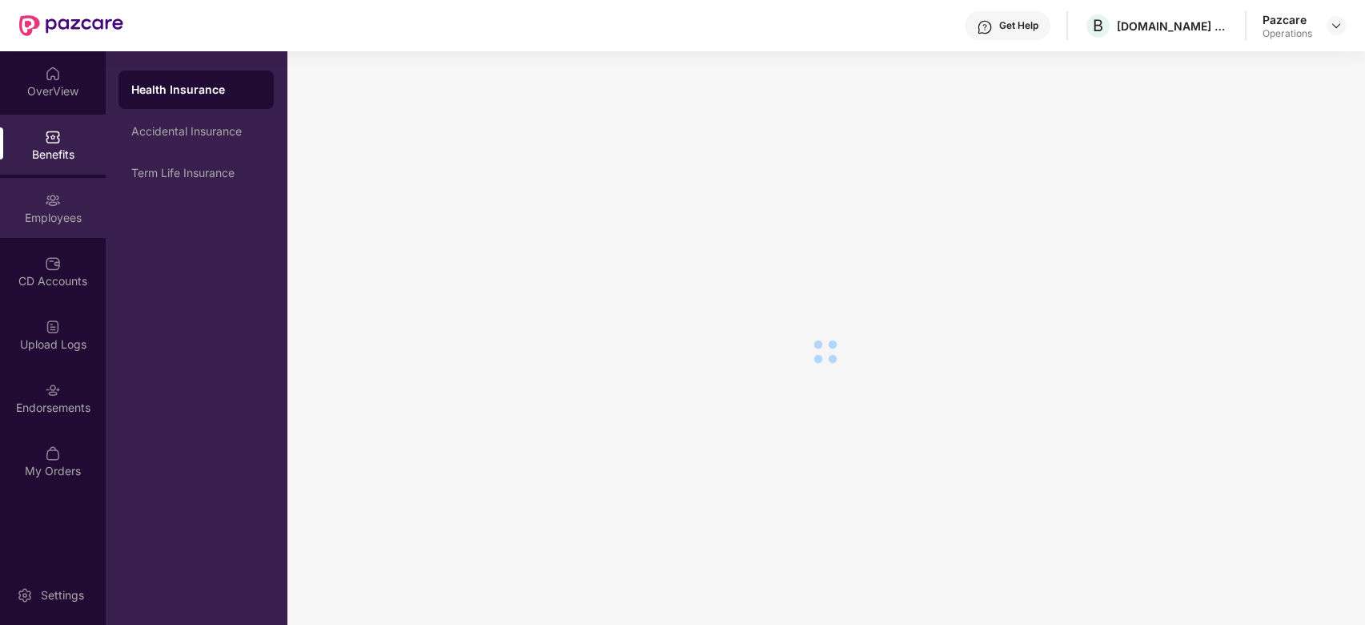
click at [31, 207] on div "Employees" at bounding box center [53, 208] width 106 height 60
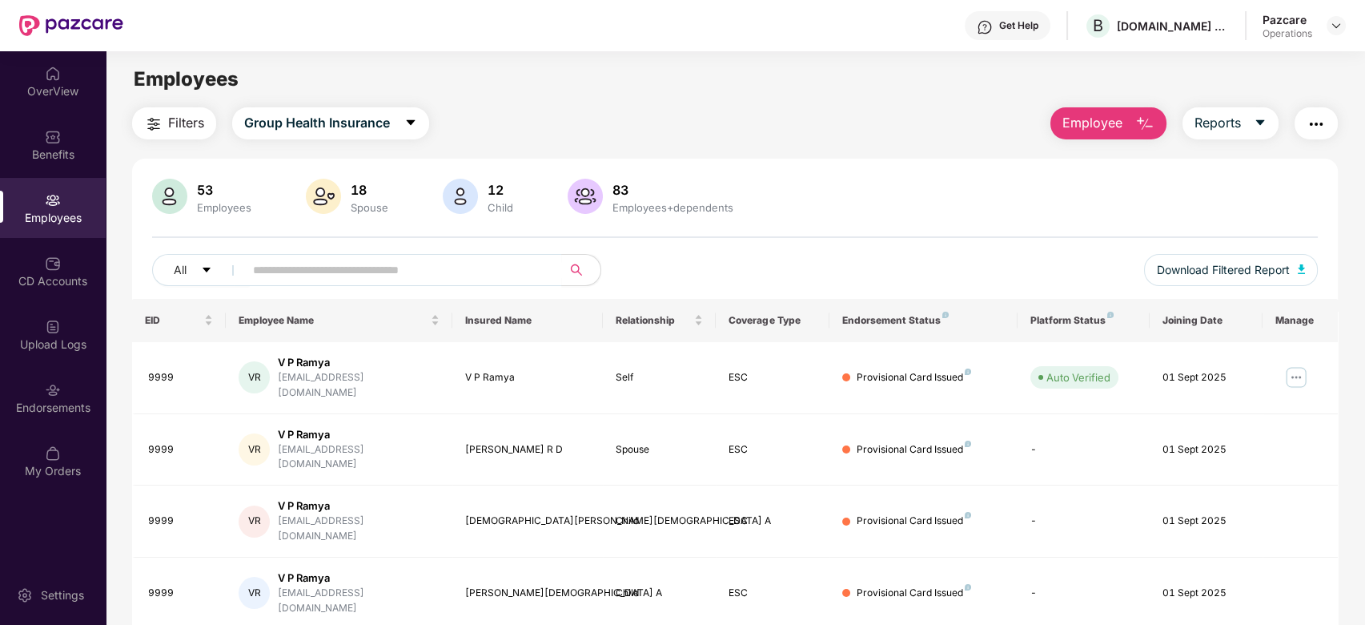
click at [31, 207] on div "Employees" at bounding box center [53, 208] width 106 height 60
click at [1204, 259] on button "Download Filtered Report" at bounding box center [1231, 270] width 175 height 32
click at [1335, 26] on img at bounding box center [1336, 25] width 13 height 13
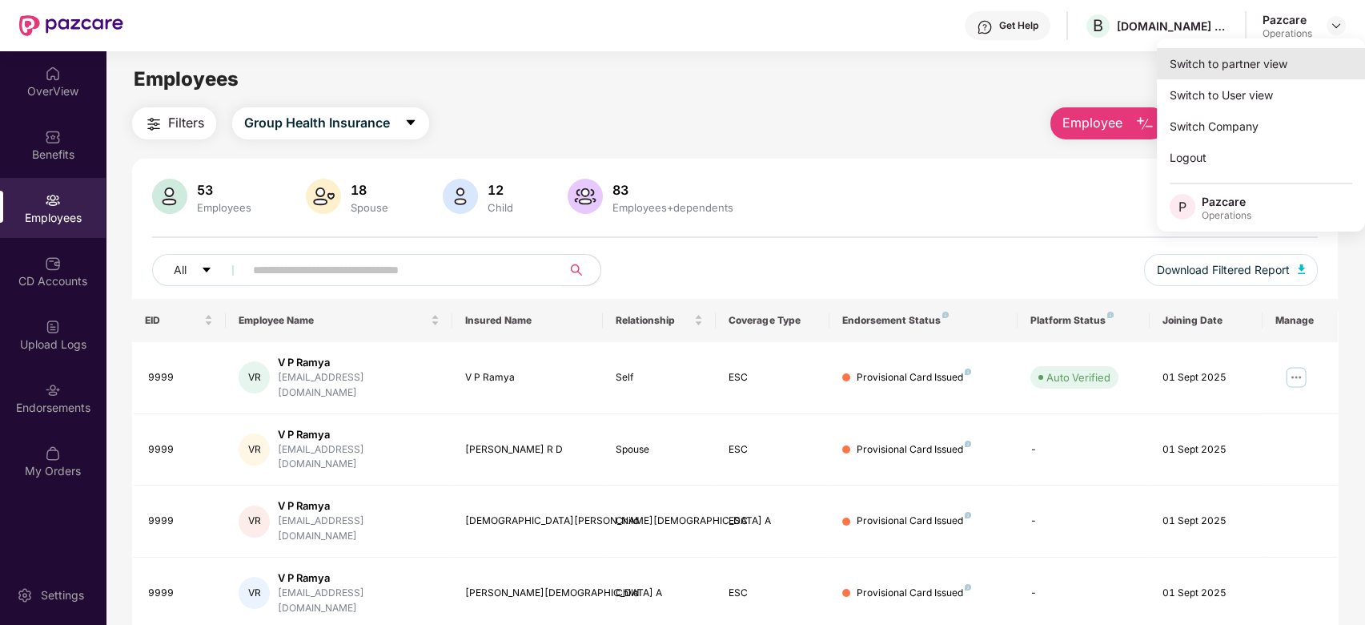
click at [1228, 58] on div "Switch to partner view" at bounding box center [1261, 63] width 208 height 31
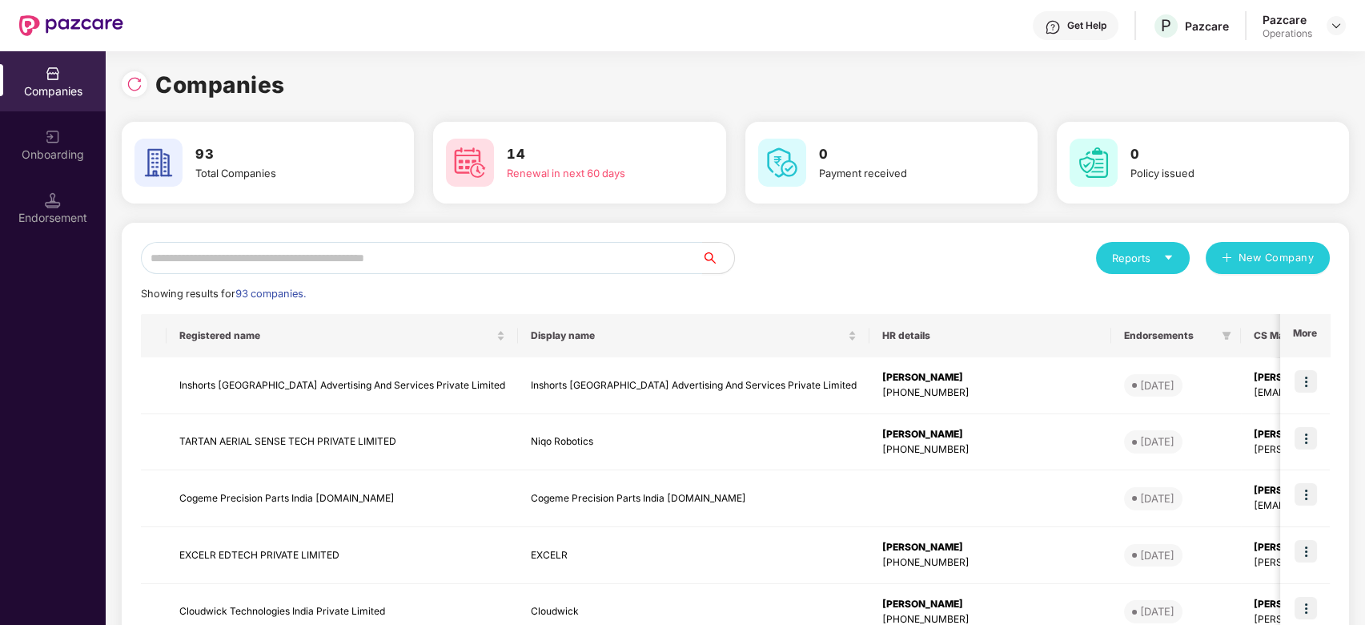
click at [552, 252] on input "text" at bounding box center [421, 258] width 561 height 32
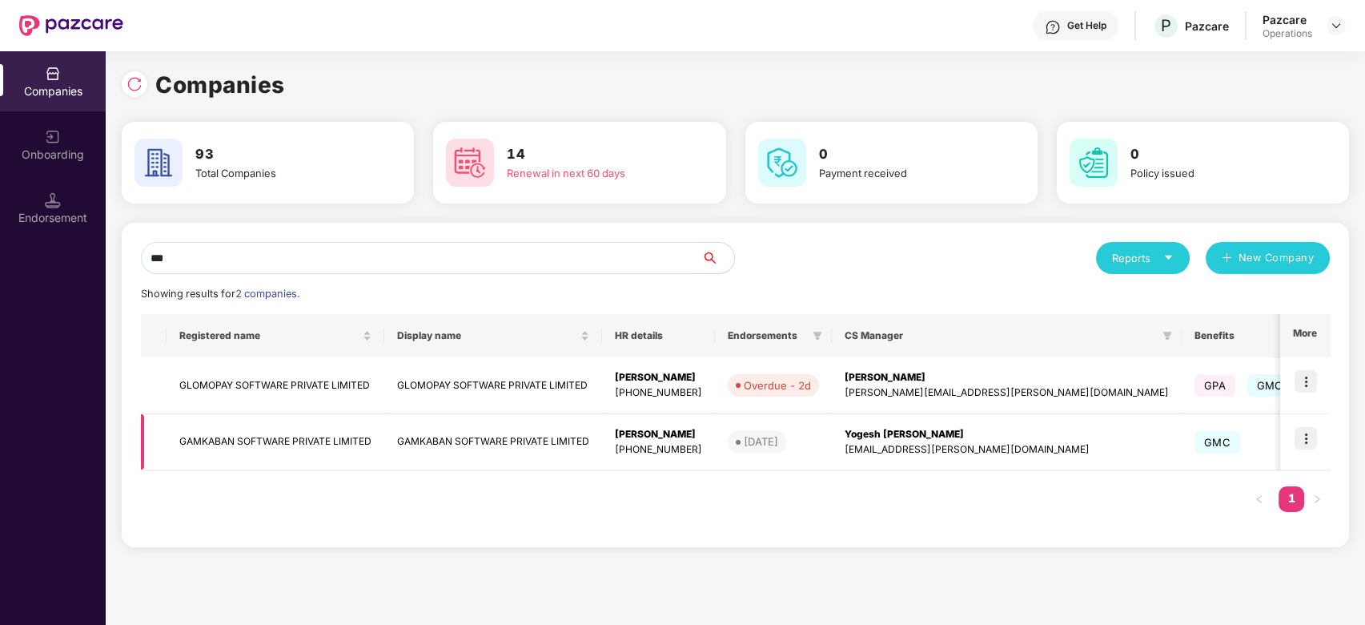
type input "***"
click at [243, 436] on td "GAMKABAN SOFTWARE PRIVATE LIMITED" at bounding box center [276, 442] width 218 height 57
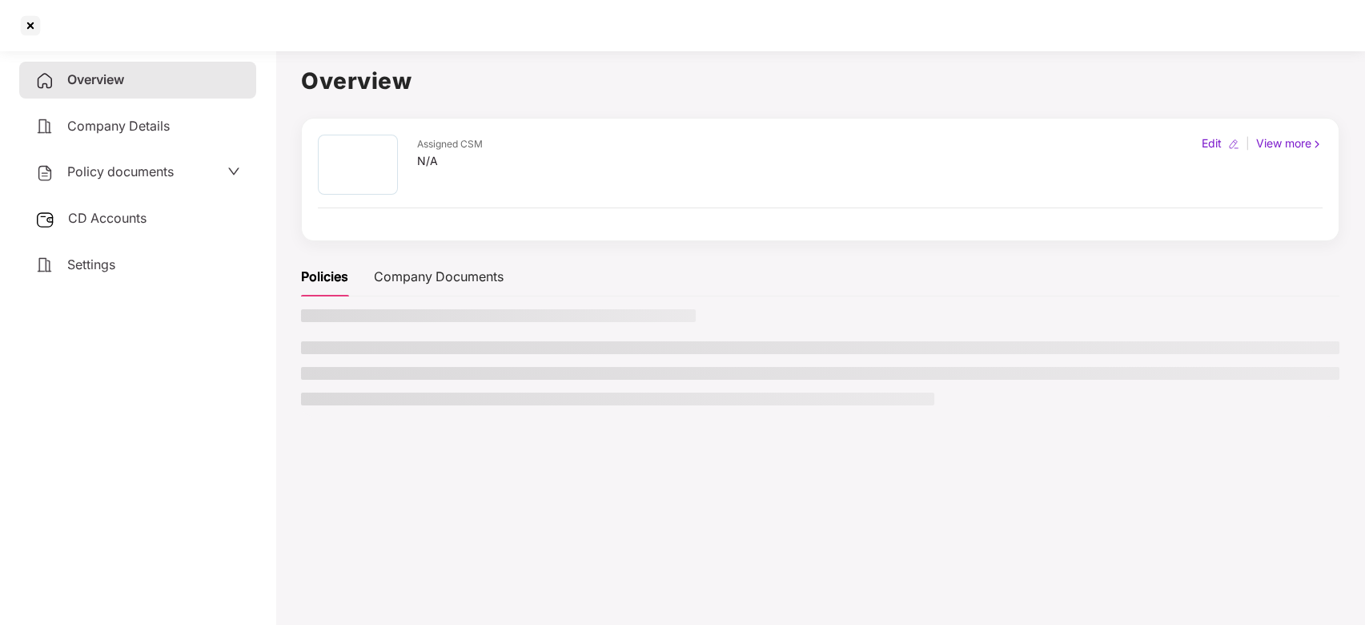
click at [123, 216] on span "CD Accounts" at bounding box center [107, 218] width 78 height 16
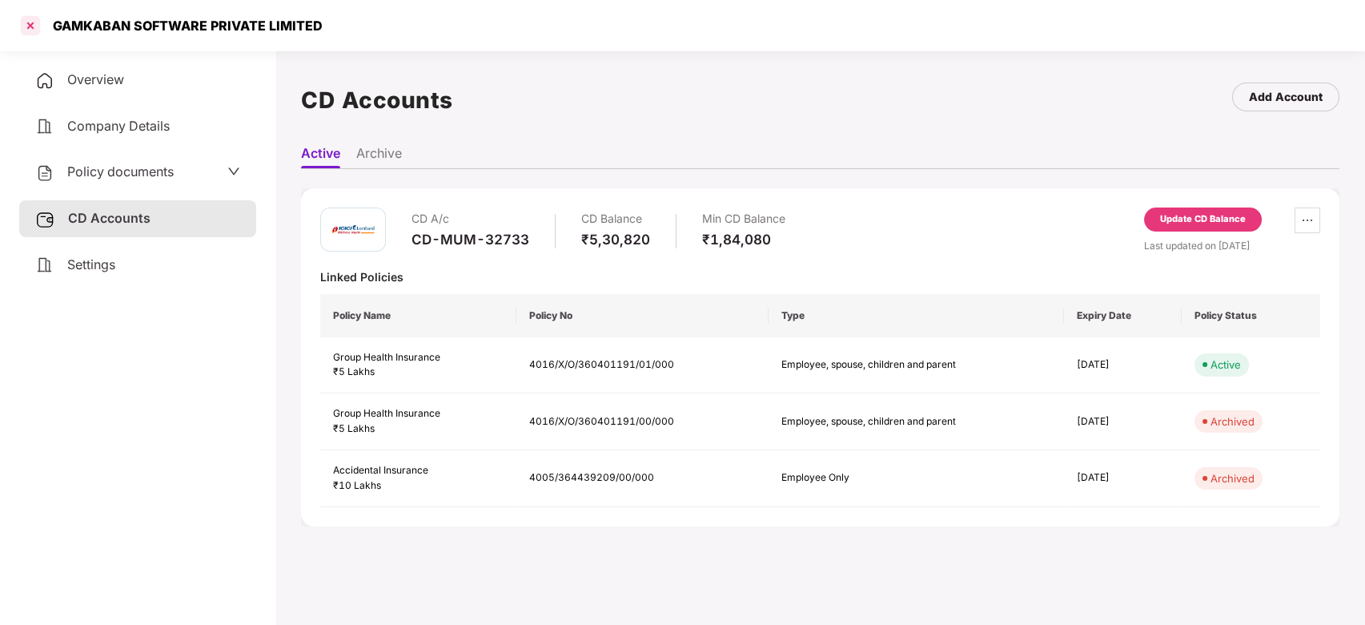
click at [29, 26] on div at bounding box center [31, 26] width 26 height 26
